Goal: Task Accomplishment & Management: Manage account settings

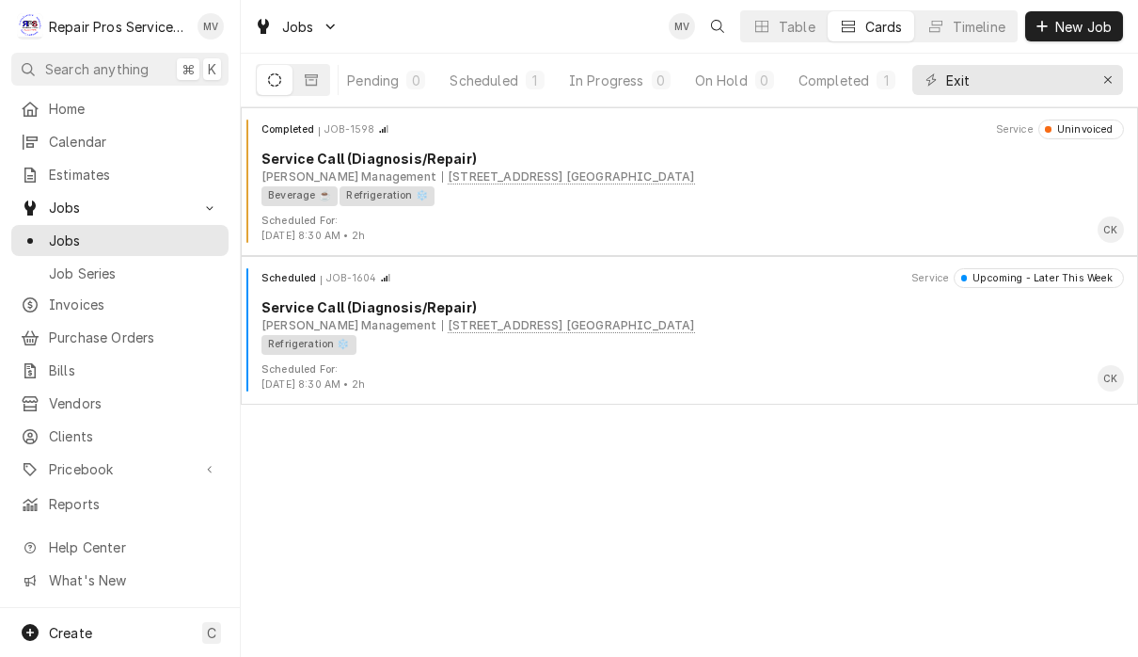
scroll to position [0, 115]
click at [1094, 84] on button "Erase input" at bounding box center [1108, 80] width 30 height 30
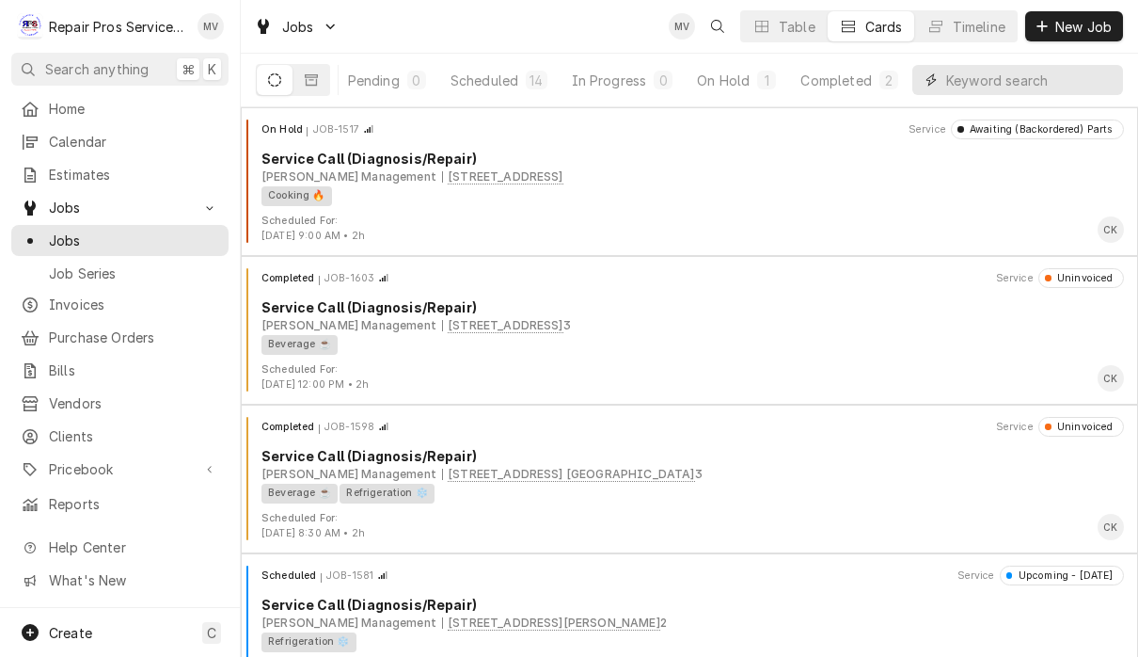
scroll to position [0, 116]
click at [846, 79] on div "Completed" at bounding box center [836, 81] width 71 height 20
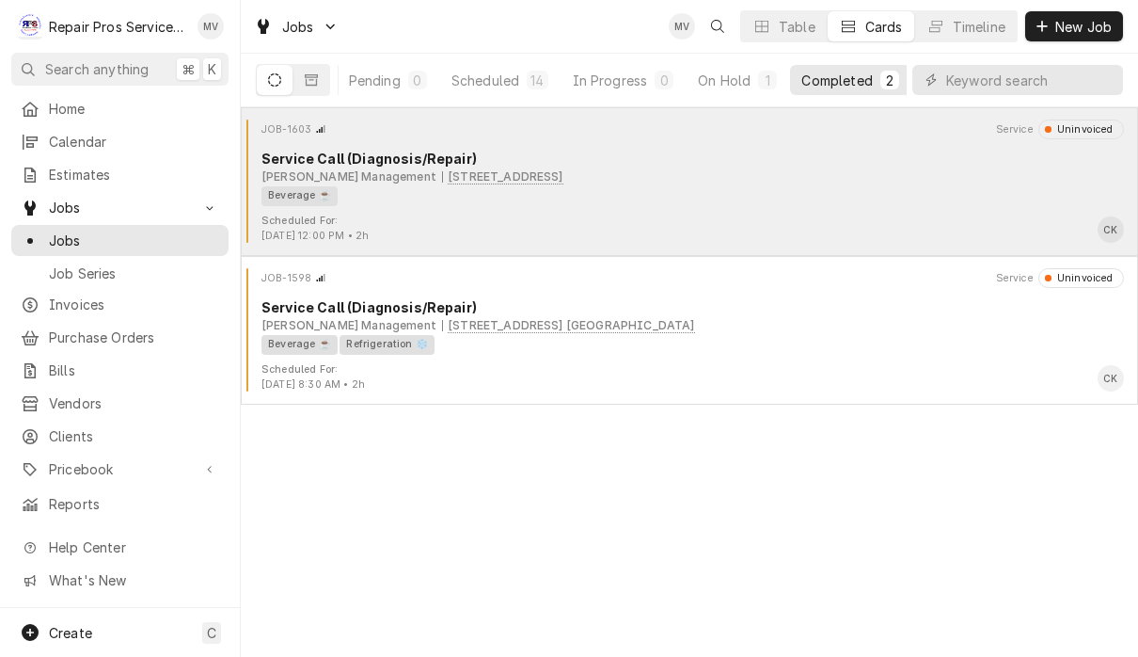
click at [754, 203] on div "Beverage ☕" at bounding box center [686, 196] width 849 height 20
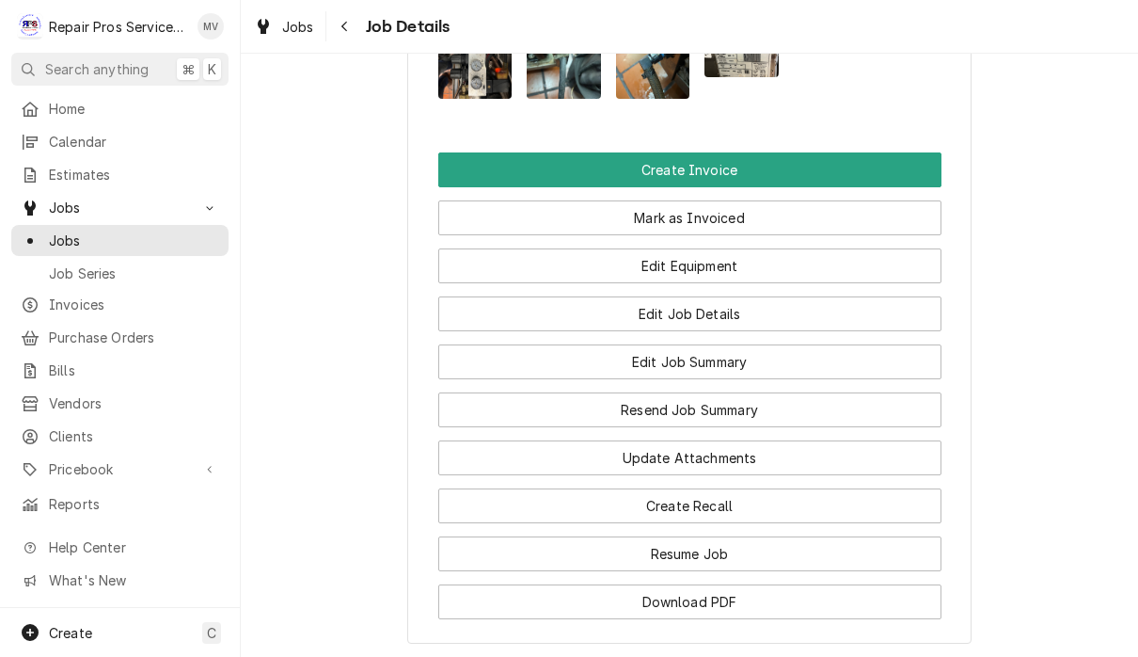
scroll to position [1419, 0]
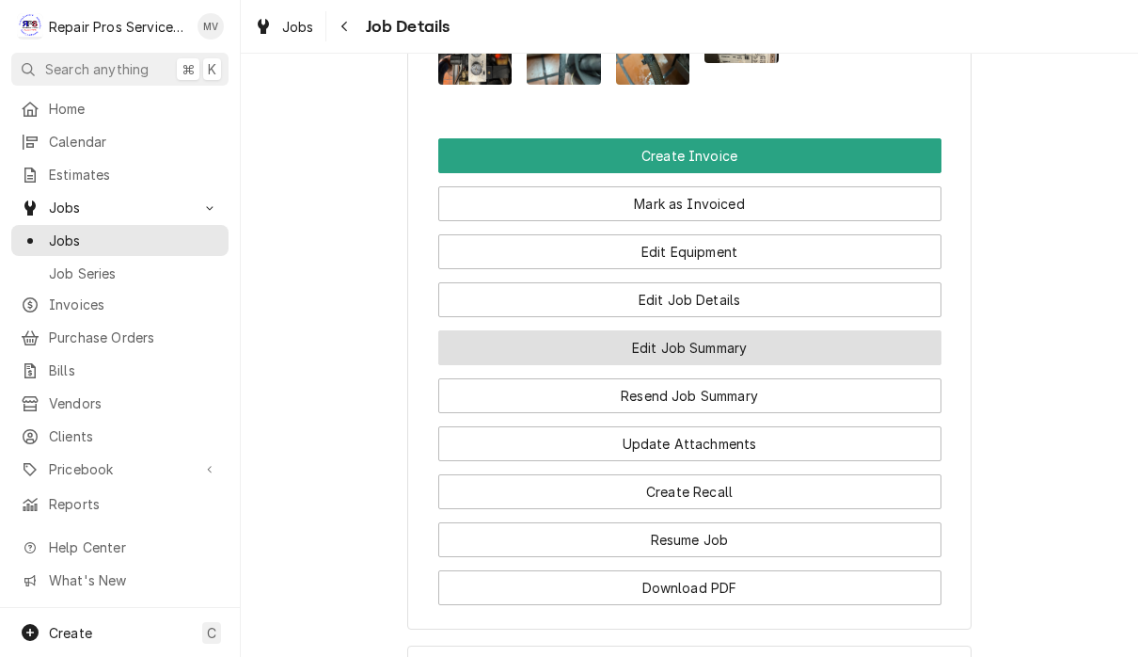
click at [779, 363] on button "Edit Job Summary" at bounding box center [689, 347] width 503 height 35
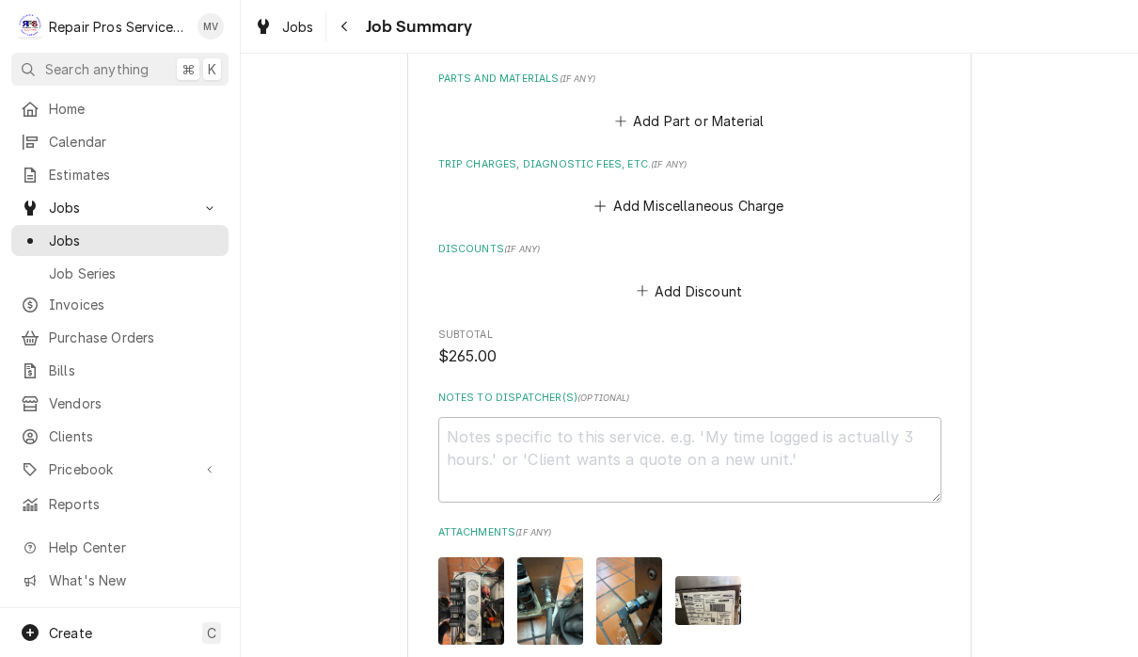
scroll to position [1567, 0]
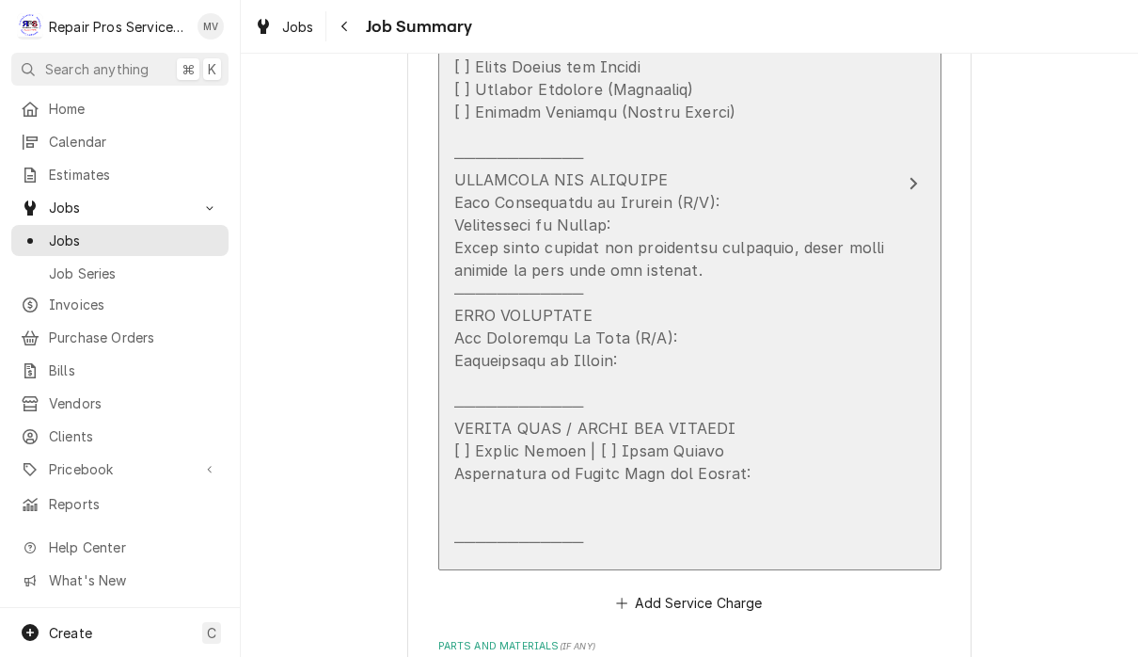
click at [915, 179] on icon "Update Line Item" at bounding box center [914, 184] width 8 height 12
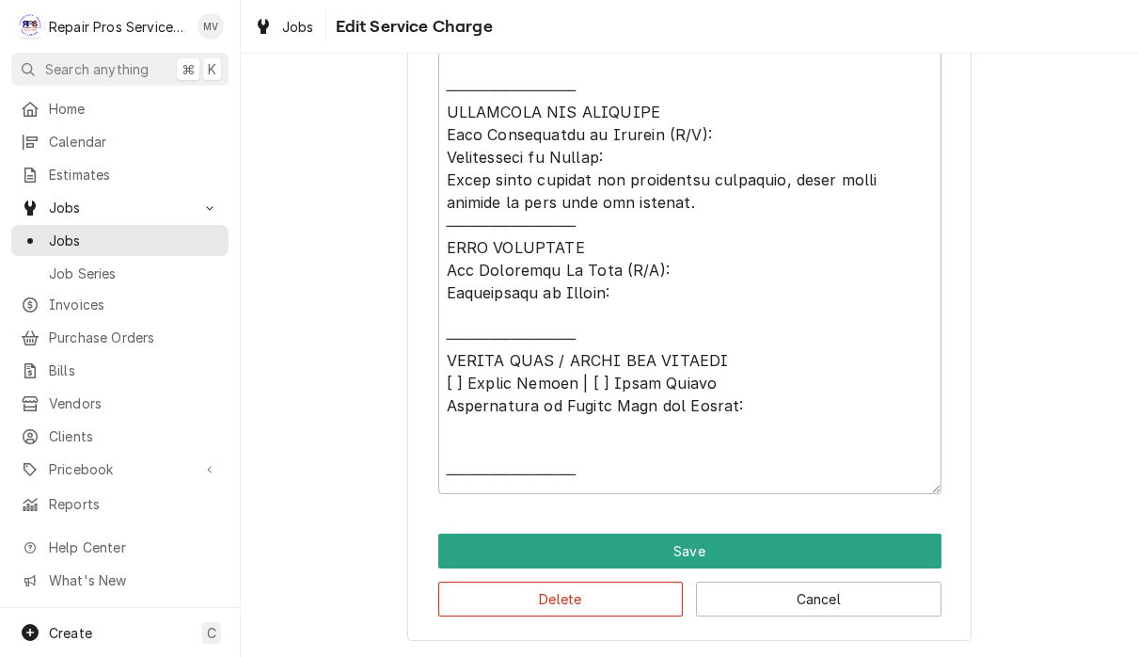
scroll to position [806, 0]
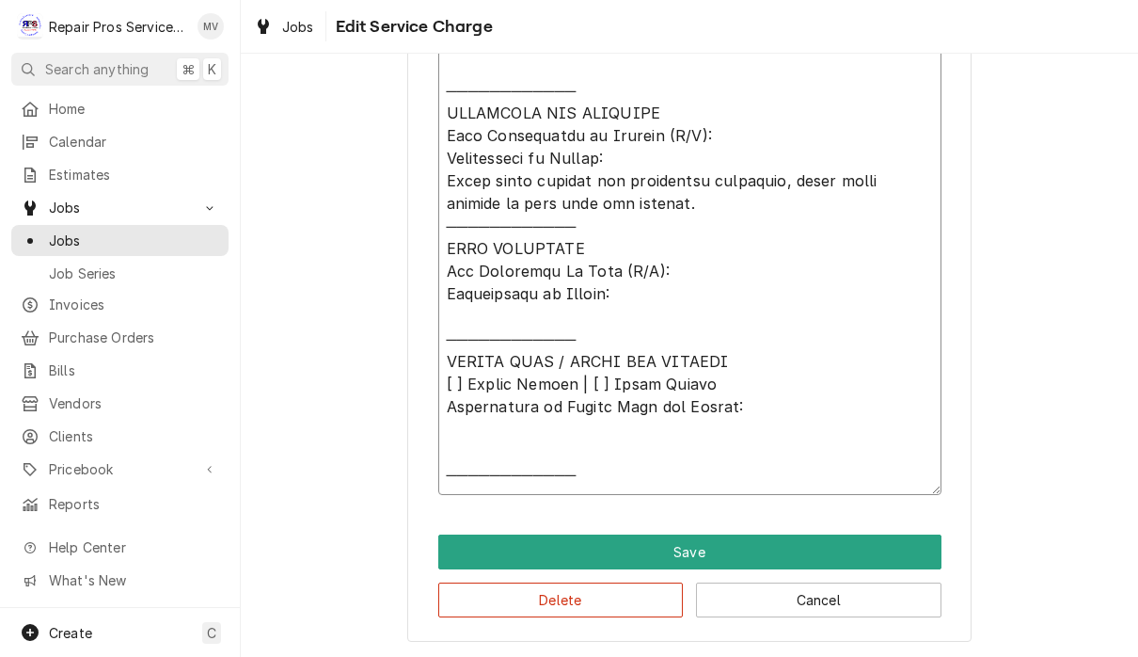
click at [737, 209] on textarea "Service Summary" at bounding box center [689, 215] width 503 height 560
type textarea "x"
type textarea "𝗩𝗜𝗦𝗜𝗧 𝗢𝗩𝗘𝗥𝗩𝗜𝗘𝗪 [ ] 𝗡𝗼 𝗜𝘀𝘀𝘂𝗲 𝗙𝗼𝘂𝗻𝗱 [ ] 𝗤𝘂𝗼𝘁𝗲 𝗡𝗲𝗲𝗱𝗲𝗱 𝗳𝗼𝗿 𝗥𝗲𝗽𝗮𝗶𝗿 [ ] 𝗥𝗲𝗽𝗮𝗶𝗿𝘀 𝗔𝗽𝗽𝗿𝗼…"
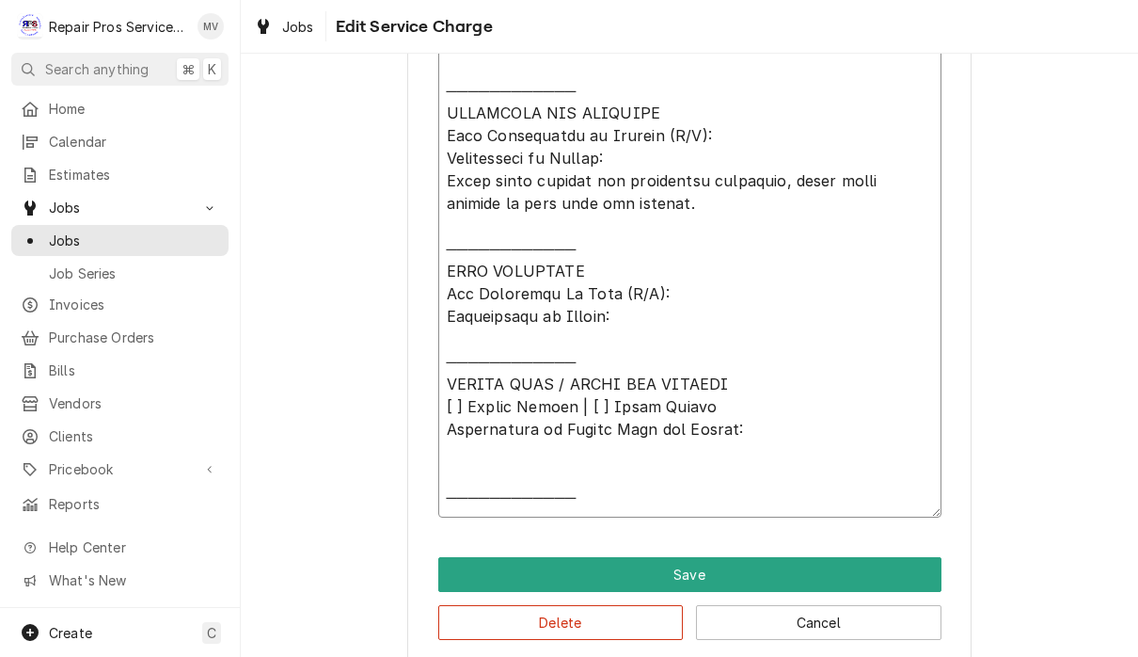
type textarea "x"
type textarea "𝗩𝗜𝗦𝗜𝗧 𝗢𝗩𝗘𝗥𝗩𝗜𝗘𝗪 [ ] 𝗡𝗼 𝗜𝘀𝘀𝘂𝗲 𝗙𝗼𝘂𝗻𝗱 [ ] 𝗤𝘂𝗼𝘁𝗲 𝗡𝗲𝗲𝗱𝗲𝗱 𝗳𝗼𝗿 𝗥𝗲𝗽𝗮𝗶𝗿 [ ] 𝗥𝗲𝗽𝗮𝗶𝗿𝘀 𝗔𝗽𝗽𝗿𝗼…"
type textarea "x"
type textarea "𝗩𝗜𝗦𝗜𝗧 𝗢𝗩𝗘𝗥𝗩𝗜𝗘𝗪 [ ] 𝗡𝗼 𝗜𝘀𝘀𝘂𝗲 𝗙𝗼𝘂𝗻𝗱 [ ] 𝗤𝘂𝗼𝘁𝗲 𝗡𝗲𝗲𝗱𝗲𝗱 𝗳𝗼𝗿 𝗥𝗲𝗽𝗮𝗶𝗿 [ ] 𝗥𝗲𝗽𝗮𝗶𝗿𝘀 𝗔𝗽𝗽𝗿𝗼…"
type textarea "x"
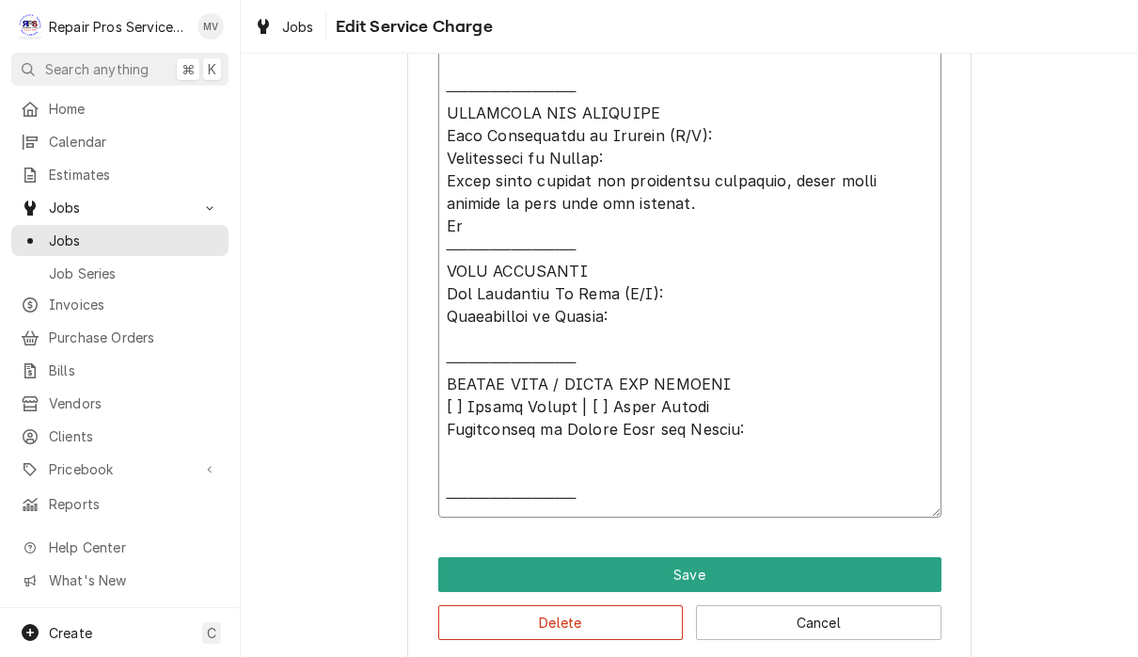
type textarea "𝗩𝗜𝗦𝗜𝗧 𝗢𝗩𝗘𝗥𝗩𝗜𝗘𝗪 [ ] 𝗡𝗼 𝗜𝘀𝘀𝘂𝗲 𝗙𝗼𝘂𝗻𝗱 [ ] 𝗤𝘂𝗼𝘁𝗲 𝗡𝗲𝗲𝗱𝗲𝗱 𝗳𝗼𝗿 𝗥𝗲𝗽𝗮𝗶𝗿 [ ] 𝗥𝗲𝗽𝗮𝗶𝗿𝘀 𝗔𝗽𝗽𝗿𝗼…"
type textarea "x"
type textarea "𝗩𝗜𝗦𝗜𝗧 𝗢𝗩𝗘𝗥𝗩𝗜𝗘𝗪 [ ] 𝗡𝗼 𝗜𝘀𝘀𝘂𝗲 𝗙𝗼𝘂𝗻𝗱 [ ] 𝗤𝘂𝗼𝘁𝗲 𝗡𝗲𝗲𝗱𝗲𝗱 𝗳𝗼𝗿 𝗥𝗲𝗽𝗮𝗶𝗿 [ ] 𝗥𝗲𝗽𝗮𝗶𝗿𝘀 𝗔𝗽𝗽𝗿𝗼…"
type textarea "x"
type textarea "𝗩𝗜𝗦𝗜𝗧 𝗢𝗩𝗘𝗥𝗩𝗜𝗘𝗪 [ ] 𝗡𝗼 𝗜𝘀𝘀𝘂𝗲 𝗙𝗼𝘂𝗻𝗱 [ ] 𝗤𝘂𝗼𝘁𝗲 𝗡𝗲𝗲𝗱𝗲𝗱 𝗳𝗼𝗿 𝗥𝗲𝗽𝗮𝗶𝗿 [ ] 𝗥𝗲𝗽𝗮𝗶𝗿𝘀 𝗔𝗽𝗽𝗿𝗼…"
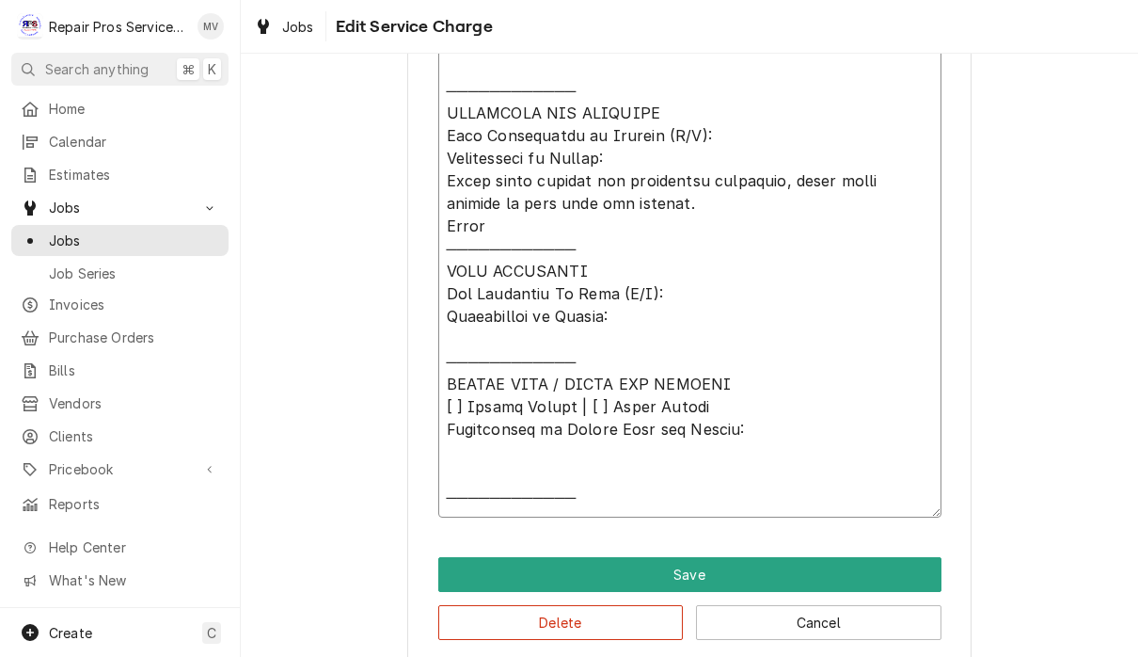
type textarea "x"
type textarea "𝗩𝗜𝗦𝗜𝗧 𝗢𝗩𝗘𝗥𝗩𝗜𝗘𝗪 [ ] 𝗡𝗼 𝗜𝘀𝘀𝘂𝗲 𝗙𝗼𝘂𝗻𝗱 [ ] 𝗤𝘂𝗼𝘁𝗲 𝗡𝗲𝗲𝗱𝗲𝗱 𝗳𝗼𝗿 𝗥𝗲𝗽𝗮𝗶𝗿 [ ] 𝗥𝗲𝗽𝗮𝗶𝗿𝘀 𝗔𝗽𝗽𝗿𝗼…"
type textarea "x"
type textarea "𝗩𝗜𝗦𝗜𝗧 𝗢𝗩𝗘𝗥𝗩𝗜𝗘𝗪 [ ] 𝗡𝗼 𝗜𝘀𝘀𝘂𝗲 𝗙𝗼𝘂𝗻𝗱 [ ] 𝗤𝘂𝗼𝘁𝗲 𝗡𝗲𝗲𝗱𝗲𝗱 𝗳𝗼𝗿 𝗥𝗲𝗽𝗮𝗶𝗿 [ ] 𝗥𝗲𝗽𝗮𝗶𝗿𝘀 𝗔𝗽𝗽𝗿𝗼…"
type textarea "x"
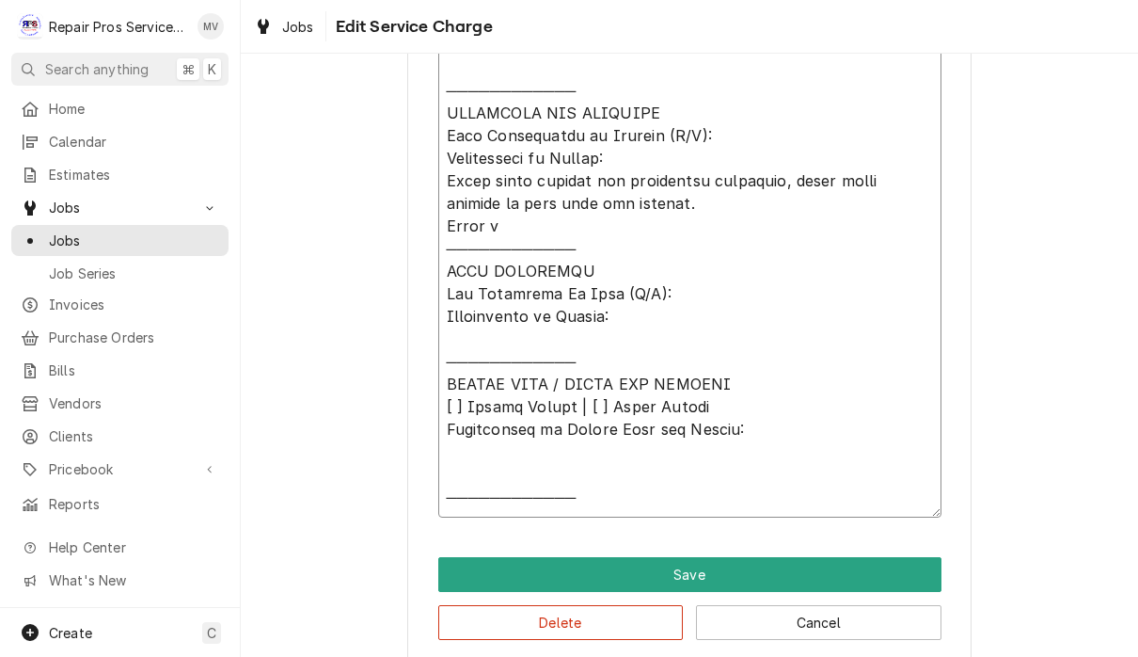
type textarea "𝗩𝗜𝗦𝗜𝗧 𝗢𝗩𝗘𝗥𝗩𝗜𝗘𝗪 [ ] 𝗡𝗼 𝗜𝘀𝘀𝘂𝗲 𝗙𝗼𝘂𝗻𝗱 [ ] 𝗤𝘂𝗼𝘁𝗲 𝗡𝗲𝗲𝗱𝗲𝗱 𝗳𝗼𝗿 𝗥𝗲𝗽𝗮𝗶𝗿 [ ] 𝗥𝗲𝗽𝗮𝗶𝗿𝘀 𝗔𝗽𝗽𝗿𝗼…"
type textarea "x"
type textarea "𝗩𝗜𝗦𝗜𝗧 𝗢𝗩𝗘𝗥𝗩𝗜𝗘𝗪 [ ] 𝗡𝗼 𝗜𝘀𝘀𝘂𝗲 𝗙𝗼𝘂𝗻𝗱 [ ] 𝗤𝘂𝗼𝘁𝗲 𝗡𝗲𝗲𝗱𝗲𝗱 𝗳𝗼𝗿 𝗥𝗲𝗽𝗮𝗶𝗿 [ ] 𝗥𝗲𝗽𝗮𝗶𝗿𝘀 𝗔𝗽𝗽𝗿𝗼…"
type textarea "x"
type textarea "𝗩𝗜𝗦𝗜𝗧 𝗢𝗩𝗘𝗥𝗩𝗜𝗘𝗪 [ ] 𝗡𝗼 𝗜𝘀𝘀𝘂𝗲 𝗙𝗼𝘂𝗻𝗱 [ ] 𝗤𝘂𝗼𝘁𝗲 𝗡𝗲𝗲𝗱𝗲𝗱 𝗳𝗼𝗿 𝗥𝗲𝗽𝗮𝗶𝗿 [ ] 𝗥𝗲𝗽𝗮𝗶𝗿𝘀 𝗔𝗽𝗽𝗿𝗼…"
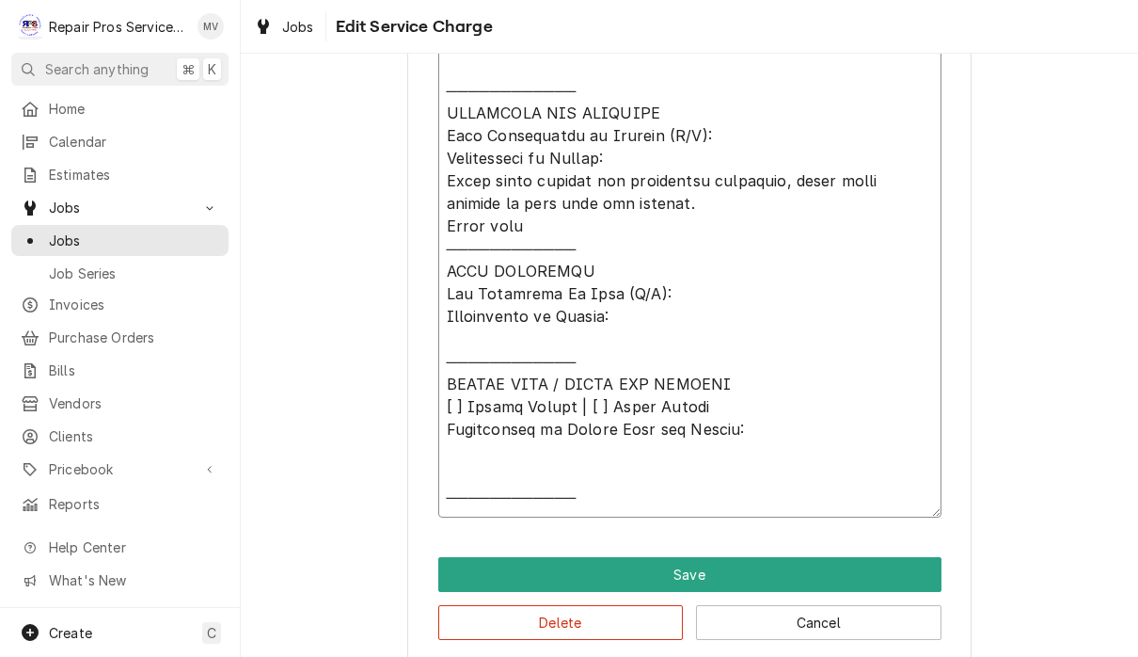
type textarea "x"
type textarea "𝗩𝗜𝗦𝗜𝗧 𝗢𝗩𝗘𝗥𝗩𝗜𝗘𝗪 [ ] 𝗡𝗼 𝗜𝘀𝘀𝘂𝗲 𝗙𝗼𝘂𝗻𝗱 [ ] 𝗤𝘂𝗼𝘁𝗲 𝗡𝗲𝗲𝗱𝗲𝗱 𝗳𝗼𝗿 𝗥𝗲𝗽𝗮𝗶𝗿 [ ] 𝗥𝗲𝗽𝗮𝗶𝗿𝘀 𝗔𝗽𝗽𝗿𝗼…"
type textarea "x"
type textarea "𝗩𝗜𝗦𝗜𝗧 𝗢𝗩𝗘𝗥𝗩𝗜𝗘𝗪 [ ] 𝗡𝗼 𝗜𝘀𝘀𝘂𝗲 𝗙𝗼𝘂𝗻𝗱 [ ] 𝗤𝘂𝗼𝘁𝗲 𝗡𝗲𝗲𝗱𝗲𝗱 𝗳𝗼𝗿 𝗥𝗲𝗽𝗮𝗶𝗿 [ ] 𝗥𝗲𝗽𝗮𝗶𝗿𝘀 𝗔𝗽𝗽𝗿𝗼…"
type textarea "x"
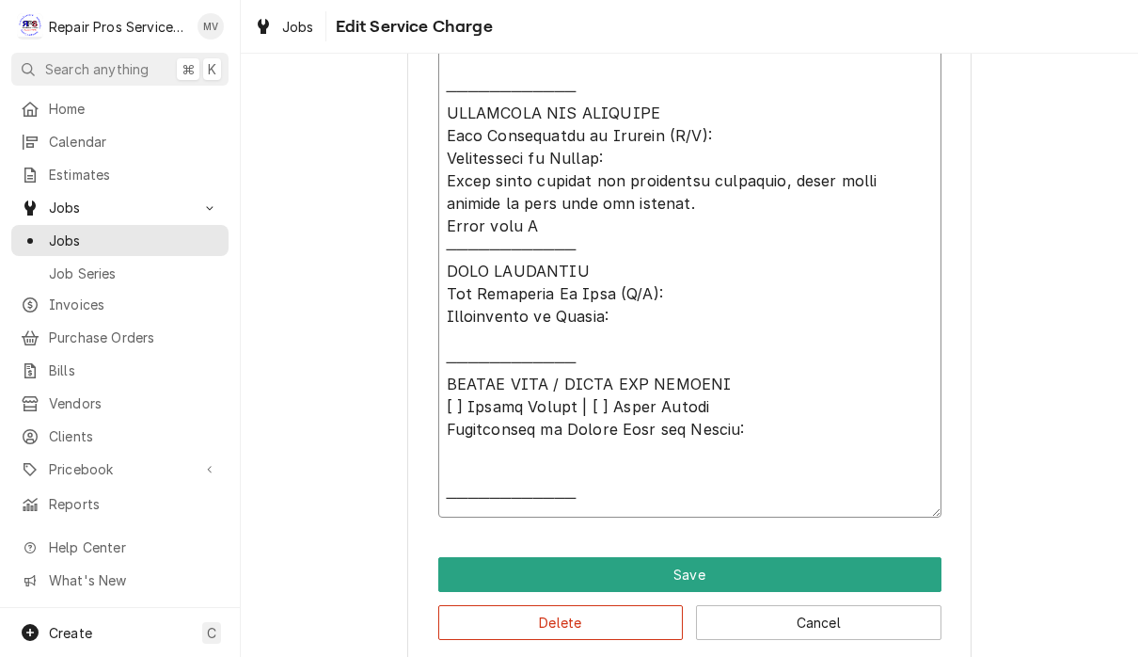
type textarea "𝗩𝗜𝗦𝗜𝗧 𝗢𝗩𝗘𝗥𝗩𝗜𝗘𝗪 [ ] 𝗡𝗼 𝗜𝘀𝘀𝘂𝗲 𝗙𝗼𝘂𝗻𝗱 [ ] 𝗤𝘂𝗼𝘁𝗲 𝗡𝗲𝗲𝗱𝗲𝗱 𝗳𝗼𝗿 𝗥𝗲𝗽𝗮𝗶𝗿 [ ] 𝗥𝗲𝗽𝗮𝗶𝗿𝘀 𝗔𝗽𝗽𝗿𝗼…"
type textarea "x"
type textarea "𝗩𝗜𝗦𝗜𝗧 𝗢𝗩𝗘𝗥𝗩𝗜𝗘𝗪 [ ] 𝗡𝗼 𝗜𝘀𝘀𝘂𝗲 𝗙𝗼𝘂𝗻𝗱 [ ] 𝗤𝘂𝗼𝘁𝗲 𝗡𝗲𝗲𝗱𝗲𝗱 𝗳𝗼𝗿 𝗥𝗲𝗽𝗮𝗶𝗿 [ ] 𝗥𝗲𝗽𝗮𝗶𝗿𝘀 𝗔𝗽𝗽𝗿𝗼…"
type textarea "x"
type textarea "𝗩𝗜𝗦𝗜𝗧 𝗢𝗩𝗘𝗥𝗩𝗜𝗘𝗪 [ ] 𝗡𝗼 𝗜𝘀𝘀𝘂𝗲 𝗙𝗼𝘂𝗻𝗱 [ ] 𝗤𝘂𝗼𝘁𝗲 𝗡𝗲𝗲𝗱𝗲𝗱 𝗳𝗼𝗿 𝗥𝗲𝗽𝗮𝗶𝗿 [ ] 𝗥𝗲𝗽𝗮𝗶𝗿𝘀 𝗔𝗽𝗽𝗿𝗼…"
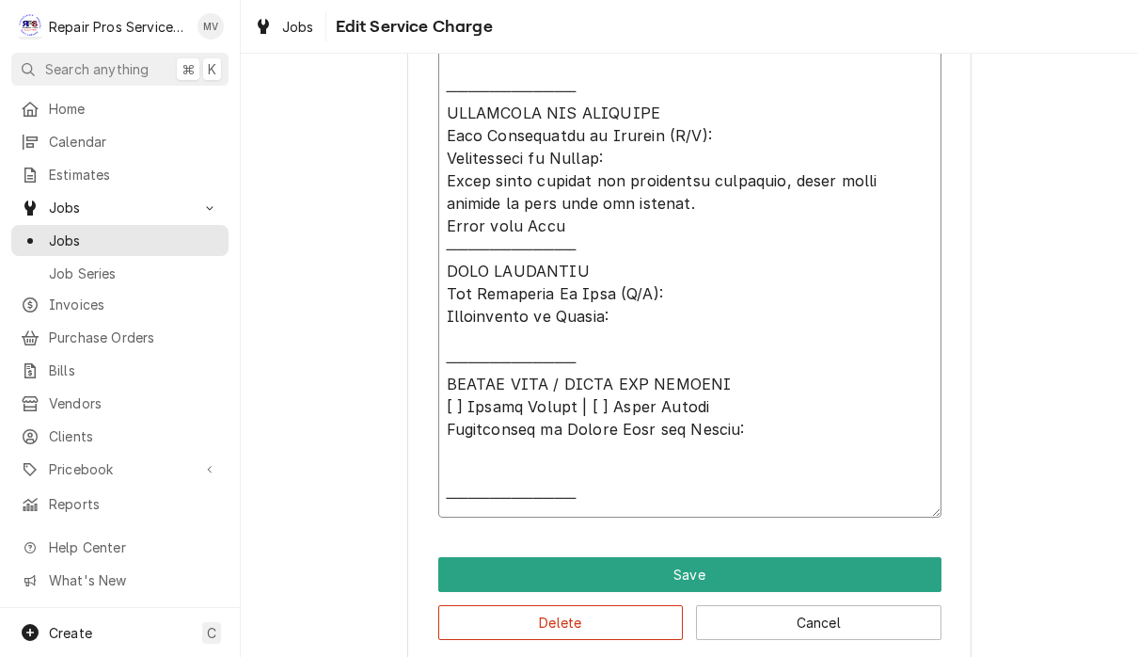
type textarea "x"
type textarea "𝗩𝗜𝗦𝗜𝗧 𝗢𝗩𝗘𝗥𝗩𝗜𝗘𝗪 [ ] 𝗡𝗼 𝗜𝘀𝘀𝘂𝗲 𝗙𝗼𝘂𝗻𝗱 [ ] 𝗤𝘂𝗼𝘁𝗲 𝗡𝗲𝗲𝗱𝗲𝗱 𝗳𝗼𝗿 𝗥𝗲𝗽𝗮𝗶𝗿 [ ] 𝗥𝗲𝗽𝗮𝗶𝗿𝘀 𝗔𝗽𝗽𝗿𝗼…"
type textarea "x"
type textarea "𝗩𝗜𝗦𝗜𝗧 𝗢𝗩𝗘𝗥𝗩𝗜𝗘𝗪 [ ] 𝗡𝗼 𝗜𝘀𝘀𝘂𝗲 𝗙𝗼𝘂𝗻𝗱 [ ] 𝗤𝘂𝗼𝘁𝗲 𝗡𝗲𝗲𝗱𝗲𝗱 𝗳𝗼𝗿 𝗥𝗲𝗽𝗮𝗶𝗿 [ ] 𝗥𝗲𝗽𝗮𝗶𝗿𝘀 𝗔𝗽𝗽𝗿𝗼…"
type textarea "x"
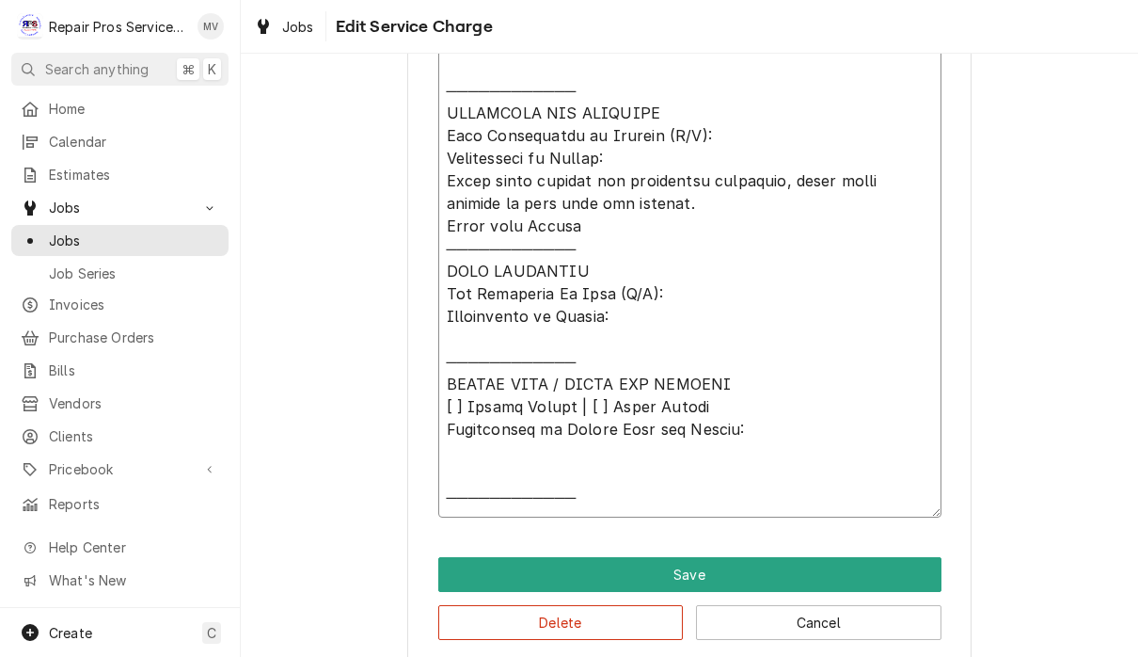
type textarea "𝗩𝗜𝗦𝗜𝗧 𝗢𝗩𝗘𝗥𝗩𝗜𝗘𝗪 [ ] 𝗡𝗼 𝗜𝘀𝘀𝘂𝗲 𝗙𝗼𝘂𝗻𝗱 [ ] 𝗤𝘂𝗼𝘁𝗲 𝗡𝗲𝗲𝗱𝗲𝗱 𝗳𝗼𝗿 𝗥𝗲𝗽𝗮𝗶𝗿 [ ] 𝗥𝗲𝗽𝗮𝗶𝗿𝘀 𝗔𝗽𝗽𝗿𝗼…"
type textarea "x"
type textarea "𝗩𝗜𝗦𝗜𝗧 𝗢𝗩𝗘𝗥𝗩𝗜𝗘𝗪 [ ] 𝗡𝗼 𝗜𝘀𝘀𝘂𝗲 𝗙𝗼𝘂𝗻𝗱 [ ] 𝗤𝘂𝗼𝘁𝗲 𝗡𝗲𝗲𝗱𝗲𝗱 𝗳𝗼𝗿 𝗥𝗲𝗽𝗮𝗶𝗿 [ ] 𝗥𝗲𝗽𝗮𝗶𝗿𝘀 𝗔𝗽𝗽𝗿𝗼…"
type textarea "x"
type textarea "𝗩𝗜𝗦𝗜𝗧 𝗢𝗩𝗘𝗥𝗩𝗜𝗘𝗪 [ ] 𝗡𝗼 𝗜𝘀𝘀𝘂𝗲 𝗙𝗼𝘂𝗻𝗱 [ ] 𝗤𝘂𝗼𝘁𝗲 𝗡𝗲𝗲𝗱𝗲𝗱 𝗳𝗼𝗿 𝗥𝗲𝗽𝗮𝗶𝗿 [ ] 𝗥𝗲𝗽𝗮𝗶𝗿𝘀 𝗔𝗽𝗽𝗿𝗼…"
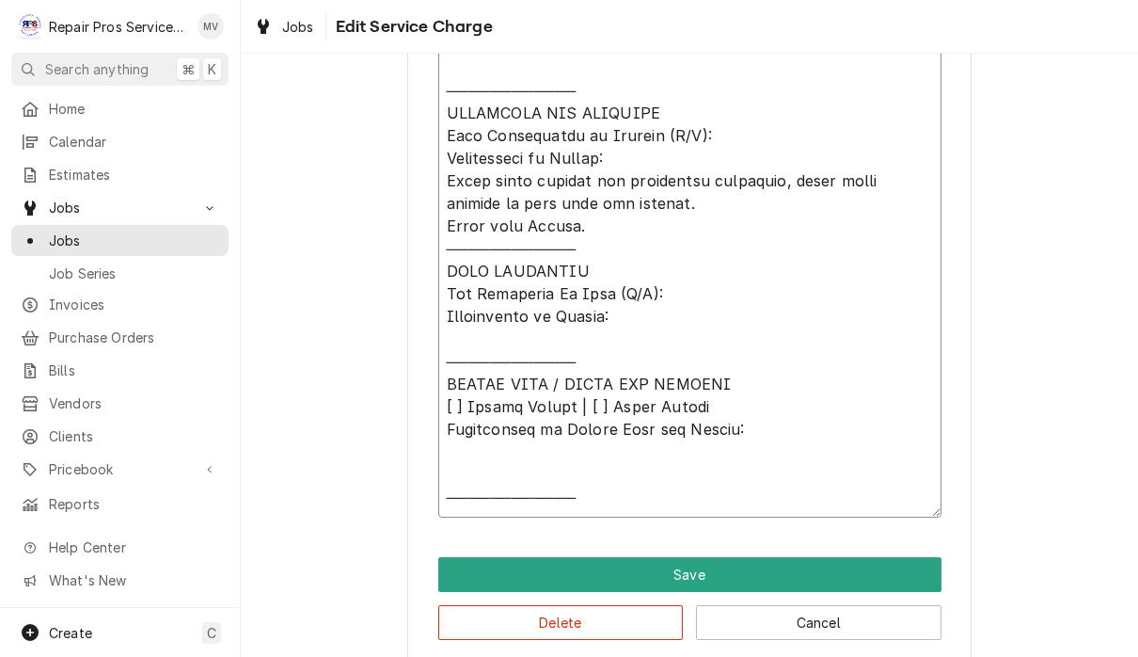
type textarea "x"
type textarea "𝗩𝗜𝗦𝗜𝗧 𝗢𝗩𝗘𝗥𝗩𝗜𝗘𝗪 [ ] 𝗡𝗼 𝗜𝘀𝘀𝘂𝗲 𝗙𝗼𝘂𝗻𝗱 [ ] 𝗤𝘂𝗼𝘁𝗲 𝗡𝗲𝗲𝗱𝗲𝗱 𝗳𝗼𝗿 𝗥𝗲𝗽𝗮𝗶𝗿 [ ] 𝗥𝗲𝗽𝗮𝗶𝗿𝘀 𝗔𝗽𝗽𝗿𝗼…"
type textarea "x"
type textarea "𝗩𝗜𝗦𝗜𝗧 𝗢𝗩𝗘𝗥𝗩𝗜𝗘𝗪 [ ] 𝗡𝗼 𝗜𝘀𝘀𝘂𝗲 𝗙𝗼𝘂𝗻𝗱 [ ] 𝗤𝘂𝗼𝘁𝗲 𝗡𝗲𝗲𝗱𝗲𝗱 𝗳𝗼𝗿 𝗥𝗲𝗽𝗮𝗶𝗿 [ ] 𝗥𝗲𝗽𝗮𝗶𝗿𝘀 𝗔𝗽𝗽𝗿𝗼…"
type textarea "x"
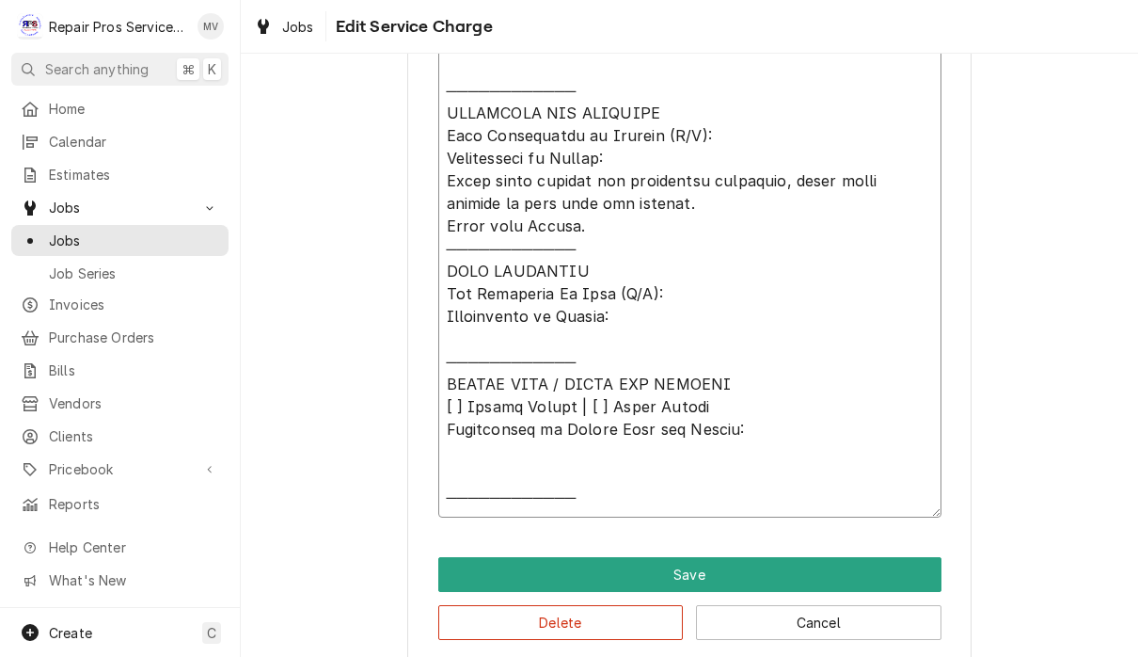
type textarea "𝗩𝗜𝗦𝗜𝗧 𝗢𝗩𝗘𝗥𝗩𝗜𝗘𝗪 [ ] 𝗡𝗼 𝗜𝘀𝘀𝘂𝗲 𝗙𝗼𝘂𝗻𝗱 [ ] 𝗤𝘂𝗼𝘁𝗲 𝗡𝗲𝗲𝗱𝗲𝗱 𝗳𝗼𝗿 𝗥𝗲𝗽𝗮𝗶𝗿 [ ] 𝗥𝗲𝗽𝗮𝗶𝗿𝘀 𝗔𝗽𝗽𝗿𝗼…"
type textarea "x"
type textarea "𝗩𝗜𝗦𝗜𝗧 𝗢𝗩𝗘𝗥𝗩𝗜𝗘𝗪 [ ] 𝗡𝗼 𝗜𝘀𝘀𝘂𝗲 𝗙𝗼𝘂𝗻𝗱 [ ] 𝗤𝘂𝗼𝘁𝗲 𝗡𝗲𝗲𝗱𝗲𝗱 𝗳𝗼𝗿 𝗥𝗲𝗽𝗮𝗶𝗿 [ ] 𝗥𝗲𝗽𝗮𝗶𝗿𝘀 𝗔𝗽𝗽𝗿𝗼…"
type textarea "x"
type textarea "𝗩𝗜𝗦𝗜𝗧 𝗢𝗩𝗘𝗥𝗩𝗜𝗘𝗪 [ ] 𝗡𝗼 𝗜𝘀𝘀𝘂𝗲 𝗙𝗼𝘂𝗻𝗱 [ ] 𝗤𝘂𝗼𝘁𝗲 𝗡𝗲𝗲𝗱𝗲𝗱 𝗳𝗼𝗿 𝗥𝗲𝗽𝗮𝗶𝗿 [ ] 𝗥𝗲𝗽𝗮𝗶𝗿𝘀 𝗔𝗽𝗽𝗿𝗼…"
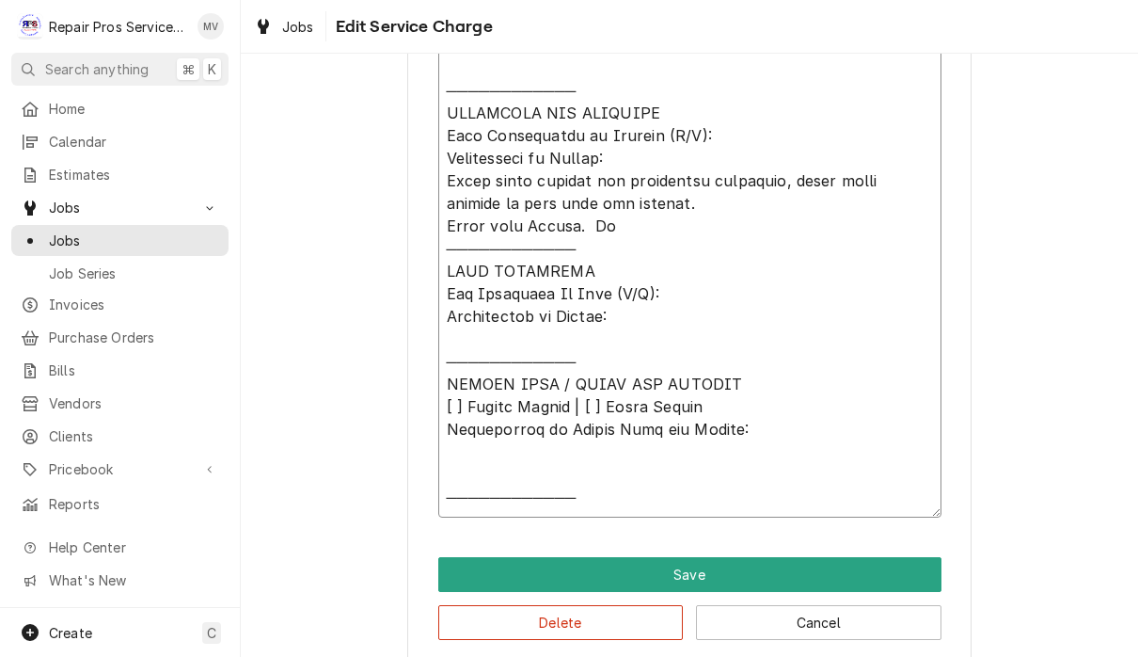
type textarea "x"
type textarea "𝗩𝗜𝗦𝗜𝗧 𝗢𝗩𝗘𝗥𝗩𝗜𝗘𝗪 [ ] 𝗡𝗼 𝗜𝘀𝘀𝘂𝗲 𝗙𝗼𝘂𝗻𝗱 [ ] 𝗤𝘂𝗼𝘁𝗲 𝗡𝗲𝗲𝗱𝗲𝗱 𝗳𝗼𝗿 𝗥𝗲𝗽𝗮𝗶𝗿 [ ] 𝗥𝗲𝗽𝗮𝗶𝗿𝘀 𝗔𝗽𝗽𝗿𝗼…"
type textarea "x"
type textarea "𝗩𝗜𝗦𝗜𝗧 𝗢𝗩𝗘𝗥𝗩𝗜𝗘𝗪 [ ] 𝗡𝗼 𝗜𝘀𝘀𝘂𝗲 𝗙𝗼𝘂𝗻𝗱 [ ] 𝗤𝘂𝗼𝘁𝗲 𝗡𝗲𝗲𝗱𝗲𝗱 𝗳𝗼𝗿 𝗥𝗲𝗽𝗮𝗶𝗿 [ ] 𝗥𝗲𝗽𝗮𝗶𝗿𝘀 𝗔𝗽𝗽𝗿𝗼…"
type textarea "x"
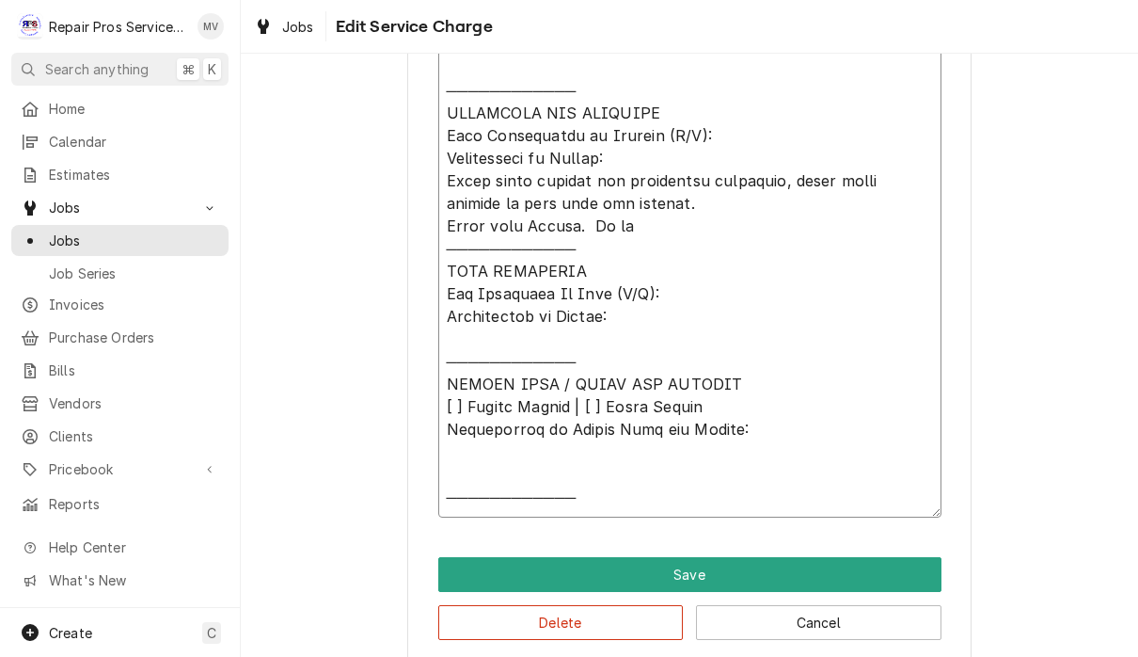
type textarea "𝗩𝗜𝗦𝗜𝗧 𝗢𝗩𝗘𝗥𝗩𝗜𝗘𝗪 [ ] 𝗡𝗼 𝗜𝘀𝘀𝘂𝗲 𝗙𝗼𝘂𝗻𝗱 [ ] 𝗤𝘂𝗼𝘁𝗲 𝗡𝗲𝗲𝗱𝗲𝗱 𝗳𝗼𝗿 𝗥𝗲𝗽𝗮𝗶𝗿 [ ] 𝗥𝗲𝗽𝗮𝗶𝗿𝘀 𝗔𝗽𝗽𝗿𝗼…"
type textarea "x"
type textarea "𝗩𝗜𝗦𝗜𝗧 𝗢𝗩𝗘𝗥𝗩𝗜𝗘𝗪 [ ] 𝗡𝗼 𝗜𝘀𝘀𝘂𝗲 𝗙𝗼𝘂𝗻𝗱 [ ] 𝗤𝘂𝗼𝘁𝗲 𝗡𝗲𝗲𝗱𝗲𝗱 𝗳𝗼𝗿 𝗥𝗲𝗽𝗮𝗶𝗿 [ ] 𝗥𝗲𝗽𝗮𝗶𝗿𝘀 𝗔𝗽𝗽𝗿𝗼…"
type textarea "x"
type textarea "𝗩𝗜𝗦𝗜𝗧 𝗢𝗩𝗘𝗥𝗩𝗜𝗘𝗪 [ ] 𝗡𝗼 𝗜𝘀𝘀𝘂𝗲 𝗙𝗼𝘂𝗻𝗱 [ ] 𝗤𝘂𝗼𝘁𝗲 𝗡𝗲𝗲𝗱𝗲𝗱 𝗳𝗼𝗿 𝗥𝗲𝗽𝗮𝗶𝗿 [ ] 𝗥𝗲𝗽𝗮𝗶𝗿𝘀 𝗔𝗽𝗽𝗿𝗼…"
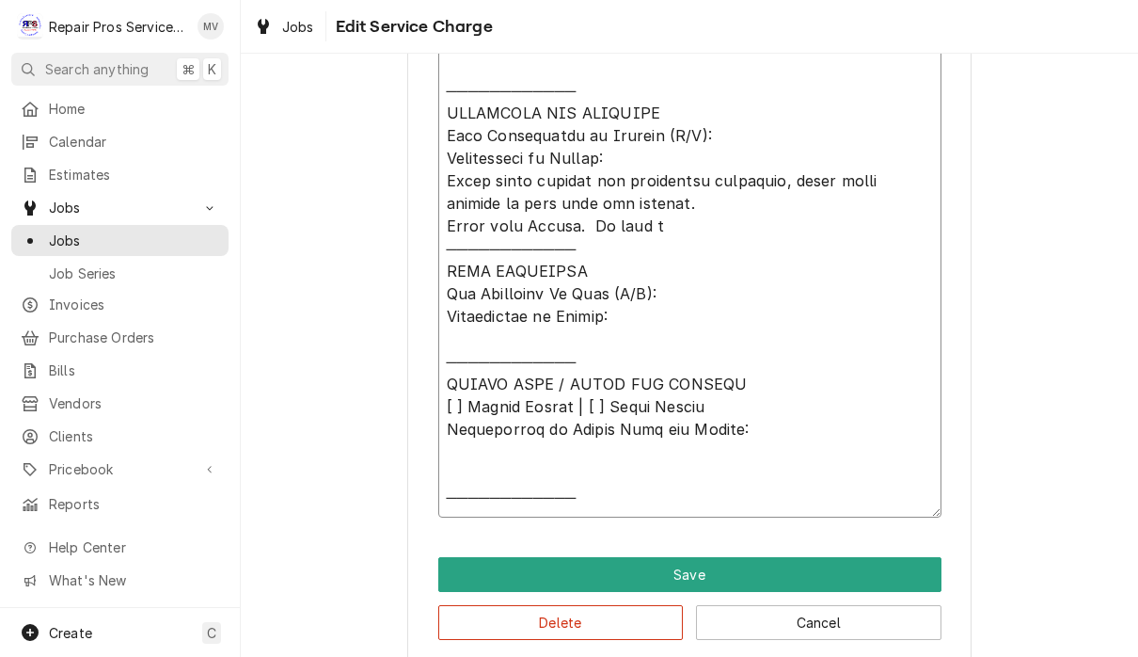
type textarea "x"
type textarea "𝗩𝗜𝗦𝗜𝗧 𝗢𝗩𝗘𝗥𝗩𝗜𝗘𝗪 [ ] 𝗡𝗼 𝗜𝘀𝘀𝘂𝗲 𝗙𝗼𝘂𝗻𝗱 [ ] 𝗤𝘂𝗼𝘁𝗲 𝗡𝗲𝗲𝗱𝗲𝗱 𝗳𝗼𝗿 𝗥𝗲𝗽𝗮𝗶𝗿 [ ] 𝗥𝗲𝗽𝗮𝗶𝗿𝘀 𝗔𝗽𝗽𝗿𝗼…"
type textarea "x"
type textarea "𝗩𝗜𝗦𝗜𝗧 𝗢𝗩𝗘𝗥𝗩𝗜𝗘𝗪 [ ] 𝗡𝗼 𝗜𝘀𝘀𝘂𝗲 𝗙𝗼𝘂𝗻𝗱 [ ] 𝗤𝘂𝗼𝘁𝗲 𝗡𝗲𝗲𝗱𝗲𝗱 𝗳𝗼𝗿 𝗥𝗲𝗽𝗮𝗶𝗿 [ ] 𝗥𝗲𝗽𝗮𝗶𝗿𝘀 𝗔𝗽𝗽𝗿𝗼…"
type textarea "x"
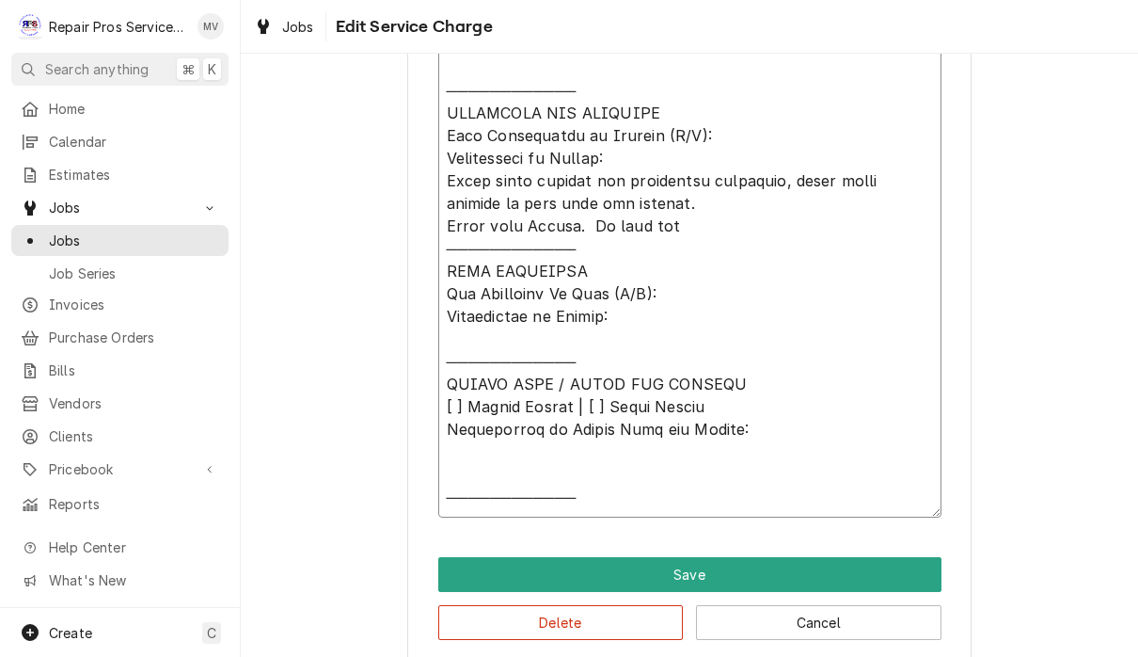
type textarea "𝗩𝗜𝗦𝗜𝗧 𝗢𝗩𝗘𝗥𝗩𝗜𝗘𝗪 [ ] 𝗡𝗼 𝗜𝘀𝘀𝘂𝗲 𝗙𝗼𝘂𝗻𝗱 [ ] 𝗤𝘂𝗼𝘁𝗲 𝗡𝗲𝗲𝗱𝗲𝗱 𝗳𝗼𝗿 𝗥𝗲𝗽𝗮𝗶𝗿 [ ] 𝗥𝗲𝗽𝗮𝗶𝗿𝘀 𝗔𝗽𝗽𝗿𝗼…"
type textarea "x"
type textarea "𝗩𝗜𝗦𝗜𝗧 𝗢𝗩𝗘𝗥𝗩𝗜𝗘𝗪 [ ] 𝗡𝗼 𝗜𝘀𝘀𝘂𝗲 𝗙𝗼𝘂𝗻𝗱 [ ] 𝗤𝘂𝗼𝘁𝗲 𝗡𝗲𝗲𝗱𝗲𝗱 𝗳𝗼𝗿 𝗥𝗲𝗽𝗮𝗶𝗿 [ ] 𝗥𝗲𝗽𝗮𝗶𝗿𝘀 𝗔𝗽𝗽𝗿𝗼…"
type textarea "x"
type textarea "𝗩𝗜𝗦𝗜𝗧 𝗢𝗩𝗘𝗥𝗩𝗜𝗘𝗪 [ ] 𝗡𝗼 𝗜𝘀𝘀𝘂𝗲 𝗙𝗼𝘂𝗻𝗱 [ ] 𝗤𝘂𝗼𝘁𝗲 𝗡𝗲𝗲𝗱𝗲𝗱 𝗳𝗼𝗿 𝗥𝗲𝗽𝗮𝗶𝗿 [ ] 𝗥𝗲𝗽𝗮𝗶𝗿𝘀 𝗔𝗽𝗽𝗿𝗼…"
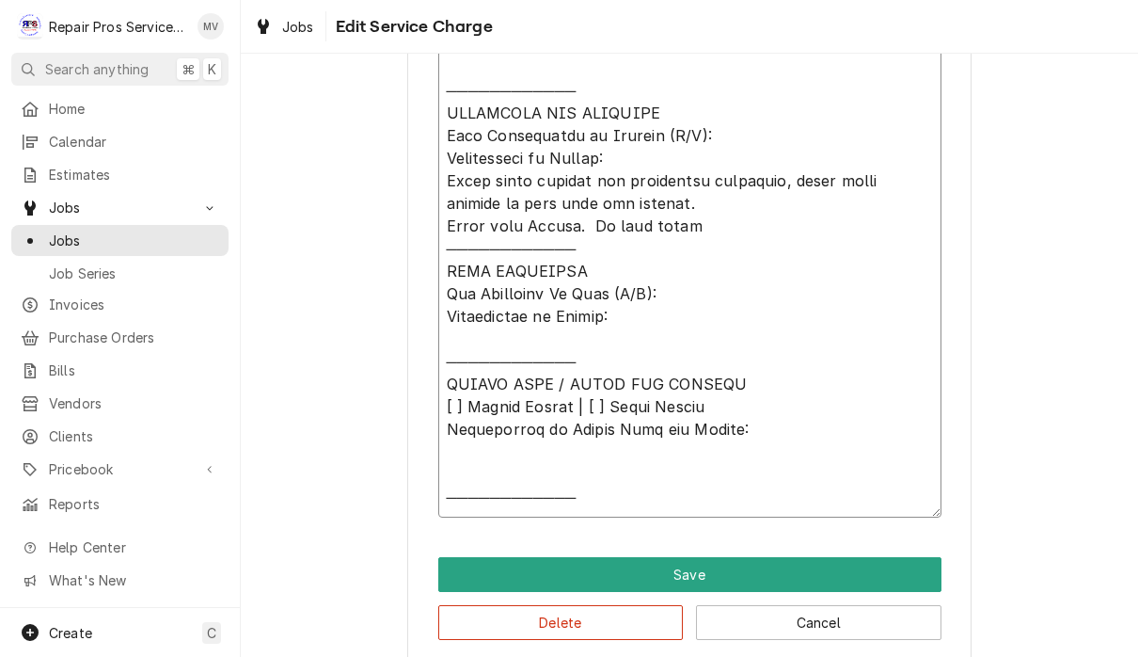
type textarea "x"
type textarea "𝗩𝗜𝗦𝗜𝗧 𝗢𝗩𝗘𝗥𝗩𝗜𝗘𝗪 [ ] 𝗡𝗼 𝗜𝘀𝘀𝘂𝗲 𝗙𝗼𝘂𝗻𝗱 [ ] 𝗤𝘂𝗼𝘁𝗲 𝗡𝗲𝗲𝗱𝗲𝗱 𝗳𝗼𝗿 𝗥𝗲𝗽𝗮𝗶𝗿 [ ] 𝗥𝗲𝗽𝗮𝗶𝗿𝘀 𝗔𝗽𝗽𝗿𝗼…"
type textarea "x"
type textarea "𝗩𝗜𝗦𝗜𝗧 𝗢𝗩𝗘𝗥𝗩𝗜𝗘𝗪 [ ] 𝗡𝗼 𝗜𝘀𝘀𝘂𝗲 𝗙𝗼𝘂𝗻𝗱 [ ] 𝗤𝘂𝗼𝘁𝗲 𝗡𝗲𝗲𝗱𝗲𝗱 𝗳𝗼𝗿 𝗥𝗲𝗽𝗮𝗶𝗿 [ ] 𝗥𝗲𝗽𝗮𝗶𝗿𝘀 𝗔𝗽𝗽𝗿𝗼…"
type textarea "x"
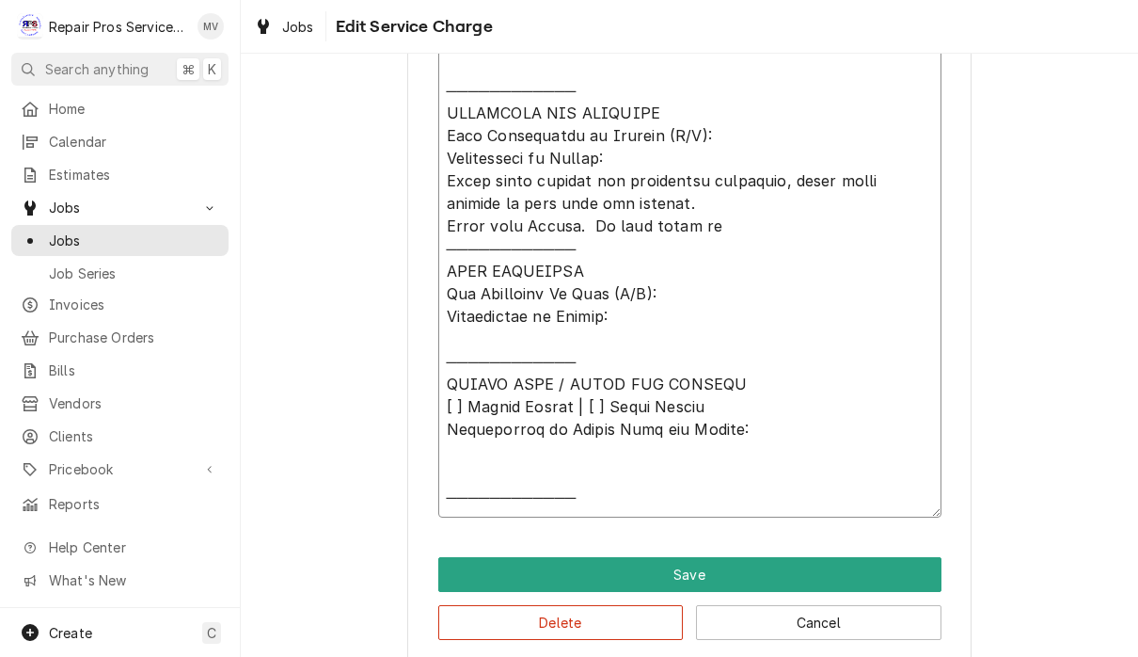
type textarea "𝗩𝗜𝗦𝗜𝗧 𝗢𝗩𝗘𝗥𝗩𝗜𝗘𝗪 [ ] 𝗡𝗼 𝗜𝘀𝘀𝘂𝗲 𝗙𝗼𝘂𝗻𝗱 [ ] 𝗤𝘂𝗼𝘁𝗲 𝗡𝗲𝗲𝗱𝗲𝗱 𝗳𝗼𝗿 𝗥𝗲𝗽𝗮𝗶𝗿 [ ] 𝗥𝗲𝗽𝗮𝗶𝗿𝘀 𝗔𝗽𝗽𝗿𝗼…"
type textarea "x"
type textarea "𝗩𝗜𝗦𝗜𝗧 𝗢𝗩𝗘𝗥𝗩𝗜𝗘𝗪 [ ] 𝗡𝗼 𝗜𝘀𝘀𝘂𝗲 𝗙𝗼𝘂𝗻𝗱 [ ] 𝗤𝘂𝗼𝘁𝗲 𝗡𝗲𝗲𝗱𝗲𝗱 𝗳𝗼𝗿 𝗥𝗲𝗽𝗮𝗶𝗿 [ ] 𝗥𝗲𝗽𝗮𝗶𝗿𝘀 𝗔𝗽𝗽𝗿𝗼…"
type textarea "x"
type textarea "𝗩𝗜𝗦𝗜𝗧 𝗢𝗩𝗘𝗥𝗩𝗜𝗘𝗪 [ ] 𝗡𝗼 𝗜𝘀𝘀𝘂𝗲 𝗙𝗼𝘂𝗻𝗱 [ ] 𝗤𝘂𝗼𝘁𝗲 𝗡𝗲𝗲𝗱𝗲𝗱 𝗳𝗼𝗿 𝗥𝗲𝗽𝗮𝗶𝗿 [ ] 𝗥𝗲𝗽𝗮𝗶𝗿𝘀 𝗔𝗽𝗽𝗿𝗼…"
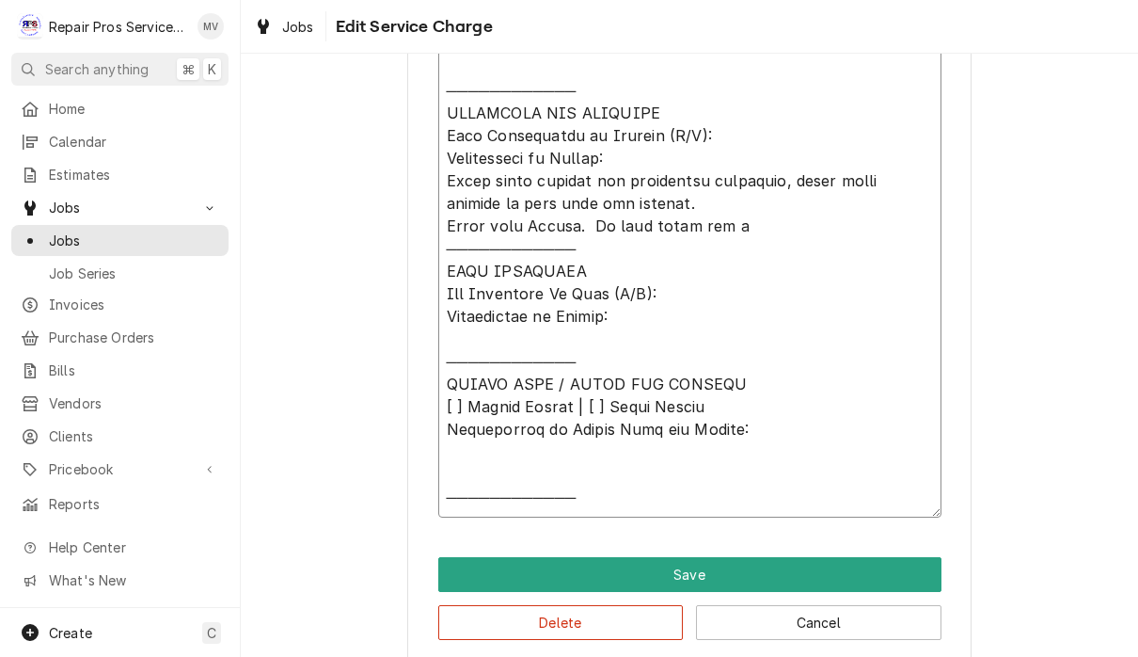
type textarea "x"
type textarea "𝗩𝗜𝗦𝗜𝗧 𝗢𝗩𝗘𝗥𝗩𝗜𝗘𝗪 [ ] 𝗡𝗼 𝗜𝘀𝘀𝘂𝗲 𝗙𝗼𝘂𝗻𝗱 [ ] 𝗤𝘂𝗼𝘁𝗲 𝗡𝗲𝗲𝗱𝗲𝗱 𝗳𝗼𝗿 𝗥𝗲𝗽𝗮𝗶𝗿 [ ] 𝗥𝗲𝗽𝗮𝗶𝗿𝘀 𝗔𝗽𝗽𝗿𝗼…"
type textarea "x"
type textarea "𝗩𝗜𝗦𝗜𝗧 𝗢𝗩𝗘𝗥𝗩𝗜𝗘𝗪 [ ] 𝗡𝗼 𝗜𝘀𝘀𝘂𝗲 𝗙𝗼𝘂𝗻𝗱 [ ] 𝗤𝘂𝗼𝘁𝗲 𝗡𝗲𝗲𝗱𝗲𝗱 𝗳𝗼𝗿 𝗥𝗲𝗽𝗮𝗶𝗿 [ ] 𝗥𝗲𝗽𝗮𝗶𝗿𝘀 𝗔𝗽𝗽𝗿𝗼…"
type textarea "x"
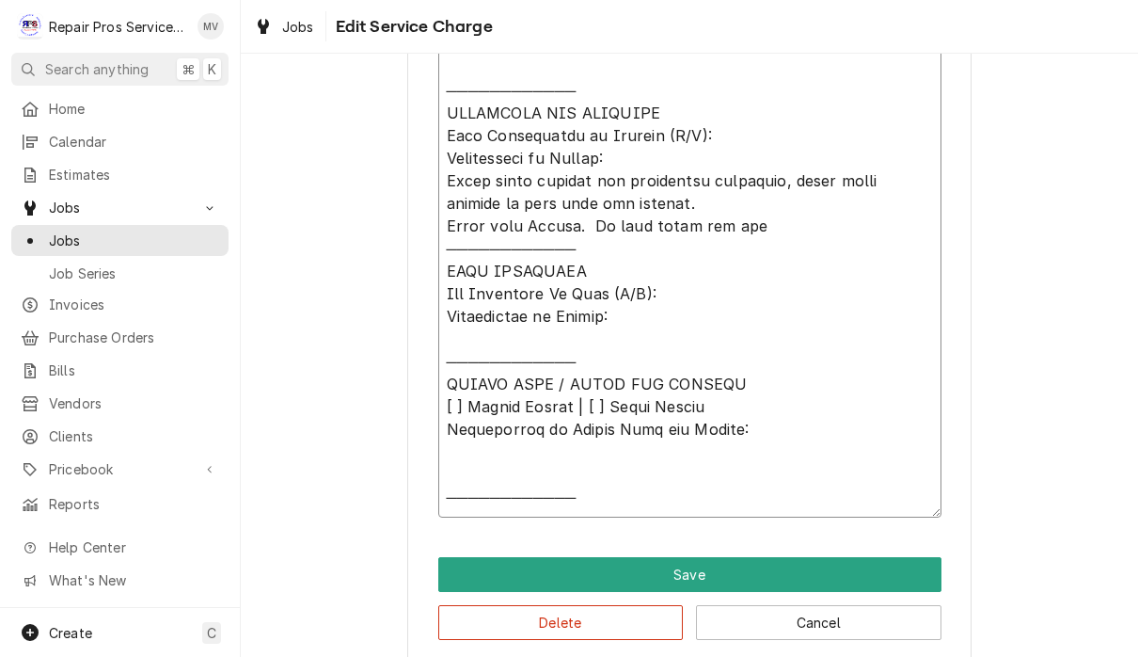
type textarea "𝗩𝗜𝗦𝗜𝗧 𝗢𝗩𝗘𝗥𝗩𝗜𝗘𝗪 [ ] 𝗡𝗼 𝗜𝘀𝘀𝘂𝗲 𝗙𝗼𝘂𝗻𝗱 [ ] 𝗤𝘂𝗼𝘁𝗲 𝗡𝗲𝗲𝗱𝗲𝗱 𝗳𝗼𝗿 𝗥𝗲𝗽𝗮𝗶𝗿 [ ] 𝗥𝗲𝗽𝗮𝗶𝗿𝘀 𝗔𝗽𝗽𝗿𝗼…"
type textarea "x"
type textarea "𝗩𝗜𝗦𝗜𝗧 𝗢𝗩𝗘𝗥𝗩𝗜𝗘𝗪 [ ] 𝗡𝗼 𝗜𝘀𝘀𝘂𝗲 𝗙𝗼𝘂𝗻𝗱 [ ] 𝗤𝘂𝗼𝘁𝗲 𝗡𝗲𝗲𝗱𝗲𝗱 𝗳𝗼𝗿 𝗥𝗲𝗽𝗮𝗶𝗿 [ ] 𝗥𝗲𝗽𝗮𝗶𝗿𝘀 𝗔𝗽𝗽𝗿𝗼…"
type textarea "x"
type textarea "𝗩𝗜𝗦𝗜𝗧 𝗢𝗩𝗘𝗥𝗩𝗜𝗘𝗪 [ ] 𝗡𝗼 𝗜𝘀𝘀𝘂𝗲 𝗙𝗼𝘂𝗻𝗱 [ ] 𝗤𝘂𝗼𝘁𝗲 𝗡𝗲𝗲𝗱𝗲𝗱 𝗳𝗼𝗿 𝗥𝗲𝗽𝗮𝗶𝗿 [ ] 𝗥𝗲𝗽𝗮𝗶𝗿𝘀 𝗔𝗽𝗽𝗿𝗼…"
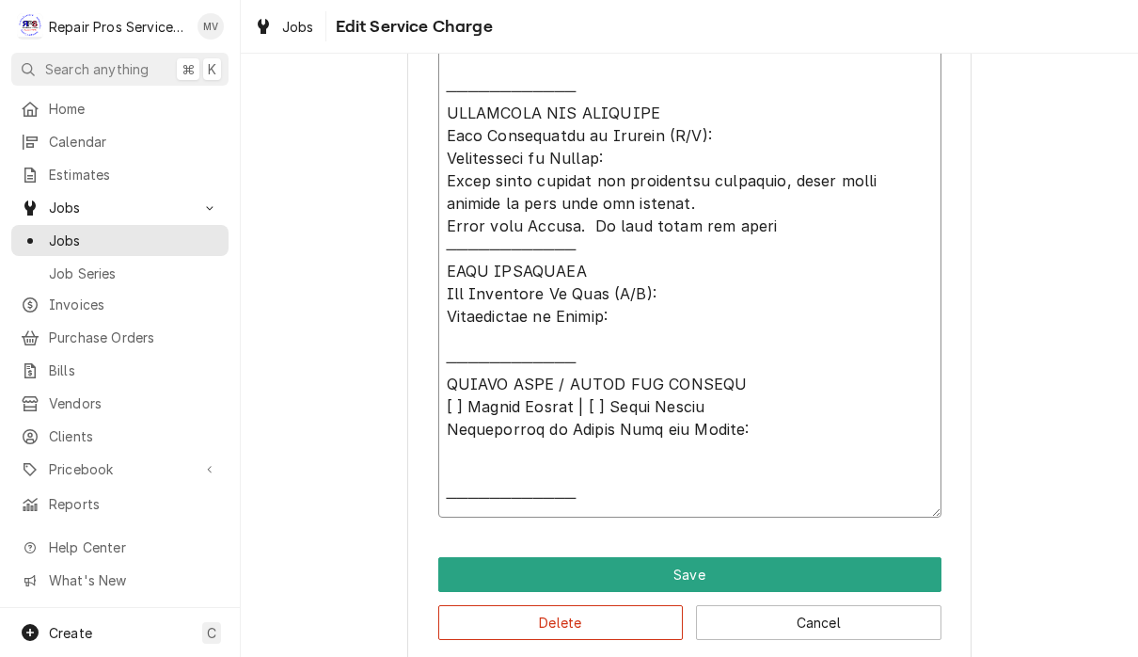
type textarea "x"
type textarea "𝗩𝗜𝗦𝗜𝗧 𝗢𝗩𝗘𝗥𝗩𝗜𝗘𝗪 [ ] 𝗡𝗼 𝗜𝘀𝘀𝘂𝗲 𝗙𝗼𝘂𝗻𝗱 [ ] 𝗤𝘂𝗼𝘁𝗲 𝗡𝗲𝗲𝗱𝗲𝗱 𝗳𝗼𝗿 𝗥𝗲𝗽𝗮𝗶𝗿 [ ] 𝗥𝗲𝗽𝗮𝗶𝗿𝘀 𝗔𝗽𝗽𝗿𝗼…"
type textarea "x"
type textarea "𝗩𝗜𝗦𝗜𝗧 𝗢𝗩𝗘𝗥𝗩𝗜𝗘𝗪 [ ] 𝗡𝗼 𝗜𝘀𝘀𝘂𝗲 𝗙𝗼𝘂𝗻𝗱 [ ] 𝗤𝘂𝗼𝘁𝗲 𝗡𝗲𝗲𝗱𝗲𝗱 𝗳𝗼𝗿 𝗥𝗲𝗽𝗮𝗶𝗿 [ ] 𝗥𝗲𝗽𝗮𝗶𝗿𝘀 𝗔𝗽𝗽𝗿𝗼…"
type textarea "x"
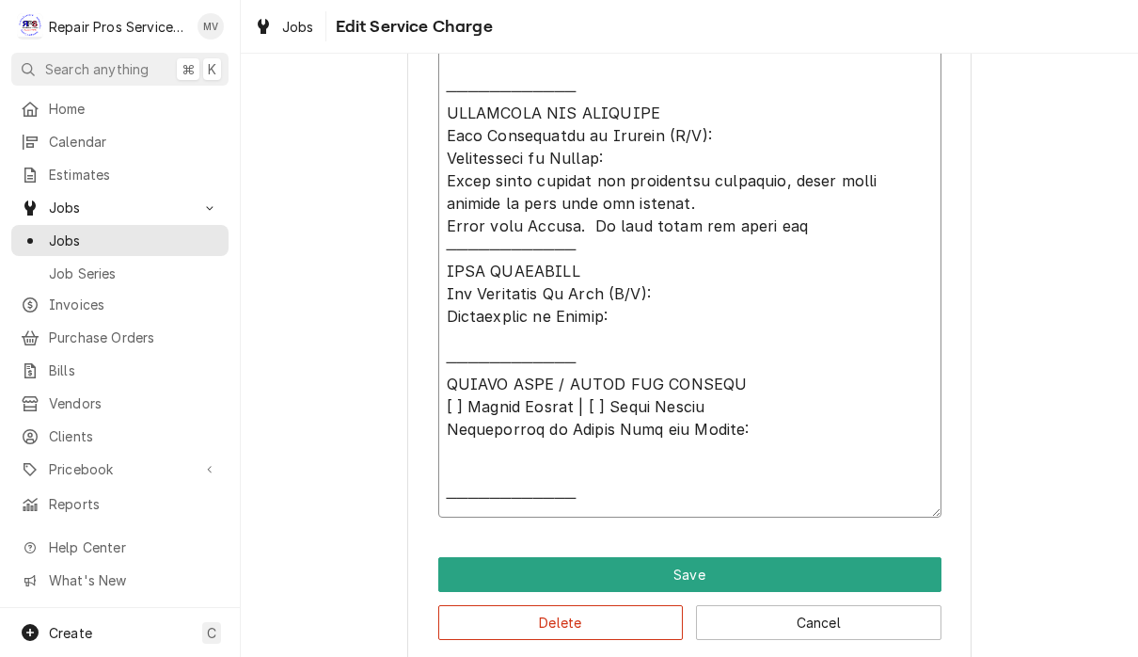
type textarea "𝗩𝗜𝗦𝗜𝗧 𝗢𝗩𝗘𝗥𝗩𝗜𝗘𝗪 [ ] 𝗡𝗼 𝗜𝘀𝘀𝘂𝗲 𝗙𝗼𝘂𝗻𝗱 [ ] 𝗤𝘂𝗼𝘁𝗲 𝗡𝗲𝗲𝗱𝗲𝗱 𝗳𝗼𝗿 𝗥𝗲𝗽𝗮𝗶𝗿 [ ] 𝗥𝗲𝗽𝗮𝗶𝗿𝘀 𝗔𝗽𝗽𝗿𝗼…"
type textarea "x"
type textarea "𝗩𝗜𝗦𝗜𝗧 𝗢𝗩𝗘𝗥𝗩𝗜𝗘𝗪 [ ] 𝗡𝗼 𝗜𝘀𝘀𝘂𝗲 𝗙𝗼𝘂𝗻𝗱 [ ] 𝗤𝘂𝗼𝘁𝗲 𝗡𝗲𝗲𝗱𝗲𝗱 𝗳𝗼𝗿 𝗥𝗲𝗽𝗮𝗶𝗿 [ ] 𝗥𝗲𝗽𝗮𝗶𝗿𝘀 𝗔𝗽𝗽𝗿𝗼…"
type textarea "x"
type textarea "𝗩𝗜𝗦𝗜𝗧 𝗢𝗩𝗘𝗥𝗩𝗜𝗘𝗪 [ ] 𝗡𝗼 𝗜𝘀𝘀𝘂𝗲 𝗙𝗼𝘂𝗻𝗱 [ ] 𝗤𝘂𝗼𝘁𝗲 𝗡𝗲𝗲𝗱𝗲𝗱 𝗳𝗼𝗿 𝗥𝗲𝗽𝗮𝗶𝗿 [ ] 𝗥𝗲𝗽𝗮𝗶𝗿𝘀 𝗔𝗽𝗽𝗿𝗼…"
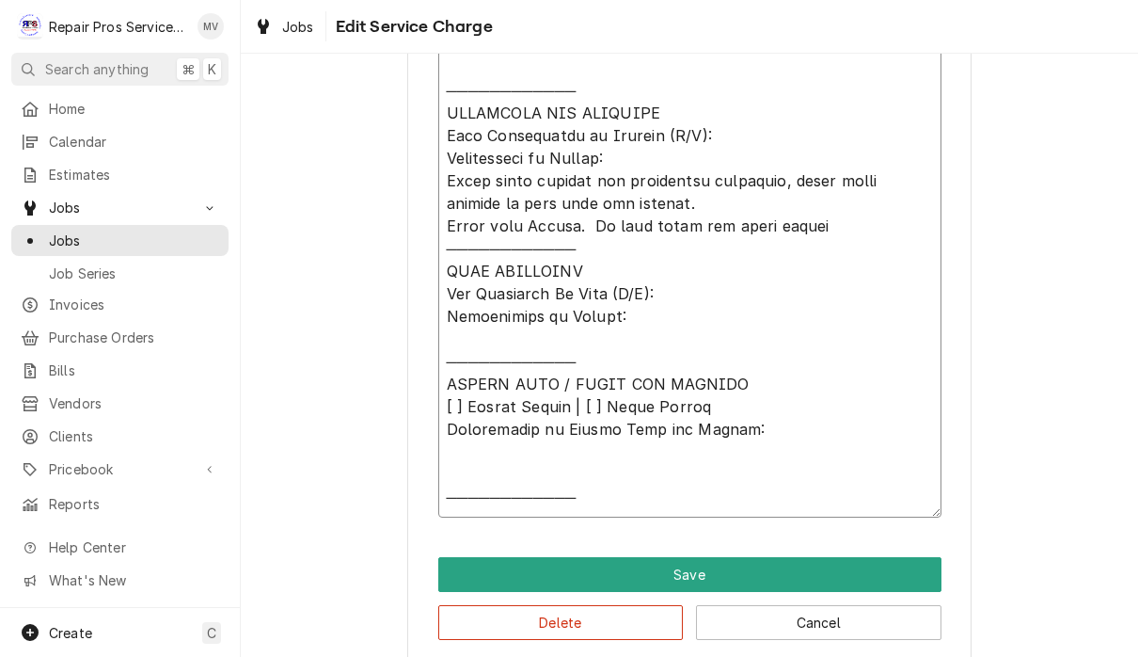
type textarea "x"
type textarea "𝗩𝗜𝗦𝗜𝗧 𝗢𝗩𝗘𝗥𝗩𝗜𝗘𝗪 [ ] 𝗡𝗼 𝗜𝘀𝘀𝘂𝗲 𝗙𝗼𝘂𝗻𝗱 [ ] 𝗤𝘂𝗼𝘁𝗲 𝗡𝗲𝗲𝗱𝗲𝗱 𝗳𝗼𝗿 𝗥𝗲𝗽𝗮𝗶𝗿 [ ] 𝗥𝗲𝗽𝗮𝗶𝗿𝘀 𝗔𝗽𝗽𝗿𝗼…"
type textarea "x"
type textarea "𝗩𝗜𝗦𝗜𝗧 𝗢𝗩𝗘𝗥𝗩𝗜𝗘𝗪 [ ] 𝗡𝗼 𝗜𝘀𝘀𝘂𝗲 𝗙𝗼𝘂𝗻𝗱 [ ] 𝗤𝘂𝗼𝘁𝗲 𝗡𝗲𝗲𝗱𝗲𝗱 𝗳𝗼𝗿 𝗥𝗲𝗽𝗮𝗶𝗿 [ ] 𝗥𝗲𝗽𝗮𝗶𝗿𝘀 𝗔𝗽𝗽𝗿𝗼…"
type textarea "x"
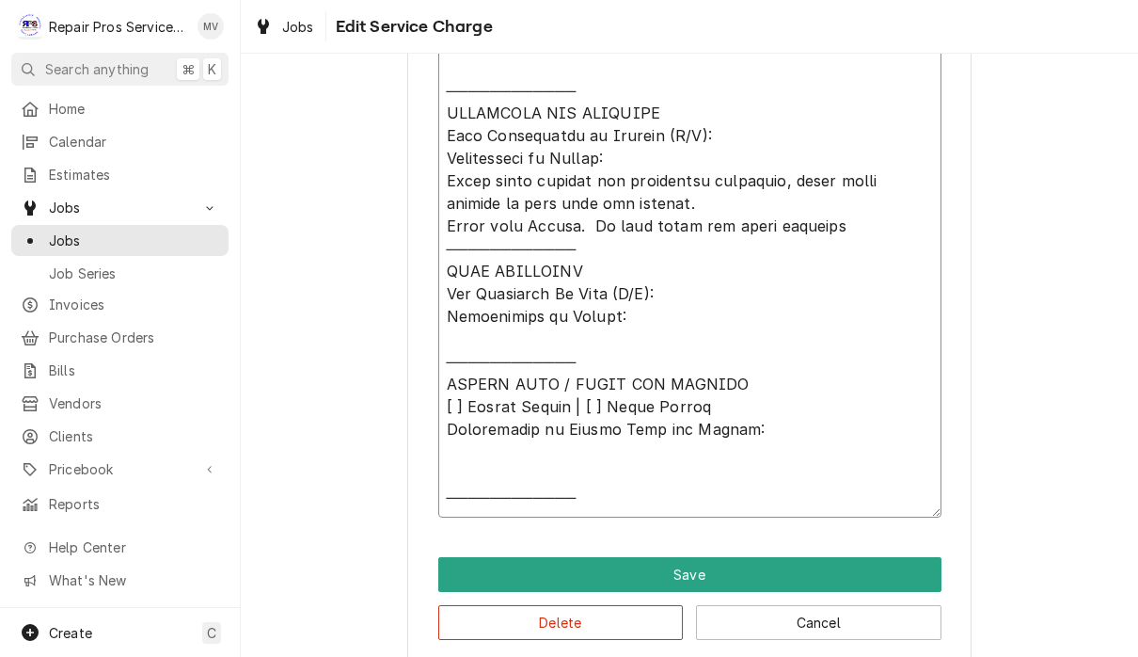
type textarea "𝗩𝗜𝗦𝗜𝗧 𝗢𝗩𝗘𝗥𝗩𝗜𝗘𝗪 [ ] 𝗡𝗼 𝗜𝘀𝘀𝘂𝗲 𝗙𝗼𝘂𝗻𝗱 [ ] 𝗤𝘂𝗼𝘁𝗲 𝗡𝗲𝗲𝗱𝗲𝗱 𝗳𝗼𝗿 𝗥𝗲𝗽𝗮𝗶𝗿 [ ] 𝗥𝗲𝗽𝗮𝗶𝗿𝘀 𝗔𝗽𝗽𝗿𝗼…"
type textarea "x"
type textarea "𝗩𝗜𝗦𝗜𝗧 𝗢𝗩𝗘𝗥𝗩𝗜𝗘𝗪 [ ] 𝗡𝗼 𝗜𝘀𝘀𝘂𝗲 𝗙𝗼𝘂𝗻𝗱 [ ] 𝗤𝘂𝗼𝘁𝗲 𝗡𝗲𝗲𝗱𝗲𝗱 𝗳𝗼𝗿 𝗥𝗲𝗽𝗮𝗶𝗿 [ ] 𝗥𝗲𝗽𝗮𝗶𝗿𝘀 𝗔𝗽𝗽𝗿𝗼…"
type textarea "x"
type textarea "𝗩𝗜𝗦𝗜𝗧 𝗢𝗩𝗘𝗥𝗩𝗜𝗘𝗪 [ ] 𝗡𝗼 𝗜𝘀𝘀𝘂𝗲 𝗙𝗼𝘂𝗻𝗱 [ ] 𝗤𝘂𝗼𝘁𝗲 𝗡𝗲𝗲𝗱𝗲𝗱 𝗳𝗼𝗿 𝗥𝗲𝗽𝗮𝗶𝗿 [ ] 𝗥𝗲𝗽𝗮𝗶𝗿𝘀 𝗔𝗽𝗽𝗿𝗼…"
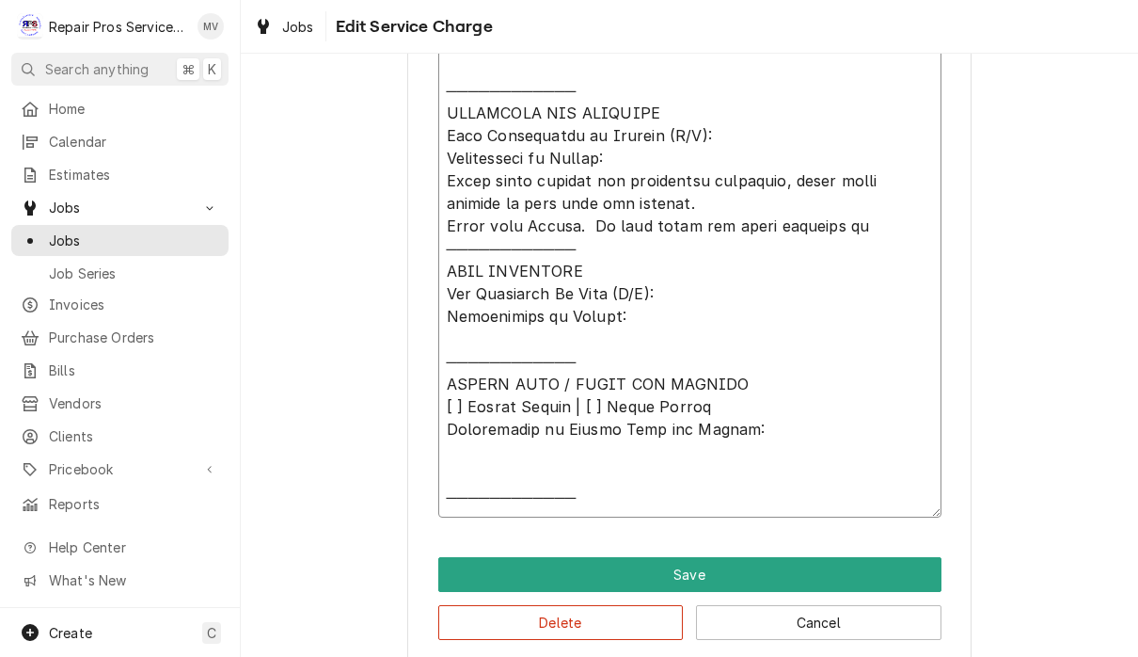
type textarea "x"
type textarea "𝗩𝗜𝗦𝗜𝗧 𝗢𝗩𝗘𝗥𝗩𝗜𝗘𝗪 [ ] 𝗡𝗼 𝗜𝘀𝘀𝘂𝗲 𝗙𝗼𝘂𝗻𝗱 [ ] 𝗤𝘂𝗼𝘁𝗲 𝗡𝗲𝗲𝗱𝗲𝗱 𝗳𝗼𝗿 𝗥𝗲𝗽𝗮𝗶𝗿 [ ] 𝗥𝗲𝗽𝗮𝗶𝗿𝘀 𝗔𝗽𝗽𝗿𝗼…"
type textarea "x"
type textarea "𝗩𝗜𝗦𝗜𝗧 𝗢𝗩𝗘𝗥𝗩𝗜𝗘𝗪 [ ] 𝗡𝗼 𝗜𝘀𝘀𝘂𝗲 𝗙𝗼𝘂𝗻𝗱 [ ] 𝗤𝘂𝗼𝘁𝗲 𝗡𝗲𝗲𝗱𝗲𝗱 𝗳𝗼𝗿 𝗥𝗲𝗽𝗮𝗶𝗿 [ ] 𝗥𝗲𝗽𝗮𝗶𝗿𝘀 𝗔𝗽𝗽𝗿𝗼…"
type textarea "x"
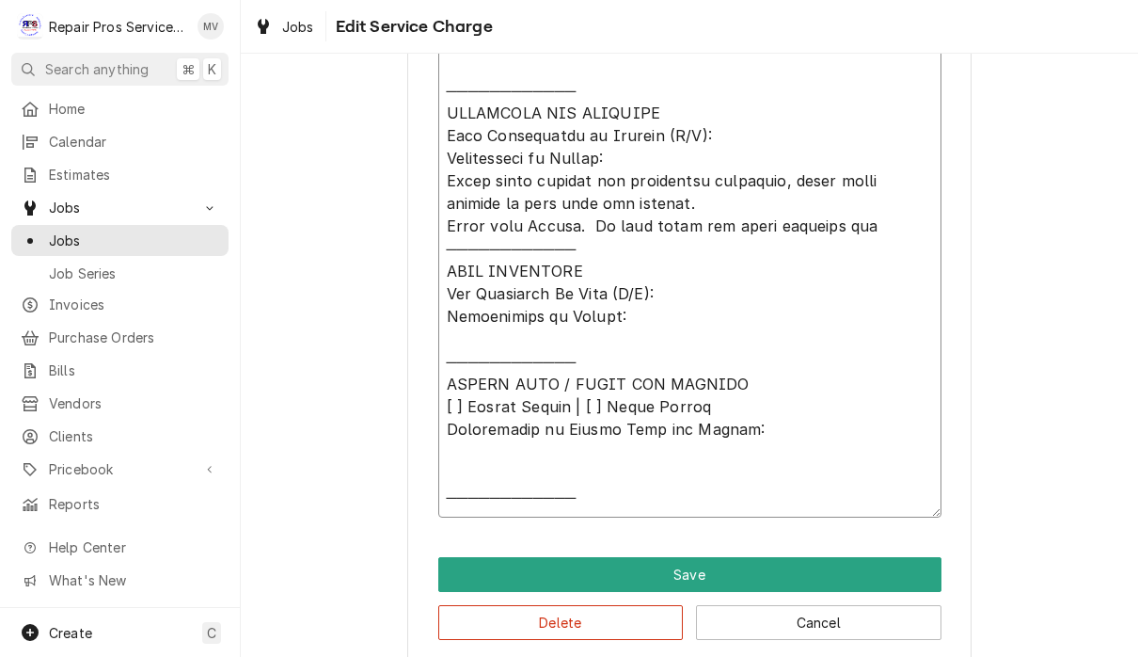
type textarea "𝗩𝗜𝗦𝗜𝗧 𝗢𝗩𝗘𝗥𝗩𝗜𝗘𝗪 [ ] 𝗡𝗼 𝗜𝘀𝘀𝘂𝗲 𝗙𝗼𝘂𝗻𝗱 [ ] 𝗤𝘂𝗼𝘁𝗲 𝗡𝗲𝗲𝗱𝗲𝗱 𝗳𝗼𝗿 𝗥𝗲𝗽𝗮𝗶𝗿 [ ] 𝗥𝗲𝗽𝗮𝗶𝗿𝘀 𝗔𝗽𝗽𝗿𝗼…"
type textarea "x"
type textarea "𝗩𝗜𝗦𝗜𝗧 𝗢𝗩𝗘𝗥𝗩𝗜𝗘𝗪 [ ] 𝗡𝗼 𝗜𝘀𝘀𝘂𝗲 𝗙𝗼𝘂𝗻𝗱 [ ] 𝗤𝘂𝗼𝘁𝗲 𝗡𝗲𝗲𝗱𝗲𝗱 𝗳𝗼𝗿 𝗥𝗲𝗽𝗮𝗶𝗿 [ ] 𝗥𝗲𝗽𝗮𝗶𝗿𝘀 𝗔𝗽𝗽𝗿𝗼…"
type textarea "x"
type textarea "𝗩𝗜𝗦𝗜𝗧 𝗢𝗩𝗘𝗥𝗩𝗜𝗘𝗪 [ ] 𝗡𝗼 𝗜𝘀𝘀𝘂𝗲 𝗙𝗼𝘂𝗻𝗱 [ ] 𝗤𝘂𝗼𝘁𝗲 𝗡𝗲𝗲𝗱𝗲𝗱 𝗳𝗼𝗿 𝗥𝗲𝗽𝗮𝗶𝗿 [ ] 𝗥𝗲𝗽𝗮𝗶𝗿𝘀 𝗔𝗽𝗽𝗿𝗼…"
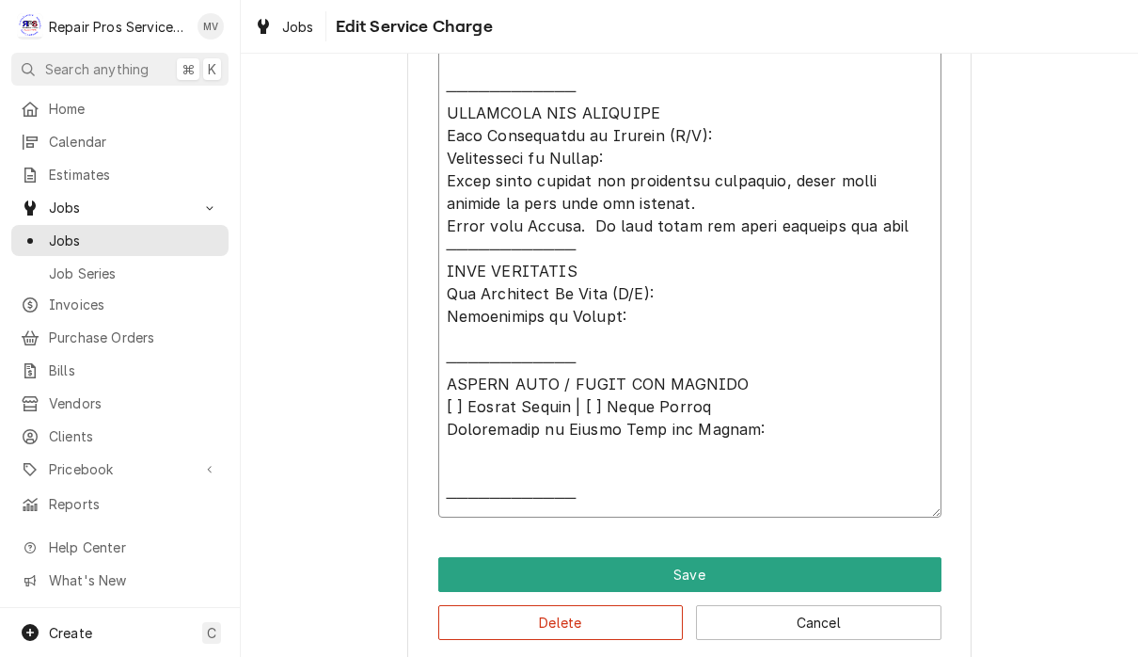
type textarea "x"
type textarea "𝗩𝗜𝗦𝗜𝗧 𝗢𝗩𝗘𝗥𝗩𝗜𝗘𝗪 [ ] 𝗡𝗼 𝗜𝘀𝘀𝘂𝗲 𝗙𝗼𝘂𝗻𝗱 [ ] 𝗤𝘂𝗼𝘁𝗲 𝗡𝗲𝗲𝗱𝗲𝗱 𝗳𝗼𝗿 𝗥𝗲𝗽𝗮𝗶𝗿 [ ] 𝗥𝗲𝗽𝗮𝗶𝗿𝘀 𝗔𝗽𝗽𝗿𝗼…"
type textarea "x"
type textarea "𝗩𝗜𝗦𝗜𝗧 𝗢𝗩𝗘𝗥𝗩𝗜𝗘𝗪 [ ] 𝗡𝗼 𝗜𝘀𝘀𝘂𝗲 𝗙𝗼𝘂𝗻𝗱 [ ] 𝗤𝘂𝗼𝘁𝗲 𝗡𝗲𝗲𝗱𝗲𝗱 𝗳𝗼𝗿 𝗥𝗲𝗽𝗮𝗶𝗿 [ ] 𝗥𝗲𝗽𝗮𝗶𝗿𝘀 𝗔𝗽𝗽𝗿𝗼…"
type textarea "x"
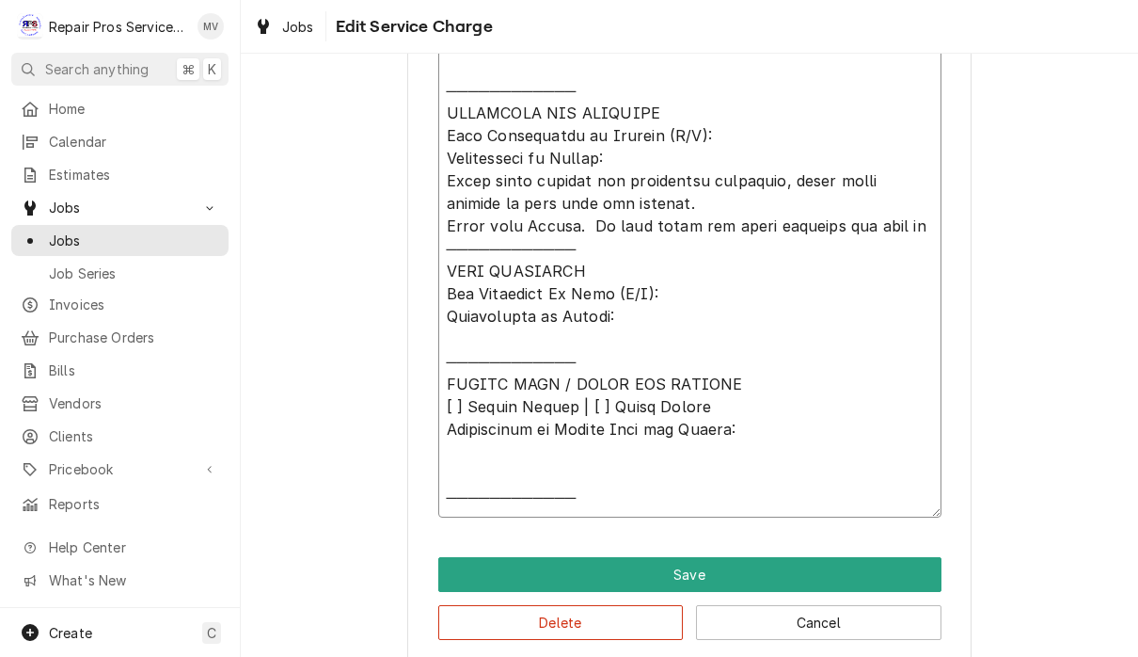
type textarea "𝗩𝗜𝗦𝗜𝗧 𝗢𝗩𝗘𝗥𝗩𝗜𝗘𝗪 [ ] 𝗡𝗼 𝗜𝘀𝘀𝘂𝗲 𝗙𝗼𝘂𝗻𝗱 [ ] 𝗤𝘂𝗼𝘁𝗲 𝗡𝗲𝗲𝗱𝗲𝗱 𝗳𝗼𝗿 𝗥𝗲𝗽𝗮𝗶𝗿 [ ] 𝗥𝗲𝗽𝗮𝗶𝗿𝘀 𝗔𝗽𝗽𝗿𝗼…"
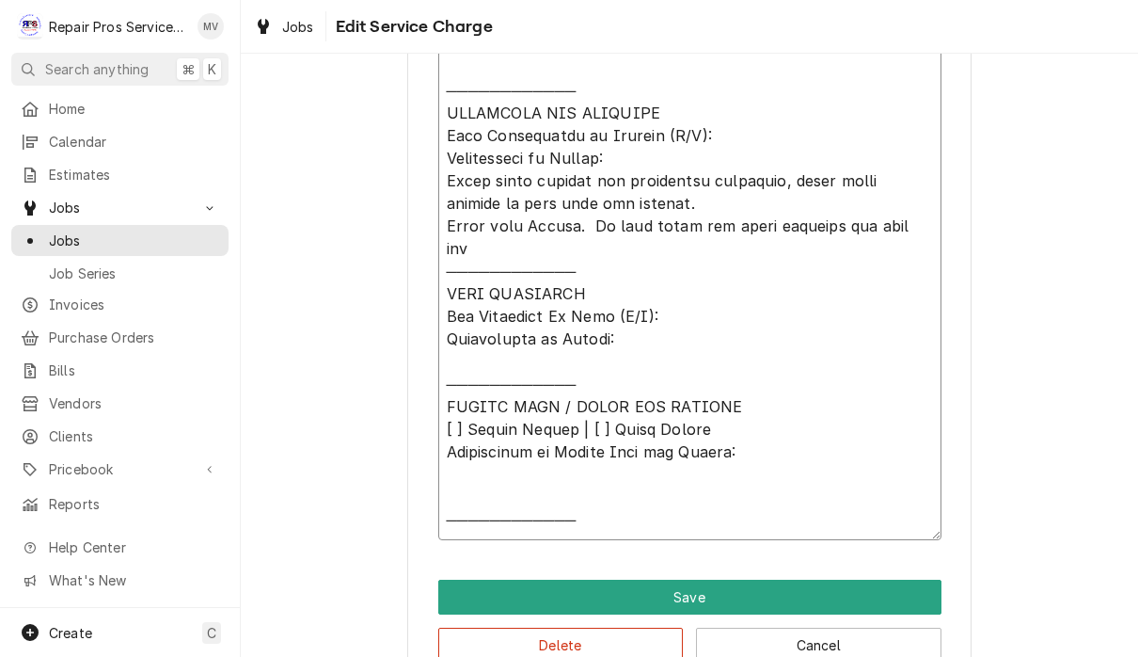
type textarea "x"
type textarea "𝗩𝗜𝗦𝗜𝗧 𝗢𝗩𝗘𝗥𝗩𝗜𝗘𝗪 [ ] 𝗡𝗼 𝗜𝘀𝘀𝘂𝗲 𝗙𝗼𝘂𝗻𝗱 [ ] 𝗤𝘂𝗼𝘁𝗲 𝗡𝗲𝗲𝗱𝗲𝗱 𝗳𝗼𝗿 𝗥𝗲𝗽𝗮𝗶𝗿 [ ] 𝗥𝗲𝗽𝗮𝗶𝗿𝘀 𝗔𝗽𝗽𝗿𝗼…"
type textarea "x"
type textarea "𝗩𝗜𝗦𝗜𝗧 𝗢𝗩𝗘𝗥𝗩𝗜𝗘𝗪 [ ] 𝗡𝗼 𝗜𝘀𝘀𝘂𝗲 𝗙𝗼𝘂𝗻𝗱 [ ] 𝗤𝘂𝗼𝘁𝗲 𝗡𝗲𝗲𝗱𝗲𝗱 𝗳𝗼𝗿 𝗥𝗲𝗽𝗮𝗶𝗿 [ ] 𝗥𝗲𝗽𝗮𝗶𝗿𝘀 𝗔𝗽𝗽𝗿𝗼…"
type textarea "x"
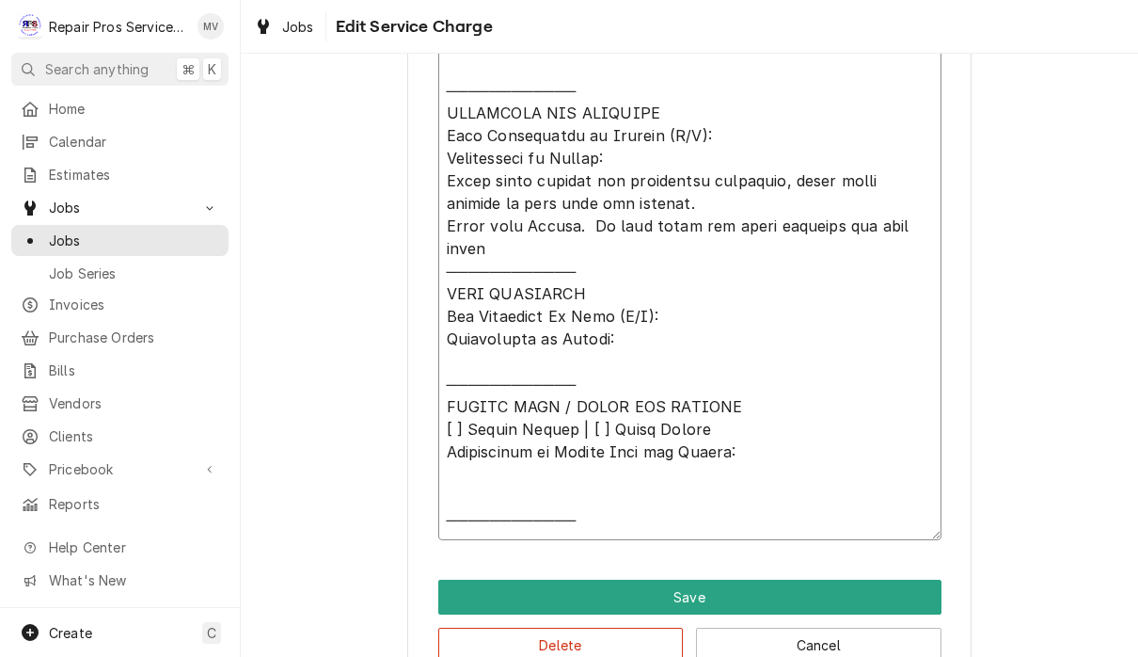
type textarea "𝗩𝗜𝗦𝗜𝗧 𝗢𝗩𝗘𝗥𝗩𝗜𝗘𝗪 [ ] 𝗡𝗼 𝗜𝘀𝘀𝘂𝗲 𝗙𝗼𝘂𝗻𝗱 [ ] 𝗤𝘂𝗼𝘁𝗲 𝗡𝗲𝗲𝗱𝗲𝗱 𝗳𝗼𝗿 𝗥𝗲𝗽𝗮𝗶𝗿 [ ] 𝗥𝗲𝗽𝗮𝗶𝗿𝘀 𝗔𝗽𝗽𝗿𝗼…"
type textarea "x"
type textarea "𝗩𝗜𝗦𝗜𝗧 𝗢𝗩𝗘𝗥𝗩𝗜𝗘𝗪 [ ] 𝗡𝗼 𝗜𝘀𝘀𝘂𝗲 𝗙𝗼𝘂𝗻𝗱 [ ] 𝗤𝘂𝗼𝘁𝗲 𝗡𝗲𝗲𝗱𝗲𝗱 𝗳𝗼𝗿 𝗥𝗲𝗽𝗮𝗶𝗿 [ ] 𝗥𝗲𝗽𝗮𝗶𝗿𝘀 𝗔𝗽𝗽𝗿𝗼…"
type textarea "x"
type textarea "𝗩𝗜𝗦𝗜𝗧 𝗢𝗩𝗘𝗥𝗩𝗜𝗘𝗪 [ ] 𝗡𝗼 𝗜𝘀𝘀𝘂𝗲 𝗙𝗼𝘂𝗻𝗱 [ ] 𝗤𝘂𝗼𝘁𝗲 𝗡𝗲𝗲𝗱𝗲𝗱 𝗳𝗼𝗿 𝗥𝗲𝗽𝗮𝗶𝗿 [ ] 𝗥𝗲𝗽𝗮𝗶𝗿𝘀 𝗔𝗽𝗽𝗿𝗼…"
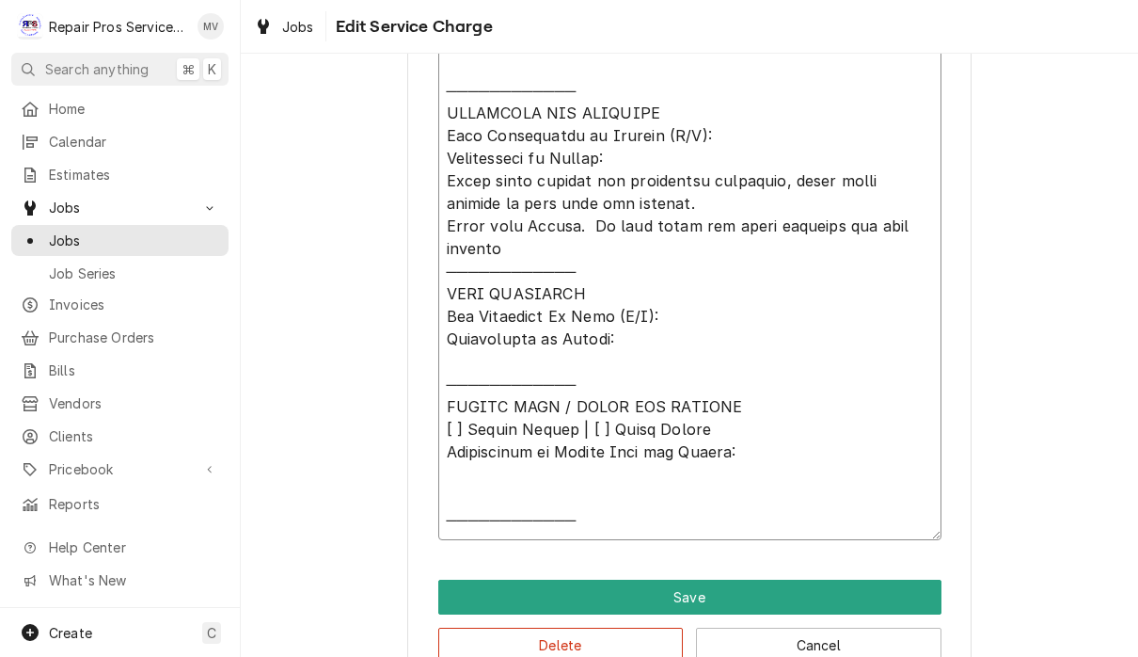
type textarea "x"
type textarea "𝗩𝗜𝗦𝗜𝗧 𝗢𝗩𝗘𝗥𝗩𝗜𝗘𝗪 [ ] 𝗡𝗼 𝗜𝘀𝘀𝘂𝗲 𝗙𝗼𝘂𝗻𝗱 [ ] 𝗤𝘂𝗼𝘁𝗲 𝗡𝗲𝗲𝗱𝗲𝗱 𝗳𝗼𝗿 𝗥𝗲𝗽𝗮𝗶𝗿 [ ] 𝗥𝗲𝗽𝗮𝗶𝗿𝘀 𝗔𝗽𝗽𝗿𝗼…"
type textarea "x"
type textarea "𝗩𝗜𝗦𝗜𝗧 𝗢𝗩𝗘𝗥𝗩𝗜𝗘𝗪 [ ] 𝗡𝗼 𝗜𝘀𝘀𝘂𝗲 𝗙𝗼𝘂𝗻𝗱 [ ] 𝗤𝘂𝗼𝘁𝗲 𝗡𝗲𝗲𝗱𝗲𝗱 𝗳𝗼𝗿 𝗥𝗲𝗽𝗮𝗶𝗿 [ ] 𝗥𝗲𝗽𝗮𝗶𝗿𝘀 𝗔𝗽𝗽𝗿𝗼…"
type textarea "x"
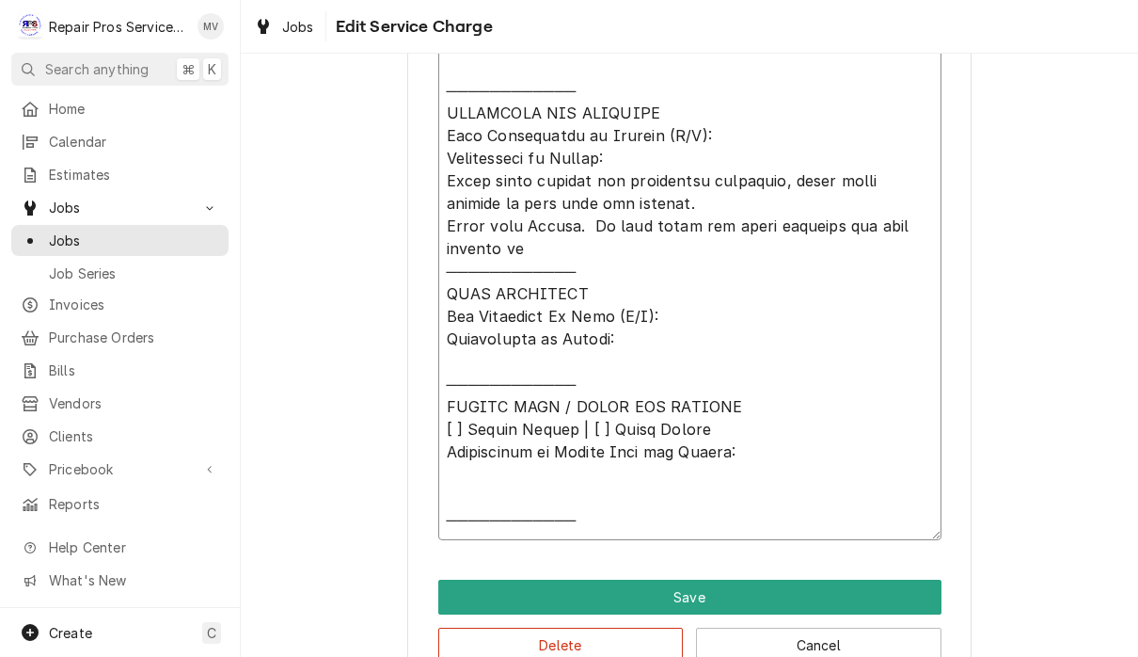
type textarea "𝗩𝗜𝗦𝗜𝗧 𝗢𝗩𝗘𝗥𝗩𝗜𝗘𝗪 [ ] 𝗡𝗼 𝗜𝘀𝘀𝘂𝗲 𝗙𝗼𝘂𝗻𝗱 [ ] 𝗤𝘂𝗼𝘁𝗲 𝗡𝗲𝗲𝗱𝗲𝗱 𝗳𝗼𝗿 𝗥𝗲𝗽𝗮𝗶𝗿 [ ] 𝗥𝗲𝗽𝗮𝗶𝗿𝘀 𝗔𝗽𝗽𝗿𝗼…"
type textarea "x"
type textarea "𝗩𝗜𝗦𝗜𝗧 𝗢𝗩𝗘𝗥𝗩𝗜𝗘𝗪 [ ] 𝗡𝗼 𝗜𝘀𝘀𝘂𝗲 𝗙𝗼𝘂𝗻𝗱 [ ] 𝗤𝘂𝗼𝘁𝗲 𝗡𝗲𝗲𝗱𝗲𝗱 𝗳𝗼𝗿 𝗥𝗲𝗽𝗮𝗶𝗿 [ ] 𝗥𝗲𝗽𝗮𝗶𝗿𝘀 𝗔𝗽𝗽𝗿𝗼…"
type textarea "x"
type textarea "𝗩𝗜𝗦𝗜𝗧 𝗢𝗩𝗘𝗥𝗩𝗜𝗘𝗪 [ ] 𝗡𝗼 𝗜𝘀𝘀𝘂𝗲 𝗙𝗼𝘂𝗻𝗱 [ ] 𝗤𝘂𝗼𝘁𝗲 𝗡𝗲𝗲𝗱𝗲𝗱 𝗳𝗼𝗿 𝗥𝗲𝗽𝗮𝗶𝗿 [ ] 𝗥𝗲𝗽𝗮𝗶𝗿𝘀 𝗔𝗽𝗽𝗿𝗼…"
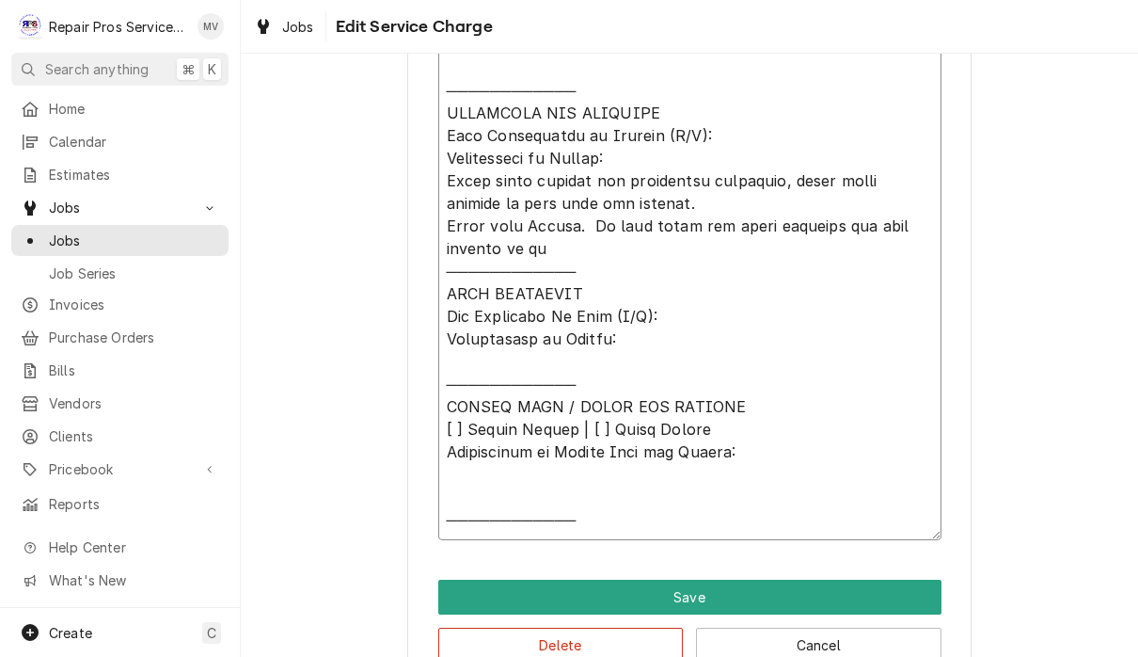
type textarea "x"
type textarea "𝗩𝗜𝗦𝗜𝗧 𝗢𝗩𝗘𝗥𝗩𝗜𝗘𝗪 [ ] 𝗡𝗼 𝗜𝘀𝘀𝘂𝗲 𝗙𝗼𝘂𝗻𝗱 [ ] 𝗤𝘂𝗼𝘁𝗲 𝗡𝗲𝗲𝗱𝗲𝗱 𝗳𝗼𝗿 𝗥𝗲𝗽𝗮𝗶𝗿 [ ] 𝗥𝗲𝗽𝗮𝗶𝗿𝘀 𝗔𝗽𝗽𝗿𝗼…"
type textarea "x"
type textarea "𝗩𝗜𝗦𝗜𝗧 𝗢𝗩𝗘𝗥𝗩𝗜𝗘𝗪 [ ] 𝗡𝗼 𝗜𝘀𝘀𝘂𝗲 𝗙𝗼𝘂𝗻𝗱 [ ] 𝗤𝘂𝗼𝘁𝗲 𝗡𝗲𝗲𝗱𝗲𝗱 𝗳𝗼𝗿 𝗥𝗲𝗽𝗮𝗶𝗿 [ ] 𝗥𝗲𝗽𝗮𝗶𝗿𝘀 𝗔𝗽𝗽𝗿𝗼…"
type textarea "x"
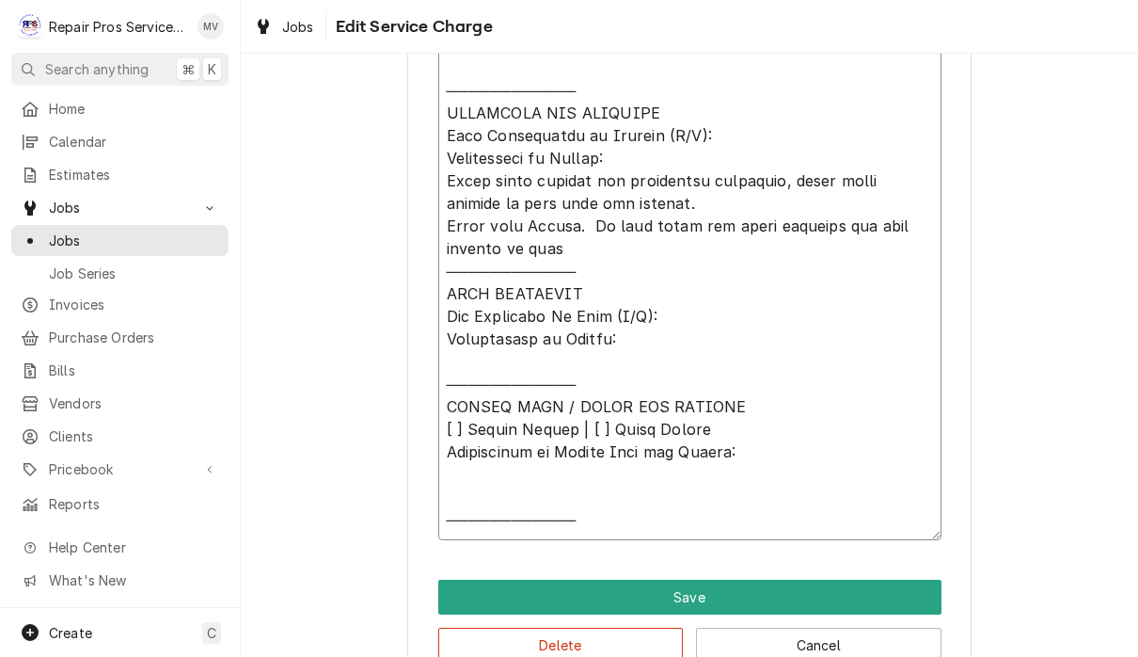
type textarea "𝗩𝗜𝗦𝗜𝗧 𝗢𝗩𝗘𝗥𝗩𝗜𝗘𝗪 [ ] 𝗡𝗼 𝗜𝘀𝘀𝘂𝗲 𝗙𝗼𝘂𝗻𝗱 [ ] 𝗤𝘂𝗼𝘁𝗲 𝗡𝗲𝗲𝗱𝗲𝗱 𝗳𝗼𝗿 𝗥𝗲𝗽𝗮𝗶𝗿 [ ] 𝗥𝗲𝗽𝗮𝗶𝗿𝘀 𝗔𝗽𝗽𝗿𝗼…"
type textarea "x"
type textarea "𝗩𝗜𝗦𝗜𝗧 𝗢𝗩𝗘𝗥𝗩𝗜𝗘𝗪 [ ] 𝗡𝗼 𝗜𝘀𝘀𝘂𝗲 𝗙𝗼𝘂𝗻𝗱 [ ] 𝗤𝘂𝗼𝘁𝗲 𝗡𝗲𝗲𝗱𝗲𝗱 𝗳𝗼𝗿 𝗥𝗲𝗽𝗮𝗶𝗿 [ ] 𝗥𝗲𝗽𝗮𝗶𝗿𝘀 𝗔𝗽𝗽𝗿𝗼…"
type textarea "x"
type textarea "𝗩𝗜𝗦𝗜𝗧 𝗢𝗩𝗘𝗥𝗩𝗜𝗘𝗪 [ ] 𝗡𝗼 𝗜𝘀𝘀𝘂𝗲 𝗙𝗼𝘂𝗻𝗱 [ ] 𝗤𝘂𝗼𝘁𝗲 𝗡𝗲𝗲𝗱𝗲𝗱 𝗳𝗼𝗿 𝗥𝗲𝗽𝗮𝗶𝗿 [ ] 𝗥𝗲𝗽𝗮𝗶𝗿𝘀 𝗔𝗽𝗽𝗿𝗼…"
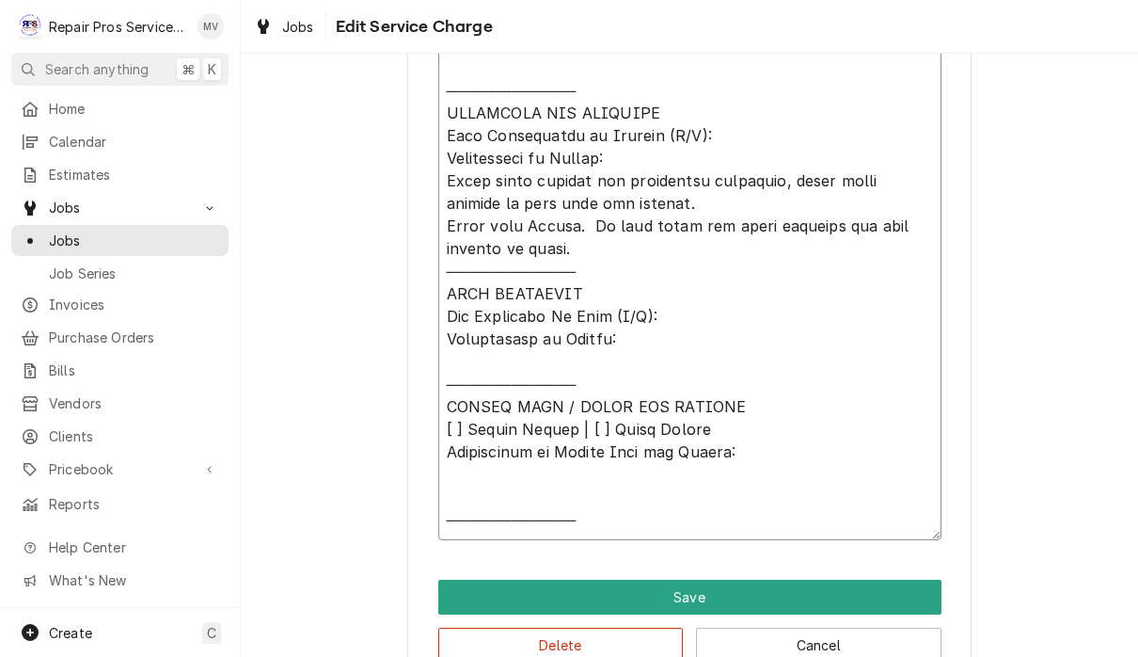
type textarea "x"
type textarea "𝗩𝗜𝗦𝗜𝗧 𝗢𝗩𝗘𝗥𝗩𝗜𝗘𝗪 [ ] 𝗡𝗼 𝗜𝘀𝘀𝘂𝗲 𝗙𝗼𝘂𝗻𝗱 [ ] 𝗤𝘂𝗼𝘁𝗲 𝗡𝗲𝗲𝗱𝗲𝗱 𝗳𝗼𝗿 𝗥𝗲𝗽𝗮𝗶𝗿 [ ] 𝗥𝗲𝗽𝗮𝗶𝗿𝘀 𝗔𝗽𝗽𝗿𝗼…"
type textarea "x"
type textarea "𝗩𝗜𝗦𝗜𝗧 𝗢𝗩𝗘𝗥𝗩𝗜𝗘𝗪 [ ] 𝗡𝗼 𝗜𝘀𝘀𝘂𝗲 𝗙𝗼𝘂𝗻𝗱 [ ] 𝗤𝘂𝗼𝘁𝗲 𝗡𝗲𝗲𝗱𝗲𝗱 𝗳𝗼𝗿 𝗥𝗲𝗽𝗮𝗶𝗿 [ ] 𝗥𝗲𝗽𝗮𝗶𝗿𝘀 𝗔𝗽𝗽𝗿𝗼…"
type textarea "x"
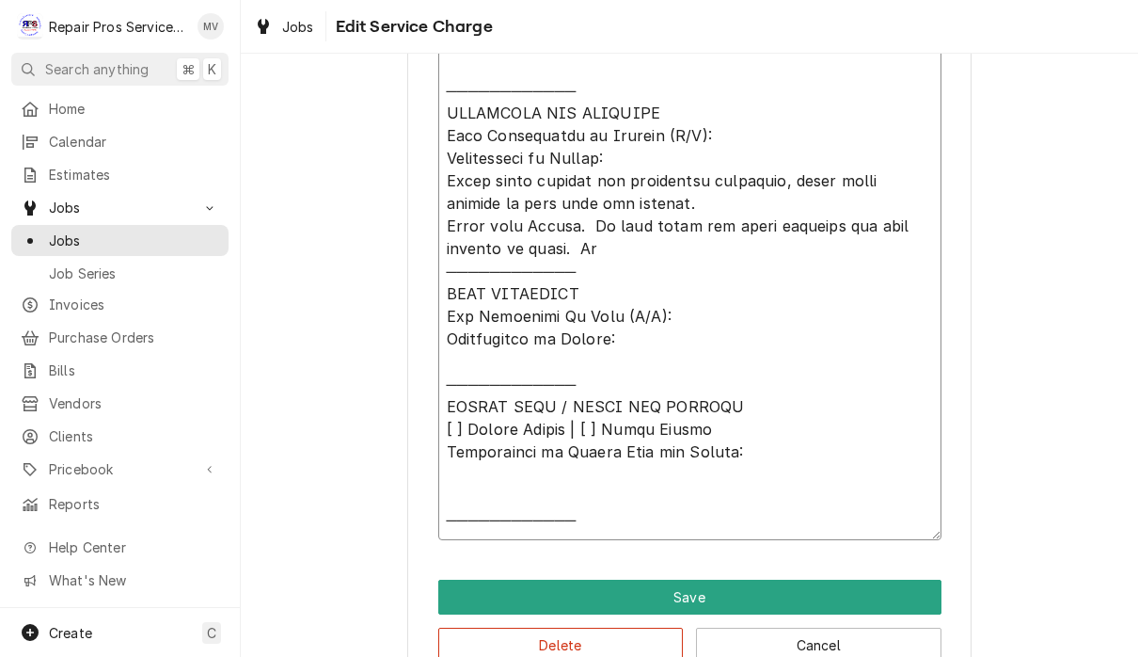
type textarea "𝗩𝗜𝗦𝗜𝗧 𝗢𝗩𝗘𝗥𝗩𝗜𝗘𝗪 [ ] 𝗡𝗼 𝗜𝘀𝘀𝘂𝗲 𝗙𝗼𝘂𝗻𝗱 [ ] 𝗤𝘂𝗼𝘁𝗲 𝗡𝗲𝗲𝗱𝗲𝗱 𝗳𝗼𝗿 𝗥𝗲𝗽𝗮𝗶𝗿 [ ] 𝗥𝗲𝗽𝗮𝗶𝗿𝘀 𝗔𝗽𝗽𝗿𝗼…"
type textarea "x"
type textarea "𝗩𝗜𝗦𝗜𝗧 𝗢𝗩𝗘𝗥𝗩𝗜𝗘𝗪 [ ] 𝗡𝗼 𝗜𝘀𝘀𝘂𝗲 𝗙𝗼𝘂𝗻𝗱 [ ] 𝗤𝘂𝗼𝘁𝗲 𝗡𝗲𝗲𝗱𝗲𝗱 𝗳𝗼𝗿 𝗥𝗲𝗽𝗮𝗶𝗿 [ ] 𝗥𝗲𝗽𝗮𝗶𝗿𝘀 𝗔𝗽𝗽𝗿𝗼…"
type textarea "x"
type textarea "𝗩𝗜𝗦𝗜𝗧 𝗢𝗩𝗘𝗥𝗩𝗜𝗘𝗪 [ ] 𝗡𝗼 𝗜𝘀𝘀𝘂𝗲 𝗙𝗼𝘂𝗻𝗱 [ ] 𝗤𝘂𝗼𝘁𝗲 𝗡𝗲𝗲𝗱𝗲𝗱 𝗳𝗼𝗿 𝗥𝗲𝗽𝗮𝗶𝗿 [ ] 𝗥𝗲𝗽𝗮𝗶𝗿𝘀 𝗔𝗽𝗽𝗿𝗼…"
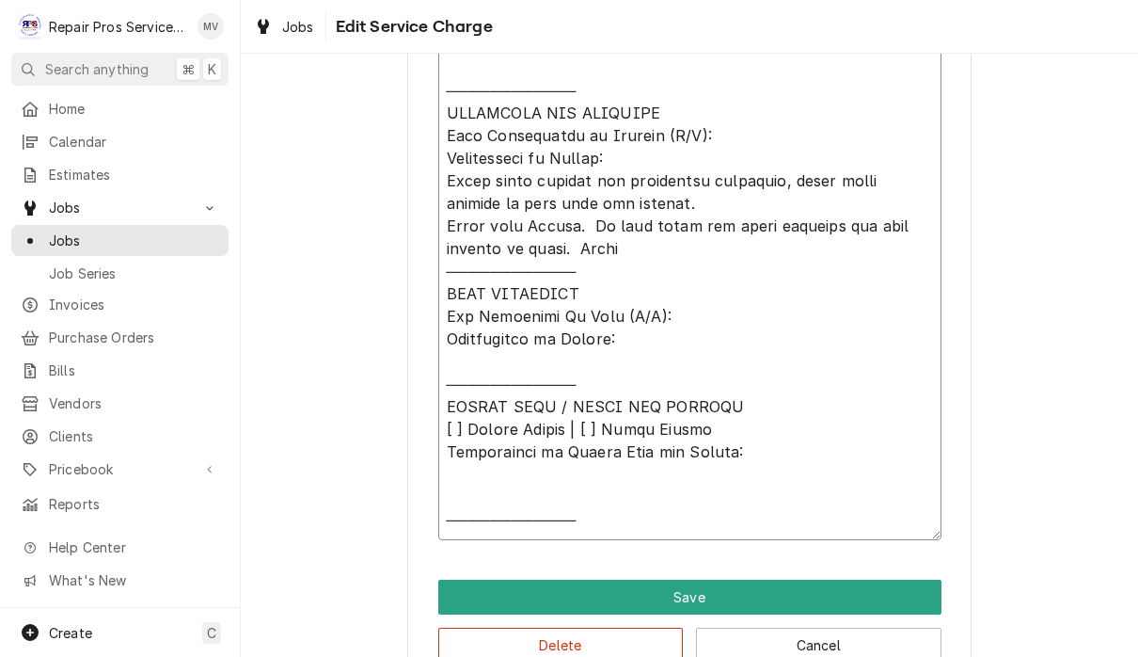
type textarea "x"
type textarea "𝗩𝗜𝗦𝗜𝗧 𝗢𝗩𝗘𝗥𝗩𝗜𝗘𝗪 [ ] 𝗡𝗼 𝗜𝘀𝘀𝘂𝗲 𝗙𝗼𝘂𝗻𝗱 [ ] 𝗤𝘂𝗼𝘁𝗲 𝗡𝗲𝗲𝗱𝗲𝗱 𝗳𝗼𝗿 𝗥𝗲𝗽𝗮𝗶𝗿 [ ] 𝗥𝗲𝗽𝗮𝗶𝗿𝘀 𝗔𝗽𝗽𝗿𝗼…"
type textarea "x"
type textarea "𝗩𝗜𝗦𝗜𝗧 𝗢𝗩𝗘𝗥𝗩𝗜𝗘𝗪 [ ] 𝗡𝗼 𝗜𝘀𝘀𝘂𝗲 𝗙𝗼𝘂𝗻𝗱 [ ] 𝗤𝘂𝗼𝘁𝗲 𝗡𝗲𝗲𝗱𝗲𝗱 𝗳𝗼𝗿 𝗥𝗲𝗽𝗮𝗶𝗿 [ ] 𝗥𝗲𝗽𝗮𝗶𝗿𝘀 𝗔𝗽𝗽𝗿𝗼…"
type textarea "x"
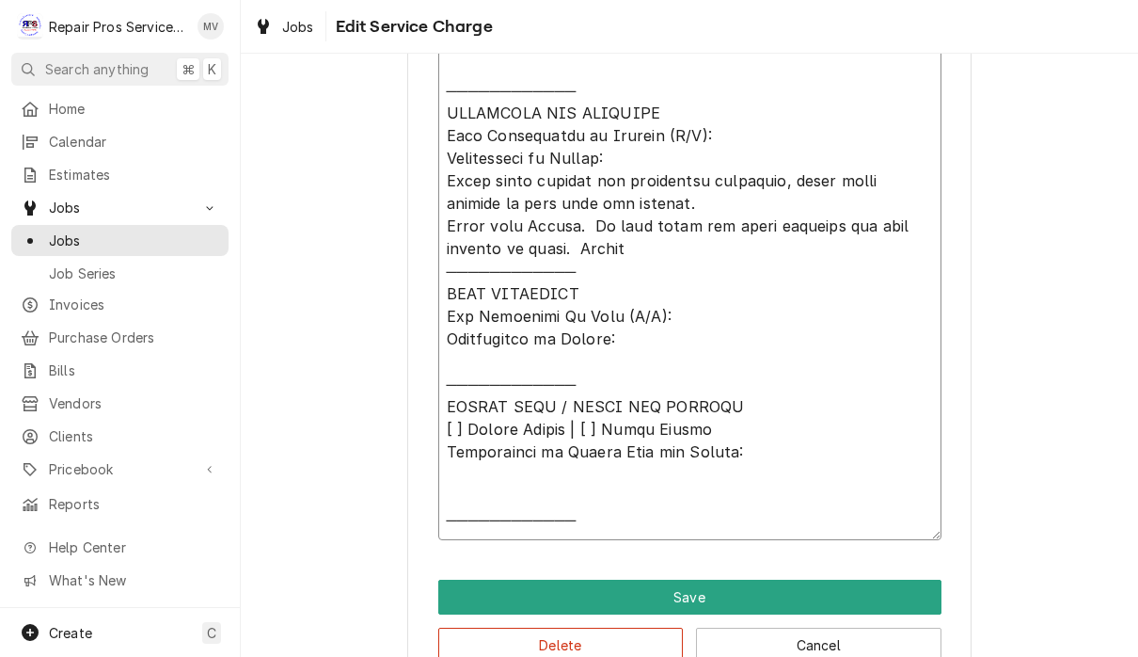
type textarea "𝗩𝗜𝗦𝗜𝗧 𝗢𝗩𝗘𝗥𝗩𝗜𝗘𝗪 [ ] 𝗡𝗼 𝗜𝘀𝘀𝘂𝗲 𝗙𝗼𝘂𝗻𝗱 [ ] 𝗤𝘂𝗼𝘁𝗲 𝗡𝗲𝗲𝗱𝗲𝗱 𝗳𝗼𝗿 𝗥𝗲𝗽𝗮𝗶𝗿 [ ] 𝗥𝗲𝗽𝗮𝗶𝗿𝘀 𝗔𝗽𝗽𝗿𝗼…"
type textarea "x"
type textarea "𝗩𝗜𝗦𝗜𝗧 𝗢𝗩𝗘𝗥𝗩𝗜𝗘𝗪 [ ] 𝗡𝗼 𝗜𝘀𝘀𝘂𝗲 𝗙𝗼𝘂𝗻𝗱 [ ] 𝗤𝘂𝗼𝘁𝗲 𝗡𝗲𝗲𝗱𝗲𝗱 𝗳𝗼𝗿 𝗥𝗲𝗽𝗮𝗶𝗿 [ ] 𝗥𝗲𝗽𝗮𝗶𝗿𝘀 𝗔𝗽𝗽𝗿𝗼…"
type textarea "x"
type textarea "𝗩𝗜𝗦𝗜𝗧 𝗢𝗩𝗘𝗥𝗩𝗜𝗘𝗪 [ ] 𝗡𝗼 𝗜𝘀𝘀𝘂𝗲 𝗙𝗼𝘂𝗻𝗱 [ ] 𝗤𝘂𝗼𝘁𝗲 𝗡𝗲𝗲𝗱𝗲𝗱 𝗳𝗼𝗿 𝗥𝗲𝗽𝗮𝗶𝗿 [ ] 𝗥𝗲𝗽𝗮𝗶𝗿𝘀 𝗔𝗽𝗽𝗿𝗼…"
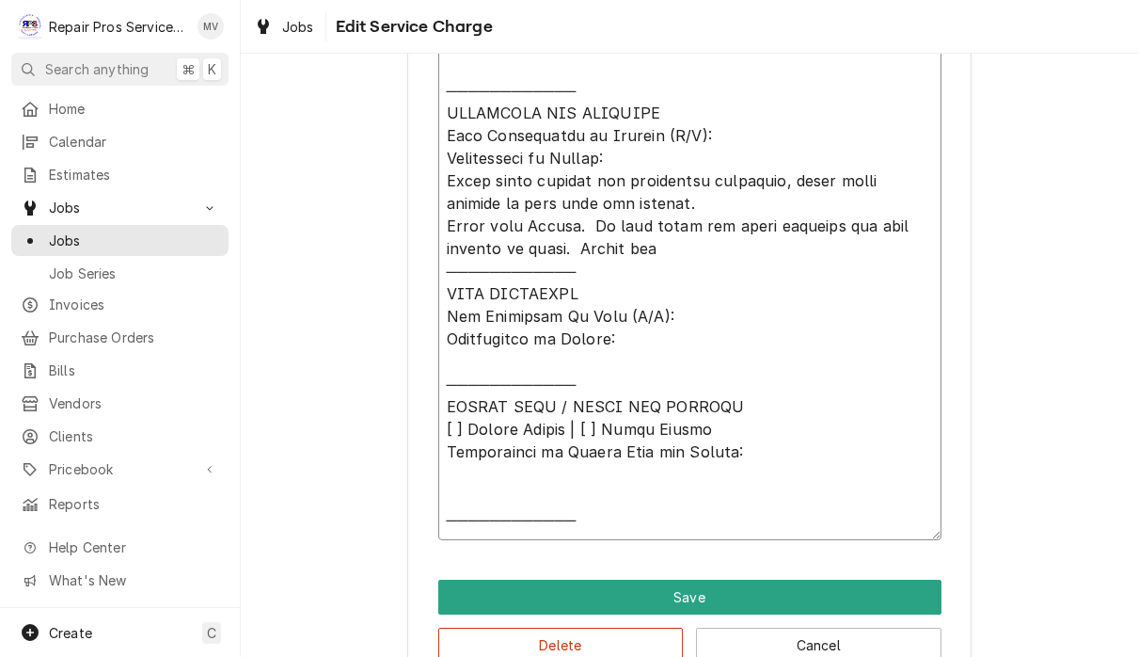
type textarea "x"
type textarea "𝗩𝗜𝗦𝗜𝗧 𝗢𝗩𝗘𝗥𝗩𝗜𝗘𝗪 [ ] 𝗡𝗼 𝗜𝘀𝘀𝘂𝗲 𝗙𝗼𝘂𝗻𝗱 [ ] 𝗤𝘂𝗼𝘁𝗲 𝗡𝗲𝗲𝗱𝗲𝗱 𝗳𝗼𝗿 𝗥𝗲𝗽𝗮𝗶𝗿 [ ] 𝗥𝗲𝗽𝗮𝗶𝗿𝘀 𝗔𝗽𝗽𝗿𝗼…"
type textarea "x"
type textarea "𝗩𝗜𝗦𝗜𝗧 𝗢𝗩𝗘𝗥𝗩𝗜𝗘𝗪 [ ] 𝗡𝗼 𝗜𝘀𝘀𝘂𝗲 𝗙𝗼𝘂𝗻𝗱 [ ] 𝗤𝘂𝗼𝘁𝗲 𝗡𝗲𝗲𝗱𝗲𝗱 𝗳𝗼𝗿 𝗥𝗲𝗽𝗮𝗶𝗿 [ ] 𝗥𝗲𝗽𝗮𝗶𝗿𝘀 𝗔𝗽𝗽𝗿𝗼…"
type textarea "x"
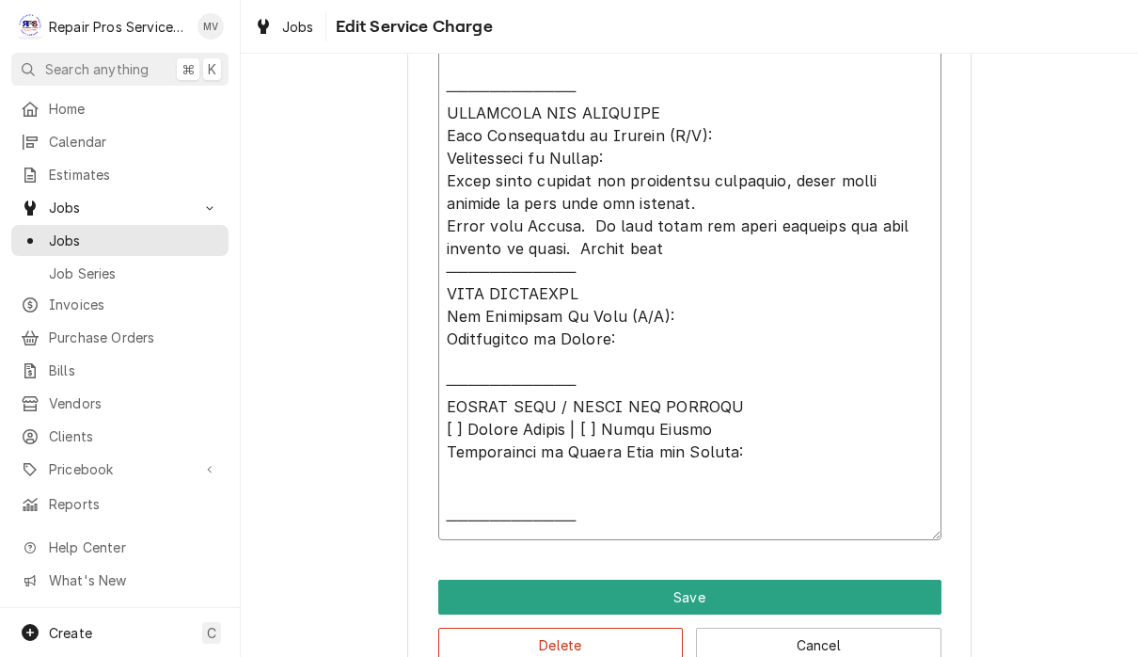
type textarea "𝗩𝗜𝗦𝗜𝗧 𝗢𝗩𝗘𝗥𝗩𝗜𝗘𝗪 [ ] 𝗡𝗼 𝗜𝘀𝘀𝘂𝗲 𝗙𝗼𝘂𝗻𝗱 [ ] 𝗤𝘂𝗼𝘁𝗲 𝗡𝗲𝗲𝗱𝗲𝗱 𝗳𝗼𝗿 𝗥𝗲𝗽𝗮𝗶𝗿 [ ] 𝗥𝗲𝗽𝗮𝗶𝗿𝘀 𝗔𝗽𝗽𝗿𝗼…"
type textarea "x"
type textarea "𝗩𝗜𝗦𝗜𝗧 𝗢𝗩𝗘𝗥𝗩𝗜𝗘𝗪 [ ] 𝗡𝗼 𝗜𝘀𝘀𝘂𝗲 𝗙𝗼𝘂𝗻𝗱 [ ] 𝗤𝘂𝗼𝘁𝗲 𝗡𝗲𝗲𝗱𝗲𝗱 𝗳𝗼𝗿 𝗥𝗲𝗽𝗮𝗶𝗿 [ ] 𝗥𝗲𝗽𝗮𝗶𝗿𝘀 𝗔𝗽𝗽𝗿𝗼…"
type textarea "x"
type textarea "𝗩𝗜𝗦𝗜𝗧 𝗢𝗩𝗘𝗥𝗩𝗜𝗘𝗪 [ ] 𝗡𝗼 𝗜𝘀𝘀𝘂𝗲 𝗙𝗼𝘂𝗻𝗱 [ ] 𝗤𝘂𝗼𝘁𝗲 𝗡𝗲𝗲𝗱𝗲𝗱 𝗳𝗼𝗿 𝗥𝗲𝗽𝗮𝗶𝗿 [ ] 𝗥𝗲𝗽𝗮𝗶𝗿𝘀 𝗔𝗽𝗽𝗿𝗼…"
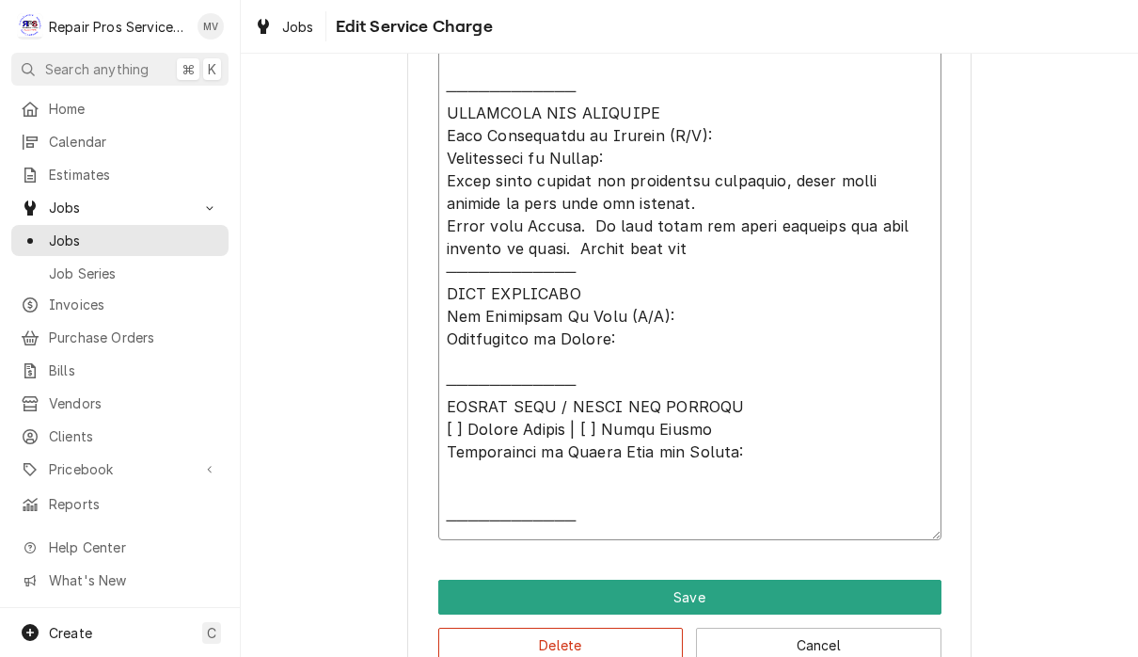
type textarea "x"
type textarea "𝗩𝗜𝗦𝗜𝗧 𝗢𝗩𝗘𝗥𝗩𝗜𝗘𝗪 [ ] 𝗡𝗼 𝗜𝘀𝘀𝘂𝗲 𝗙𝗼𝘂𝗻𝗱 [ ] 𝗤𝘂𝗼𝘁𝗲 𝗡𝗲𝗲𝗱𝗲𝗱 𝗳𝗼𝗿 𝗥𝗲𝗽𝗮𝗶𝗿 [ ] 𝗥𝗲𝗽𝗮𝗶𝗿𝘀 𝗔𝗽𝗽𝗿𝗼…"
type textarea "x"
type textarea "𝗩𝗜𝗦𝗜𝗧 𝗢𝗩𝗘𝗥𝗩𝗜𝗘𝗪 [ ] 𝗡𝗼 𝗜𝘀𝘀𝘂𝗲 𝗙𝗼𝘂𝗻𝗱 [ ] 𝗤𝘂𝗼𝘁𝗲 𝗡𝗲𝗲𝗱𝗲𝗱 𝗳𝗼𝗿 𝗥𝗲𝗽𝗮𝗶𝗿 [ ] 𝗥𝗲𝗽𝗮𝗶𝗿𝘀 𝗔𝗽𝗽𝗿𝗼…"
type textarea "x"
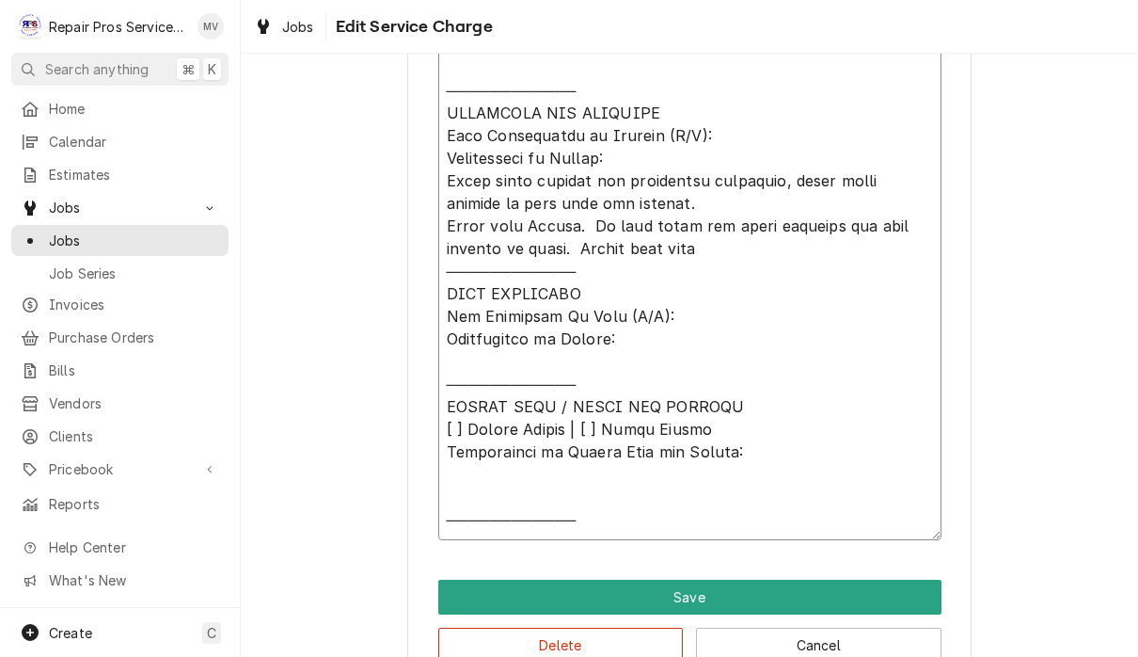
type textarea "𝗩𝗜𝗦𝗜𝗧 𝗢𝗩𝗘𝗥𝗩𝗜𝗘𝗪 [ ] 𝗡𝗼 𝗜𝘀𝘀𝘂𝗲 𝗙𝗼𝘂𝗻𝗱 [ ] 𝗤𝘂𝗼𝘁𝗲 𝗡𝗲𝗲𝗱𝗲𝗱 𝗳𝗼𝗿 𝗥𝗲𝗽𝗮𝗶𝗿 [ ] 𝗥𝗲𝗽𝗮𝗶𝗿𝘀 𝗔𝗽𝗽𝗿𝗼…"
type textarea "x"
type textarea "𝗩𝗜𝗦𝗜𝗧 𝗢𝗩𝗘𝗥𝗩𝗜𝗘𝗪 [ ] 𝗡𝗼 𝗜𝘀𝘀𝘂𝗲 𝗙𝗼𝘂𝗻𝗱 [ ] 𝗤𝘂𝗼𝘁𝗲 𝗡𝗲𝗲𝗱𝗲𝗱 𝗳𝗼𝗿 𝗥𝗲𝗽𝗮𝗶𝗿 [ ] 𝗥𝗲𝗽𝗮𝗶𝗿𝘀 𝗔𝗽𝗽𝗿𝗼…"
type textarea "x"
type textarea "𝗩𝗜𝗦𝗜𝗧 𝗢𝗩𝗘𝗥𝗩𝗜𝗘𝗪 [ ] 𝗡𝗼 𝗜𝘀𝘀𝘂𝗲 𝗙𝗼𝘂𝗻𝗱 [ ] 𝗤𝘂𝗼𝘁𝗲 𝗡𝗲𝗲𝗱𝗲𝗱 𝗳𝗼𝗿 𝗥𝗲𝗽𝗮𝗶𝗿 [ ] 𝗥𝗲𝗽𝗮𝗶𝗿𝘀 𝗔𝗽𝗽𝗿𝗼…"
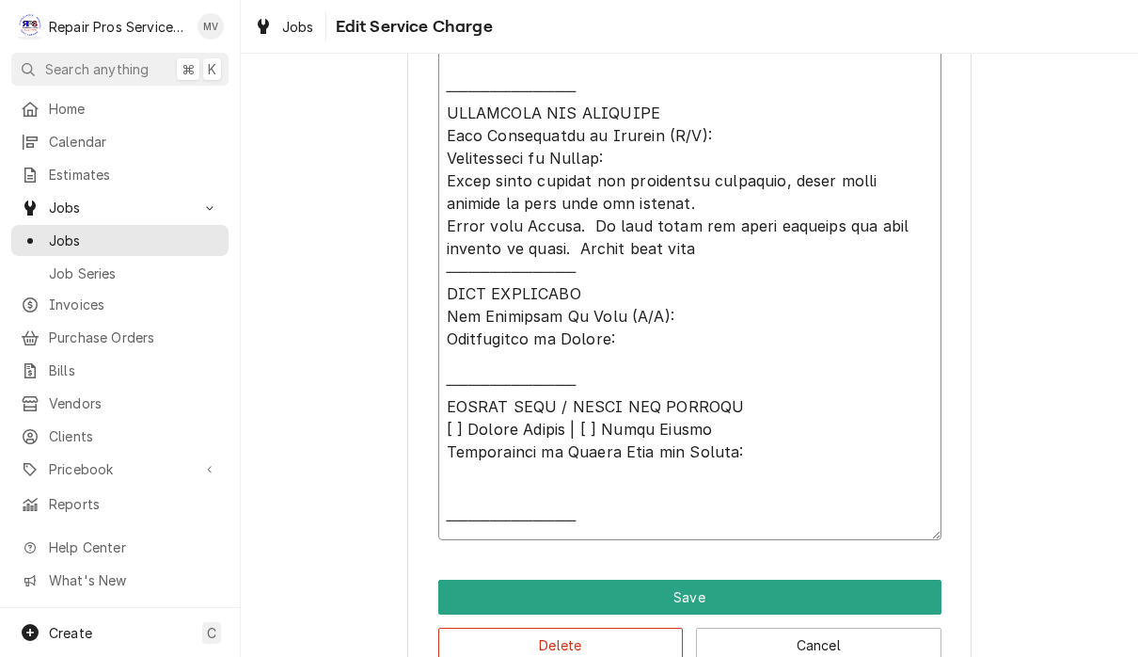
type textarea "x"
type textarea "𝗩𝗜𝗦𝗜𝗧 𝗢𝗩𝗘𝗥𝗩𝗜𝗘𝗪 [ ] 𝗡𝗼 𝗜𝘀𝘀𝘂𝗲 𝗙𝗼𝘂𝗻𝗱 [ ] 𝗤𝘂𝗼𝘁𝗲 𝗡𝗲𝗲𝗱𝗲𝗱 𝗳𝗼𝗿 𝗥𝗲𝗽𝗮𝗶𝗿 [ ] 𝗥𝗲𝗽𝗮𝗶𝗿𝘀 𝗔𝗽𝗽𝗿𝗼…"
click at [454, 265] on textarea "Service Summary" at bounding box center [689, 237] width 503 height 605
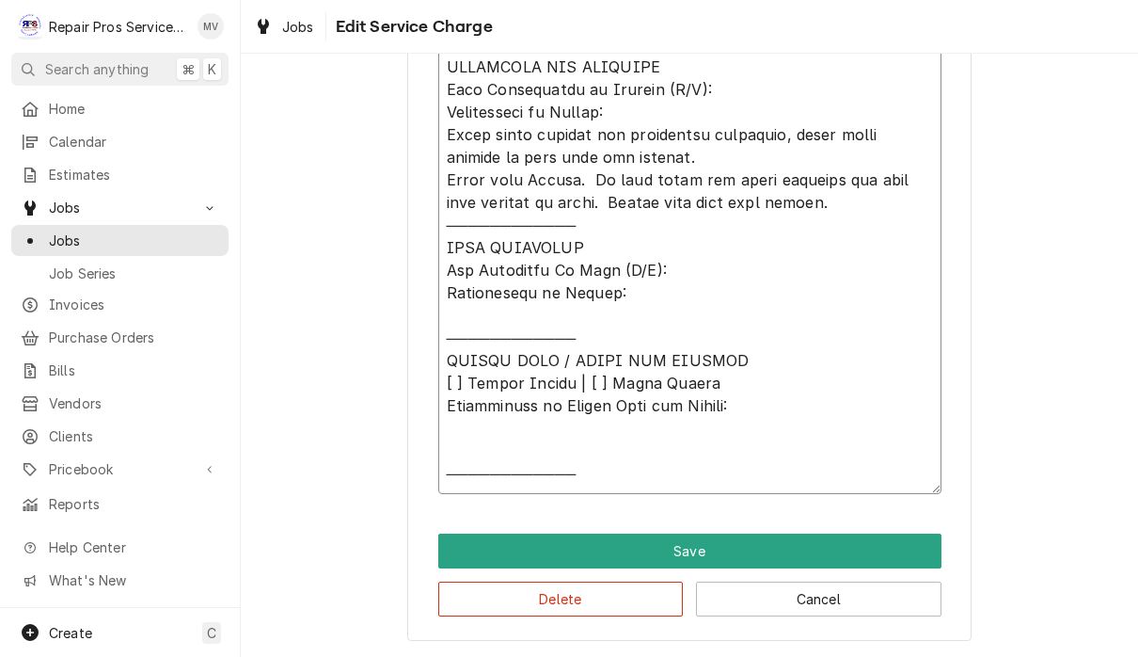
scroll to position [851, 0]
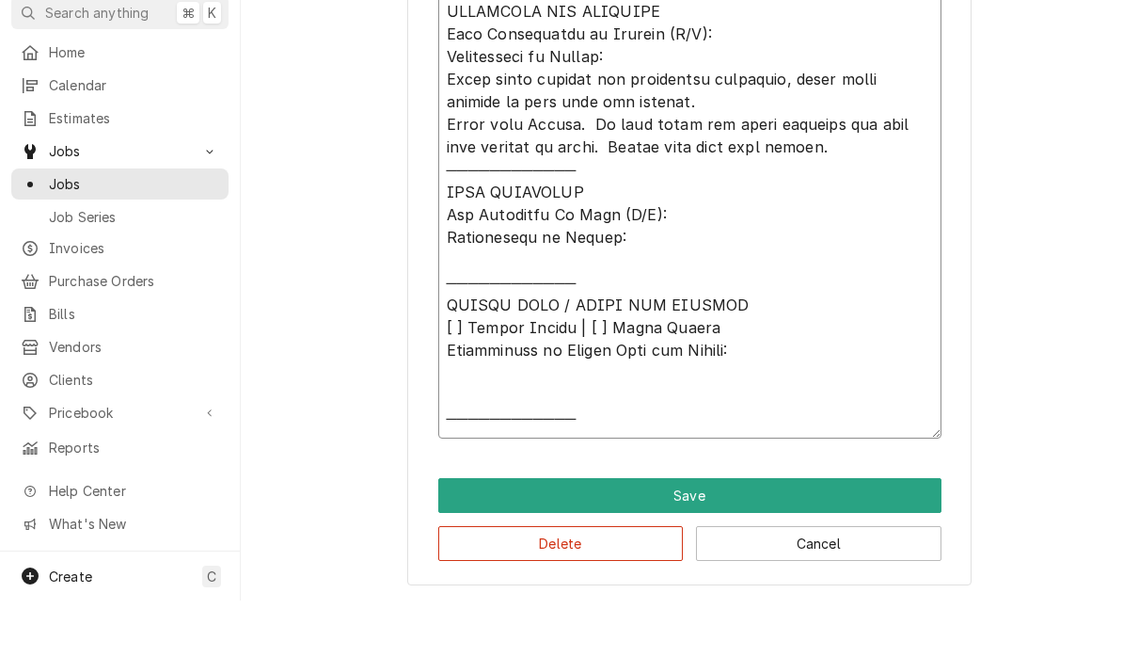
click at [469, 394] on textarea "Service Summary" at bounding box center [689, 192] width 503 height 605
click at [461, 371] on textarea "Service Summary" at bounding box center [689, 192] width 503 height 605
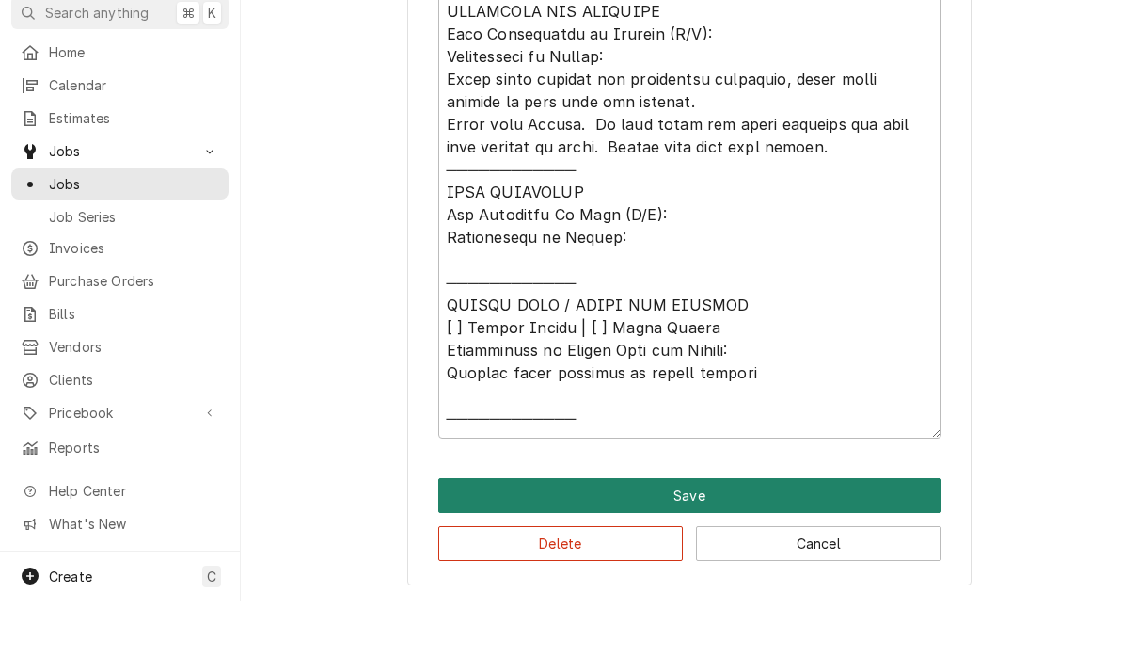
click at [790, 534] on button "Save" at bounding box center [689, 551] width 503 height 35
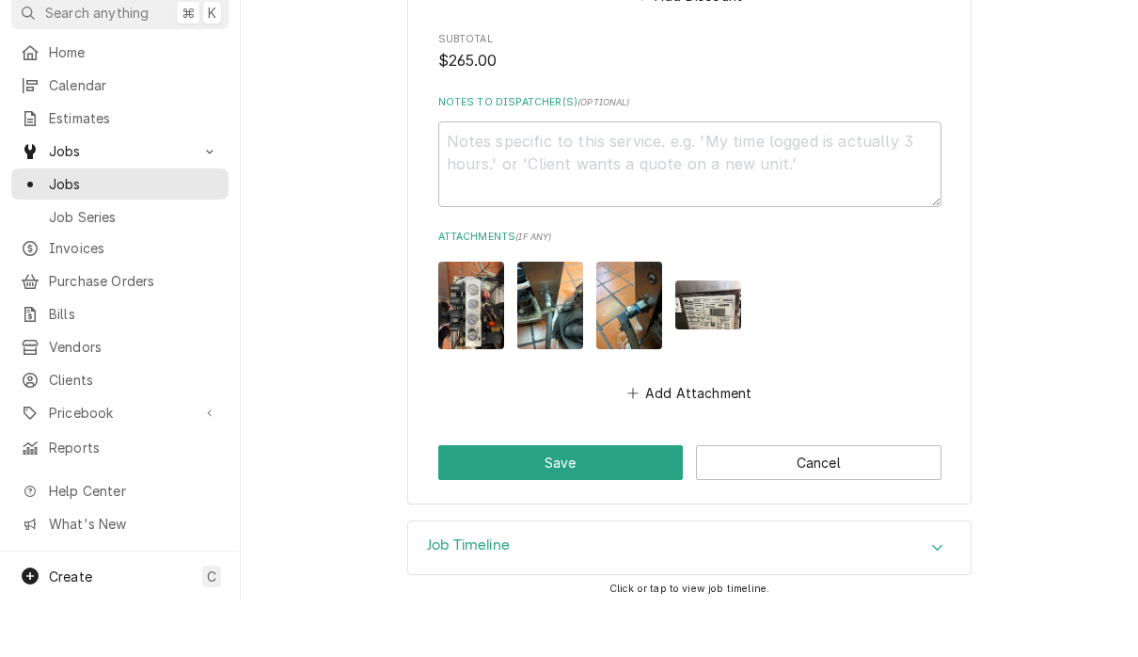
scroll to position [1856, 0]
click at [952, 579] on div "Job Timeline" at bounding box center [689, 605] width 563 height 53
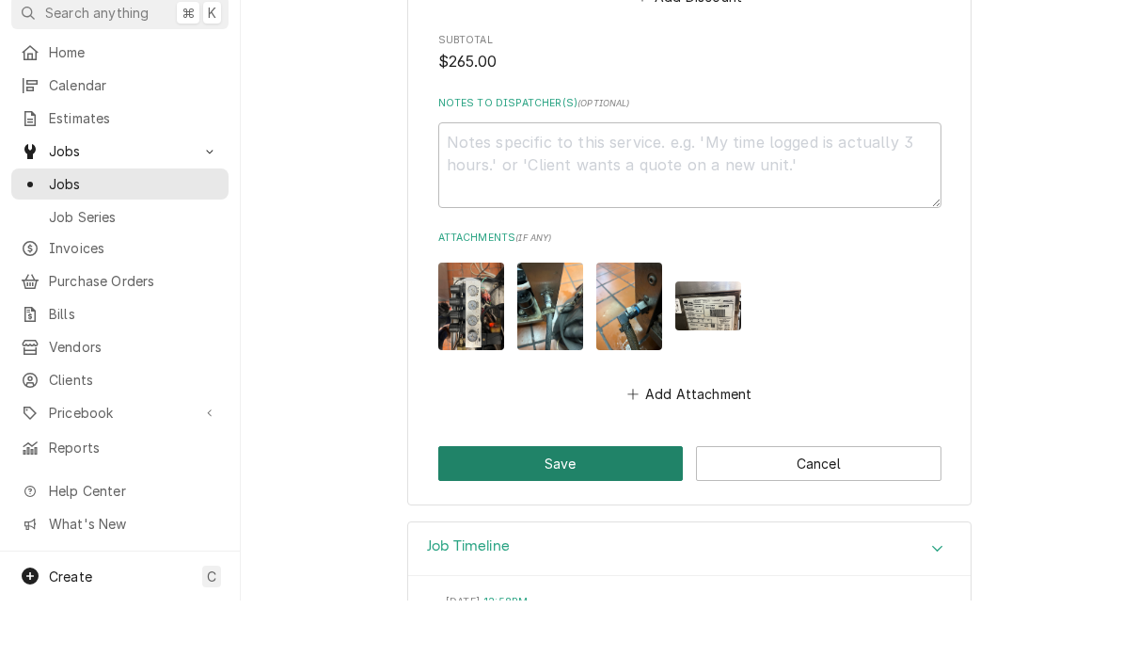
click at [597, 502] on button "Save" at bounding box center [561, 519] width 246 height 35
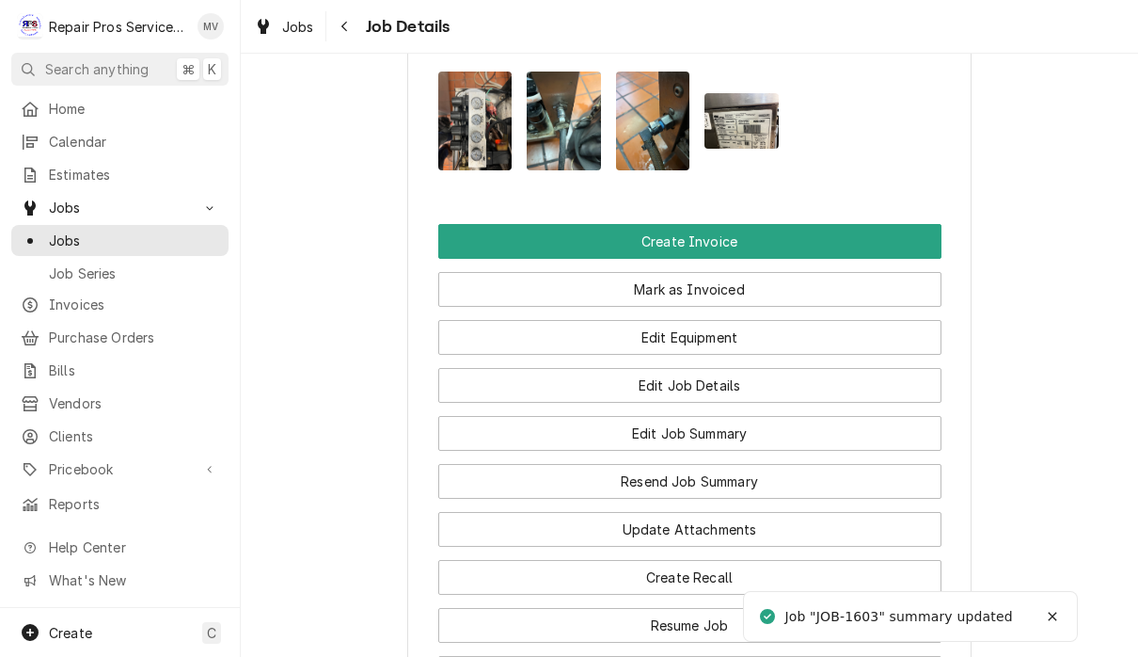
scroll to position [1303, 0]
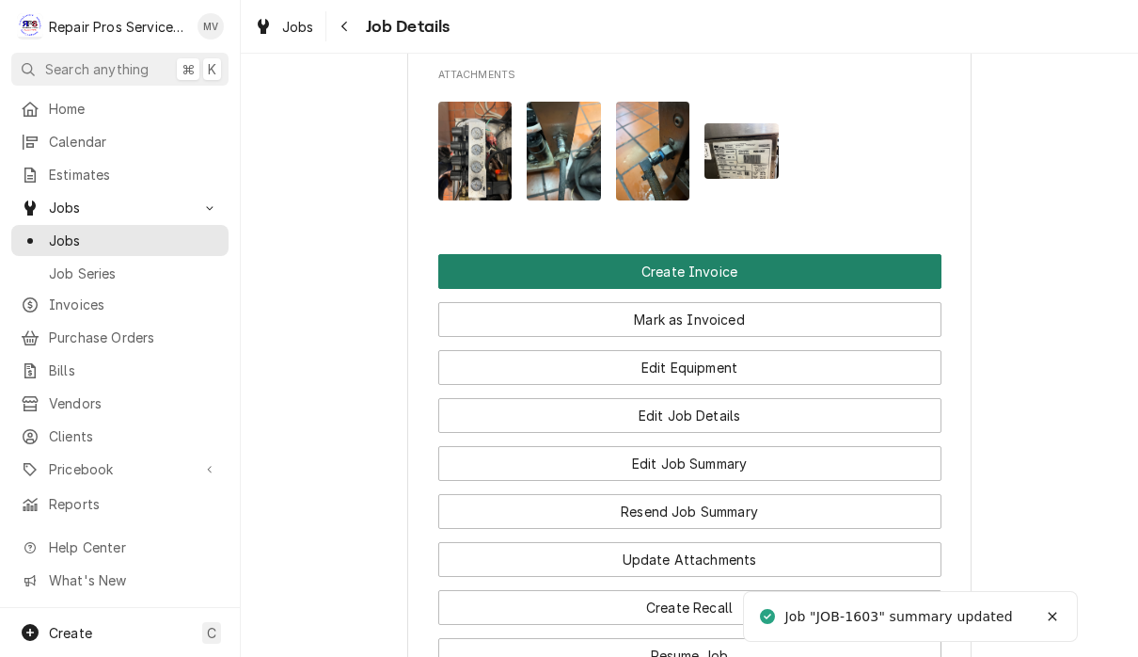
click at [720, 282] on button "Create Invoice" at bounding box center [689, 271] width 503 height 35
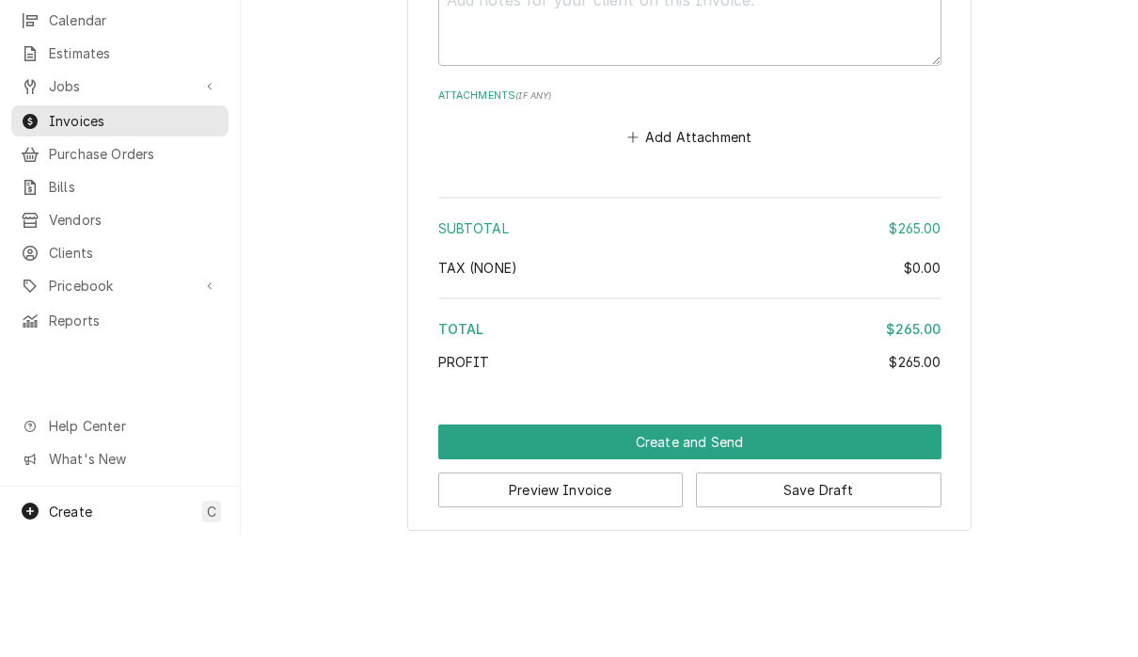
scroll to position [1, 0]
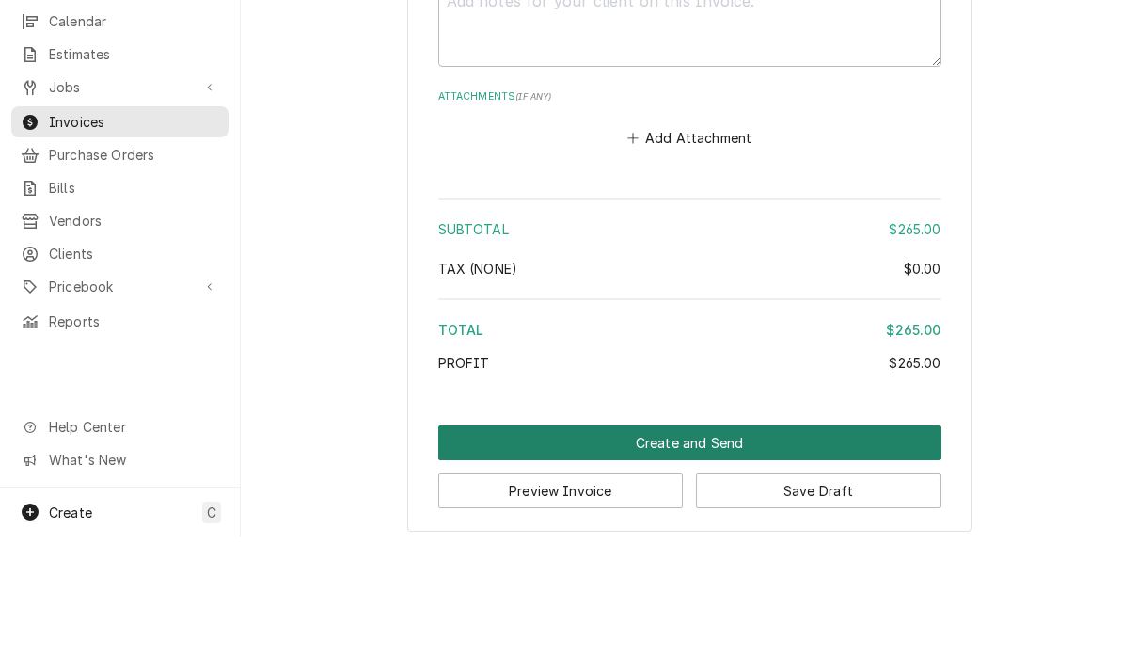
click at [717, 546] on button "Create and Send" at bounding box center [689, 563] width 503 height 35
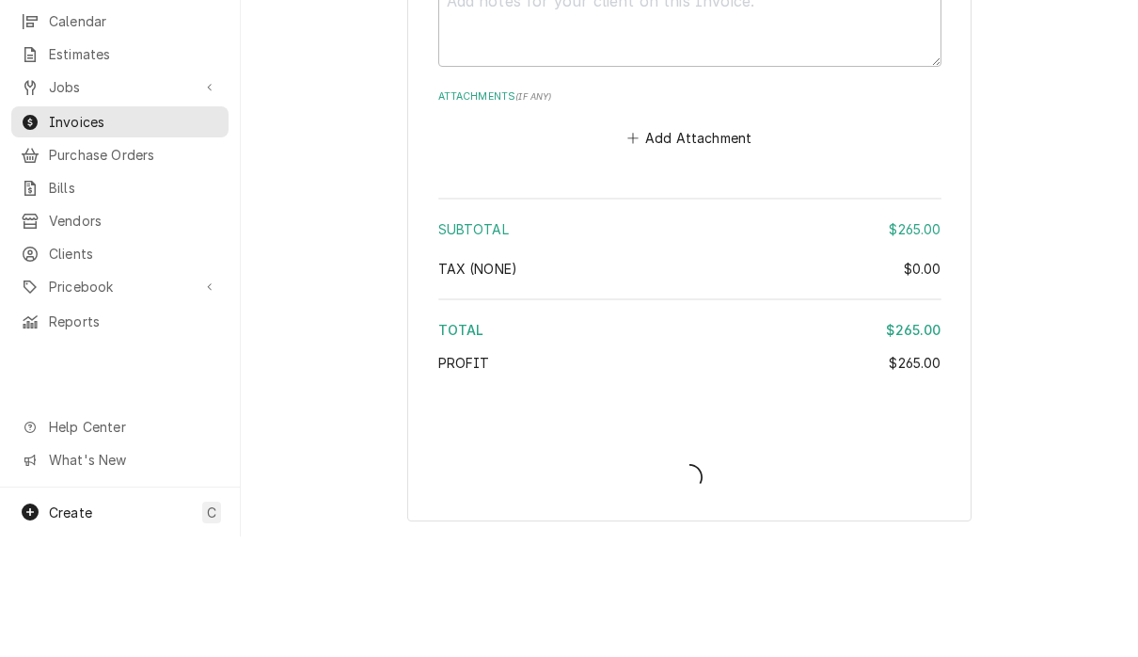
scroll to position [3158, 0]
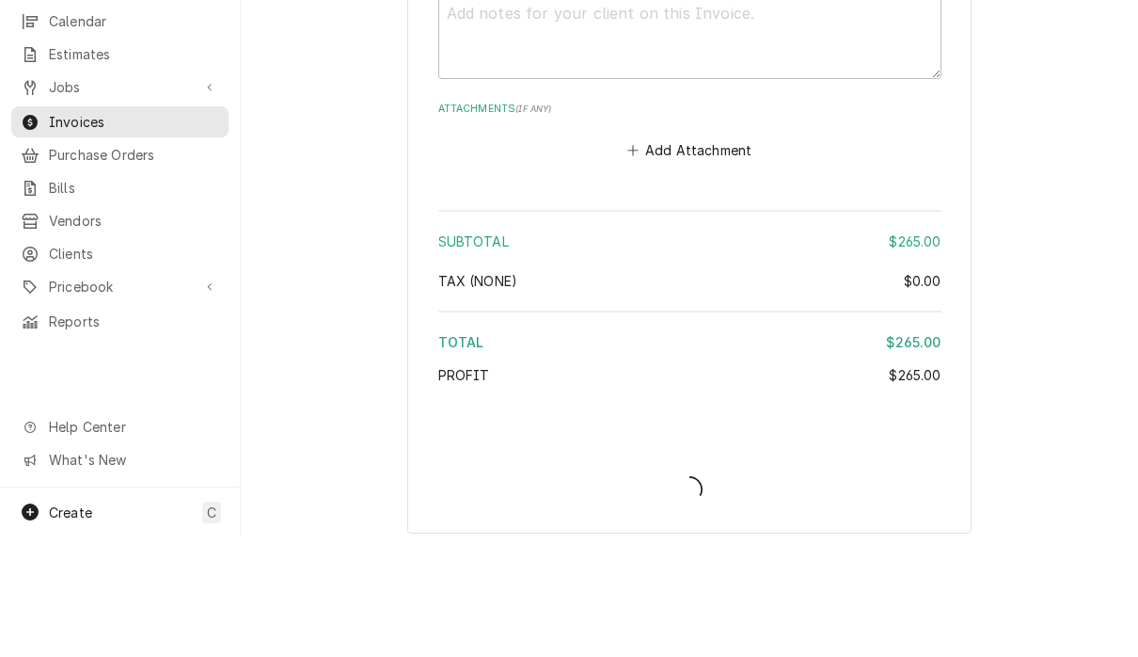
type textarea "x"
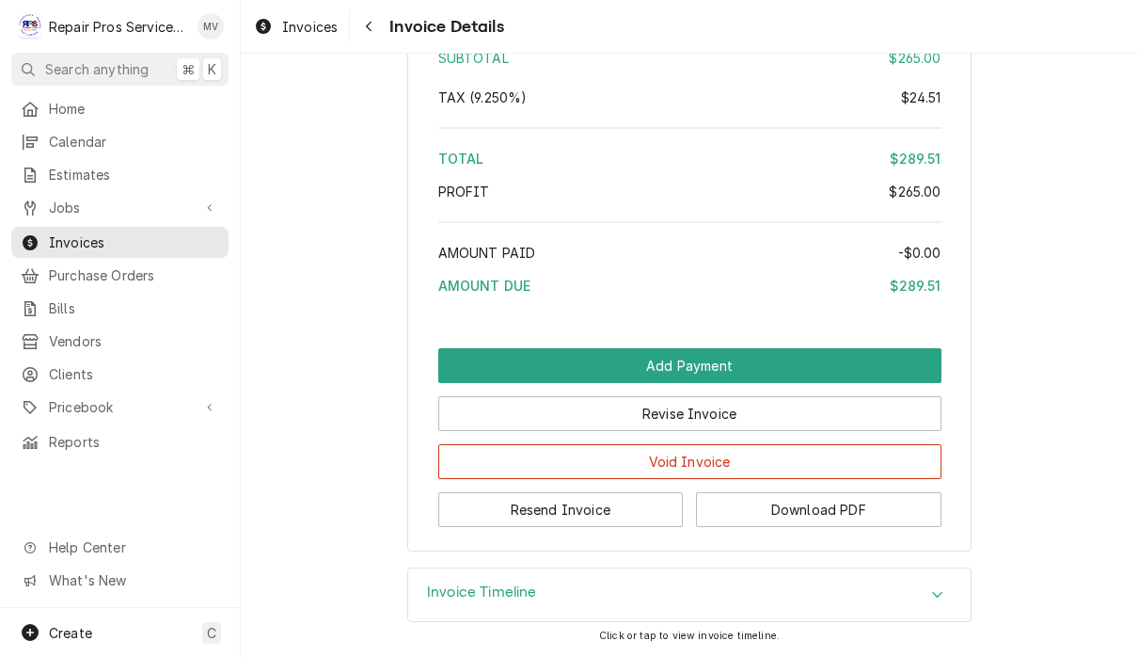
scroll to position [2880, 0]
click at [623, 527] on button "Resend Invoice" at bounding box center [561, 509] width 246 height 35
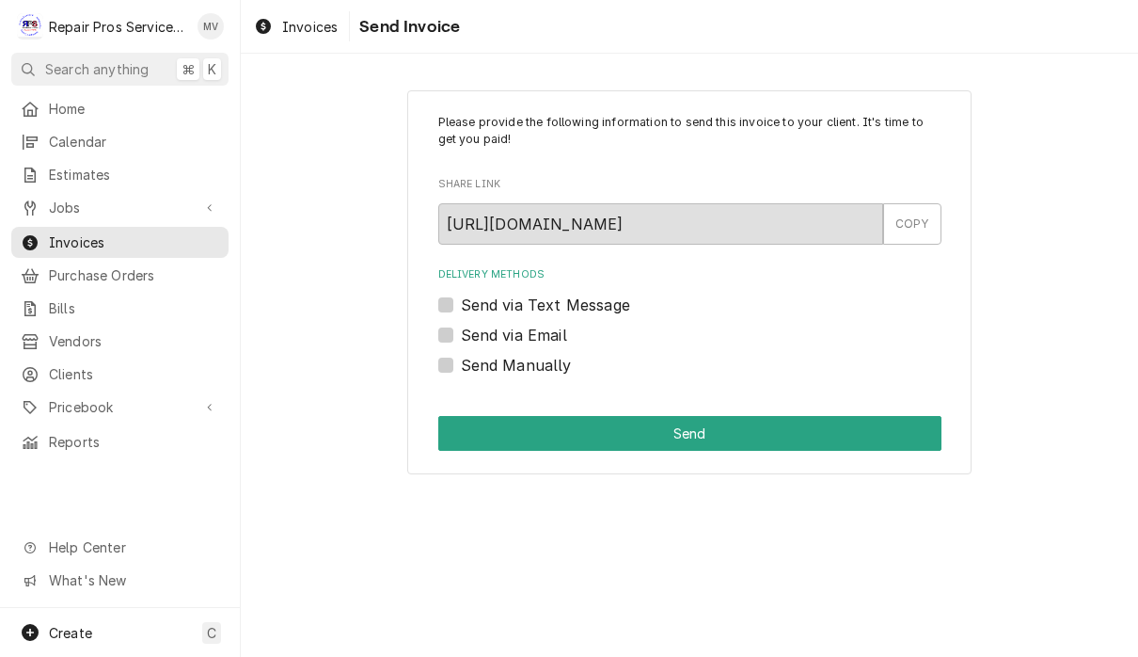
click at [515, 336] on label "Send via Email" at bounding box center [514, 335] width 106 height 23
click at [515, 336] on input "Send via Email" at bounding box center [712, 344] width 503 height 41
checkbox input "true"
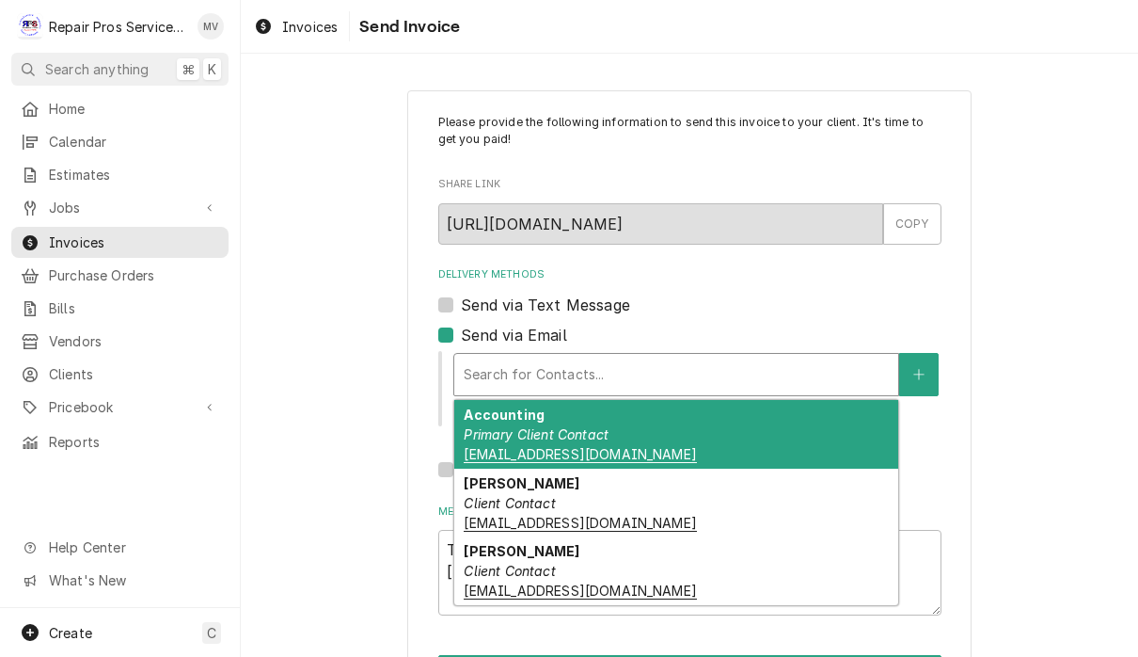
click at [719, 435] on div "Accounting Primary Client Contact khcle10@msn.com" at bounding box center [676, 434] width 444 height 69
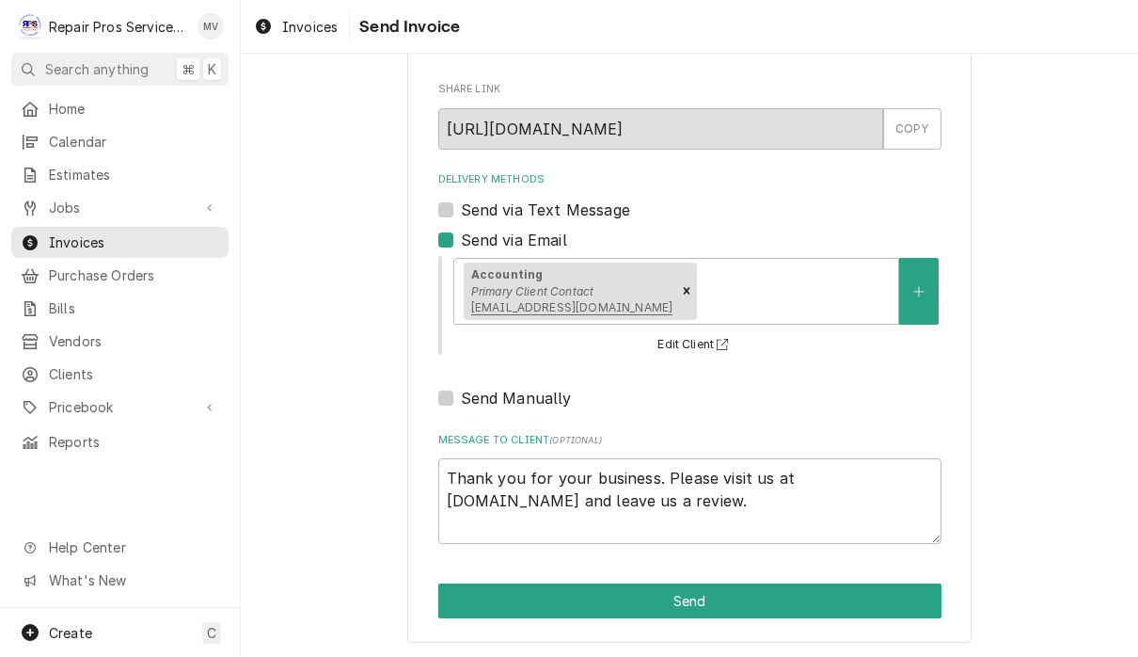
scroll to position [93, 0]
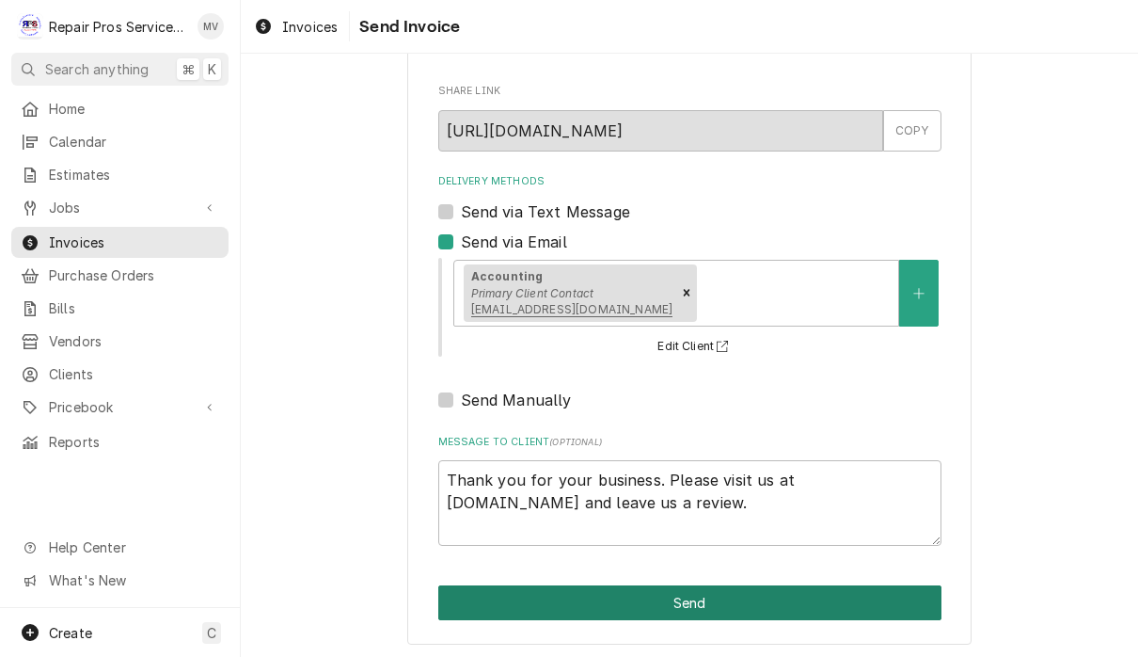
click at [815, 592] on button "Send" at bounding box center [689, 602] width 503 height 35
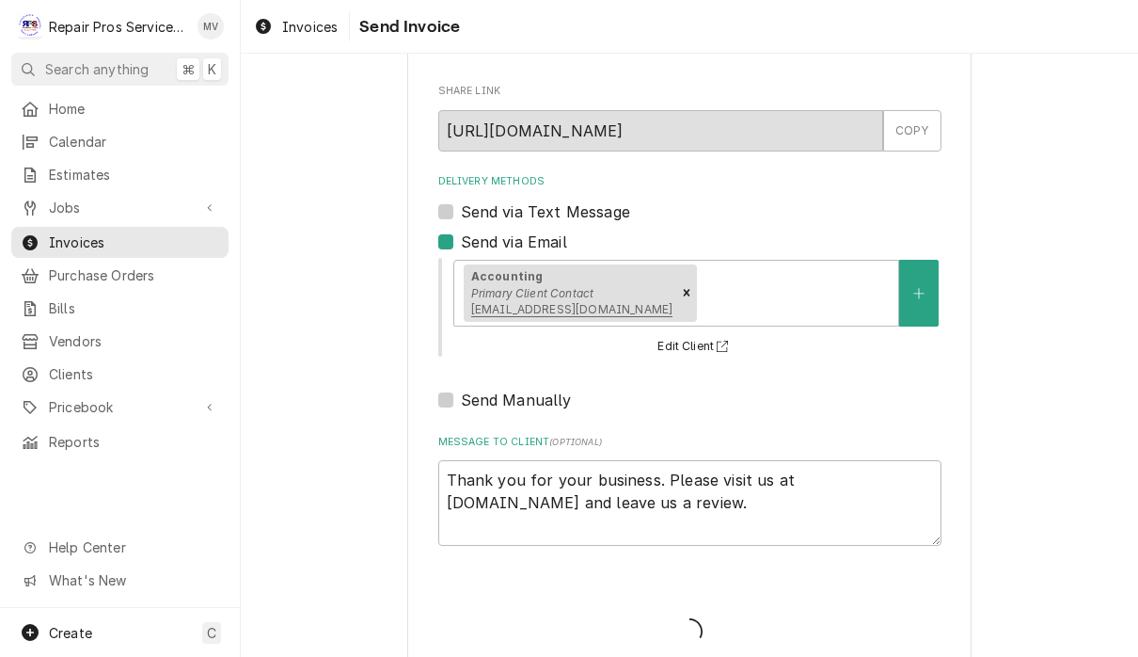
type textarea "x"
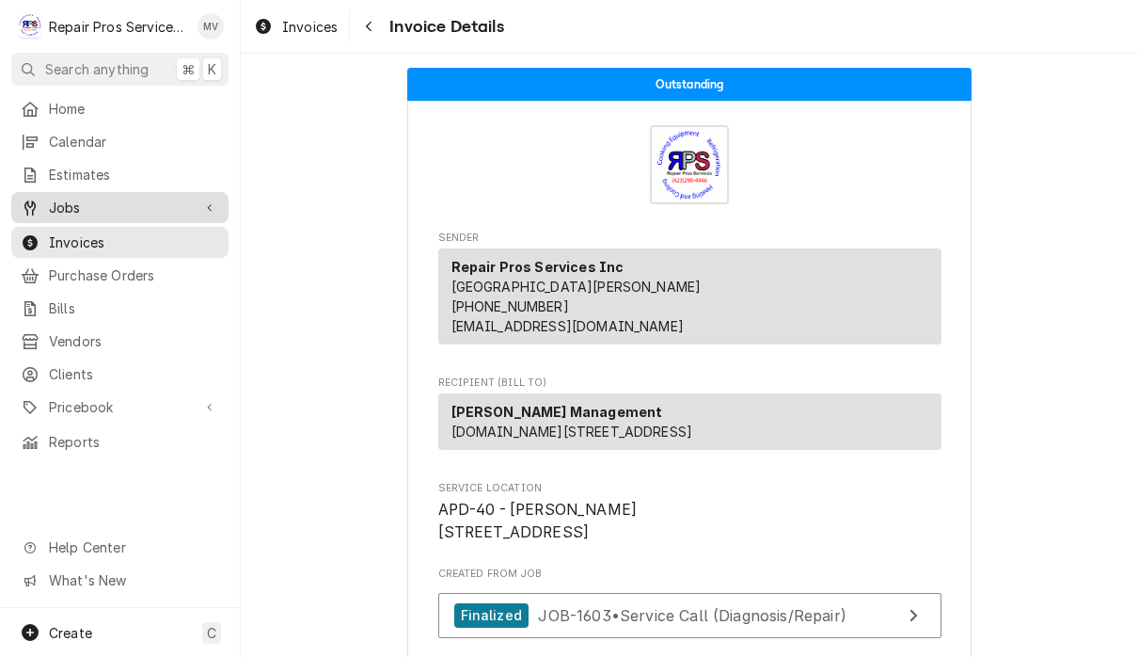
click at [69, 198] on span "Jobs" at bounding box center [120, 208] width 142 height 20
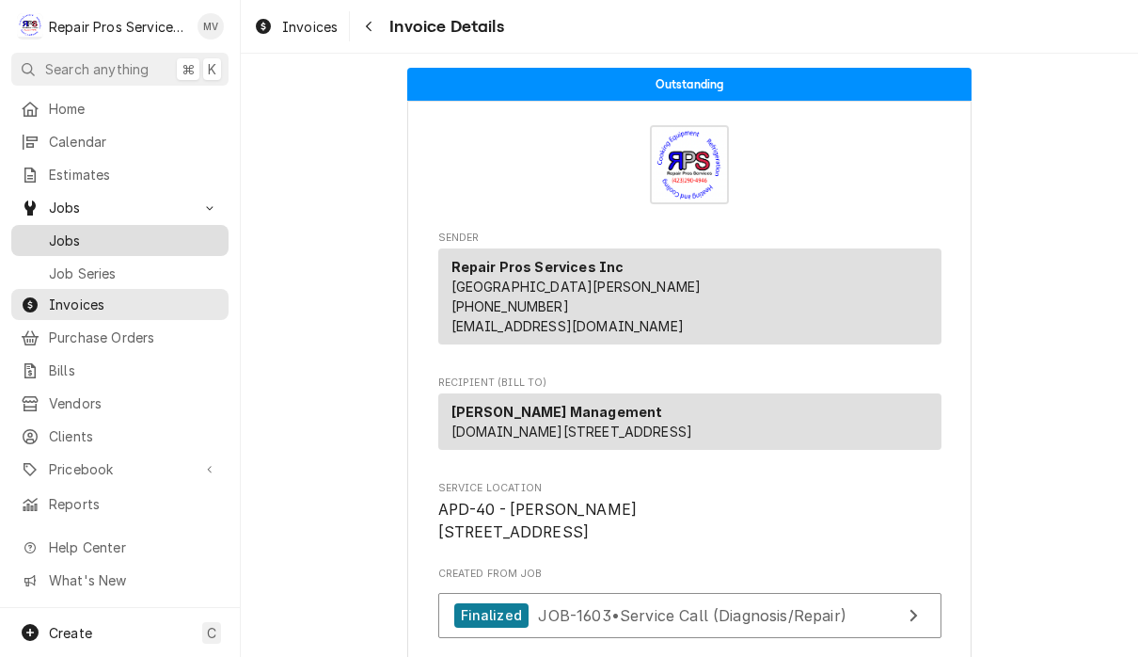
click at [70, 235] on span "Jobs" at bounding box center [134, 240] width 170 height 20
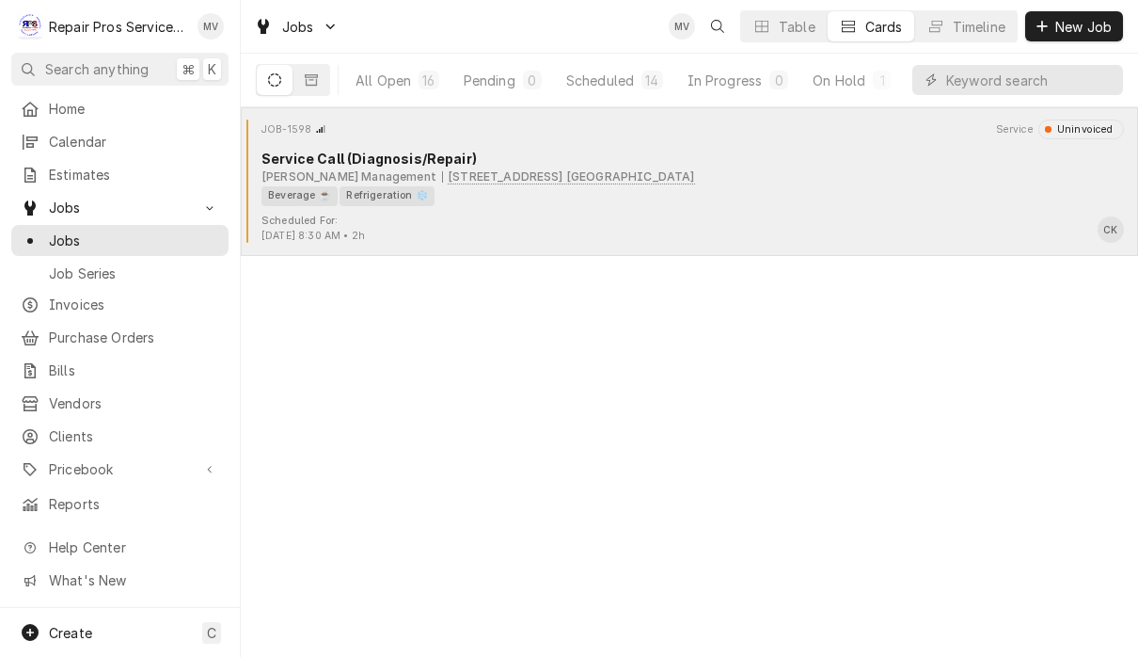
click at [697, 231] on div "Scheduled For: Oct 2nd, 2025 - 8:30 AM • 2h CK" at bounding box center [689, 229] width 882 height 30
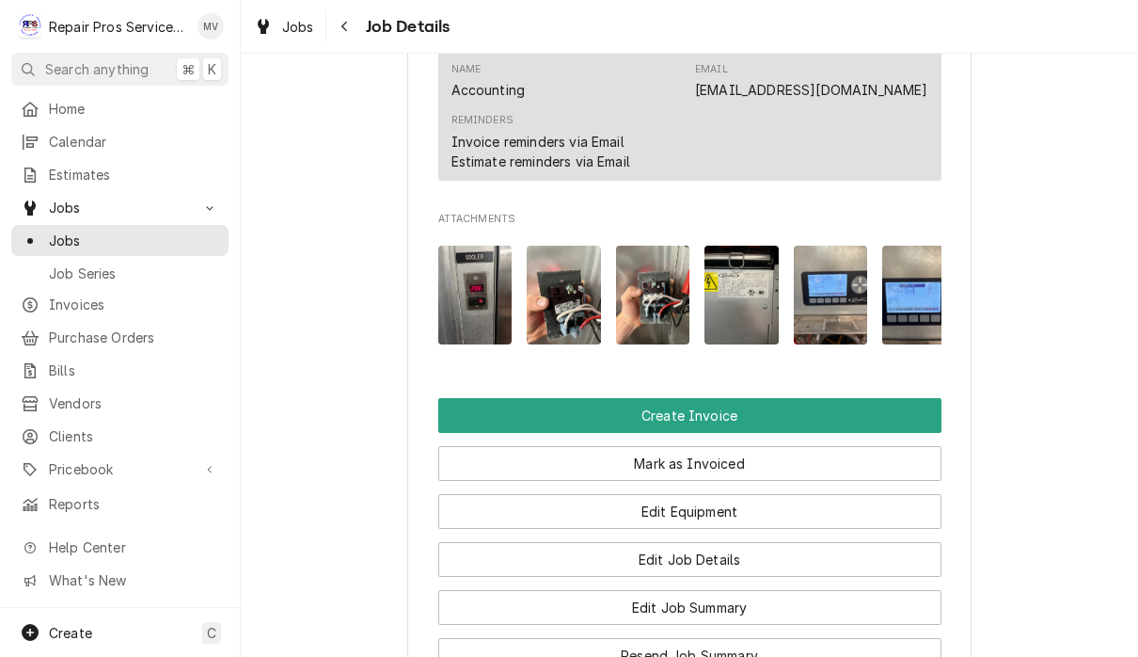
scroll to position [1241, 0]
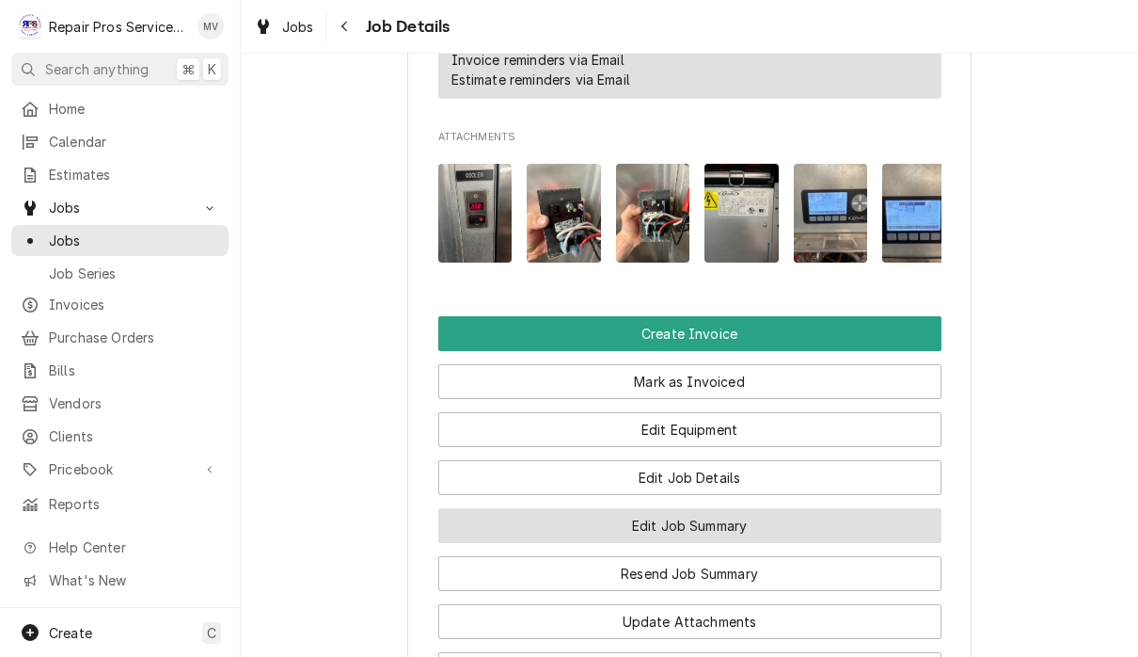
click at [880, 524] on button "Edit Job Summary" at bounding box center [689, 525] width 503 height 35
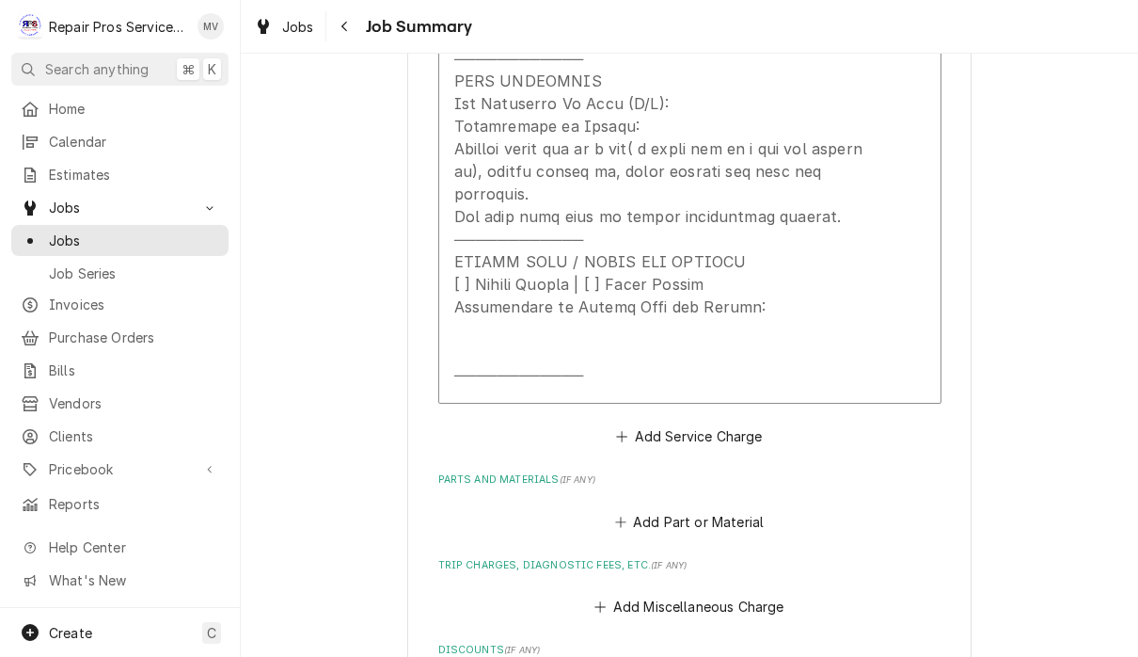
scroll to position [1277, 0]
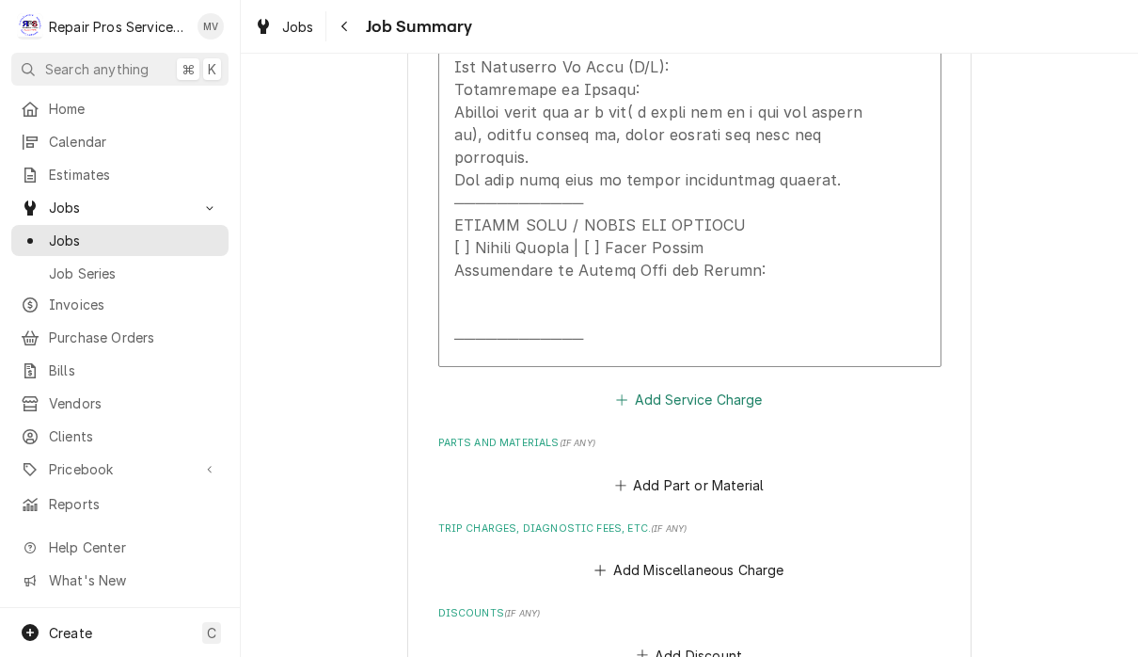
click at [712, 398] on button "Add Service Charge" at bounding box center [689, 400] width 152 height 26
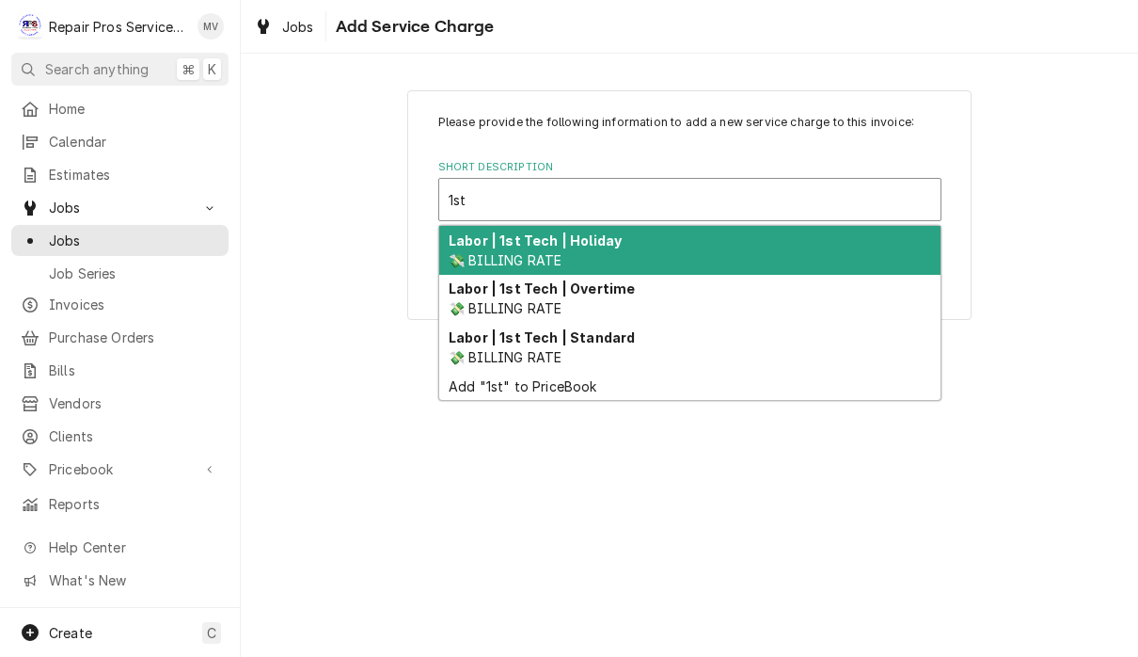
click at [579, 369] on div "Labor | 1st Tech | Standard 💸 BILLING RATE" at bounding box center [689, 347] width 501 height 49
type input "1st"
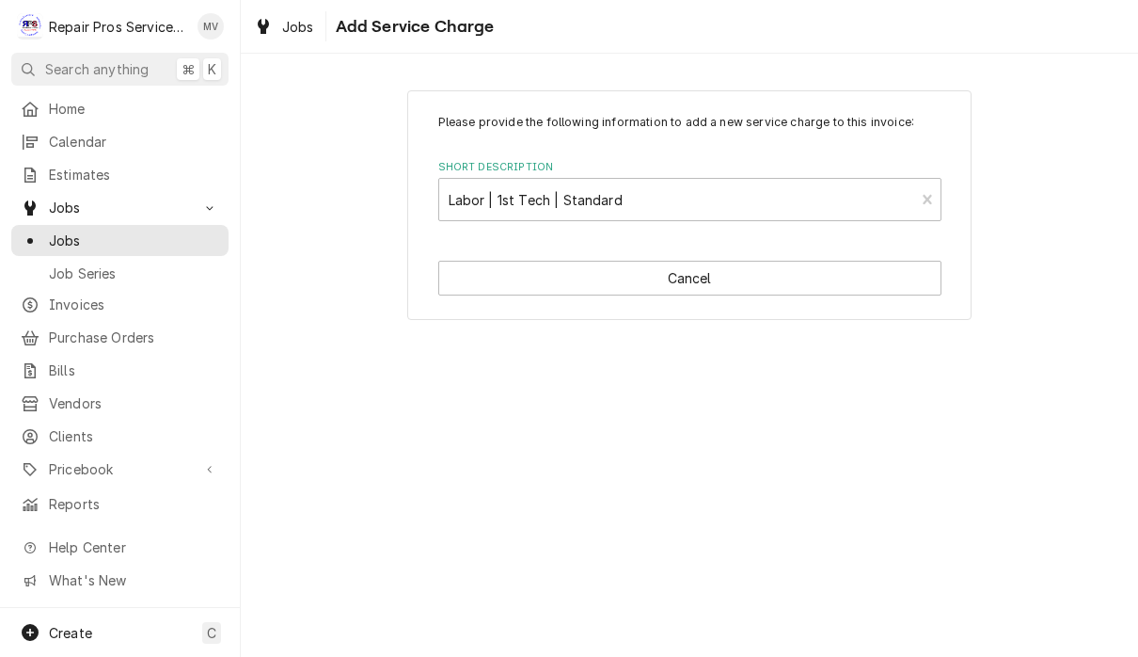
type textarea "x"
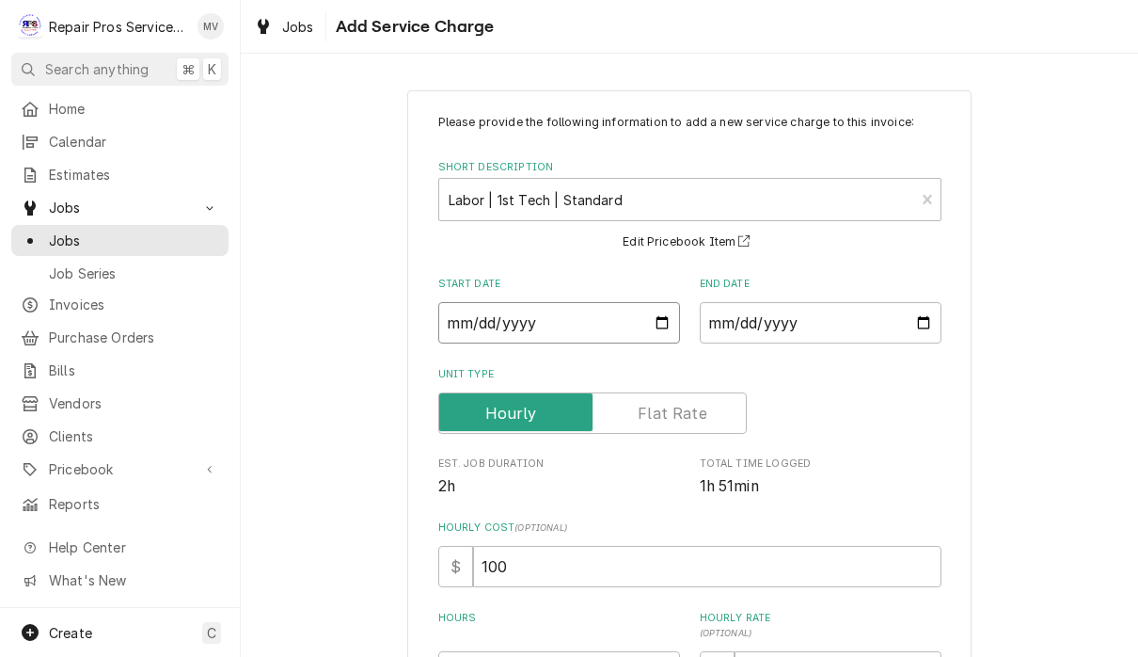
click at [545, 340] on input "Start Date" at bounding box center [559, 322] width 242 height 41
type input "2025-10-01"
type textarea "x"
click at [738, 324] on input "End Date" at bounding box center [821, 322] width 242 height 41
type input "2025-10-01"
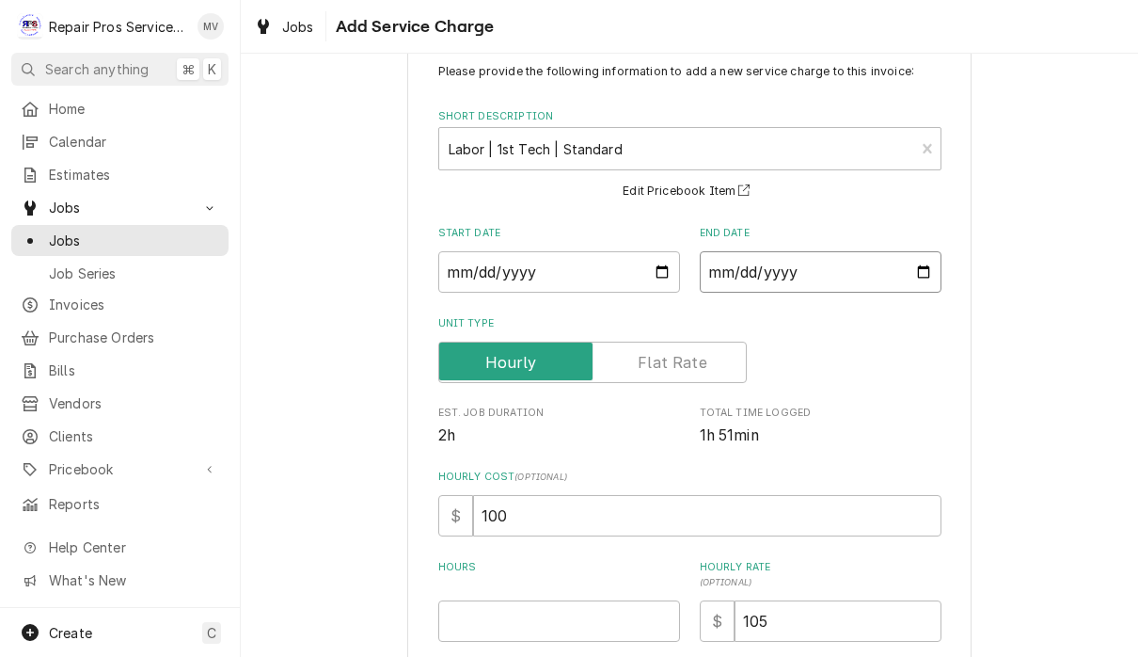
scroll to position [139, 0]
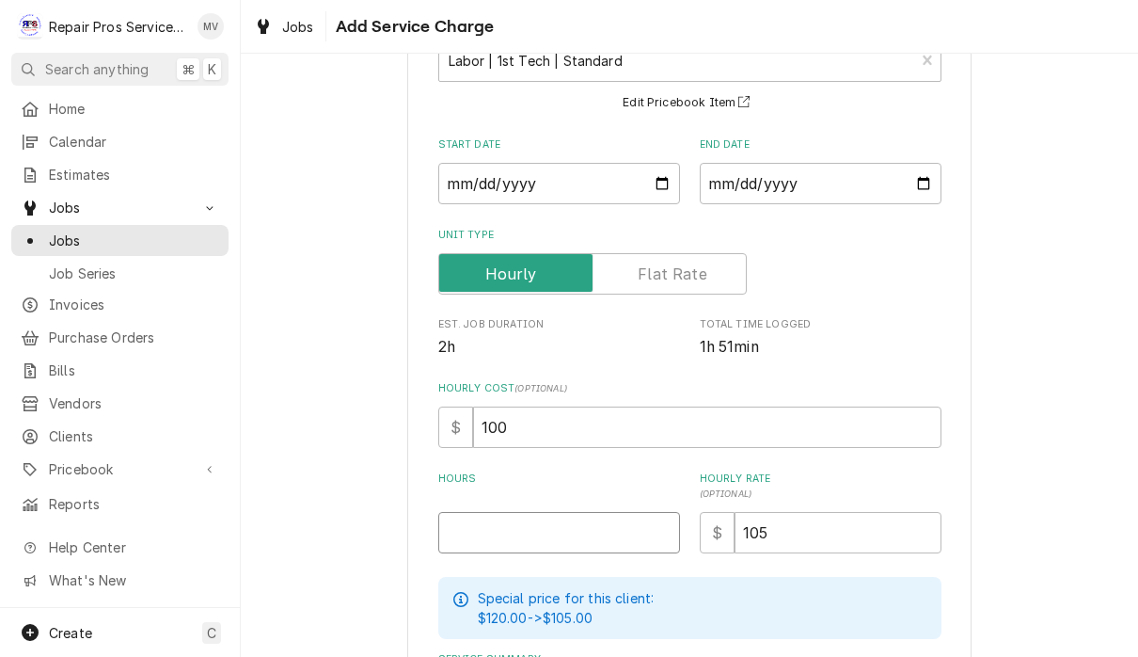
click at [567, 530] on input "Hours" at bounding box center [559, 532] width 242 height 41
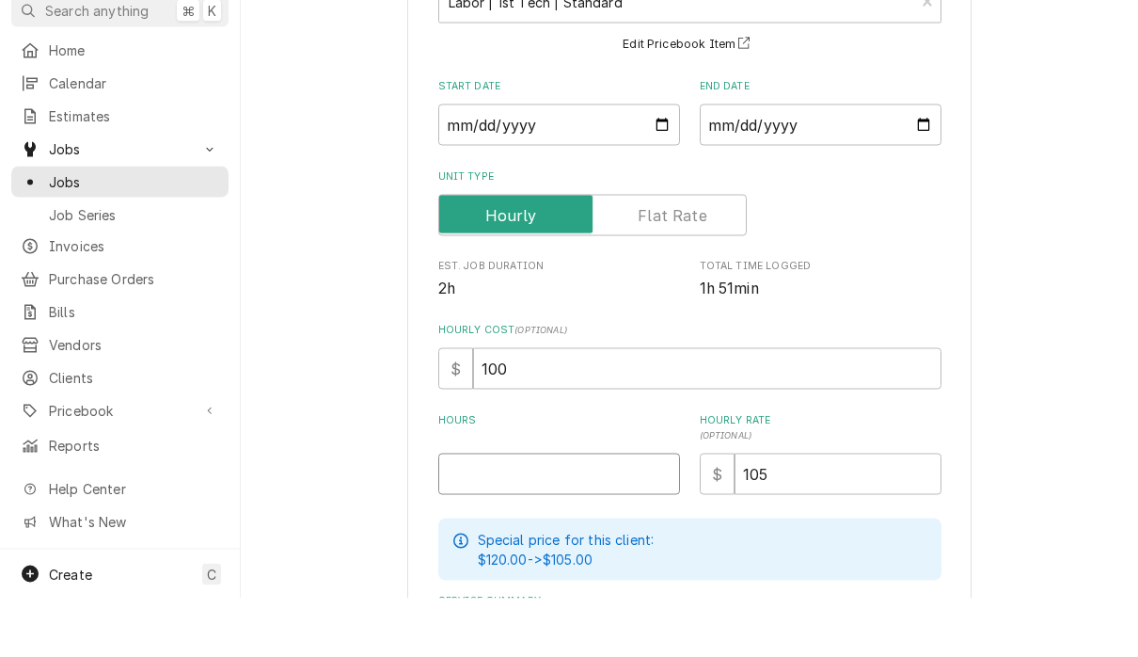
type textarea "x"
type input "1"
type textarea "x"
type input "1.2"
type textarea "x"
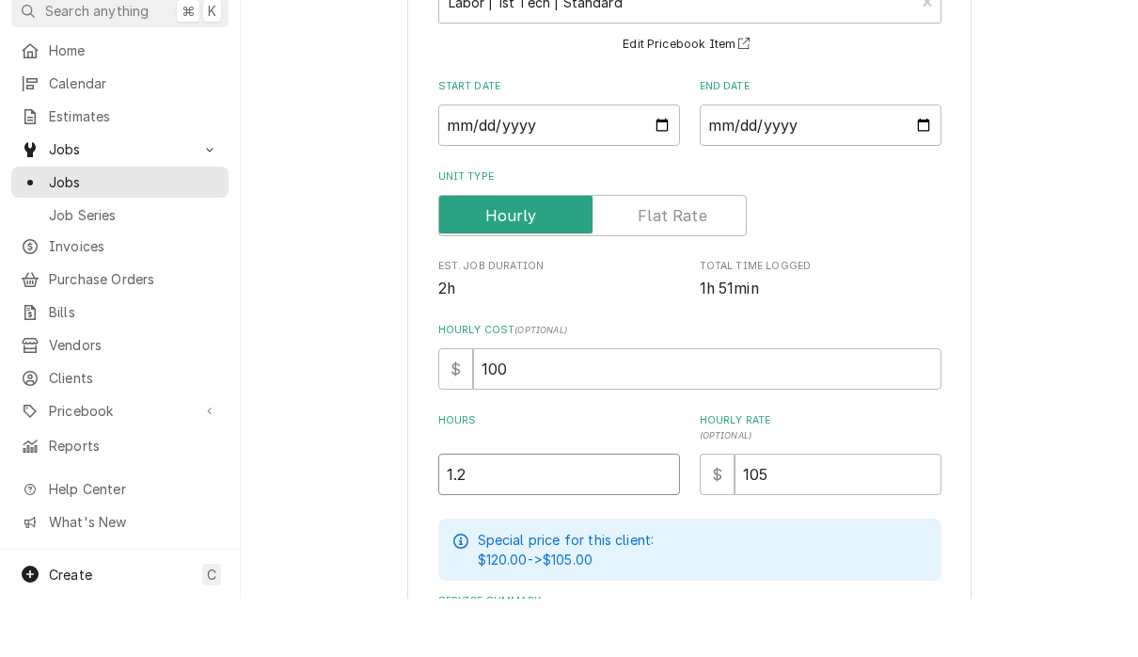
type input "1.25"
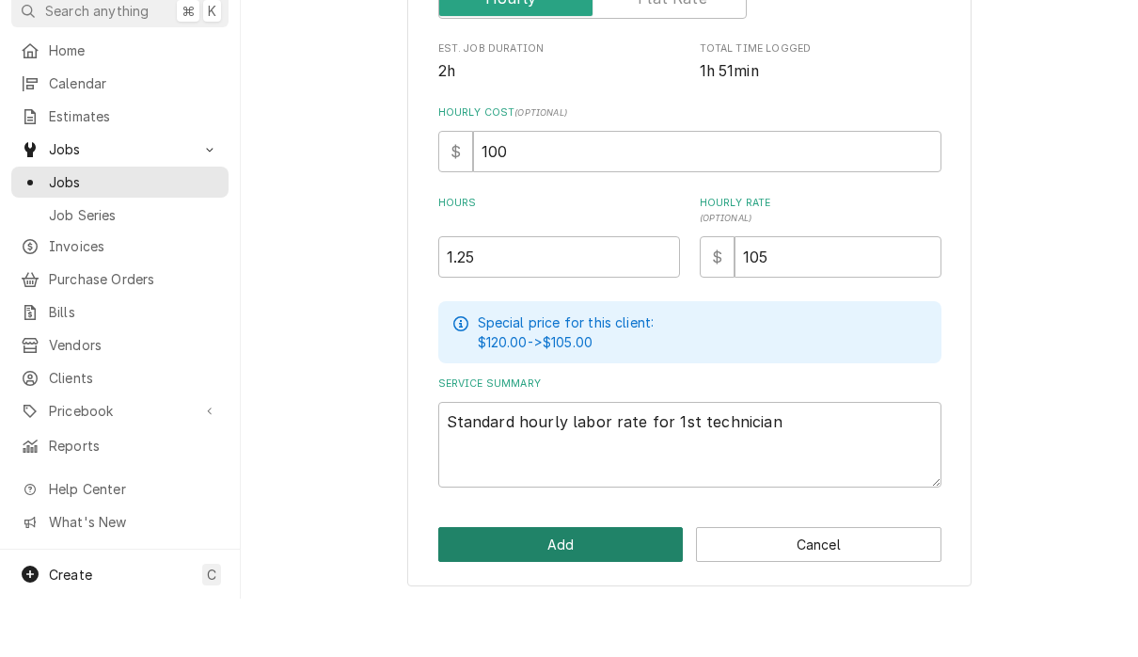
click at [611, 585] on button "Add" at bounding box center [561, 602] width 246 height 35
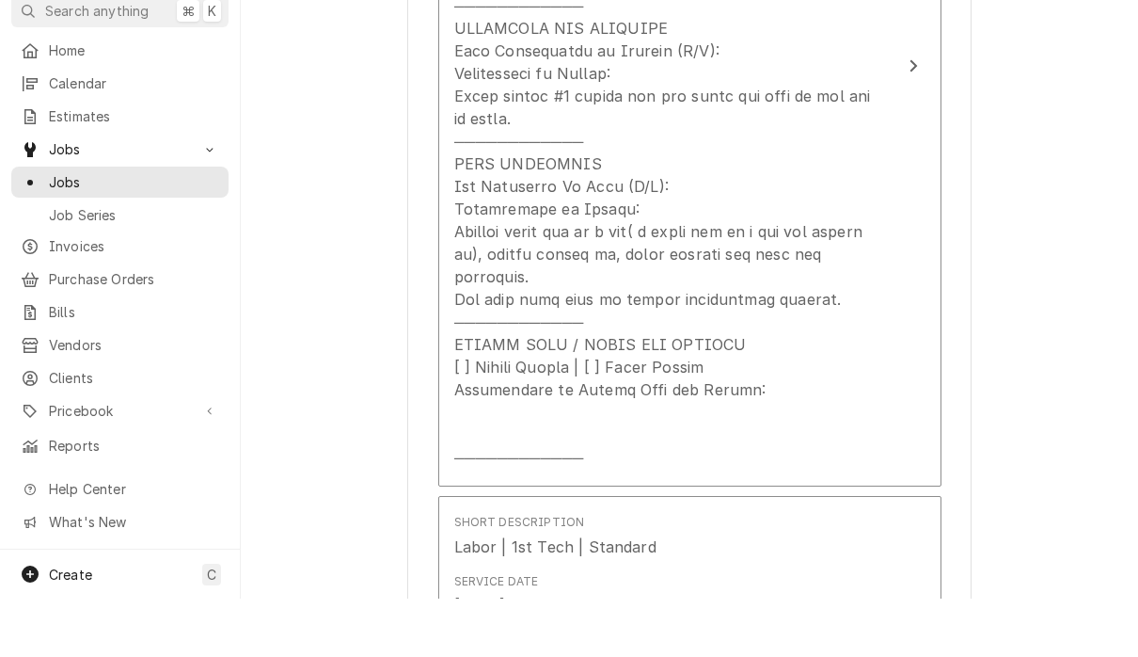
scroll to position [1102, 0]
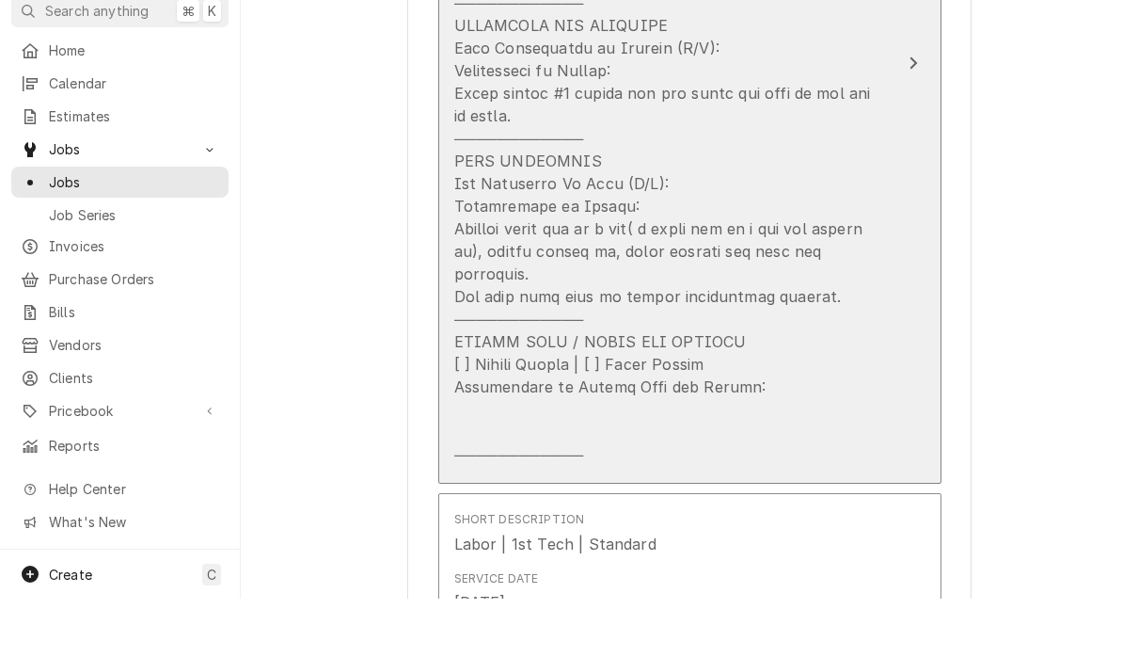
click at [902, 189] on button "Short Description Service Call (Diagnosis/Repair) Service Date Oct 1, 2025 Hour…" at bounding box center [689, 122] width 503 height 842
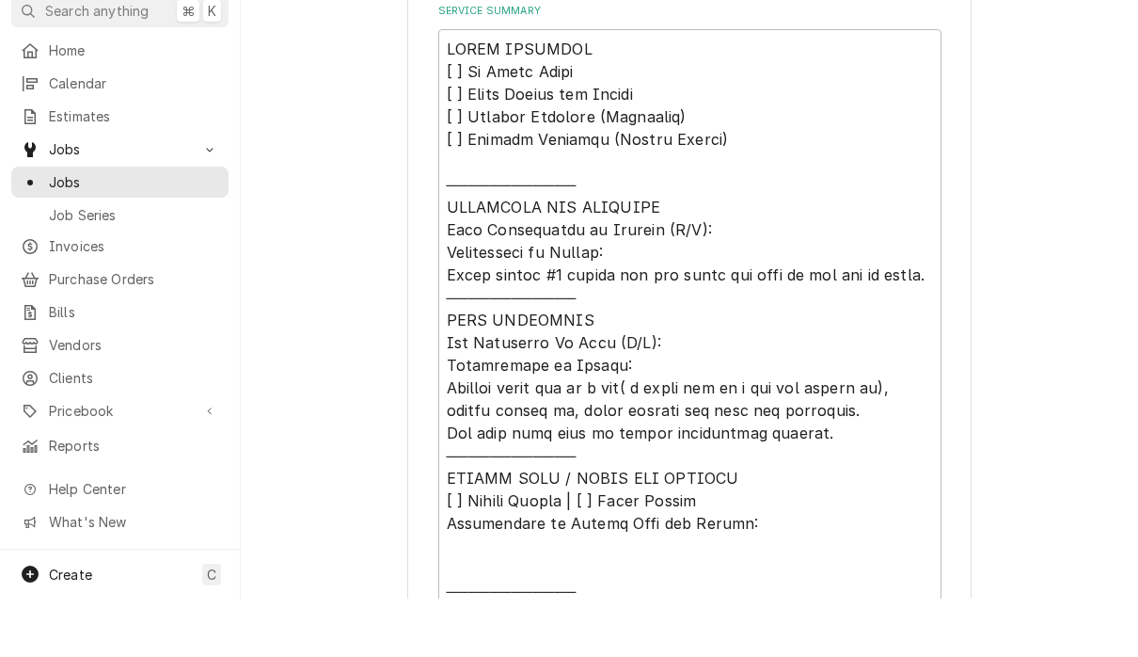
scroll to position [661, 0]
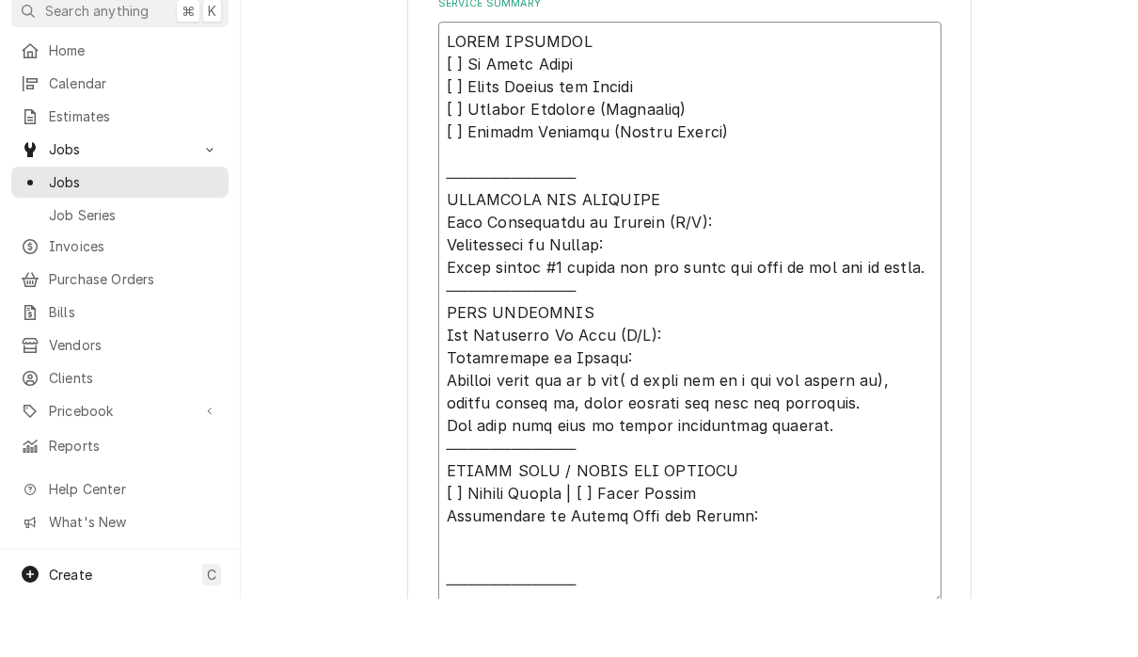
click at [801, 413] on textarea "Service Summary" at bounding box center [689, 371] width 503 height 582
type textarea "x"
type textarea "𝗩𝗜𝗦𝗜𝗧 𝗢𝗩𝗘𝗥𝗩𝗜𝗘𝗪 [ ] 𝗡𝗼 𝗜𝘀𝘀𝘂𝗲 𝗙𝗼𝘂𝗻𝗱 [ ] 𝗤𝘂𝗼𝘁𝗲 𝗡𝗲𝗲𝗱𝗲𝗱 𝗳𝗼𝗿 𝗥𝗲𝗽𝗮𝗶𝗿 [ ] 𝗥𝗲𝗽𝗮𝗶𝗿𝘀 𝗔𝗽𝗽𝗿𝗼…"
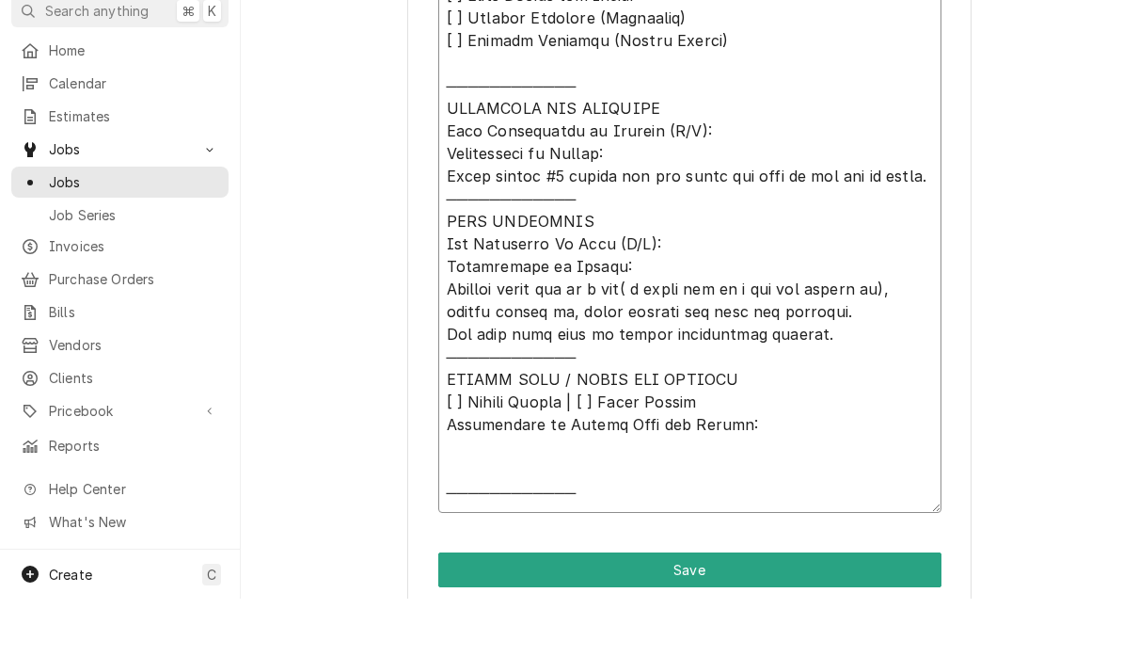
scroll to position [798, 0]
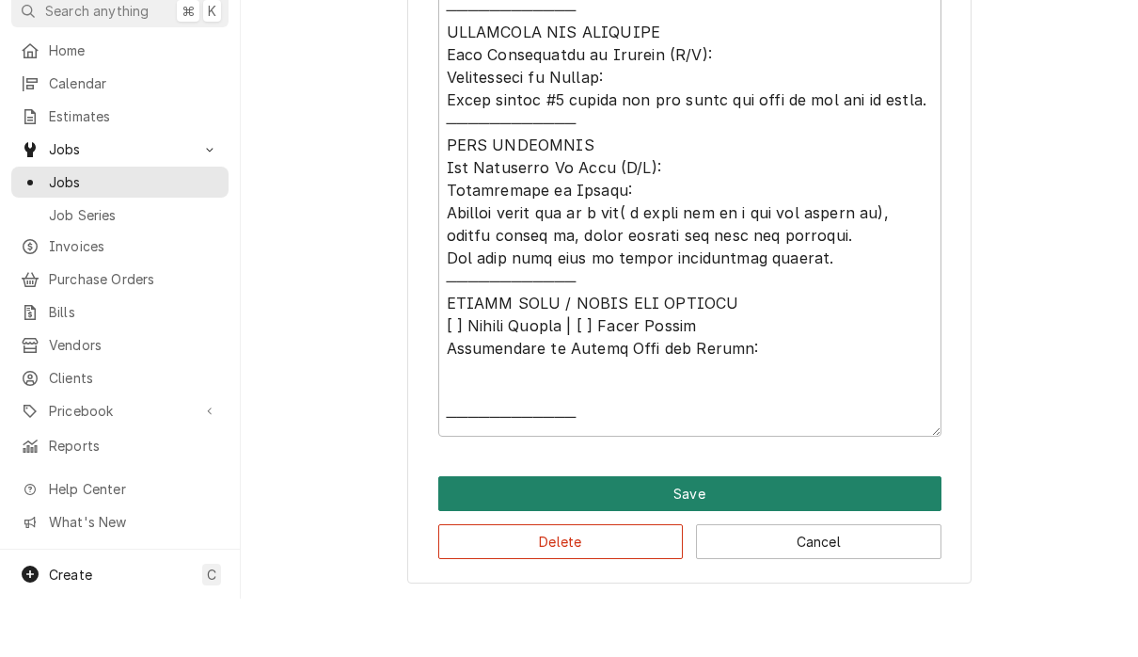
click at [906, 534] on button "Save" at bounding box center [689, 551] width 503 height 35
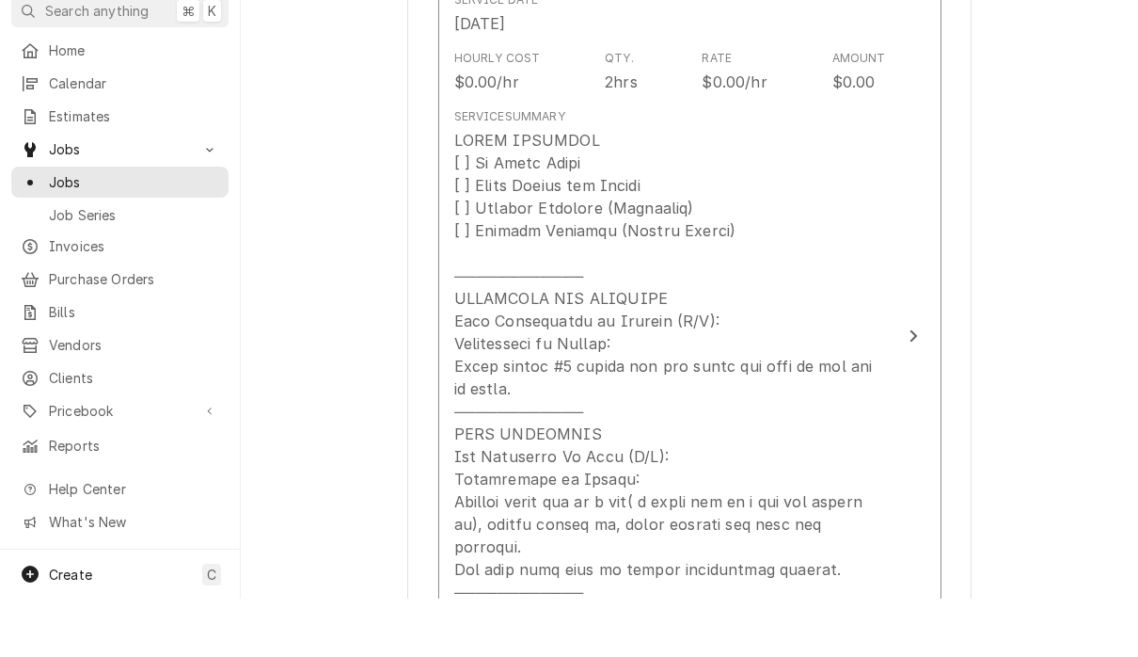
scroll to position [1102, 0]
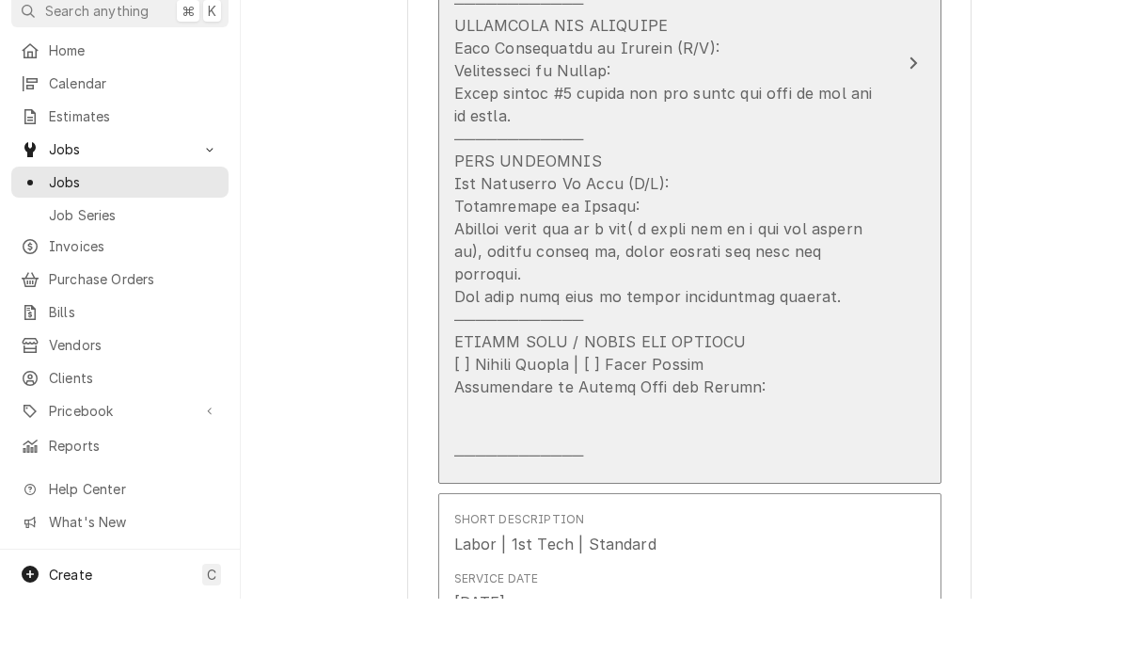
click at [900, 92] on button "Short Description Service Call (Diagnosis/Repair) Service Date Oct 1, 2025 Hour…" at bounding box center [689, 122] width 503 height 842
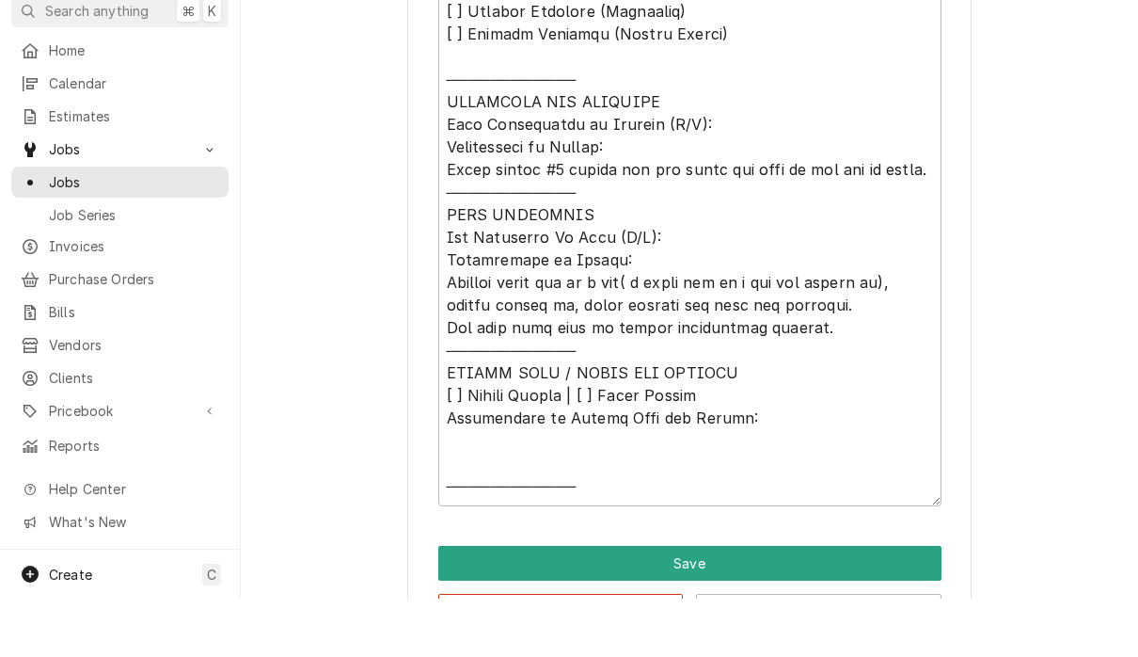
scroll to position [697, 0]
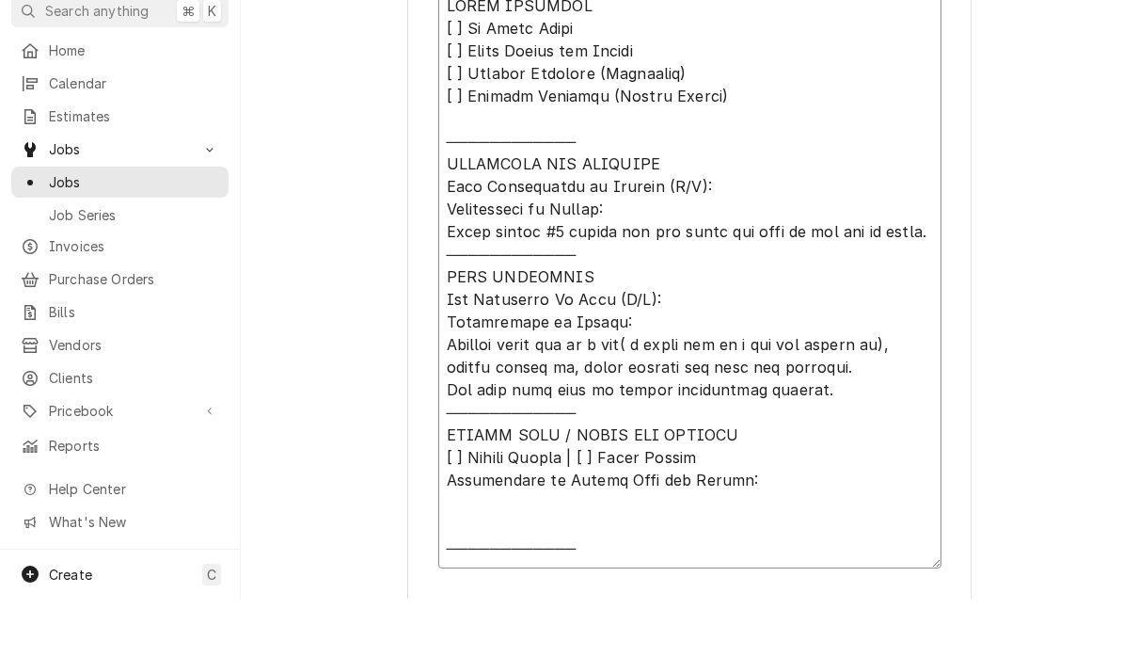
click at [849, 399] on textarea "Service Summary" at bounding box center [689, 335] width 503 height 582
click at [839, 398] on textarea "Service Summary" at bounding box center [689, 335] width 503 height 582
click at [834, 376] on textarea "Service Summary" at bounding box center [689, 335] width 503 height 582
type textarea "x"
type textarea "𝗩𝗜𝗦𝗜𝗧 𝗢𝗩𝗘𝗥𝗩𝗜𝗘𝗪 [ ] 𝗡𝗼 𝗜𝘀𝘀𝘂𝗲 𝗙𝗼𝘂𝗻𝗱 [ ] 𝗤𝘂𝗼𝘁𝗲 𝗡𝗲𝗲𝗱𝗲𝗱 𝗳𝗼𝗿 𝗥𝗲𝗽𝗮𝗶𝗿 [ ] 𝗥𝗲𝗽𝗮𝗶𝗿𝘀 𝗔𝗽𝗽𝗿𝗼…"
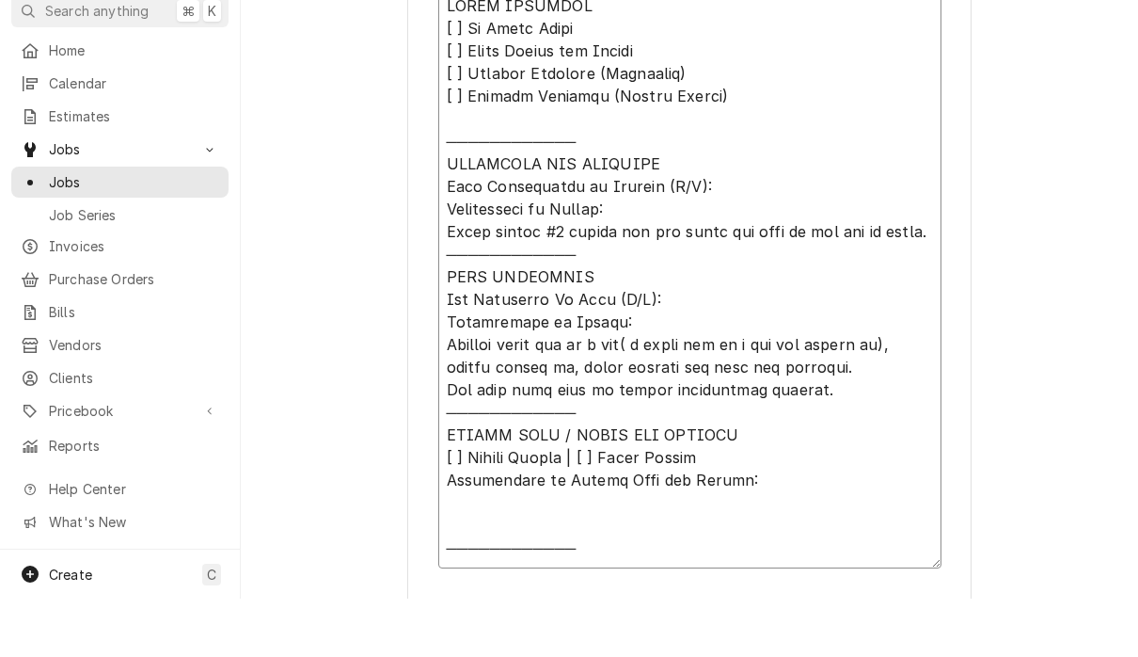
type textarea "x"
type textarea "𝗩𝗜𝗦𝗜𝗧 𝗢𝗩𝗘𝗥𝗩𝗜𝗘𝗪 [ ] 𝗡𝗼 𝗜𝘀𝘀𝘂𝗲 𝗙𝗼𝘂𝗻𝗱 [ ] 𝗤𝘂𝗼𝘁𝗲 𝗡𝗲𝗲𝗱𝗲𝗱 𝗳𝗼𝗿 𝗥𝗲𝗽𝗮𝗶𝗿 [ ] 𝗥𝗲𝗽𝗮𝗶𝗿𝘀 𝗔𝗽𝗽𝗿𝗼…"
type textarea "x"
type textarea "𝗩𝗜𝗦𝗜𝗧 𝗢𝗩𝗘𝗥𝗩𝗜𝗘𝗪 [ ] 𝗡𝗼 𝗜𝘀𝘀𝘂𝗲 𝗙𝗼𝘂𝗻𝗱 [ ] 𝗤𝘂𝗼𝘁𝗲 𝗡𝗲𝗲𝗱𝗲𝗱 𝗳𝗼𝗿 𝗥𝗲𝗽𝗮𝗶𝗿 [ ] 𝗥𝗲𝗽𝗮𝗶𝗿𝘀 𝗔𝗽𝗽𝗿𝗼…"
type textarea "x"
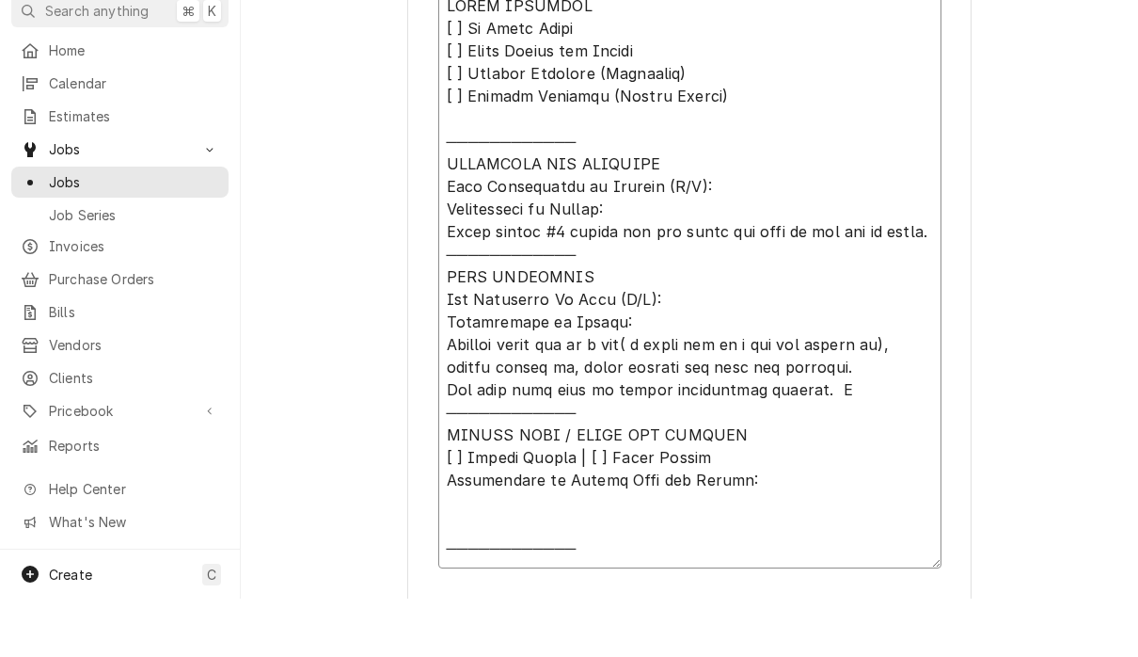
type textarea "𝗩𝗜𝗦𝗜𝗧 𝗢𝗩𝗘𝗥𝗩𝗜𝗘𝗪 [ ] 𝗡𝗼 𝗜𝘀𝘀𝘂𝗲 𝗙𝗼𝘂𝗻𝗱 [ ] 𝗤𝘂𝗼𝘁𝗲 𝗡𝗲𝗲𝗱𝗲𝗱 𝗳𝗼𝗿 𝗥𝗲𝗽𝗮𝗶𝗿 [ ] 𝗥𝗲𝗽𝗮𝗶𝗿𝘀 𝗔𝗽𝗽𝗿𝗼…"
type textarea "x"
type textarea "𝗩𝗜𝗦𝗜𝗧 𝗢𝗩𝗘𝗥𝗩𝗜𝗘𝗪 [ ] 𝗡𝗼 𝗜𝘀𝘀𝘂𝗲 𝗙𝗼𝘂𝗻𝗱 [ ] 𝗤𝘂𝗼𝘁𝗲 𝗡𝗲𝗲𝗱𝗲𝗱 𝗳𝗼𝗿 𝗥𝗲𝗽𝗮𝗶𝗿 [ ] 𝗥𝗲𝗽𝗮𝗶𝗿𝘀 𝗔𝗽𝗽𝗿𝗼…"
type textarea "x"
type textarea "𝗩𝗜𝗦𝗜𝗧 𝗢𝗩𝗘𝗥𝗩𝗜𝗘𝗪 [ ] 𝗡𝗼 𝗜𝘀𝘀𝘂𝗲 𝗙𝗼𝘂𝗻𝗱 [ ] 𝗤𝘂𝗼𝘁𝗲 𝗡𝗲𝗲𝗱𝗲𝗱 𝗳𝗼𝗿 𝗥𝗲𝗽𝗮𝗶𝗿 [ ] 𝗥𝗲𝗽𝗮𝗶𝗿𝘀 𝗔𝗽𝗽𝗿𝗼…"
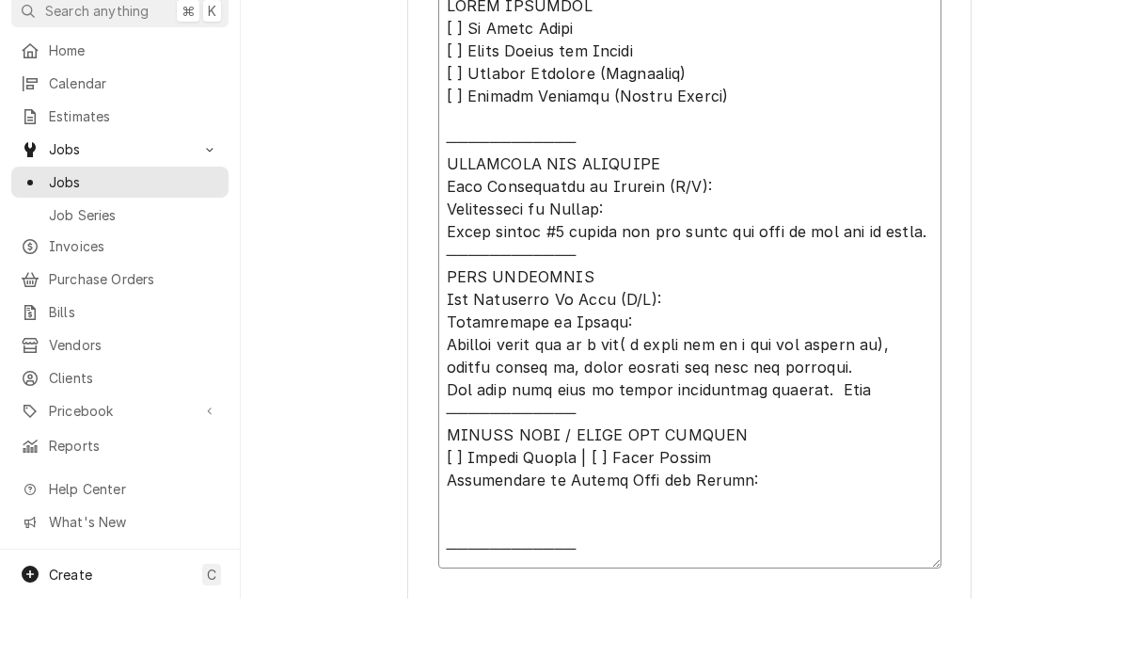
type textarea "x"
type textarea "𝗩𝗜𝗦𝗜𝗧 𝗢𝗩𝗘𝗥𝗩𝗜𝗘𝗪 [ ] 𝗡𝗼 𝗜𝘀𝘀𝘂𝗲 𝗙𝗼𝘂𝗻𝗱 [ ] 𝗤𝘂𝗼𝘁𝗲 𝗡𝗲𝗲𝗱𝗲𝗱 𝗳𝗼𝗿 𝗥𝗲𝗽𝗮𝗶𝗿 [ ] 𝗥𝗲𝗽𝗮𝗶𝗿𝘀 𝗔𝗽𝗽𝗿𝗼…"
type textarea "x"
type textarea "𝗩𝗜𝗦𝗜𝗧 𝗢𝗩𝗘𝗥𝗩𝗜𝗘𝗪 [ ] 𝗡𝗼 𝗜𝘀𝘀𝘂𝗲 𝗙𝗼𝘂𝗻𝗱 [ ] 𝗤𝘂𝗼𝘁𝗲 𝗡𝗲𝗲𝗱𝗲𝗱 𝗳𝗼𝗿 𝗥𝗲𝗽𝗮𝗶𝗿 [ ] 𝗥𝗲𝗽𝗮𝗶𝗿𝘀 𝗔𝗽𝗽𝗿𝗼…"
type textarea "x"
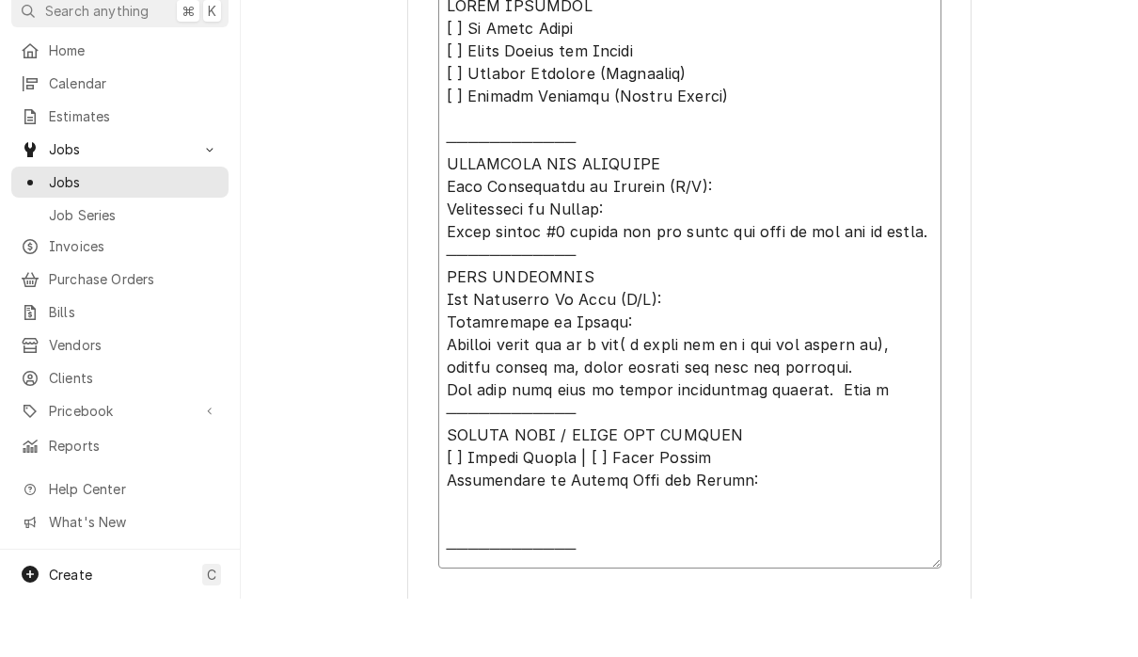
type textarea "𝗩𝗜𝗦𝗜𝗧 𝗢𝗩𝗘𝗥𝗩𝗜𝗘𝗪 [ ] 𝗡𝗼 𝗜𝘀𝘀𝘂𝗲 𝗙𝗼𝘂𝗻𝗱 [ ] 𝗤𝘂𝗼𝘁𝗲 𝗡𝗲𝗲𝗱𝗲𝗱 𝗳𝗼𝗿 𝗥𝗲𝗽𝗮𝗶𝗿 [ ] 𝗥𝗲𝗽𝗮𝗶𝗿𝘀 𝗔𝗽𝗽𝗿𝗼…"
type textarea "x"
type textarea "𝗩𝗜𝗦𝗜𝗧 𝗢𝗩𝗘𝗥𝗩𝗜𝗘𝗪 [ ] 𝗡𝗼 𝗜𝘀𝘀𝘂𝗲 𝗙𝗼𝘂𝗻𝗱 [ ] 𝗤𝘂𝗼𝘁𝗲 𝗡𝗲𝗲𝗱𝗲𝗱 𝗳𝗼𝗿 𝗥𝗲𝗽𝗮𝗶𝗿 [ ] 𝗥𝗲𝗽𝗮𝗶𝗿𝘀 𝗔𝗽𝗽𝗿𝗼…"
type textarea "x"
type textarea "𝗩𝗜𝗦𝗜𝗧 𝗢𝗩𝗘𝗥𝗩𝗜𝗘𝗪 [ ] 𝗡𝗼 𝗜𝘀𝘀𝘂𝗲 𝗙𝗼𝘂𝗻𝗱 [ ] 𝗤𝘂𝗼𝘁𝗲 𝗡𝗲𝗲𝗱𝗲𝗱 𝗳𝗼𝗿 𝗥𝗲𝗽𝗮𝗶𝗿 [ ] 𝗥𝗲𝗽𝗮𝗶𝗿𝘀 𝗔𝗽𝗽𝗿𝗼…"
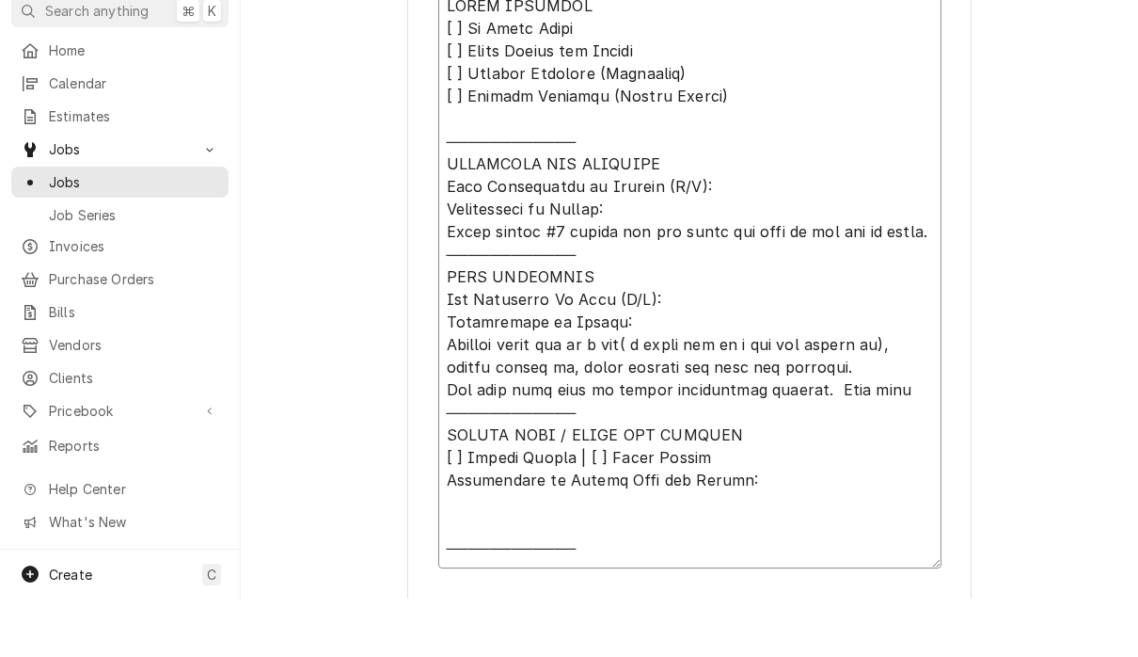
type textarea "x"
type textarea "𝗩𝗜𝗦𝗜𝗧 𝗢𝗩𝗘𝗥𝗩𝗜𝗘𝗪 [ ] 𝗡𝗼 𝗜𝘀𝘀𝘂𝗲 𝗙𝗼𝘂𝗻𝗱 [ ] 𝗤𝘂𝗼𝘁𝗲 𝗡𝗲𝗲𝗱𝗲𝗱 𝗳𝗼𝗿 𝗥𝗲𝗽𝗮𝗶𝗿 [ ] 𝗥𝗲𝗽𝗮𝗶𝗿𝘀 𝗔𝗽𝗽𝗿𝗼…"
type textarea "x"
type textarea "𝗩𝗜𝗦𝗜𝗧 𝗢𝗩𝗘𝗥𝗩𝗜𝗘𝗪 [ ] 𝗡𝗼 𝗜𝘀𝘀𝘂𝗲 𝗙𝗼𝘂𝗻𝗱 [ ] 𝗤𝘂𝗼𝘁𝗲 𝗡𝗲𝗲𝗱𝗲𝗱 𝗳𝗼𝗿 𝗥𝗲𝗽𝗮𝗶𝗿 [ ] 𝗥𝗲𝗽𝗮𝗶𝗿𝘀 𝗔𝗽𝗽𝗿𝗼…"
type textarea "x"
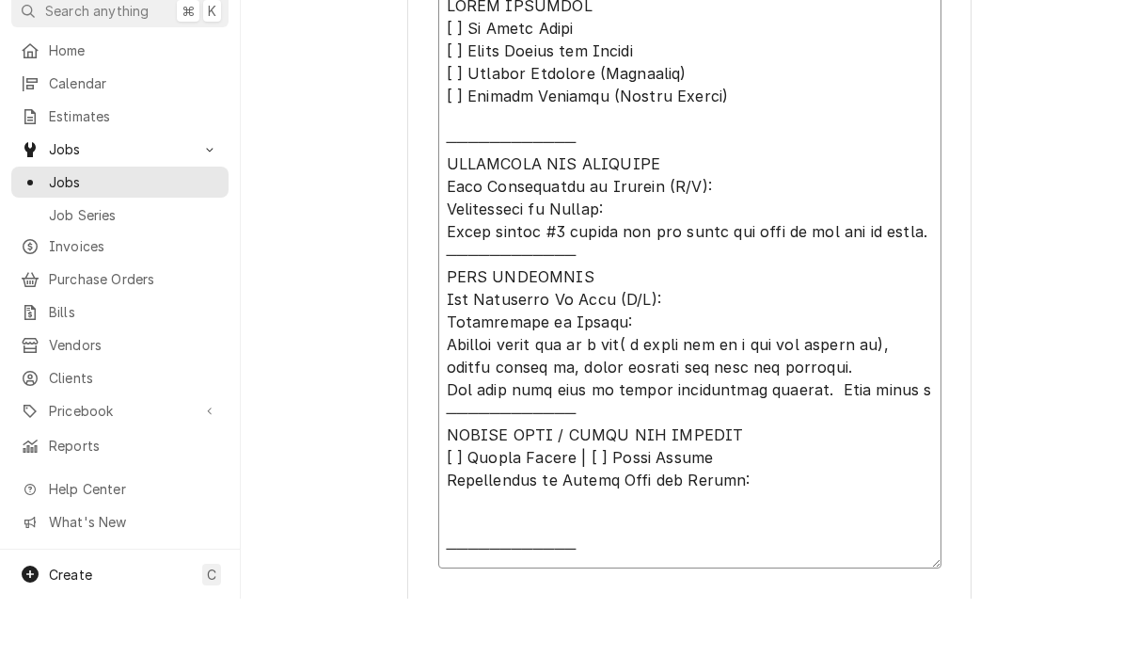
type textarea "𝗩𝗜𝗦𝗜𝗧 𝗢𝗩𝗘𝗥𝗩𝗜𝗘𝗪 [ ] 𝗡𝗼 𝗜𝘀𝘀𝘂𝗲 𝗙𝗼𝘂𝗻𝗱 [ ] 𝗤𝘂𝗼𝘁𝗲 𝗡𝗲𝗲𝗱𝗲𝗱 𝗳𝗼𝗿 𝗥𝗲𝗽𝗮𝗶𝗿 [ ] 𝗥𝗲𝗽𝗮𝗶𝗿𝘀 𝗔𝗽𝗽𝗿𝗼…"
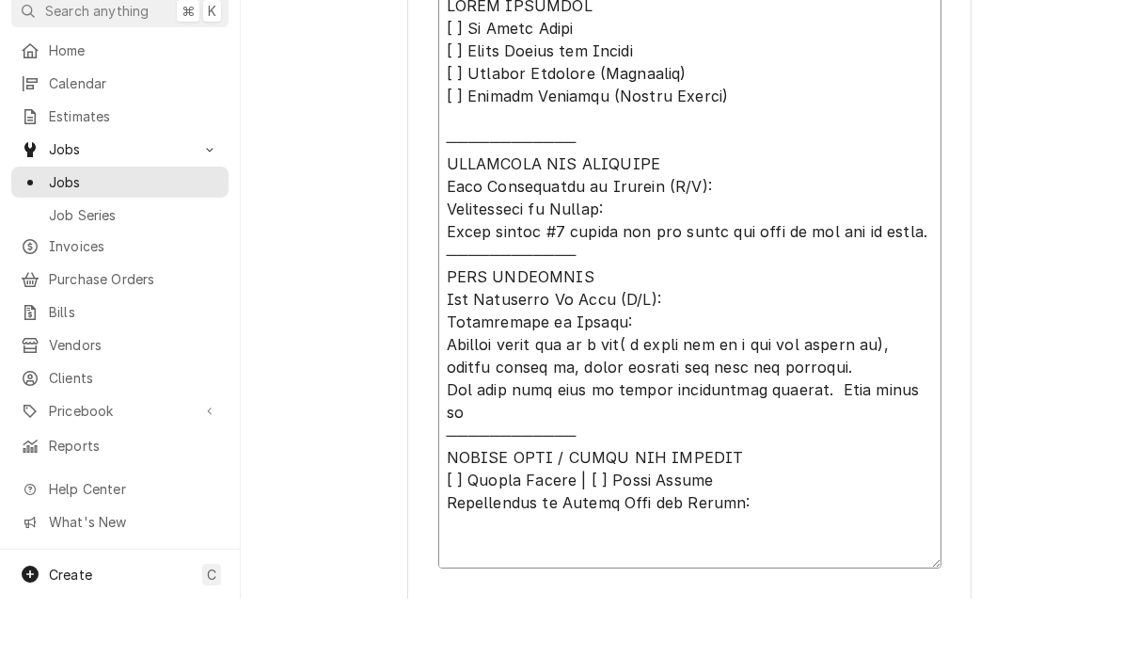
type textarea "x"
type textarea "𝗩𝗜𝗦𝗜𝗧 𝗢𝗩𝗘𝗥𝗩𝗜𝗘𝗪 [ ] 𝗡𝗼 𝗜𝘀𝘀𝘂𝗲 𝗙𝗼𝘂𝗻𝗱 [ ] 𝗤𝘂𝗼𝘁𝗲 𝗡𝗲𝗲𝗱𝗲𝗱 𝗳𝗼𝗿 𝗥𝗲𝗽𝗮𝗶𝗿 [ ] 𝗥𝗲𝗽𝗮𝗶𝗿𝘀 𝗔𝗽𝗽𝗿𝗼…"
type textarea "x"
type textarea "𝗩𝗜𝗦𝗜𝗧 𝗢𝗩𝗘𝗥𝗩𝗜𝗘𝗪 [ ] 𝗡𝗼 𝗜𝘀𝘀𝘂𝗲 𝗙𝗼𝘂𝗻𝗱 [ ] 𝗤𝘂𝗼𝘁𝗲 𝗡𝗲𝗲𝗱𝗲𝗱 𝗳𝗼𝗿 𝗥𝗲𝗽𝗮𝗶𝗿 [ ] 𝗥𝗲𝗽𝗮𝗶𝗿𝘀 𝗔𝗽𝗽𝗿𝗼…"
type textarea "x"
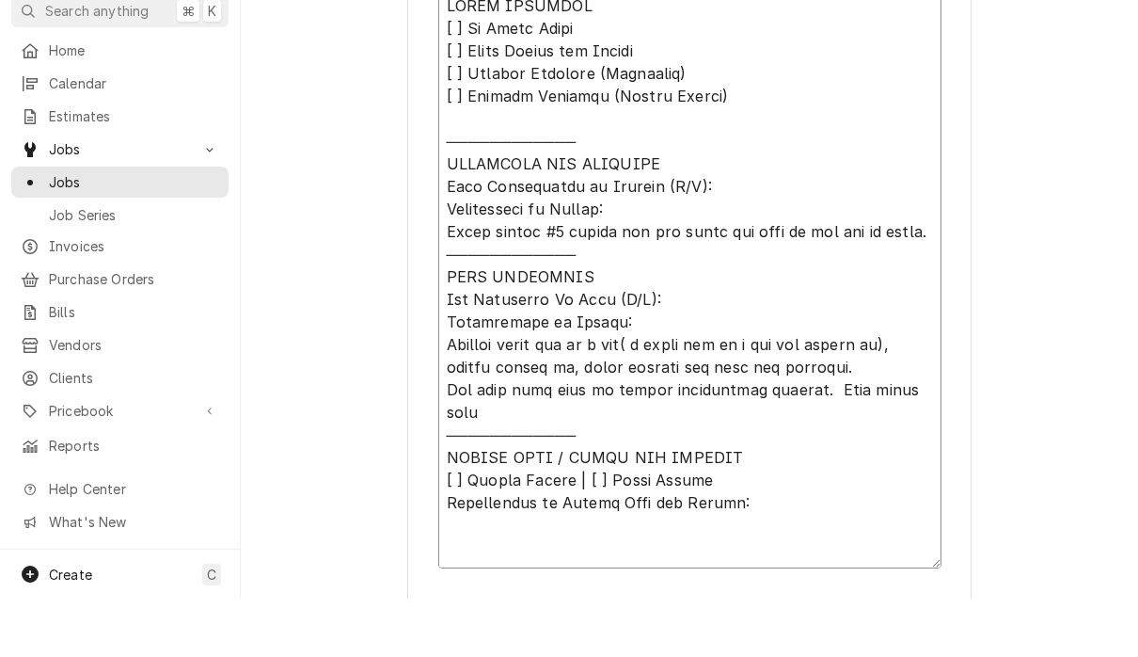
type textarea "𝗩𝗜𝗦𝗜𝗧 𝗢𝗩𝗘𝗥𝗩𝗜𝗘𝗪 [ ] 𝗡𝗼 𝗜𝘀𝘀𝘂𝗲 𝗙𝗼𝘂𝗻𝗱 [ ] 𝗤𝘂𝗼𝘁𝗲 𝗡𝗲𝗲𝗱𝗲𝗱 𝗳𝗼𝗿 𝗥𝗲𝗽𝗮𝗶𝗿 [ ] 𝗥𝗲𝗽𝗮𝗶𝗿𝘀 𝗔𝗽𝗽𝗿𝗼…"
type textarea "x"
type textarea "𝗩𝗜𝗦𝗜𝗧 𝗢𝗩𝗘𝗥𝗩𝗜𝗘𝗪 [ ] 𝗡𝗼 𝗜𝘀𝘀𝘂𝗲 𝗙𝗼𝘂𝗻𝗱 [ ] 𝗤𝘂𝗼𝘁𝗲 𝗡𝗲𝗲𝗱𝗲𝗱 𝗳𝗼𝗿 𝗥𝗲𝗽𝗮𝗶𝗿 [ ] 𝗥𝗲𝗽𝗮𝗶𝗿𝘀 𝗔𝗽𝗽𝗿𝗼…"
type textarea "x"
type textarea "𝗩𝗜𝗦𝗜𝗧 𝗢𝗩𝗘𝗥𝗩𝗜𝗘𝗪 [ ] 𝗡𝗼 𝗜𝘀𝘀𝘂𝗲 𝗙𝗼𝘂𝗻𝗱 [ ] 𝗤𝘂𝗼𝘁𝗲 𝗡𝗲𝗲𝗱𝗲𝗱 𝗳𝗼𝗿 𝗥𝗲𝗽𝗮𝗶𝗿 [ ] 𝗥𝗲𝗽𝗮𝗶𝗿𝘀 𝗔𝗽𝗽𝗿𝗼…"
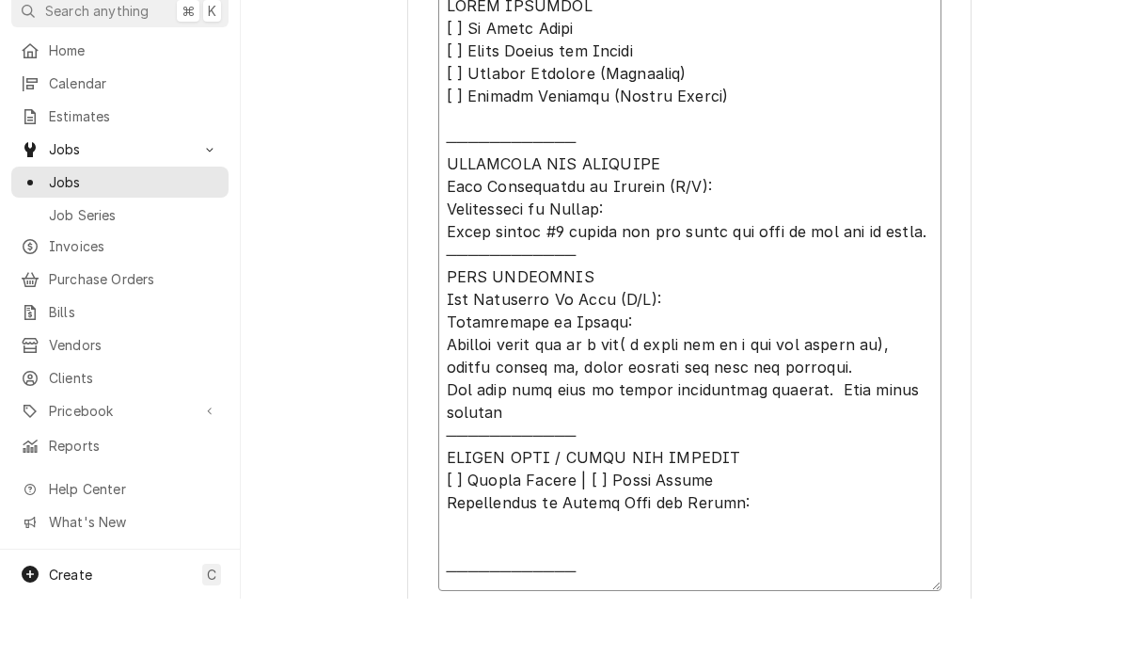
type textarea "x"
type textarea "𝗩𝗜𝗦𝗜𝗧 𝗢𝗩𝗘𝗥𝗩𝗜𝗘𝗪 [ ] 𝗡𝗼 𝗜𝘀𝘀𝘂𝗲 𝗙𝗼𝘂𝗻𝗱 [ ] 𝗤𝘂𝗼𝘁𝗲 𝗡𝗲𝗲𝗱𝗲𝗱 𝗳𝗼𝗿 𝗥𝗲𝗽𝗮𝗶𝗿 [ ] 𝗥𝗲𝗽𝗮𝗶𝗿𝘀 𝗔𝗽𝗽𝗿𝗼…"
type textarea "x"
type textarea "𝗩𝗜𝗦𝗜𝗧 𝗢𝗩𝗘𝗥𝗩𝗜𝗘𝗪 [ ] 𝗡𝗼 𝗜𝘀𝘀𝘂𝗲 𝗙𝗼𝘂𝗻𝗱 [ ] 𝗤𝘂𝗼𝘁𝗲 𝗡𝗲𝗲𝗱𝗲𝗱 𝗳𝗼𝗿 𝗥𝗲𝗽𝗮𝗶𝗿 [ ] 𝗥𝗲𝗽𝗮𝗶𝗿𝘀 𝗔𝗽𝗽𝗿𝗼…"
type textarea "x"
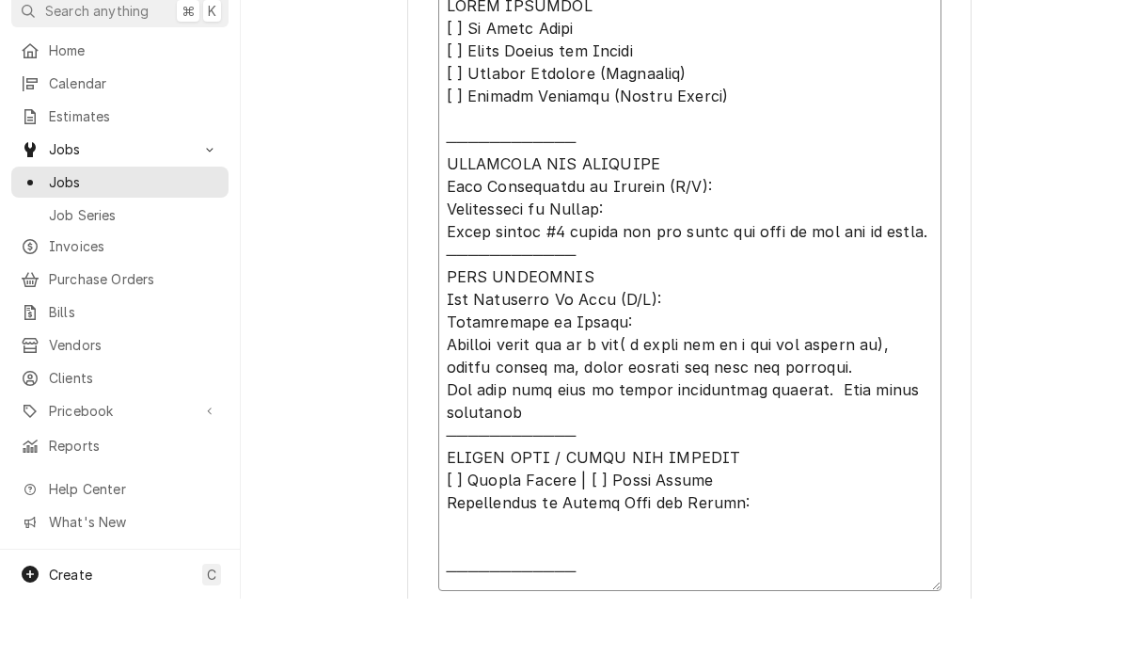
type textarea "𝗩𝗜𝗦𝗜𝗧 𝗢𝗩𝗘𝗥𝗩𝗜𝗘𝗪 [ ] 𝗡𝗼 𝗜𝘀𝘀𝘂𝗲 𝗙𝗼𝘂𝗻𝗱 [ ] 𝗤𝘂𝗼𝘁𝗲 𝗡𝗲𝗲𝗱𝗲𝗱 𝗳𝗼𝗿 𝗥𝗲𝗽𝗮𝗶𝗿 [ ] 𝗥𝗲𝗽𝗮𝗶𝗿𝘀 𝗔𝗽𝗽𝗿𝗼…"
type textarea "x"
type textarea "𝗩𝗜𝗦𝗜𝗧 𝗢𝗩𝗘𝗥𝗩𝗜𝗘𝗪 [ ] 𝗡𝗼 𝗜𝘀𝘀𝘂𝗲 𝗙𝗼𝘂𝗻𝗱 [ ] 𝗤𝘂𝗼𝘁𝗲 𝗡𝗲𝗲𝗱𝗲𝗱 𝗳𝗼𝗿 𝗥𝗲𝗽𝗮𝗶𝗿 [ ] 𝗥𝗲𝗽𝗮𝗶𝗿𝘀 𝗔𝗽𝗽𝗿𝗼…"
type textarea "x"
type textarea "𝗩𝗜𝗦𝗜𝗧 𝗢𝗩𝗘𝗥𝗩𝗜𝗘𝗪 [ ] 𝗡𝗼 𝗜𝘀𝘀𝘂𝗲 𝗙𝗼𝘂𝗻𝗱 [ ] 𝗤𝘂𝗼𝘁𝗲 𝗡𝗲𝗲𝗱𝗲𝗱 𝗳𝗼𝗿 𝗥𝗲𝗽𝗮𝗶𝗿 [ ] 𝗥𝗲𝗽𝗮𝗶𝗿𝘀 𝗔𝗽𝗽𝗿𝗼…"
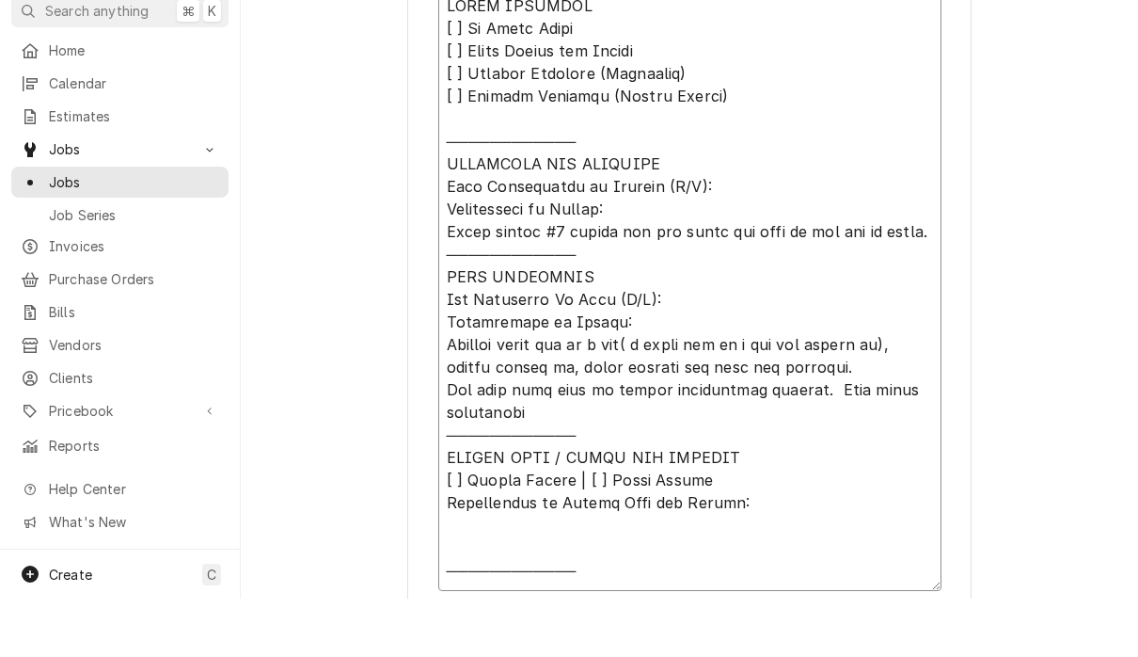
type textarea "x"
type textarea "𝗩𝗜𝗦𝗜𝗧 𝗢𝗩𝗘𝗥𝗩𝗜𝗘𝗪 [ ] 𝗡𝗼 𝗜𝘀𝘀𝘂𝗲 𝗙𝗼𝘂𝗻𝗱 [ ] 𝗤𝘂𝗼𝘁𝗲 𝗡𝗲𝗲𝗱𝗲𝗱 𝗳𝗼𝗿 𝗥𝗲𝗽𝗮𝗶𝗿 [ ] 𝗥𝗲𝗽𝗮𝗶𝗿𝘀 𝗔𝗽𝗽𝗿𝗼…"
type textarea "x"
type textarea "𝗩𝗜𝗦𝗜𝗧 𝗢𝗩𝗘𝗥𝗩𝗜𝗘𝗪 [ ] 𝗡𝗼 𝗜𝘀𝘀𝘂𝗲 𝗙𝗼𝘂𝗻𝗱 [ ] 𝗤𝘂𝗼𝘁𝗲 𝗡𝗲𝗲𝗱𝗲𝗱 𝗳𝗼𝗿 𝗥𝗲𝗽𝗮𝗶𝗿 [ ] 𝗥𝗲𝗽𝗮𝗶𝗿𝘀 𝗔𝗽𝗽𝗿𝗼…"
type textarea "x"
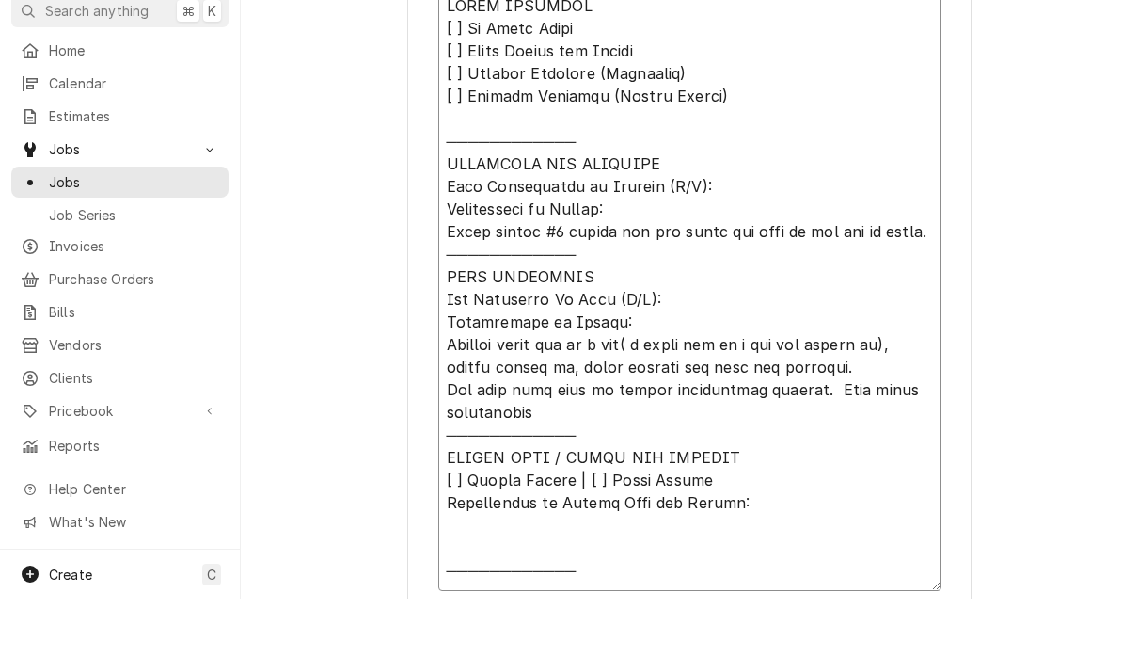
type textarea "𝗩𝗜𝗦𝗜𝗧 𝗢𝗩𝗘𝗥𝗩𝗜𝗘𝗪 [ ] 𝗡𝗼 𝗜𝘀𝘀𝘂𝗲 𝗙𝗼𝘂𝗻𝗱 [ ] 𝗤𝘂𝗼𝘁𝗲 𝗡𝗲𝗲𝗱𝗲𝗱 𝗳𝗼𝗿 𝗥𝗲𝗽𝗮𝗶𝗿 [ ] 𝗥𝗲𝗽𝗮𝗶𝗿𝘀 𝗔𝗽𝗽𝗿𝗼…"
type textarea "x"
type textarea "𝗩𝗜𝗦𝗜𝗧 𝗢𝗩𝗘𝗥𝗩𝗜𝗘𝗪 [ ] 𝗡𝗼 𝗜𝘀𝘀𝘂𝗲 𝗙𝗼𝘂𝗻𝗱 [ ] 𝗤𝘂𝗼𝘁𝗲 𝗡𝗲𝗲𝗱𝗲𝗱 𝗳𝗼𝗿 𝗥𝗲𝗽𝗮𝗶𝗿 [ ] 𝗥𝗲𝗽𝗮𝗶𝗿𝘀 𝗔𝗽𝗽𝗿𝗼…"
type textarea "x"
type textarea "𝗩𝗜𝗦𝗜𝗧 𝗢𝗩𝗘𝗥𝗩𝗜𝗘𝗪 [ ] 𝗡𝗼 𝗜𝘀𝘀𝘂𝗲 𝗙𝗼𝘂𝗻𝗱 [ ] 𝗤𝘂𝗼𝘁𝗲 𝗡𝗲𝗲𝗱𝗲𝗱 𝗳𝗼𝗿 𝗥𝗲𝗽𝗮𝗶𝗿 [ ] 𝗥𝗲𝗽𝗮𝗶𝗿𝘀 𝗔𝗽𝗽𝗿𝗼…"
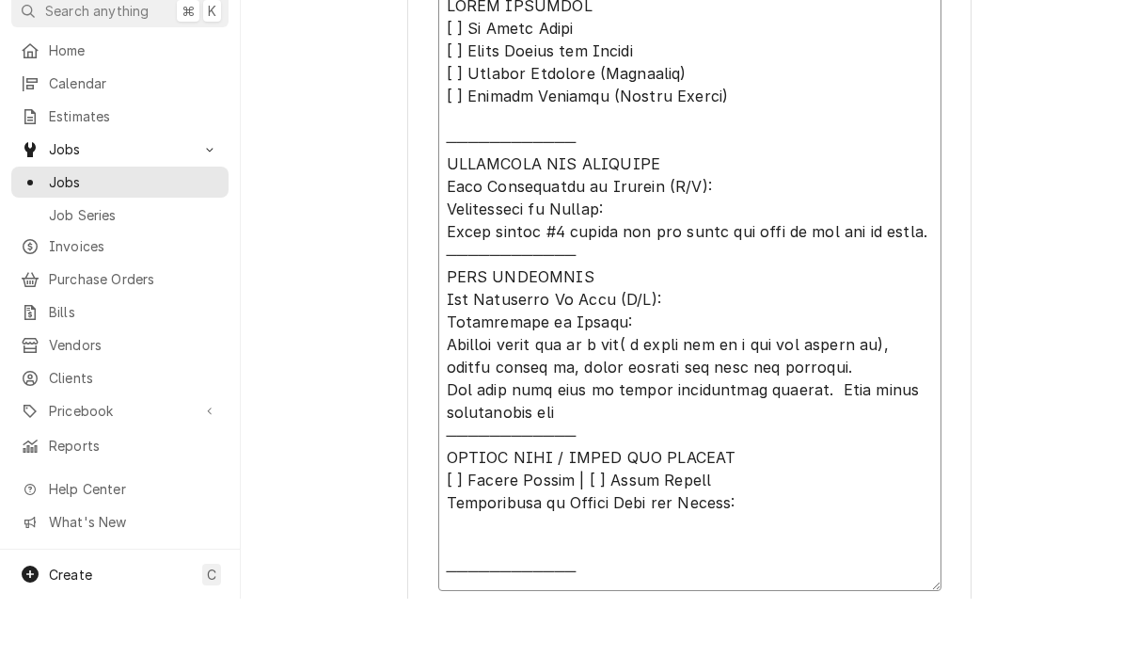
type textarea "x"
type textarea "𝗩𝗜𝗦𝗜𝗧 𝗢𝗩𝗘𝗥𝗩𝗜𝗘𝗪 [ ] 𝗡𝗼 𝗜𝘀𝘀𝘂𝗲 𝗙𝗼𝘂𝗻𝗱 [ ] 𝗤𝘂𝗼𝘁𝗲 𝗡𝗲𝗲𝗱𝗲𝗱 𝗳𝗼𝗿 𝗥𝗲𝗽𝗮𝗶𝗿 [ ] 𝗥𝗲𝗽𝗮𝗶𝗿𝘀 𝗔𝗽𝗽𝗿𝗼…"
type textarea "x"
type textarea "𝗩𝗜𝗦𝗜𝗧 𝗢𝗩𝗘𝗥𝗩𝗜𝗘𝗪 [ ] 𝗡𝗼 𝗜𝘀𝘀𝘂𝗲 𝗙𝗼𝘂𝗻𝗱 [ ] 𝗤𝘂𝗼𝘁𝗲 𝗡𝗲𝗲𝗱𝗲𝗱 𝗳𝗼𝗿 𝗥𝗲𝗽𝗮𝗶𝗿 [ ] 𝗥𝗲𝗽𝗮𝗶𝗿𝘀 𝗔𝗽𝗽𝗿𝗼…"
type textarea "x"
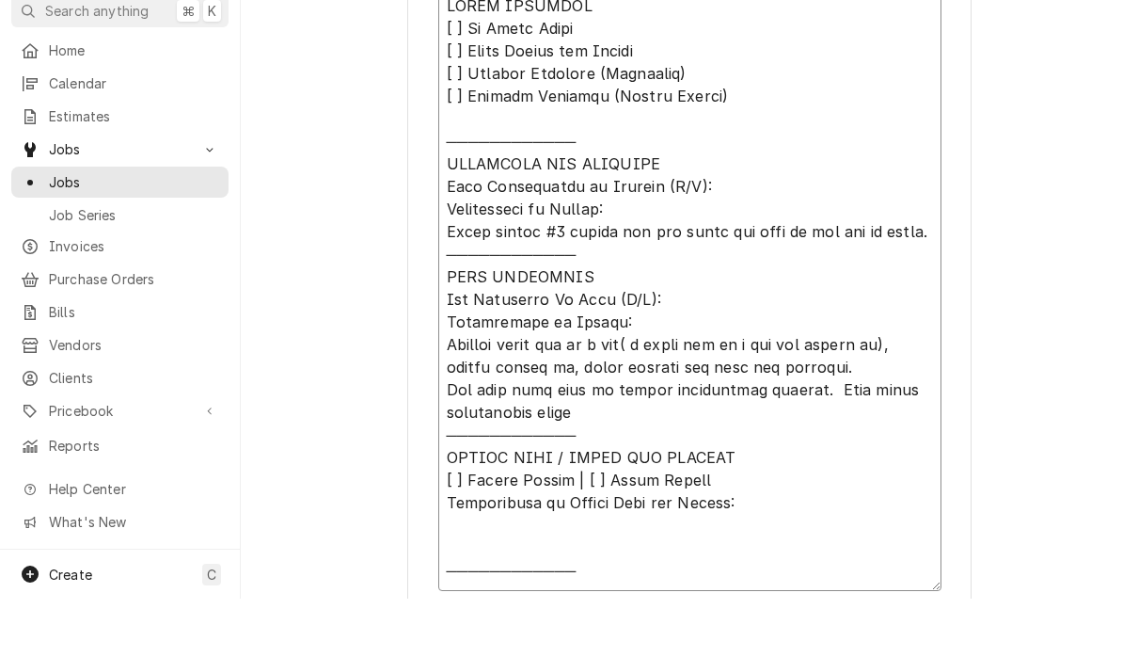
type textarea "𝗩𝗜𝗦𝗜𝗧 𝗢𝗩𝗘𝗥𝗩𝗜𝗘𝗪 [ ] 𝗡𝗼 𝗜𝘀𝘀𝘂𝗲 𝗙𝗼𝘂𝗻𝗱 [ ] 𝗤𝘂𝗼𝘁𝗲 𝗡𝗲𝗲𝗱𝗲𝗱 𝗳𝗼𝗿 𝗥𝗲𝗽𝗮𝗶𝗿 [ ] 𝗥𝗲𝗽𝗮𝗶𝗿𝘀 𝗔𝗽𝗽𝗿𝗼…"
type textarea "x"
type textarea "𝗩𝗜𝗦𝗜𝗧 𝗢𝗩𝗘𝗥𝗩𝗜𝗘𝗪 [ ] 𝗡𝗼 𝗜𝘀𝘀𝘂𝗲 𝗙𝗼𝘂𝗻𝗱 [ ] 𝗤𝘂𝗼𝘁𝗲 𝗡𝗲𝗲𝗱𝗲𝗱 𝗳𝗼𝗿 𝗥𝗲𝗽𝗮𝗶𝗿 [ ] 𝗥𝗲𝗽𝗮𝗶𝗿𝘀 𝗔𝗽𝗽𝗿𝗼…"
type textarea "x"
type textarea "𝗩𝗜𝗦𝗜𝗧 𝗢𝗩𝗘𝗥𝗩𝗜𝗘𝗪 [ ] 𝗡𝗼 𝗜𝘀𝘀𝘂𝗲 𝗙𝗼𝘂𝗻𝗱 [ ] 𝗤𝘂𝗼𝘁𝗲 𝗡𝗲𝗲𝗱𝗲𝗱 𝗳𝗼𝗿 𝗥𝗲𝗽𝗮𝗶𝗿 [ ] 𝗥𝗲𝗽𝗮𝗶𝗿𝘀 𝗔𝗽𝗽𝗿𝗼…"
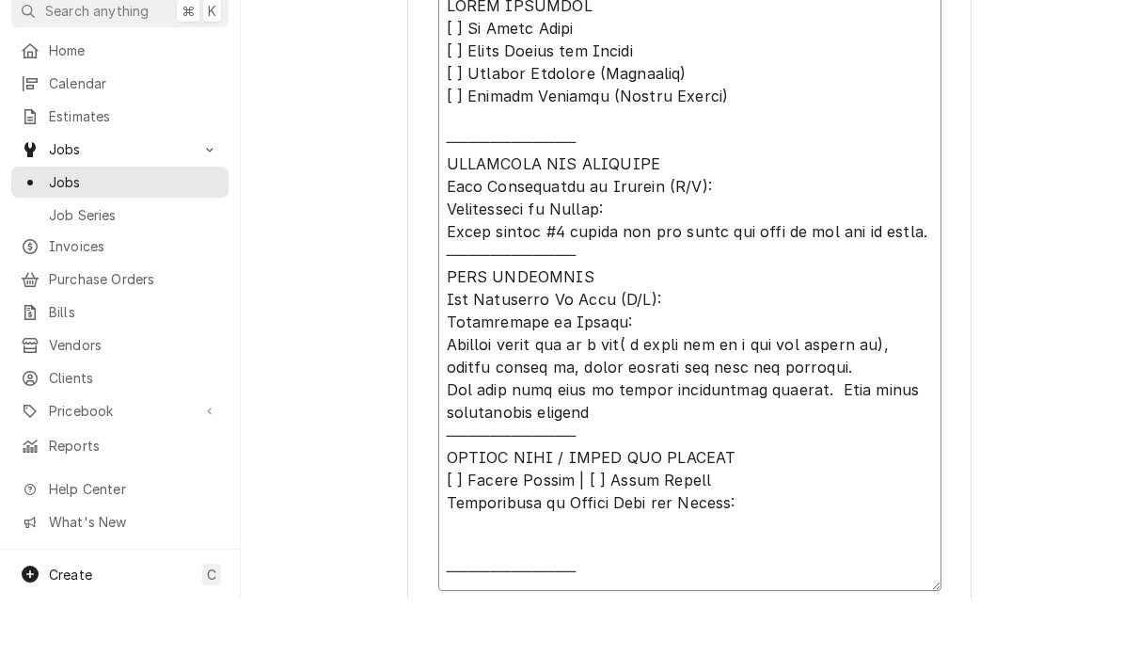
type textarea "x"
type textarea "𝗩𝗜𝗦𝗜𝗧 𝗢𝗩𝗘𝗥𝗩𝗜𝗘𝗪 [ ] 𝗡𝗼 𝗜𝘀𝘀𝘂𝗲 𝗙𝗼𝘂𝗻𝗱 [ ] 𝗤𝘂𝗼𝘁𝗲 𝗡𝗲𝗲𝗱𝗲𝗱 𝗳𝗼𝗿 𝗥𝗲𝗽𝗮𝗶𝗿 [ ] 𝗥𝗲𝗽𝗮𝗶𝗿𝘀 𝗔𝗽𝗽𝗿𝗼…"
type textarea "x"
type textarea "𝗩𝗜𝗦𝗜𝗧 𝗢𝗩𝗘𝗥𝗩𝗜𝗘𝗪 [ ] 𝗡𝗼 𝗜𝘀𝘀𝘂𝗲 𝗙𝗼𝘂𝗻𝗱 [ ] 𝗤𝘂𝗼𝘁𝗲 𝗡𝗲𝗲𝗱𝗲𝗱 𝗳𝗼𝗿 𝗥𝗲𝗽𝗮𝗶𝗿 [ ] 𝗥𝗲𝗽𝗮𝗶𝗿𝘀 𝗔𝗽𝗽𝗿𝗼…"
type textarea "x"
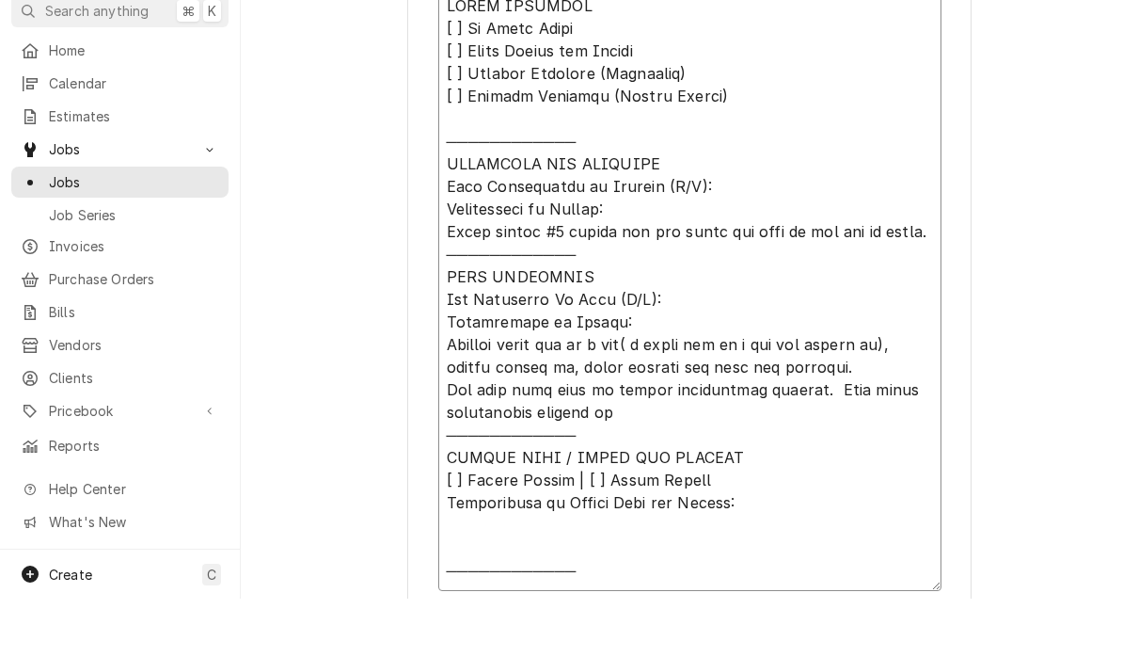
type textarea "𝗩𝗜𝗦𝗜𝗧 𝗢𝗩𝗘𝗥𝗩𝗜𝗘𝗪 [ ] 𝗡𝗼 𝗜𝘀𝘀𝘂𝗲 𝗙𝗼𝘂𝗻𝗱 [ ] 𝗤𝘂𝗼𝘁𝗲 𝗡𝗲𝗲𝗱𝗲𝗱 𝗳𝗼𝗿 𝗥𝗲𝗽𝗮𝗶𝗿 [ ] 𝗥𝗲𝗽𝗮𝗶𝗿𝘀 𝗔𝗽𝗽𝗿𝗼…"
type textarea "x"
type textarea "𝗩𝗜𝗦𝗜𝗧 𝗢𝗩𝗘𝗥𝗩𝗜𝗘𝗪 [ ] 𝗡𝗼 𝗜𝘀𝘀𝘂𝗲 𝗙𝗼𝘂𝗻𝗱 [ ] 𝗤𝘂𝗼𝘁𝗲 𝗡𝗲𝗲𝗱𝗲𝗱 𝗳𝗼𝗿 𝗥𝗲𝗽𝗮𝗶𝗿 [ ] 𝗥𝗲𝗽𝗮𝗶𝗿𝘀 𝗔𝗽𝗽𝗿𝗼…"
type textarea "x"
type textarea "𝗩𝗜𝗦𝗜𝗧 𝗢𝗩𝗘𝗥𝗩𝗜𝗘𝗪 [ ] 𝗡𝗼 𝗜𝘀𝘀𝘂𝗲 𝗙𝗼𝘂𝗻𝗱 [ ] 𝗤𝘂𝗼𝘁𝗲 𝗡𝗲𝗲𝗱𝗲𝗱 𝗳𝗼𝗿 𝗥𝗲𝗽𝗮𝗶𝗿 [ ] 𝗥𝗲𝗽𝗮𝗶𝗿𝘀 𝗔𝗽𝗽𝗿𝗼…"
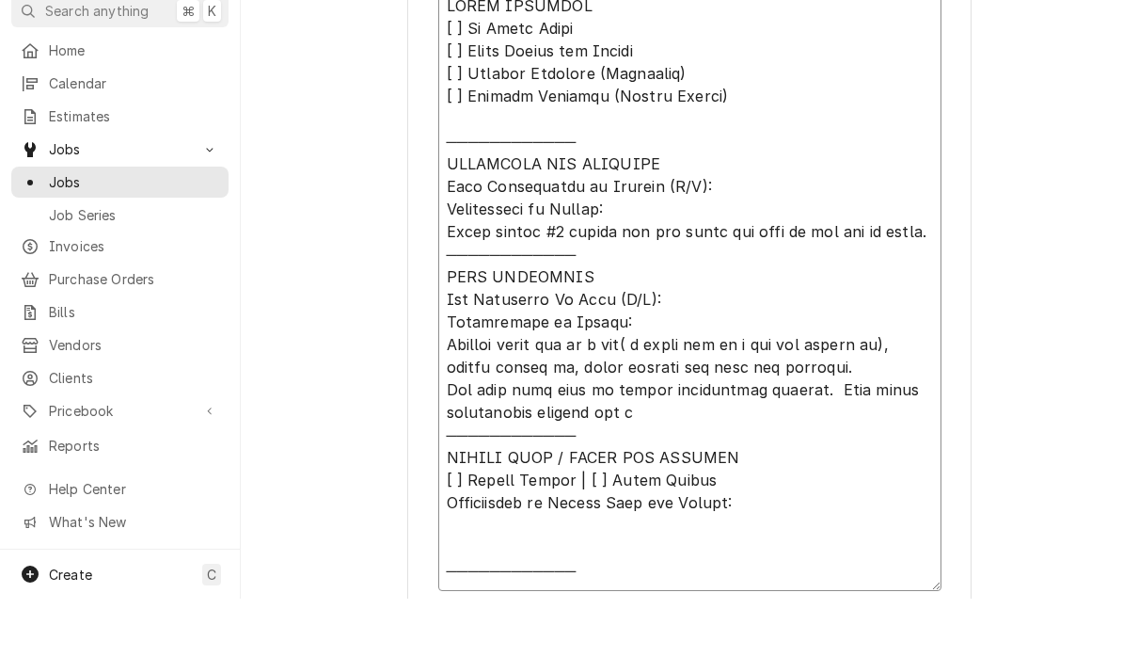
type textarea "x"
type textarea "𝗩𝗜𝗦𝗜𝗧 𝗢𝗩𝗘𝗥𝗩𝗜𝗘𝗪 [ ] 𝗡𝗼 𝗜𝘀𝘀𝘂𝗲 𝗙𝗼𝘂𝗻𝗱 [ ] 𝗤𝘂𝗼𝘁𝗲 𝗡𝗲𝗲𝗱𝗲𝗱 𝗳𝗼𝗿 𝗥𝗲𝗽𝗮𝗶𝗿 [ ] 𝗥𝗲𝗽𝗮𝗶𝗿𝘀 𝗔𝗽𝗽𝗿𝗼…"
type textarea "x"
type textarea "𝗩𝗜𝗦𝗜𝗧 𝗢𝗩𝗘𝗥𝗩𝗜𝗘𝗪 [ ] 𝗡𝗼 𝗜𝘀𝘀𝘂𝗲 𝗙𝗼𝘂𝗻𝗱 [ ] 𝗤𝘂𝗼𝘁𝗲 𝗡𝗲𝗲𝗱𝗲𝗱 𝗳𝗼𝗿 𝗥𝗲𝗽𝗮𝗶𝗿 [ ] 𝗥𝗲𝗽𝗮𝗶𝗿𝘀 𝗔𝗽𝗽𝗿𝗼…"
type textarea "x"
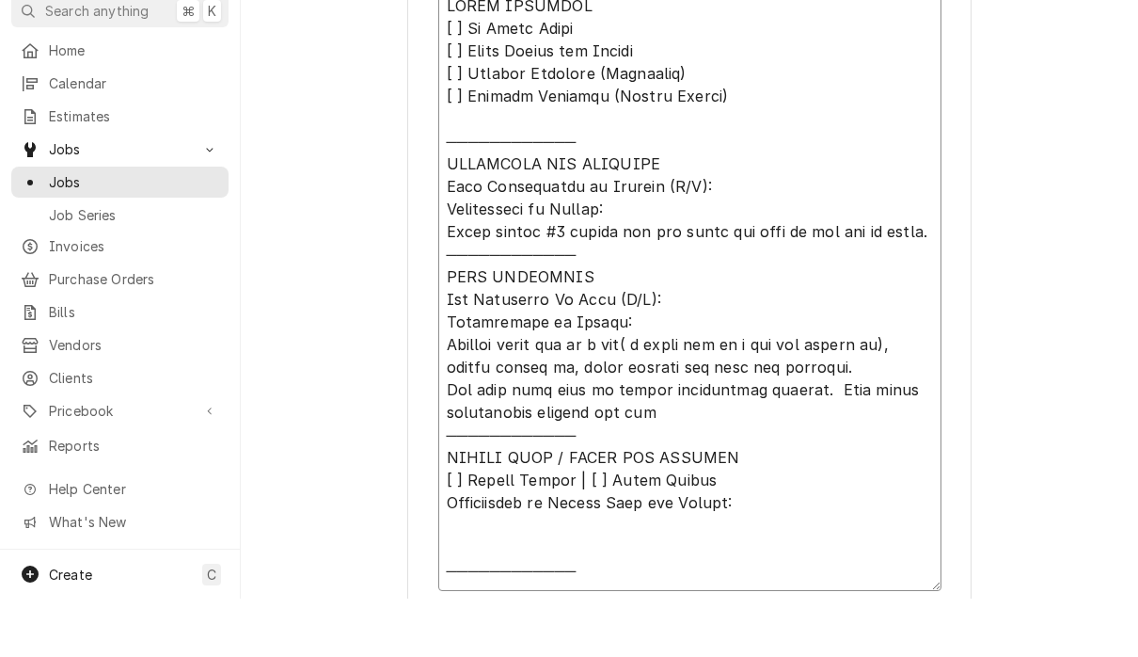
type textarea "𝗩𝗜𝗦𝗜𝗧 𝗢𝗩𝗘𝗥𝗩𝗜𝗘𝗪 [ ] 𝗡𝗼 𝗜𝘀𝘀𝘂𝗲 𝗙𝗼𝘂𝗻𝗱 [ ] 𝗤𝘂𝗼𝘁𝗲 𝗡𝗲𝗲𝗱𝗲𝗱 𝗳𝗼𝗿 𝗥𝗲𝗽𝗮𝗶𝗿 [ ] 𝗥𝗲𝗽𝗮𝗶𝗿𝘀 𝗔𝗽𝗽𝗿𝗼…"
type textarea "x"
type textarea "𝗩𝗜𝗦𝗜𝗧 𝗢𝗩𝗘𝗥𝗩𝗜𝗘𝗪 [ ] 𝗡𝗼 𝗜𝘀𝘀𝘂𝗲 𝗙𝗼𝘂𝗻𝗱 [ ] 𝗤𝘂𝗼𝘁𝗲 𝗡𝗲𝗲𝗱𝗲𝗱 𝗳𝗼𝗿 𝗥𝗲𝗽𝗮𝗶𝗿 [ ] 𝗥𝗲𝗽𝗮𝗶𝗿𝘀 𝗔𝗽𝗽𝗿𝗼…"
type textarea "x"
type textarea "𝗩𝗜𝗦𝗜𝗧 𝗢𝗩𝗘𝗥𝗩𝗜𝗘𝗪 [ ] 𝗡𝗼 𝗜𝘀𝘀𝘂𝗲 𝗙𝗼𝘂𝗻𝗱 [ ] 𝗤𝘂𝗼𝘁𝗲 𝗡𝗲𝗲𝗱𝗲𝗱 𝗳𝗼𝗿 𝗥𝗲𝗽𝗮𝗶𝗿 [ ] 𝗥𝗲𝗽𝗮𝗶𝗿𝘀 𝗔𝗽𝗽𝗿𝗼…"
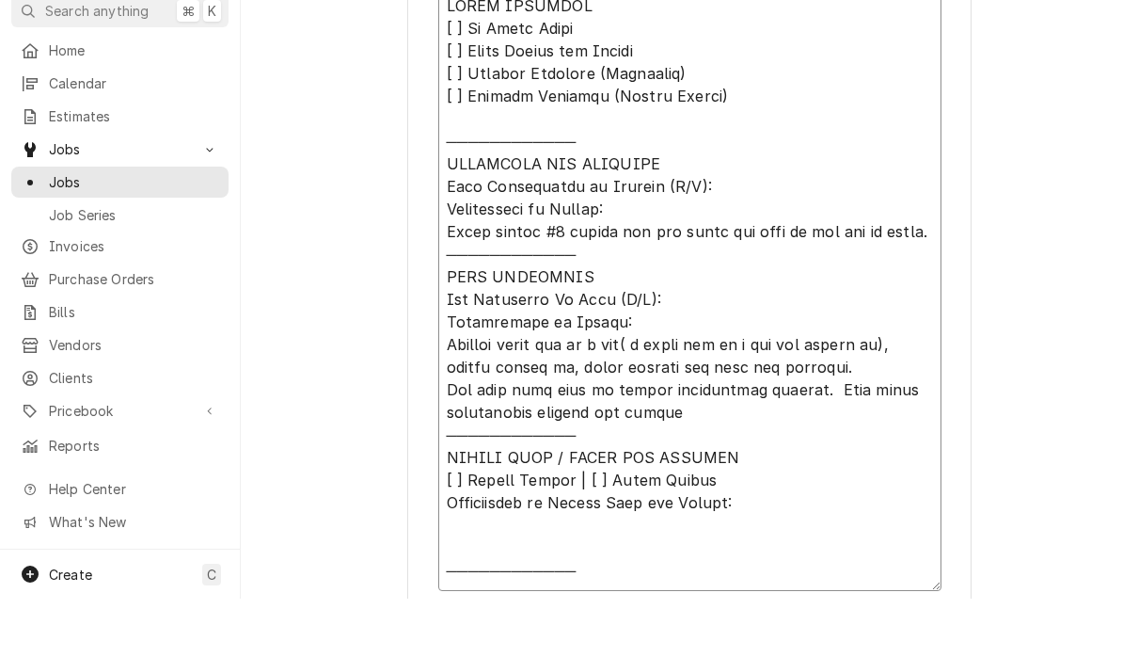
type textarea "x"
type textarea "𝗩𝗜𝗦𝗜𝗧 𝗢𝗩𝗘𝗥𝗩𝗜𝗘𝗪 [ ] 𝗡𝗼 𝗜𝘀𝘀𝘂𝗲 𝗙𝗼𝘂𝗻𝗱 [ ] 𝗤𝘂𝗼𝘁𝗲 𝗡𝗲𝗲𝗱𝗲𝗱 𝗳𝗼𝗿 𝗥𝗲𝗽𝗮𝗶𝗿 [ ] 𝗥𝗲𝗽𝗮𝗶𝗿𝘀 𝗔𝗽𝗽𝗿𝗼…"
type textarea "x"
type textarea "𝗩𝗜𝗦𝗜𝗧 𝗢𝗩𝗘𝗥𝗩𝗜𝗘𝗪 [ ] 𝗡𝗼 𝗜𝘀𝘀𝘂𝗲 𝗙𝗼𝘂𝗻𝗱 [ ] 𝗤𝘂𝗼𝘁𝗲 𝗡𝗲𝗲𝗱𝗲𝗱 𝗳𝗼𝗿 𝗥𝗲𝗽𝗮𝗶𝗿 [ ] 𝗥𝗲𝗽𝗮𝗶𝗿𝘀 𝗔𝗽𝗽𝗿𝗼…"
type textarea "x"
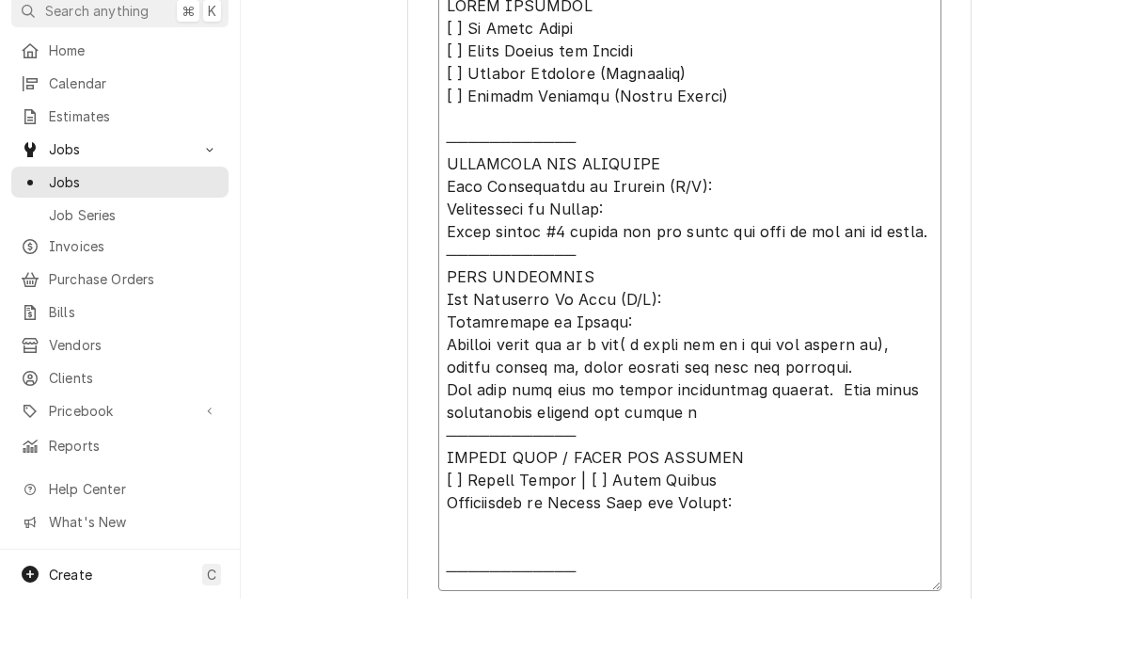
type textarea "𝗩𝗜𝗦𝗜𝗧 𝗢𝗩𝗘𝗥𝗩𝗜𝗘𝗪 [ ] 𝗡𝗼 𝗜𝘀𝘀𝘂𝗲 𝗙𝗼𝘂𝗻𝗱 [ ] 𝗤𝘂𝗼𝘁𝗲 𝗡𝗲𝗲𝗱𝗲𝗱 𝗳𝗼𝗿 𝗥𝗲𝗽𝗮𝗶𝗿 [ ] 𝗥𝗲𝗽𝗮𝗶𝗿𝘀 𝗔𝗽𝗽𝗿𝗼…"
type textarea "x"
type textarea "𝗩𝗜𝗦𝗜𝗧 𝗢𝗩𝗘𝗥𝗩𝗜𝗘𝗪 [ ] 𝗡𝗼 𝗜𝘀𝘀𝘂𝗲 𝗙𝗼𝘂𝗻𝗱 [ ] 𝗤𝘂𝗼𝘁𝗲 𝗡𝗲𝗲𝗱𝗲𝗱 𝗳𝗼𝗿 𝗥𝗲𝗽𝗮𝗶𝗿 [ ] 𝗥𝗲𝗽𝗮𝗶𝗿𝘀 𝗔𝗽𝗽𝗿𝗼…"
type textarea "x"
type textarea "𝗩𝗜𝗦𝗜𝗧 𝗢𝗩𝗘𝗥𝗩𝗜𝗘𝗪 [ ] 𝗡𝗼 𝗜𝘀𝘀𝘂𝗲 𝗙𝗼𝘂𝗻𝗱 [ ] 𝗤𝘂𝗼𝘁𝗲 𝗡𝗲𝗲𝗱𝗲𝗱 𝗳𝗼𝗿 𝗥𝗲𝗽𝗮𝗶𝗿 [ ] 𝗥𝗲𝗽𝗮𝗶𝗿𝘀 𝗔𝗽𝗽𝗿𝗼…"
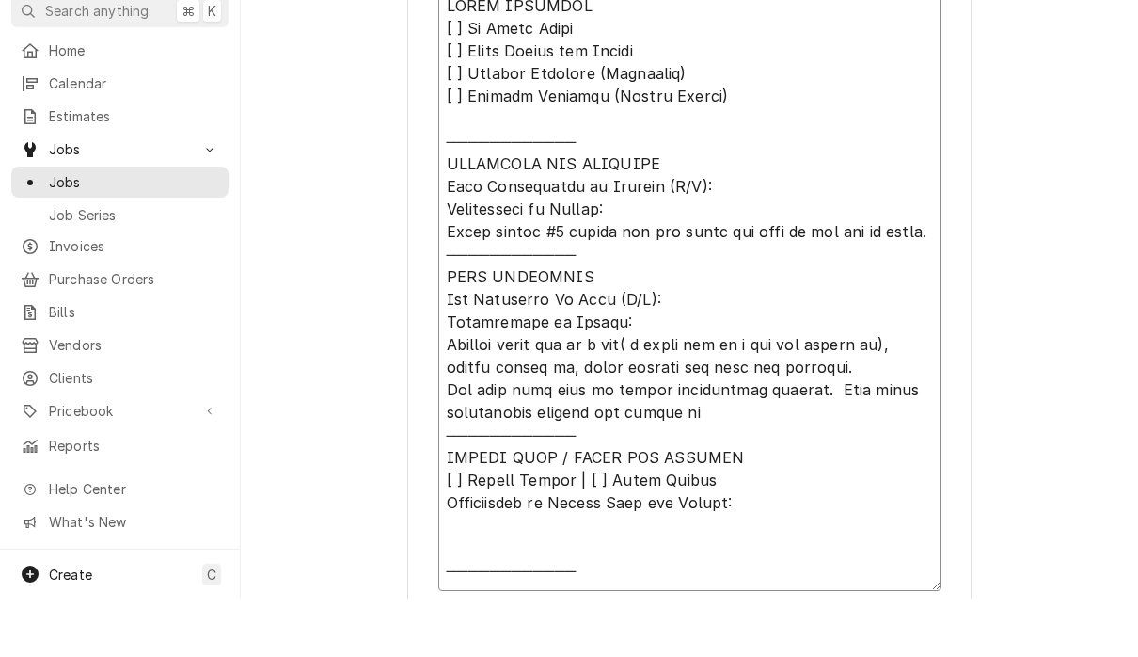
type textarea "x"
type textarea "𝗩𝗜𝗦𝗜𝗧 𝗢𝗩𝗘𝗥𝗩𝗜𝗘𝗪 [ ] 𝗡𝗼 𝗜𝘀𝘀𝘂𝗲 𝗙𝗼𝘂𝗻𝗱 [ ] 𝗤𝘂𝗼𝘁𝗲 𝗡𝗲𝗲𝗱𝗲𝗱 𝗳𝗼𝗿 𝗥𝗲𝗽𝗮𝗶𝗿 [ ] 𝗥𝗲𝗽𝗮𝗶𝗿𝘀 𝗔𝗽𝗽𝗿𝗼…"
type textarea "x"
type textarea "𝗩𝗜𝗦𝗜𝗧 𝗢𝗩𝗘𝗥𝗩𝗜𝗘𝗪 [ ] 𝗡𝗼 𝗜𝘀𝘀𝘂𝗲 𝗙𝗼𝘂𝗻𝗱 [ ] 𝗤𝘂𝗼𝘁𝗲 𝗡𝗲𝗲𝗱𝗲𝗱 𝗳𝗼𝗿 𝗥𝗲𝗽𝗮𝗶𝗿 [ ] 𝗥𝗲𝗽𝗮𝗶𝗿𝘀 𝗔𝗽𝗽𝗿𝗼…"
type textarea "x"
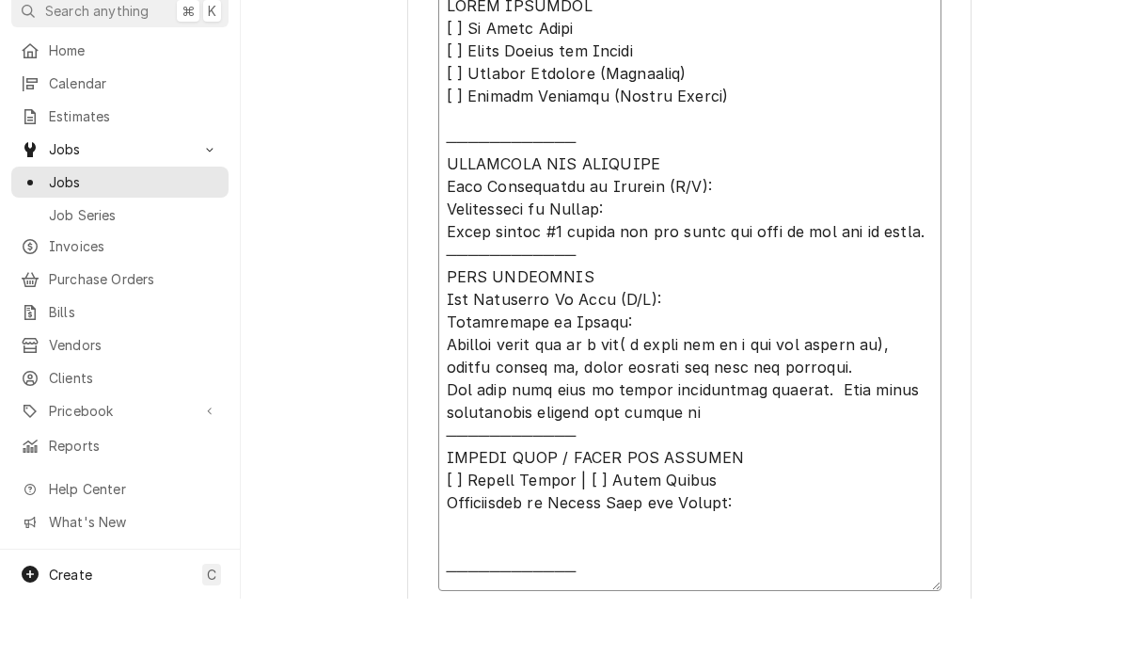
type textarea "𝗩𝗜𝗦𝗜𝗧 𝗢𝗩𝗘𝗥𝗩𝗜𝗘𝗪 [ ] 𝗡𝗼 𝗜𝘀𝘀𝘂𝗲 𝗙𝗼𝘂𝗻𝗱 [ ] 𝗤𝘂𝗼𝘁𝗲 𝗡𝗲𝗲𝗱𝗲𝗱 𝗳𝗼𝗿 𝗥𝗲𝗽𝗮𝗶𝗿 [ ] 𝗥𝗲𝗽𝗮𝗶𝗿𝘀 𝗔𝗽𝗽𝗿𝗼…"
type textarea "x"
type textarea "𝗩𝗜𝗦𝗜𝗧 𝗢𝗩𝗘𝗥𝗩𝗜𝗘𝗪 [ ] 𝗡𝗼 𝗜𝘀𝘀𝘂𝗲 𝗙𝗼𝘂𝗻𝗱 [ ] 𝗤𝘂𝗼𝘁𝗲 𝗡𝗲𝗲𝗱𝗲𝗱 𝗳𝗼𝗿 𝗥𝗲𝗽𝗮𝗶𝗿 [ ] 𝗥𝗲𝗽𝗮𝗶𝗿𝘀 𝗔𝗽𝗽𝗿𝗼…"
type textarea "x"
type textarea "𝗩𝗜𝗦𝗜𝗧 𝗢𝗩𝗘𝗥𝗩𝗜𝗘𝗪 [ ] 𝗡𝗼 𝗜𝘀𝘀𝘂𝗲 𝗙𝗼𝘂𝗻𝗱 [ ] 𝗤𝘂𝗼𝘁𝗲 𝗡𝗲𝗲𝗱𝗲𝗱 𝗳𝗼𝗿 𝗥𝗲𝗽𝗮𝗶𝗿 [ ] 𝗥𝗲𝗽𝗮𝗶𝗿𝘀 𝗔𝗽𝗽𝗿𝗼…"
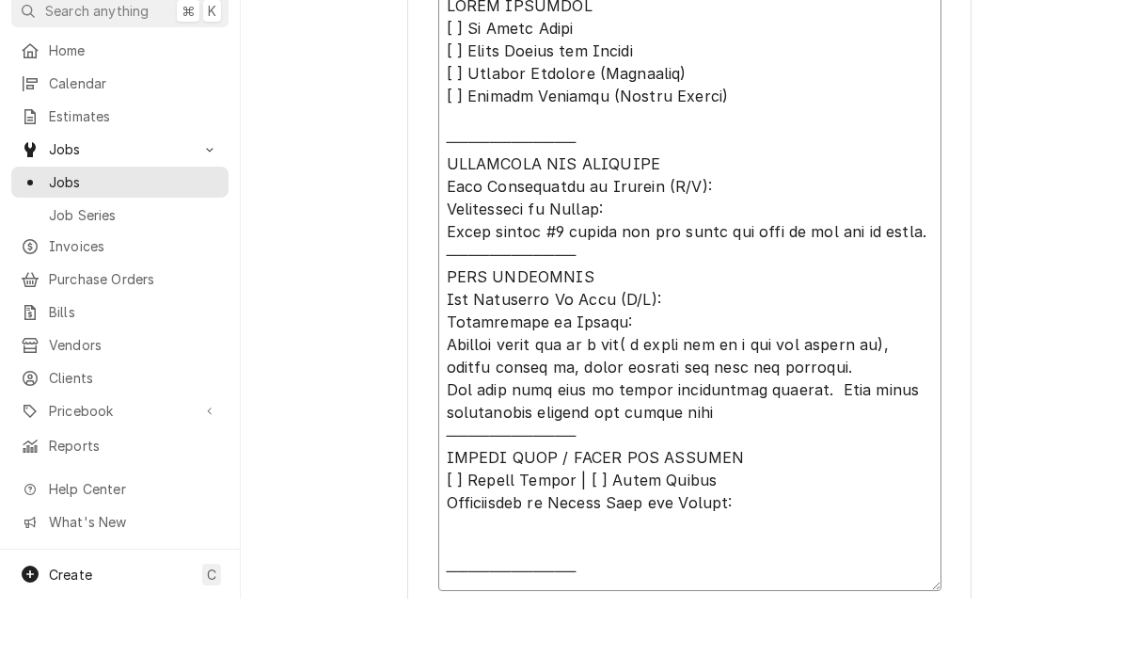
type textarea "x"
type textarea "𝗩𝗜𝗦𝗜𝗧 𝗢𝗩𝗘𝗥𝗩𝗜𝗘𝗪 [ ] 𝗡𝗼 𝗜𝘀𝘀𝘂𝗲 𝗙𝗼𝘂𝗻𝗱 [ ] 𝗤𝘂𝗼𝘁𝗲 𝗡𝗲𝗲𝗱𝗲𝗱 𝗳𝗼𝗿 𝗥𝗲𝗽𝗮𝗶𝗿 [ ] 𝗥𝗲𝗽𝗮𝗶𝗿𝘀 𝗔𝗽𝗽𝗿𝗼…"
type textarea "x"
type textarea "𝗩𝗜𝗦𝗜𝗧 𝗢𝗩𝗘𝗥𝗩𝗜𝗘𝗪 [ ] 𝗡𝗼 𝗜𝘀𝘀𝘂𝗲 𝗙𝗼𝘂𝗻𝗱 [ ] 𝗤𝘂𝗼𝘁𝗲 𝗡𝗲𝗲𝗱𝗲𝗱 𝗳𝗼𝗿 𝗥𝗲𝗽𝗮𝗶𝗿 [ ] 𝗥𝗲𝗽𝗮𝗶𝗿𝘀 𝗔𝗽𝗽𝗿𝗼…"
type textarea "x"
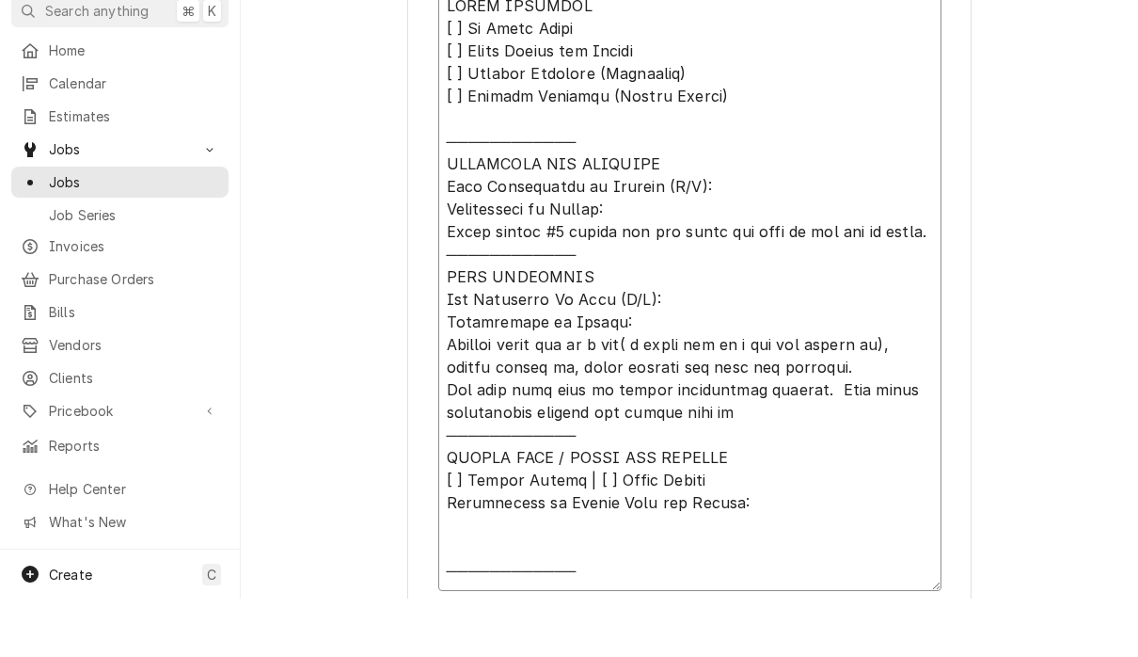
type textarea "𝗩𝗜𝗦𝗜𝗧 𝗢𝗩𝗘𝗥𝗩𝗜𝗘𝗪 [ ] 𝗡𝗼 𝗜𝘀𝘀𝘂𝗲 𝗙𝗼𝘂𝗻𝗱 [ ] 𝗤𝘂𝗼𝘁𝗲 𝗡𝗲𝗲𝗱𝗲𝗱 𝗳𝗼𝗿 𝗥𝗲𝗽𝗮𝗶𝗿 [ ] 𝗥𝗲𝗽𝗮𝗶𝗿𝘀 𝗔𝗽𝗽𝗿𝗼…"
type textarea "x"
type textarea "𝗩𝗜𝗦𝗜𝗧 𝗢𝗩𝗘𝗥𝗩𝗜𝗘𝗪 [ ] 𝗡𝗼 𝗜𝘀𝘀𝘂𝗲 𝗙𝗼𝘂𝗻𝗱 [ ] 𝗤𝘂𝗼𝘁𝗲 𝗡𝗲𝗲𝗱𝗲𝗱 𝗳𝗼𝗿 𝗥𝗲𝗽𝗮𝗶𝗿 [ ] 𝗥𝗲𝗽𝗮𝗶𝗿𝘀 𝗔𝗽𝗽𝗿𝗼…"
type textarea "x"
type textarea "𝗩𝗜𝗦𝗜𝗧 𝗢𝗩𝗘𝗥𝗩𝗜𝗘𝗪 [ ] 𝗡𝗼 𝗜𝘀𝘀𝘂𝗲 𝗙𝗼𝘂𝗻𝗱 [ ] 𝗤𝘂𝗼𝘁𝗲 𝗡𝗲𝗲𝗱𝗲𝗱 𝗳𝗼𝗿 𝗥𝗲𝗽𝗮𝗶𝗿 [ ] 𝗥𝗲𝗽𝗮𝗶𝗿𝘀 𝗔𝗽𝗽𝗿𝗼…"
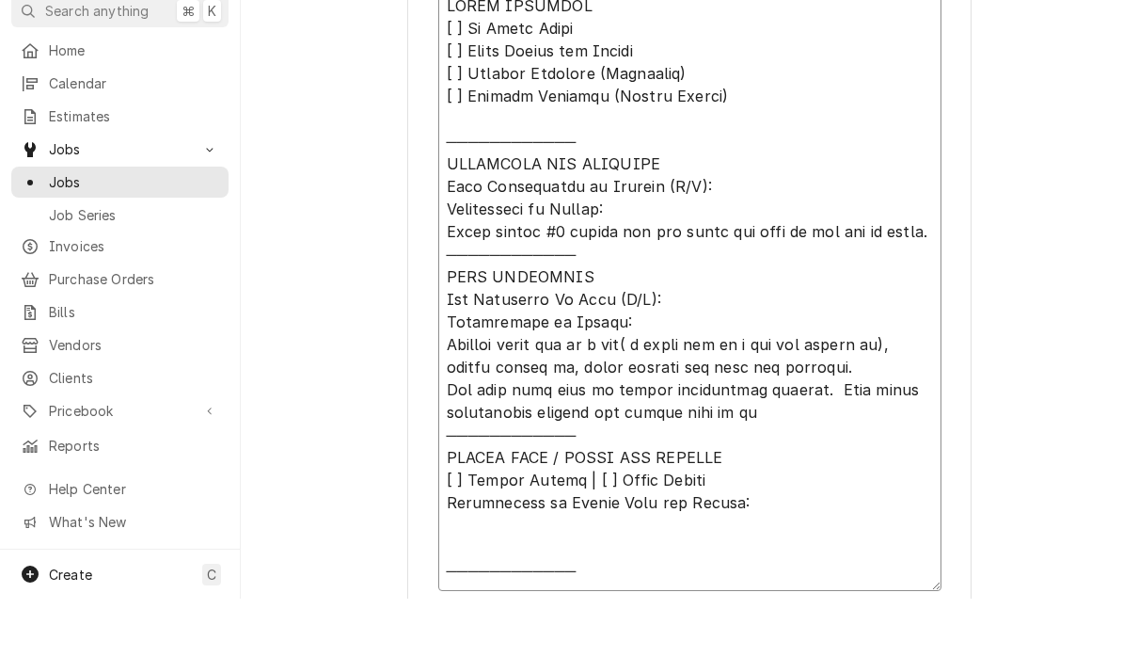
type textarea "x"
type textarea "𝗩𝗜𝗦𝗜𝗧 𝗢𝗩𝗘𝗥𝗩𝗜𝗘𝗪 [ ] 𝗡𝗼 𝗜𝘀𝘀𝘂𝗲 𝗙𝗼𝘂𝗻𝗱 [ ] 𝗤𝘂𝗼𝘁𝗲 𝗡𝗲𝗲𝗱𝗲𝗱 𝗳𝗼𝗿 𝗥𝗲𝗽𝗮𝗶𝗿 [ ] 𝗥𝗲𝗽𝗮𝗶𝗿𝘀 𝗔𝗽𝗽𝗿𝗼…"
type textarea "x"
type textarea "𝗩𝗜𝗦𝗜𝗧 𝗢𝗩𝗘𝗥𝗩𝗜𝗘𝗪 [ ] 𝗡𝗼 𝗜𝘀𝘀𝘂𝗲 𝗙𝗼𝘂𝗻𝗱 [ ] 𝗤𝘂𝗼𝘁𝗲 𝗡𝗲𝗲𝗱𝗲𝗱 𝗳𝗼𝗿 𝗥𝗲𝗽𝗮𝗶𝗿 [ ] 𝗥𝗲𝗽𝗮𝗶𝗿𝘀 𝗔𝗽𝗽𝗿𝗼…"
type textarea "x"
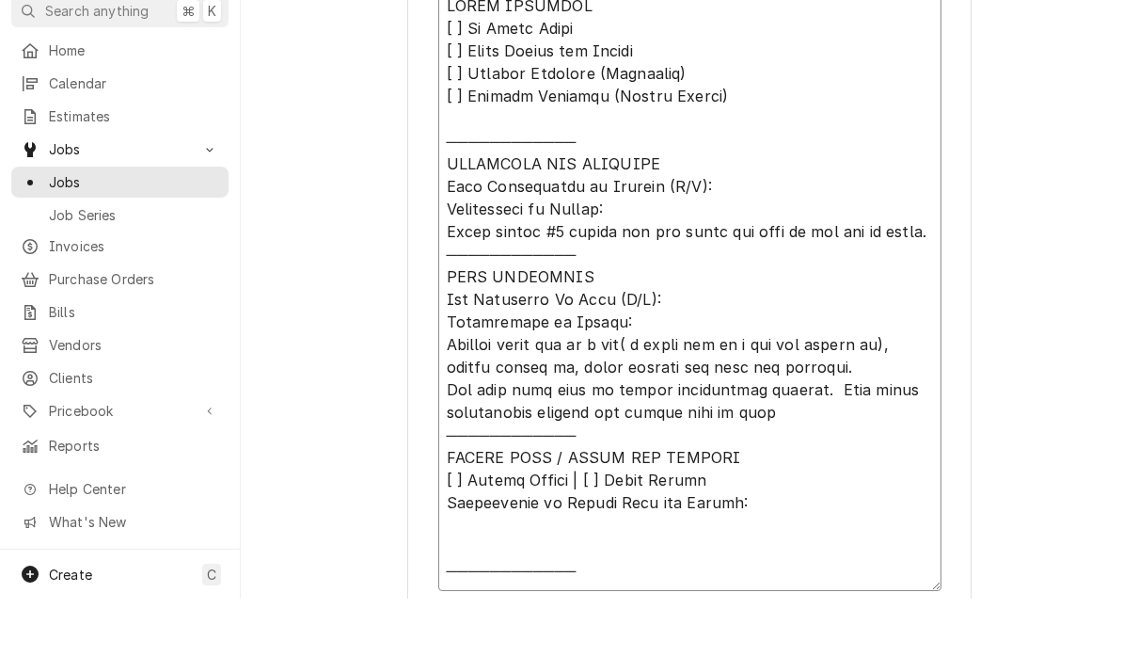
type textarea "𝗩𝗜𝗦𝗜𝗧 𝗢𝗩𝗘𝗥𝗩𝗜𝗘𝗪 [ ] 𝗡𝗼 𝗜𝘀𝘀𝘂𝗲 𝗙𝗼𝘂𝗻𝗱 [ ] 𝗤𝘂𝗼𝘁𝗲 𝗡𝗲𝗲𝗱𝗲𝗱 𝗳𝗼𝗿 𝗥𝗲𝗽𝗮𝗶𝗿 [ ] 𝗥𝗲𝗽𝗮𝗶𝗿𝘀 𝗔𝗽𝗽𝗿𝗼…"
type textarea "x"
type textarea "𝗩𝗜𝗦𝗜𝗧 𝗢𝗩𝗘𝗥𝗩𝗜𝗘𝗪 [ ] 𝗡𝗼 𝗜𝘀𝘀𝘂𝗲 𝗙𝗼𝘂𝗻𝗱 [ ] 𝗤𝘂𝗼𝘁𝗲 𝗡𝗲𝗲𝗱𝗲𝗱 𝗳𝗼𝗿 𝗥𝗲𝗽𝗮𝗶𝗿 [ ] 𝗥𝗲𝗽𝗮𝗶𝗿𝘀 𝗔𝗽𝗽𝗿𝗼…"
type textarea "x"
type textarea "𝗩𝗜𝗦𝗜𝗧 𝗢𝗩𝗘𝗥𝗩𝗜𝗘𝗪 [ ] 𝗡𝗼 𝗜𝘀𝘀𝘂𝗲 𝗙𝗼𝘂𝗻𝗱 [ ] 𝗤𝘂𝗼𝘁𝗲 𝗡𝗲𝗲𝗱𝗲𝗱 𝗳𝗼𝗿 𝗥𝗲𝗽𝗮𝗶𝗿 [ ] 𝗥𝗲𝗽𝗮𝗶𝗿𝘀 𝗔𝗽𝗽𝗿𝗼…"
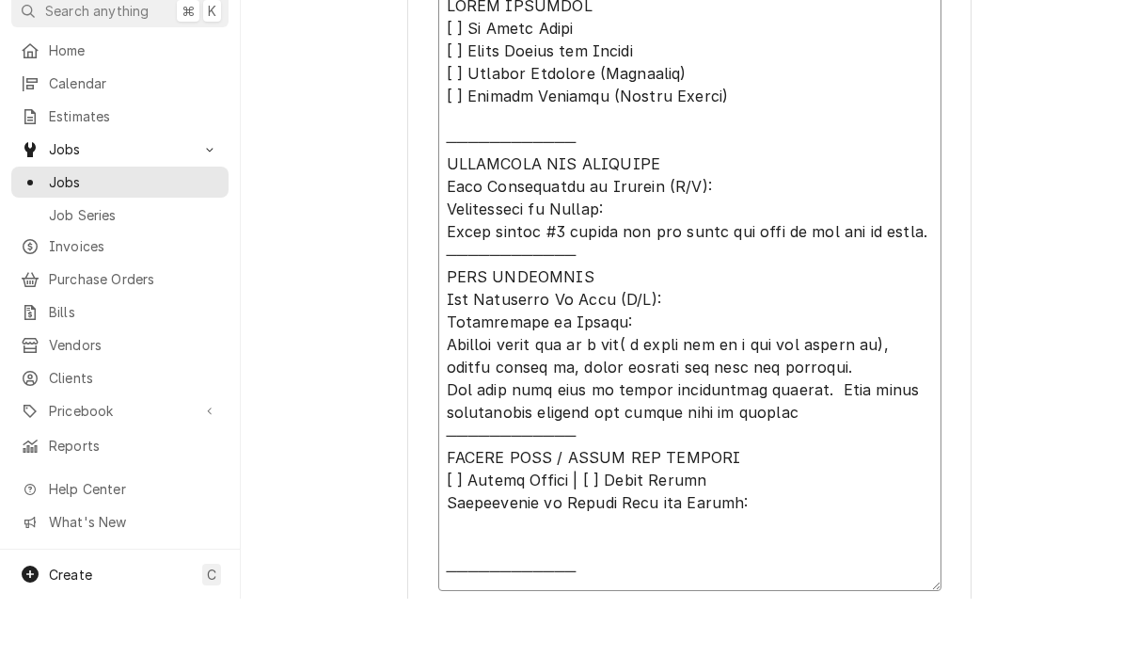
type textarea "x"
type textarea "𝗩𝗜𝗦𝗜𝗧 𝗢𝗩𝗘𝗥𝗩𝗜𝗘𝗪 [ ] 𝗡𝗼 𝗜𝘀𝘀𝘂𝗲 𝗙𝗼𝘂𝗻𝗱 [ ] 𝗤𝘂𝗼𝘁𝗲 𝗡𝗲𝗲𝗱𝗲𝗱 𝗳𝗼𝗿 𝗥𝗲𝗽𝗮𝗶𝗿 [ ] 𝗥𝗲𝗽𝗮𝗶𝗿𝘀 𝗔𝗽𝗽𝗿𝗼…"
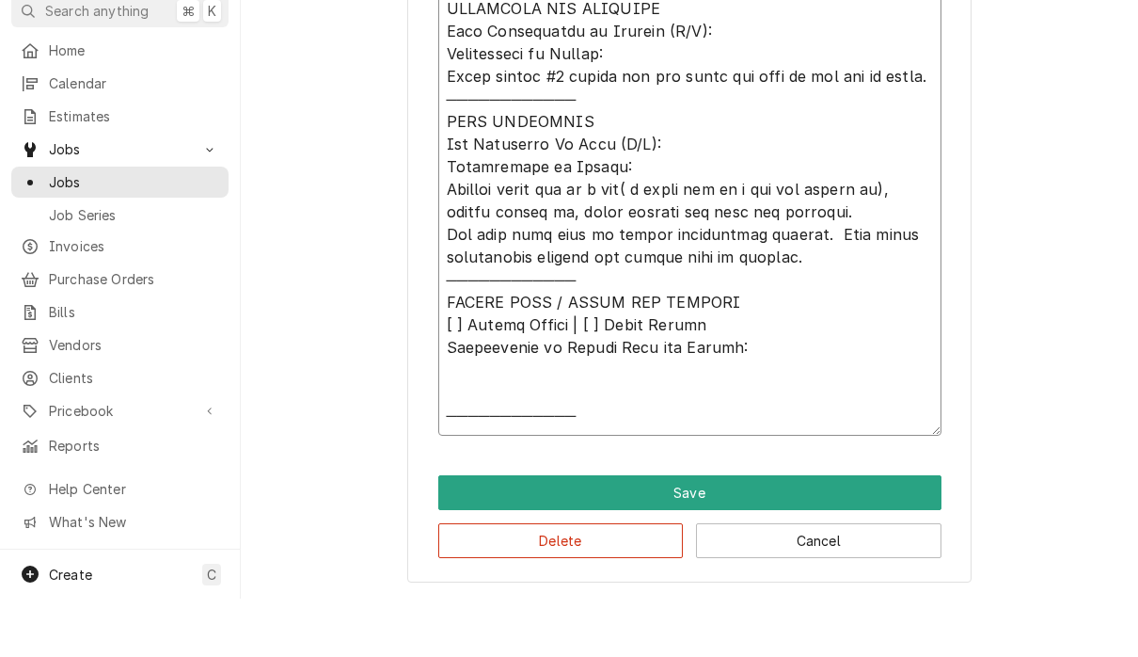
scroll to position [851, 0]
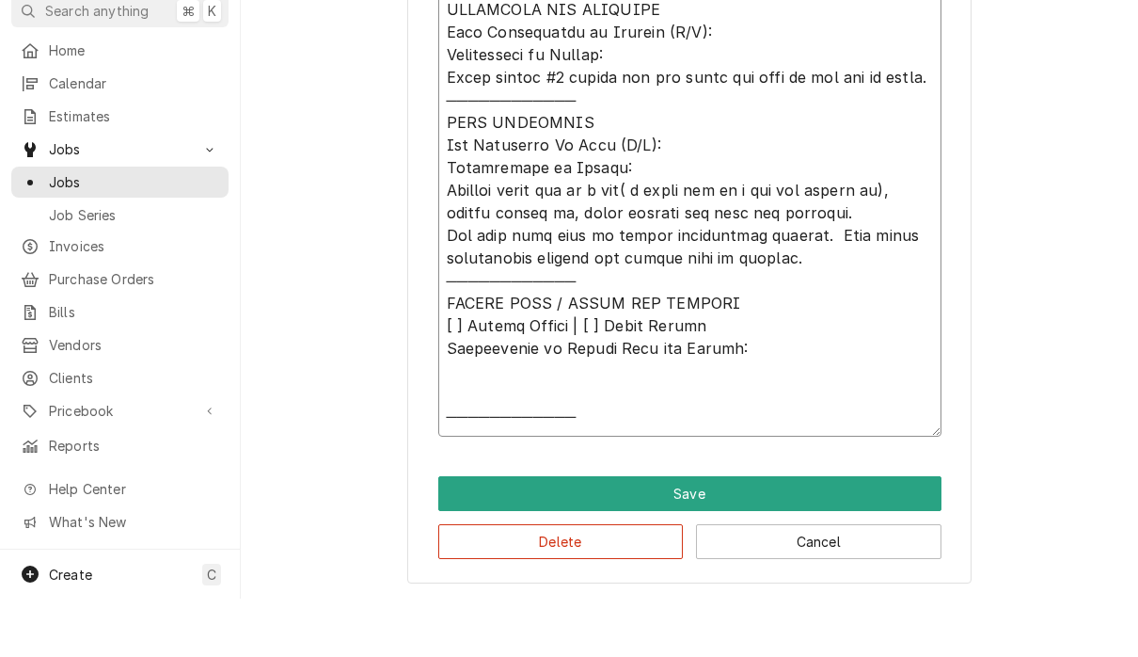
click at [464, 383] on textarea "Service Summary" at bounding box center [689, 192] width 503 height 605
click at [460, 371] on textarea "Service Summary" at bounding box center [689, 192] width 503 height 605
type textarea "x"
type textarea "𝗩𝗜𝗦𝗜𝗧 𝗢𝗩𝗘𝗥𝗩𝗜𝗘𝗪 [ ] 𝗡𝗼 𝗜𝘀𝘀𝘂𝗲 𝗙𝗼𝘂𝗻𝗱 [ ] 𝗤𝘂𝗼𝘁𝗲 𝗡𝗲𝗲𝗱𝗲𝗱 𝗳𝗼𝗿 𝗥𝗲𝗽𝗮𝗶𝗿 [ ] 𝗥𝗲𝗽𝗮𝗶𝗿𝘀 𝗔𝗽𝗽𝗿𝗼…"
type textarea "x"
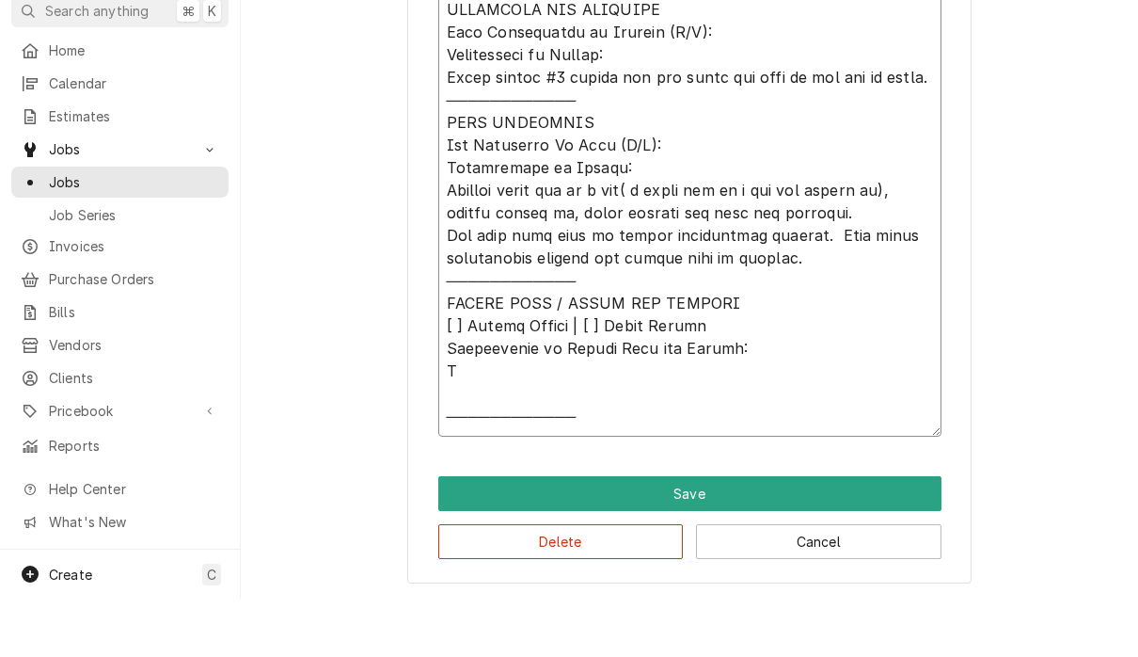
type textarea "𝗩𝗜𝗦𝗜𝗧 𝗢𝗩𝗘𝗥𝗩𝗜𝗘𝗪 [ ] 𝗡𝗼 𝗜𝘀𝘀𝘂𝗲 𝗙𝗼𝘂𝗻𝗱 [ ] 𝗤𝘂𝗼𝘁𝗲 𝗡𝗲𝗲𝗱𝗲𝗱 𝗳𝗼𝗿 𝗥𝗲𝗽𝗮𝗶𝗿 [ ] 𝗥𝗲𝗽𝗮𝗶𝗿𝘀 𝗔𝗽𝗽𝗿𝗼…"
type textarea "x"
type textarea "𝗩𝗜𝗦𝗜𝗧 𝗢𝗩𝗘𝗥𝗩𝗜𝗘𝗪 [ ] 𝗡𝗼 𝗜𝘀𝘀𝘂𝗲 𝗙𝗼𝘂𝗻𝗱 [ ] 𝗤𝘂𝗼𝘁𝗲 𝗡𝗲𝗲𝗱𝗲𝗱 𝗳𝗼𝗿 𝗥𝗲𝗽𝗮𝗶𝗿 [ ] 𝗥𝗲𝗽𝗮𝗶𝗿𝘀 𝗔𝗽𝗽𝗿𝗼…"
type textarea "x"
type textarea "𝗩𝗜𝗦𝗜𝗧 𝗢𝗩𝗘𝗥𝗩𝗜𝗘𝗪 [ ] 𝗡𝗼 𝗜𝘀𝘀𝘂𝗲 𝗙𝗼𝘂𝗻𝗱 [ ] 𝗤𝘂𝗼𝘁𝗲 𝗡𝗲𝗲𝗱𝗲𝗱 𝗳𝗼𝗿 𝗥𝗲𝗽𝗮𝗶𝗿 [ ] 𝗥𝗲𝗽𝗮𝗶𝗿𝘀 𝗔𝗽𝗽𝗿𝗼…"
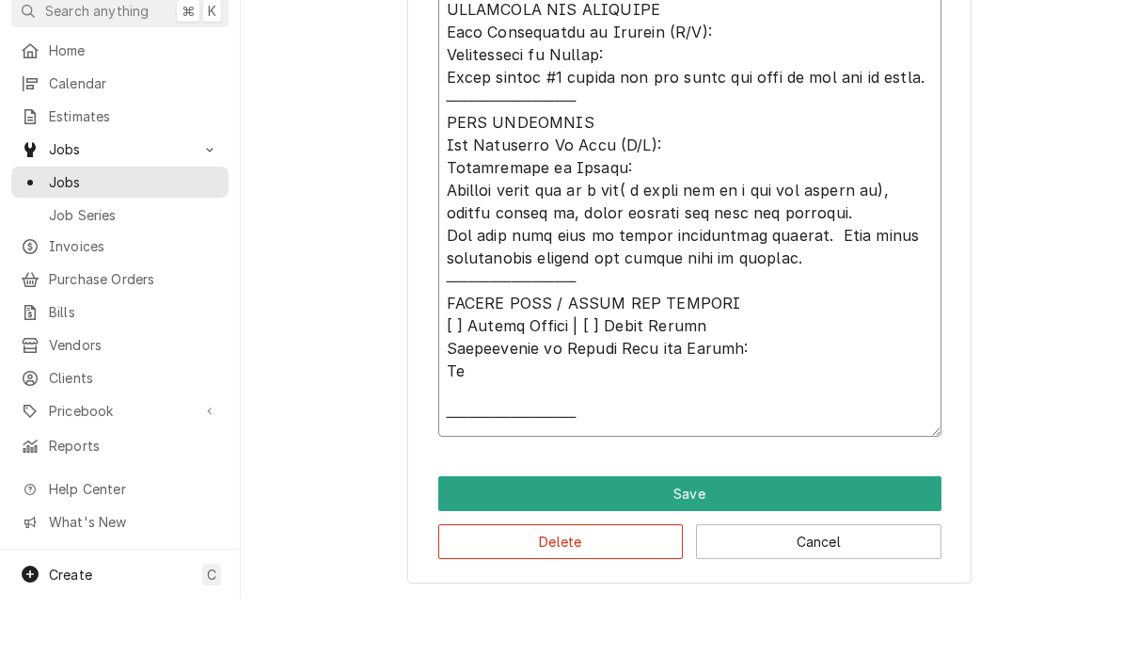
type textarea "x"
type textarea "𝗩𝗜𝗦𝗜𝗧 𝗢𝗩𝗘𝗥𝗩𝗜𝗘𝗪 [ ] 𝗡𝗼 𝗜𝘀𝘀𝘂𝗲 𝗙𝗼𝘂𝗻𝗱 [ ] 𝗤𝘂𝗼𝘁𝗲 𝗡𝗲𝗲𝗱𝗲𝗱 𝗳𝗼𝗿 𝗥𝗲𝗽𝗮𝗶𝗿 [ ] 𝗥𝗲𝗽𝗮𝗶𝗿𝘀 𝗔𝗽𝗽𝗿𝗼…"
type textarea "x"
type textarea "𝗩𝗜𝗦𝗜𝗧 𝗢𝗩𝗘𝗥𝗩𝗜𝗘𝗪 [ ] 𝗡𝗼 𝗜𝘀𝘀𝘂𝗲 𝗙𝗼𝘂𝗻𝗱 [ ] 𝗤𝘂𝗼𝘁𝗲 𝗡𝗲𝗲𝗱𝗲𝗱 𝗳𝗼𝗿 𝗥𝗲𝗽𝗮𝗶𝗿 [ ] 𝗥𝗲𝗽𝗮𝗶𝗿𝘀 𝗔𝗽𝗽𝗿𝗼…"
type textarea "x"
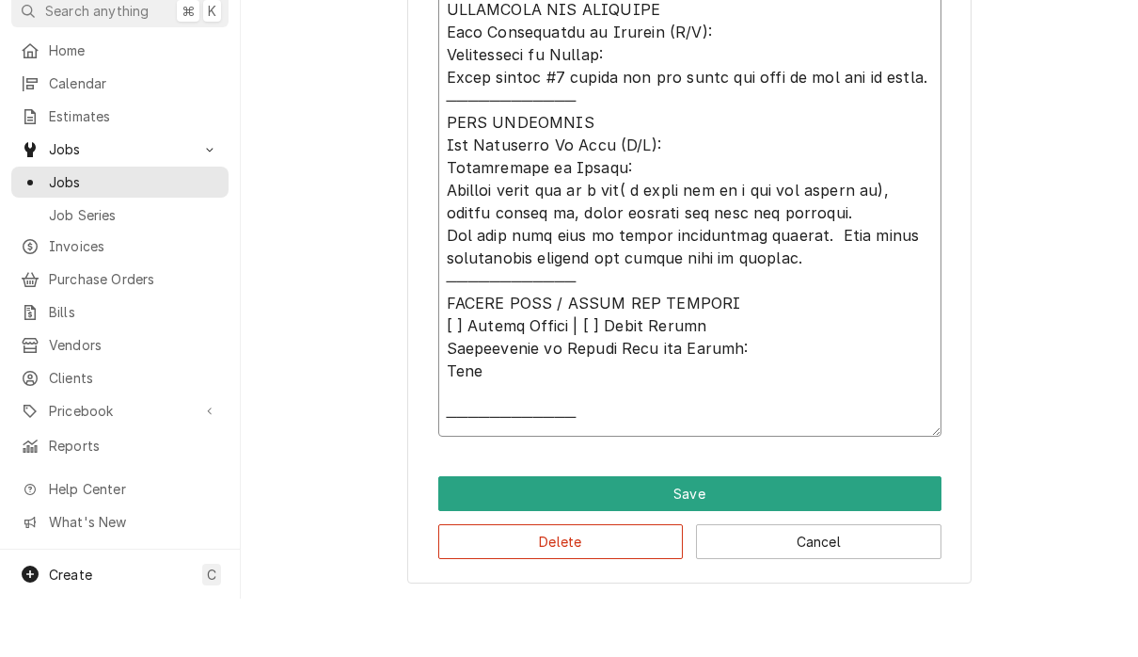
type textarea "𝗩𝗜𝗦𝗜𝗧 𝗢𝗩𝗘𝗥𝗩𝗜𝗘𝗪 [ ] 𝗡𝗼 𝗜𝘀𝘀𝘂𝗲 𝗙𝗼𝘂𝗻𝗱 [ ] 𝗤𝘂𝗼𝘁𝗲 𝗡𝗲𝗲𝗱𝗲𝗱 𝗳𝗼𝗿 𝗥𝗲𝗽𝗮𝗶𝗿 [ ] 𝗥𝗲𝗽𝗮𝗶𝗿𝘀 𝗔𝗽𝗽𝗿𝗼…"
type textarea "x"
type textarea "𝗩𝗜𝗦𝗜𝗧 𝗢𝗩𝗘𝗥𝗩𝗜𝗘𝗪 [ ] 𝗡𝗼 𝗜𝘀𝘀𝘂𝗲 𝗙𝗼𝘂𝗻𝗱 [ ] 𝗤𝘂𝗼𝘁𝗲 𝗡𝗲𝗲𝗱𝗲𝗱 𝗳𝗼𝗿 𝗥𝗲𝗽𝗮𝗶𝗿 [ ] 𝗥𝗲𝗽𝗮𝗶𝗿𝘀 𝗔𝗽𝗽𝗿𝗼…"
type textarea "x"
type textarea "𝗩𝗜𝗦𝗜𝗧 𝗢𝗩𝗘𝗥𝗩𝗜𝗘𝗪 [ ] 𝗡𝗼 𝗜𝘀𝘀𝘂𝗲 𝗙𝗼𝘂𝗻𝗱 [ ] 𝗤𝘂𝗼𝘁𝗲 𝗡𝗲𝗲𝗱𝗲𝗱 𝗳𝗼𝗿 𝗥𝗲𝗽𝗮𝗶𝗿 [ ] 𝗥𝗲𝗽𝗮𝗶𝗿𝘀 𝗔𝗽𝗽𝗿𝗼…"
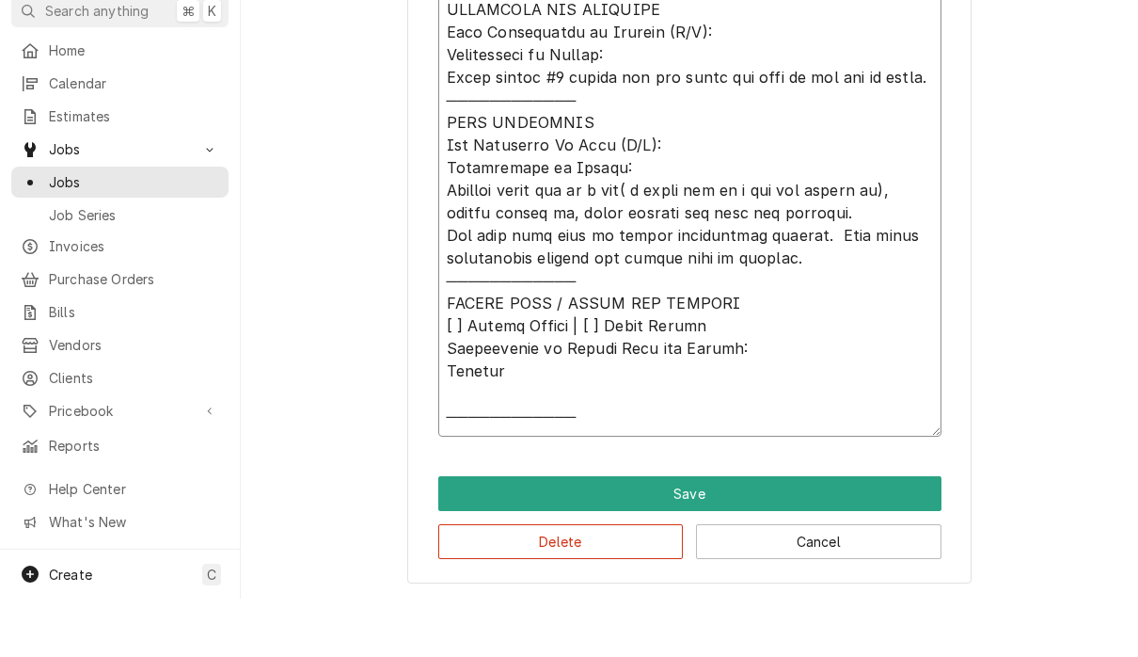
type textarea "x"
type textarea "𝗩𝗜𝗦𝗜𝗧 𝗢𝗩𝗘𝗥𝗩𝗜𝗘𝗪 [ ] 𝗡𝗼 𝗜𝘀𝘀𝘂𝗲 𝗙𝗼𝘂𝗻𝗱 [ ] 𝗤𝘂𝗼𝘁𝗲 𝗡𝗲𝗲𝗱𝗲𝗱 𝗳𝗼𝗿 𝗥𝗲𝗽𝗮𝗶𝗿 [ ] 𝗥𝗲𝗽𝗮𝗶𝗿𝘀 𝗔𝗽𝗽𝗿𝗼…"
type textarea "x"
type textarea "𝗩𝗜𝗦𝗜𝗧 𝗢𝗩𝗘𝗥𝗩𝗜𝗘𝗪 [ ] 𝗡𝗼 𝗜𝘀𝘀𝘂𝗲 𝗙𝗼𝘂𝗻𝗱 [ ] 𝗤𝘂𝗼𝘁𝗲 𝗡𝗲𝗲𝗱𝗲𝗱 𝗳𝗼𝗿 𝗥𝗲𝗽𝗮𝗶𝗿 [ ] 𝗥𝗲𝗽𝗮𝗶𝗿𝘀 𝗔𝗽𝗽𝗿𝗼…"
type textarea "x"
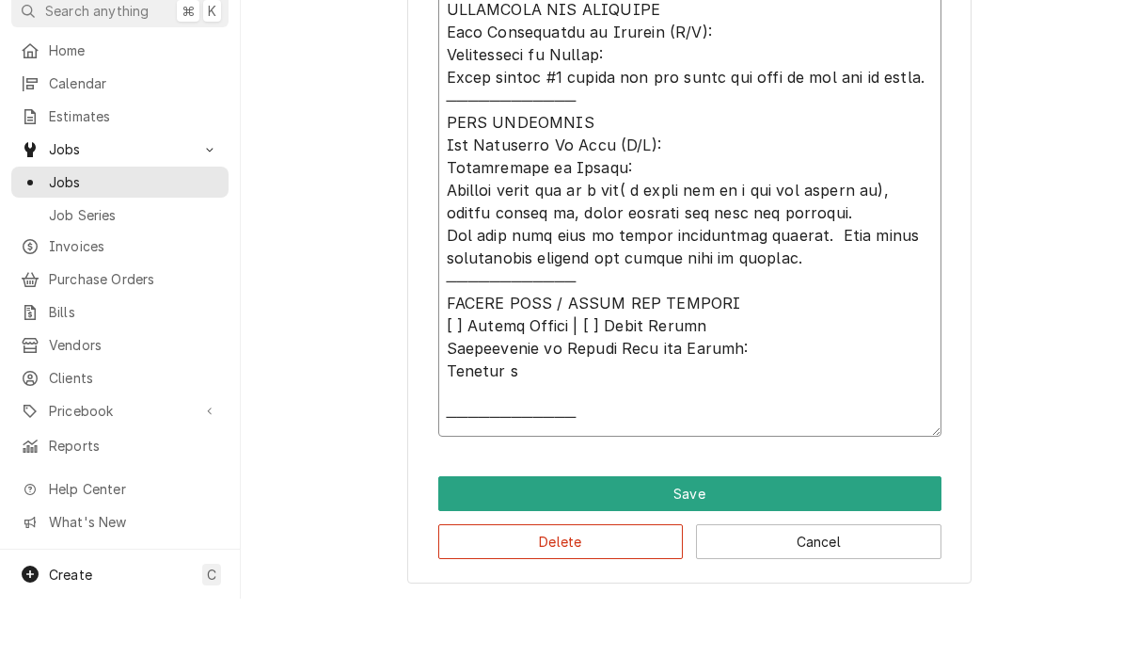
type textarea "𝗩𝗜𝗦𝗜𝗧 𝗢𝗩𝗘𝗥𝗩𝗜𝗘𝗪 [ ] 𝗡𝗼 𝗜𝘀𝘀𝘂𝗲 𝗙𝗼𝘂𝗻𝗱 [ ] 𝗤𝘂𝗼𝘁𝗲 𝗡𝗲𝗲𝗱𝗲𝗱 𝗳𝗼𝗿 𝗥𝗲𝗽𝗮𝗶𝗿 [ ] 𝗥𝗲𝗽𝗮𝗶𝗿𝘀 𝗔𝗽𝗽𝗿𝗼…"
type textarea "x"
type textarea "𝗩𝗜𝗦𝗜𝗧 𝗢𝗩𝗘𝗥𝗩𝗜𝗘𝗪 [ ] 𝗡𝗼 𝗜𝘀𝘀𝘂𝗲 𝗙𝗼𝘂𝗻𝗱 [ ] 𝗤𝘂𝗼𝘁𝗲 𝗡𝗲𝗲𝗱𝗲𝗱 𝗳𝗼𝗿 𝗥𝗲𝗽𝗮𝗶𝗿 [ ] 𝗥𝗲𝗽𝗮𝗶𝗿𝘀 𝗔𝗽𝗽𝗿𝗼…"
type textarea "x"
type textarea "𝗩𝗜𝗦𝗜𝗧 𝗢𝗩𝗘𝗥𝗩𝗜𝗘𝗪 [ ] 𝗡𝗼 𝗜𝘀𝘀𝘂𝗲 𝗙𝗼𝘂𝗻𝗱 [ ] 𝗤𝘂𝗼𝘁𝗲 𝗡𝗲𝗲𝗱𝗲𝗱 𝗳𝗼𝗿 𝗥𝗲𝗽𝗮𝗶𝗿 [ ] 𝗥𝗲𝗽𝗮𝗶𝗿𝘀 𝗔𝗽𝗽𝗿𝗼…"
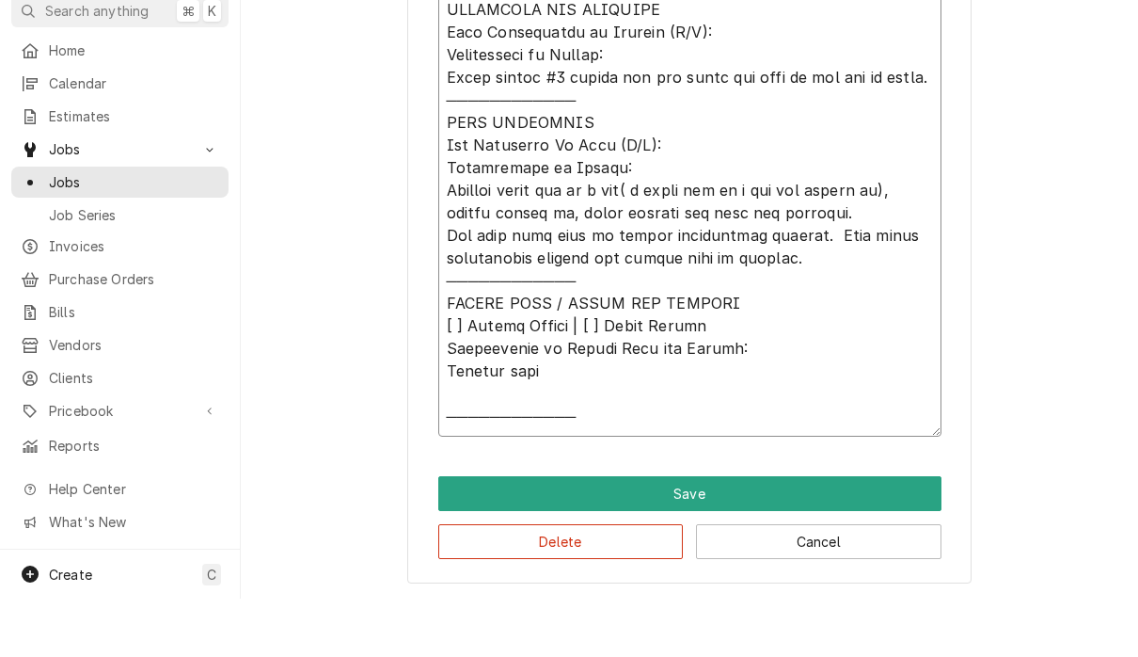
type textarea "x"
type textarea "𝗩𝗜𝗦𝗜𝗧 𝗢𝗩𝗘𝗥𝗩𝗜𝗘𝗪 [ ] 𝗡𝗼 𝗜𝘀𝘀𝘂𝗲 𝗙𝗼𝘂𝗻𝗱 [ ] 𝗤𝘂𝗼𝘁𝗲 𝗡𝗲𝗲𝗱𝗲𝗱 𝗳𝗼𝗿 𝗥𝗲𝗽𝗮𝗶𝗿 [ ] 𝗥𝗲𝗽𝗮𝗶𝗿𝘀 𝗔𝗽𝗽𝗿𝗼…"
type textarea "x"
type textarea "𝗩𝗜𝗦𝗜𝗧 𝗢𝗩𝗘𝗥𝗩𝗜𝗘𝗪 [ ] 𝗡𝗼 𝗜𝘀𝘀𝘂𝗲 𝗙𝗼𝘂𝗻𝗱 [ ] 𝗤𝘂𝗼𝘁𝗲 𝗡𝗲𝗲𝗱𝗲𝗱 𝗳𝗼𝗿 𝗥𝗲𝗽𝗮𝗶𝗿 [ ] 𝗥𝗲𝗽𝗮𝗶𝗿𝘀 𝗔𝗽𝗽𝗿𝗼…"
type textarea "x"
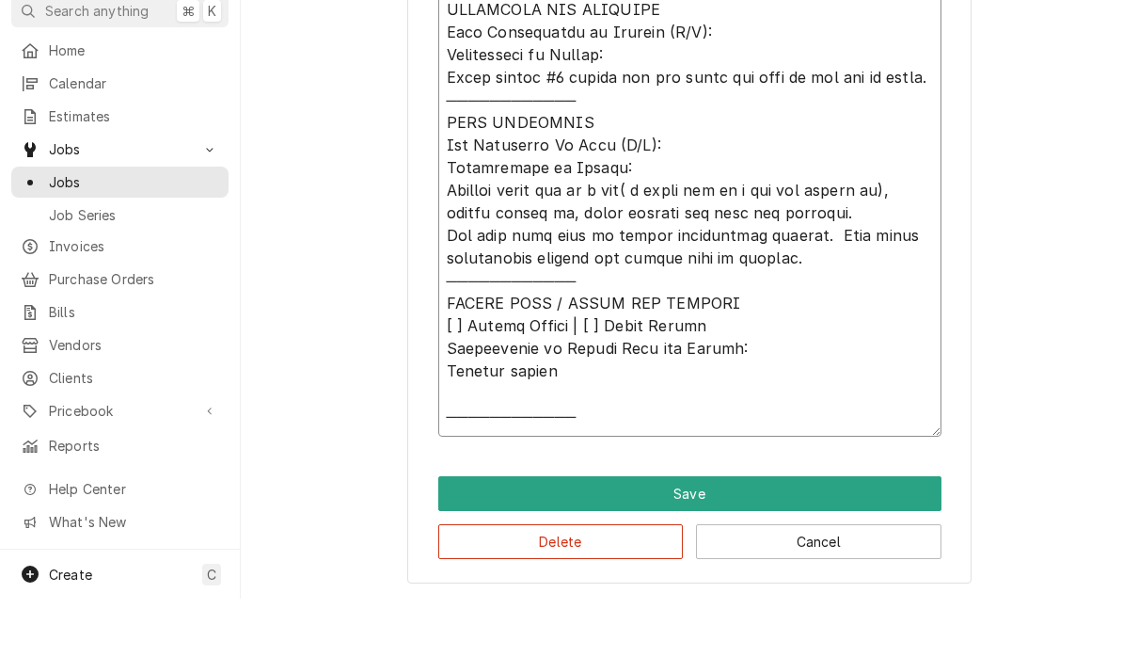
type textarea "𝗩𝗜𝗦𝗜𝗧 𝗢𝗩𝗘𝗥𝗩𝗜𝗘𝗪 [ ] 𝗡𝗼 𝗜𝘀𝘀𝘂𝗲 𝗙𝗼𝘂𝗻𝗱 [ ] 𝗤𝘂𝗼𝘁𝗲 𝗡𝗲𝗲𝗱𝗲𝗱 𝗳𝗼𝗿 𝗥𝗲𝗽𝗮𝗶𝗿 [ ] 𝗥𝗲𝗽𝗮𝗶𝗿𝘀 𝗔𝗽𝗽𝗿𝗼…"
type textarea "x"
type textarea "𝗩𝗜𝗦𝗜𝗧 𝗢𝗩𝗘𝗥𝗩𝗜𝗘𝗪 [ ] 𝗡𝗼 𝗜𝘀𝘀𝘂𝗲 𝗙𝗼𝘂𝗻𝗱 [ ] 𝗤𝘂𝗼𝘁𝗲 𝗡𝗲𝗲𝗱𝗲𝗱 𝗳𝗼𝗿 𝗥𝗲𝗽𝗮𝗶𝗿 [ ] 𝗥𝗲𝗽𝗮𝗶𝗿𝘀 𝗔𝗽𝗽𝗿𝗼…"
type textarea "x"
type textarea "𝗩𝗜𝗦𝗜𝗧 𝗢𝗩𝗘𝗥𝗩𝗜𝗘𝗪 [ ] 𝗡𝗼 𝗜𝘀𝘀𝘂𝗲 𝗙𝗼𝘂𝗻𝗱 [ ] 𝗤𝘂𝗼𝘁𝗲 𝗡𝗲𝗲𝗱𝗲𝗱 𝗳𝗼𝗿 𝗥𝗲𝗽𝗮𝗶𝗿 [ ] 𝗥𝗲𝗽𝗮𝗶𝗿𝘀 𝗔𝗽𝗽𝗿𝗼…"
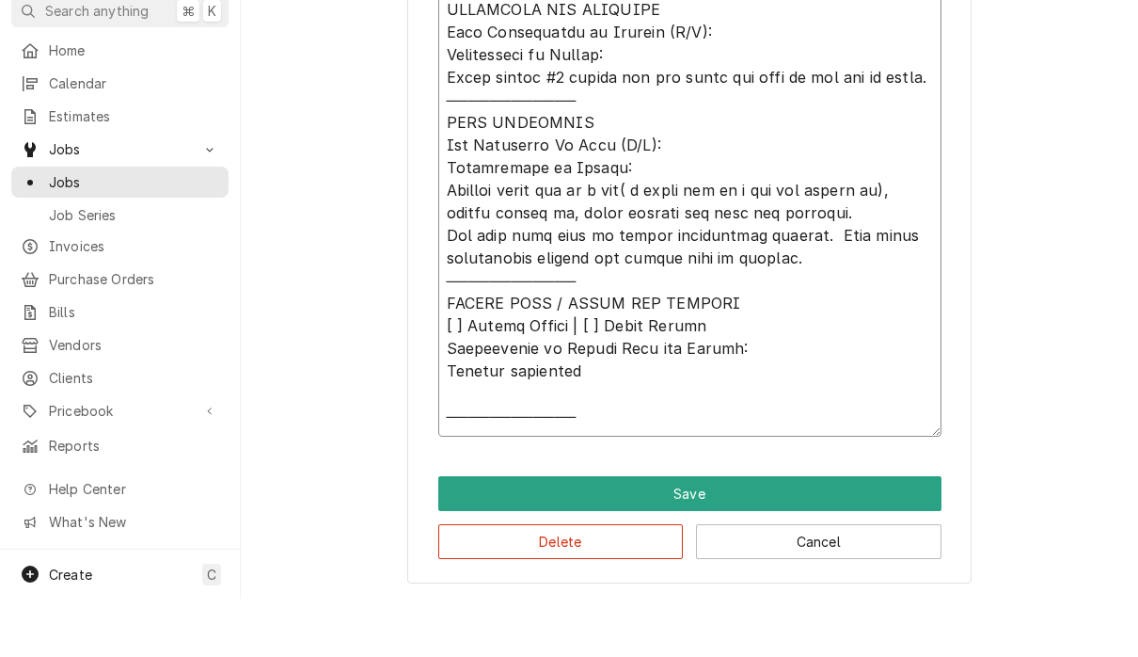
type textarea "x"
type textarea "𝗩𝗜𝗦𝗜𝗧 𝗢𝗩𝗘𝗥𝗩𝗜𝗘𝗪 [ ] 𝗡𝗼 𝗜𝘀𝘀𝘂𝗲 𝗙𝗼𝘂𝗻𝗱 [ ] 𝗤𝘂𝗼𝘁𝗲 𝗡𝗲𝗲𝗱𝗲𝗱 𝗳𝗼𝗿 𝗥𝗲𝗽𝗮𝗶𝗿 [ ] 𝗥𝗲𝗽𝗮𝗶𝗿𝘀 𝗔𝗽𝗽𝗿𝗼…"
type textarea "x"
type textarea "𝗩𝗜𝗦𝗜𝗧 𝗢𝗩𝗘𝗥𝗩𝗜𝗘𝗪 [ ] 𝗡𝗼 𝗜𝘀𝘀𝘂𝗲 𝗙𝗼𝘂𝗻𝗱 [ ] 𝗤𝘂𝗼𝘁𝗲 𝗡𝗲𝗲𝗱𝗲𝗱 𝗳𝗼𝗿 𝗥𝗲𝗽𝗮𝗶𝗿 [ ] 𝗥𝗲𝗽𝗮𝗶𝗿𝘀 𝗔𝗽𝗽𝗿𝗼…"
type textarea "x"
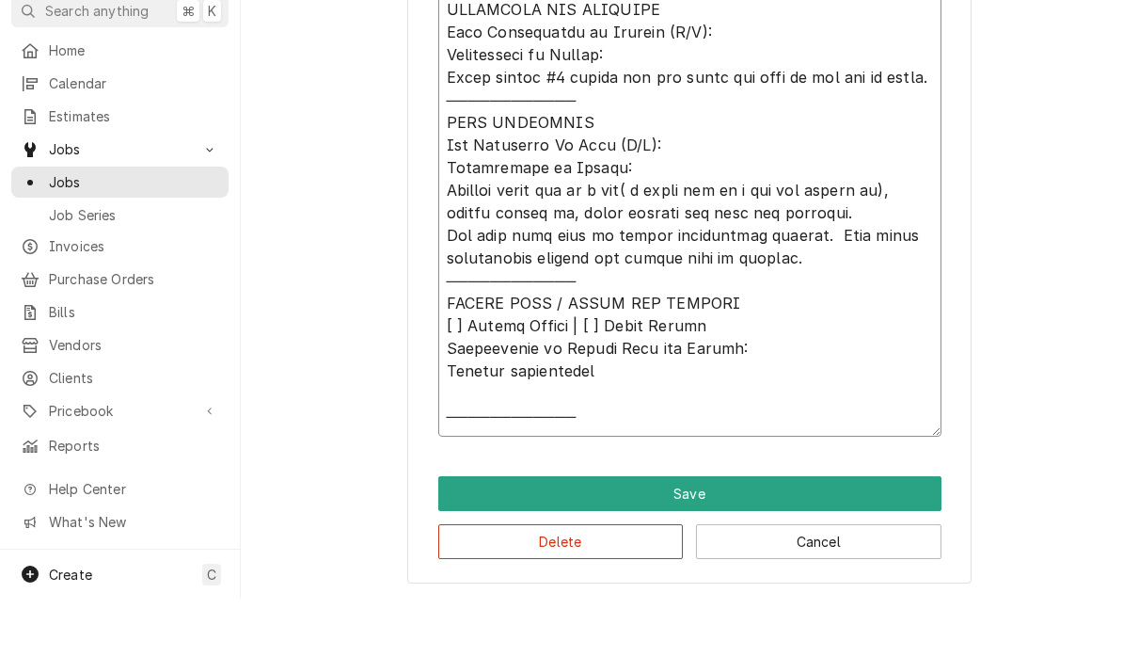
type textarea "𝗩𝗜𝗦𝗜𝗧 𝗢𝗩𝗘𝗥𝗩𝗜𝗘𝗪 [ ] 𝗡𝗼 𝗜𝘀𝘀𝘂𝗲 𝗙𝗼𝘂𝗻𝗱 [ ] 𝗤𝘂𝗼𝘁𝗲 𝗡𝗲𝗲𝗱𝗲𝗱 𝗳𝗼𝗿 𝗥𝗲𝗽𝗮𝗶𝗿 [ ] 𝗥𝗲𝗽𝗮𝗶𝗿𝘀 𝗔𝗽𝗽𝗿𝗼…"
type textarea "x"
type textarea "𝗩𝗜𝗦𝗜𝗧 𝗢𝗩𝗘𝗥𝗩𝗜𝗘𝗪 [ ] 𝗡𝗼 𝗜𝘀𝘀𝘂𝗲 𝗙𝗼𝘂𝗻𝗱 [ ] 𝗤𝘂𝗼𝘁𝗲 𝗡𝗲𝗲𝗱𝗲𝗱 𝗳𝗼𝗿 𝗥𝗲𝗽𝗮𝗶𝗿 [ ] 𝗥𝗲𝗽𝗮𝗶𝗿𝘀 𝗔𝗽𝗽𝗿𝗼…"
type textarea "x"
type textarea "𝗩𝗜𝗦𝗜𝗧 𝗢𝗩𝗘𝗥𝗩𝗜𝗘𝗪 [ ] 𝗡𝗼 𝗜𝘀𝘀𝘂𝗲 𝗙𝗼𝘂𝗻𝗱 [ ] 𝗤𝘂𝗼𝘁𝗲 𝗡𝗲𝗲𝗱𝗲𝗱 𝗳𝗼𝗿 𝗥𝗲𝗽𝗮𝗶𝗿 [ ] 𝗥𝗲𝗽𝗮𝗶𝗿𝘀 𝗔𝗽𝗽𝗿𝗼…"
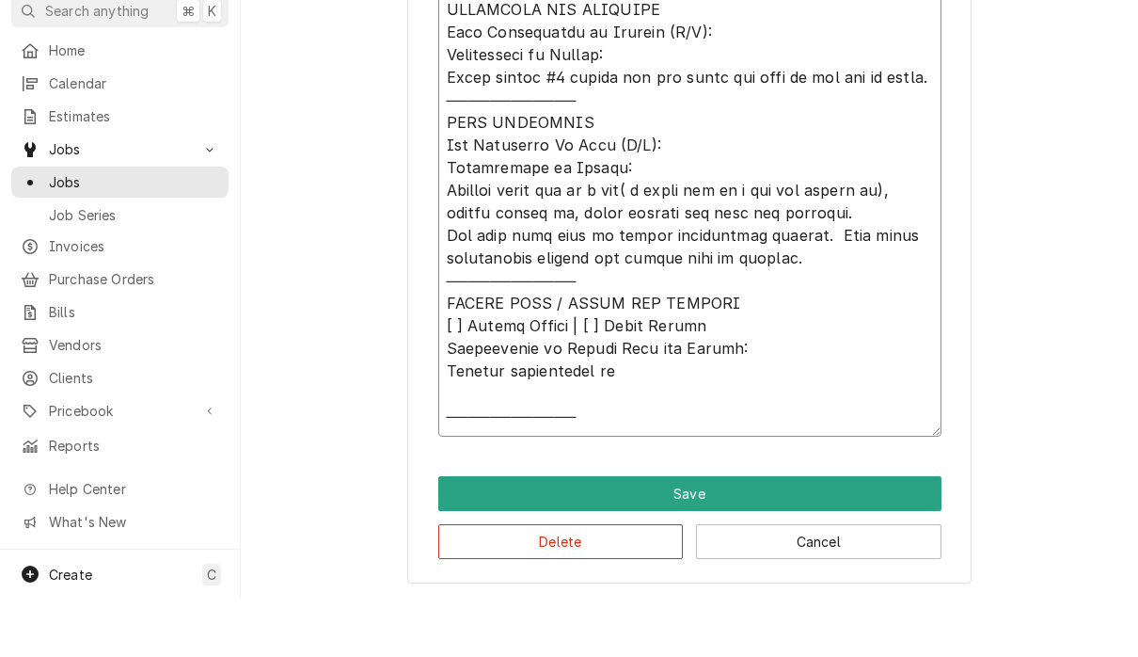
type textarea "x"
type textarea "𝗩𝗜𝗦𝗜𝗧 𝗢𝗩𝗘𝗥𝗩𝗜𝗘𝗪 [ ] 𝗡𝗼 𝗜𝘀𝘀𝘂𝗲 𝗙𝗼𝘂𝗻𝗱 [ ] 𝗤𝘂𝗼𝘁𝗲 𝗡𝗲𝗲𝗱𝗲𝗱 𝗳𝗼𝗿 𝗥𝗲𝗽𝗮𝗶𝗿 [ ] 𝗥𝗲𝗽𝗮𝗶𝗿𝘀 𝗔𝗽𝗽𝗿𝗼…"
type textarea "x"
type textarea "𝗩𝗜𝗦𝗜𝗧 𝗢𝗩𝗘𝗥𝗩𝗜𝗘𝗪 [ ] 𝗡𝗼 𝗜𝘀𝘀𝘂𝗲 𝗙𝗼𝘂𝗻𝗱 [ ] 𝗤𝘂𝗼𝘁𝗲 𝗡𝗲𝗲𝗱𝗲𝗱 𝗳𝗼𝗿 𝗥𝗲𝗽𝗮𝗶𝗿 [ ] 𝗥𝗲𝗽𝗮𝗶𝗿𝘀 𝗔𝗽𝗽𝗿𝗼…"
type textarea "x"
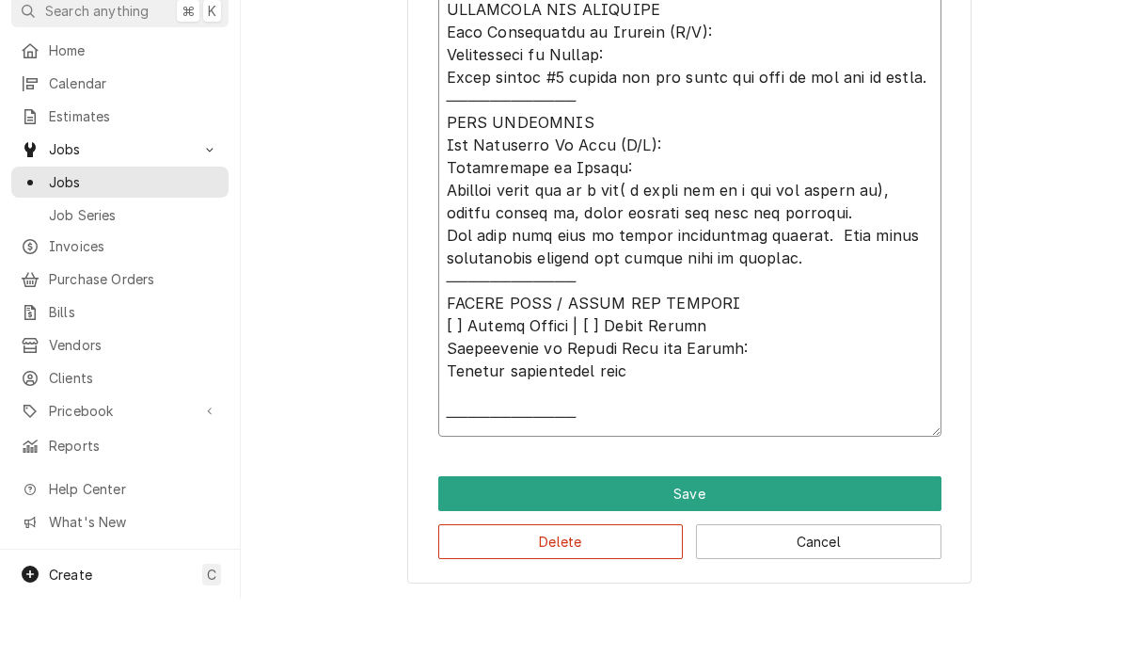
type textarea "𝗩𝗜𝗦𝗜𝗧 𝗢𝗩𝗘𝗥𝗩𝗜𝗘𝗪 [ ] 𝗡𝗼 𝗜𝘀𝘀𝘂𝗲 𝗙𝗼𝘂𝗻𝗱 [ ] 𝗤𝘂𝗼𝘁𝗲 𝗡𝗲𝗲𝗱𝗲𝗱 𝗳𝗼𝗿 𝗥𝗲𝗽𝗮𝗶𝗿 [ ] 𝗥𝗲𝗽𝗮𝗶𝗿𝘀 𝗔𝗽𝗽𝗿𝗼…"
type textarea "x"
type textarea "𝗩𝗜𝗦𝗜𝗧 𝗢𝗩𝗘𝗥𝗩𝗜𝗘𝗪 [ ] 𝗡𝗼 𝗜𝘀𝘀𝘂𝗲 𝗙𝗼𝘂𝗻𝗱 [ ] 𝗤𝘂𝗼𝘁𝗲 𝗡𝗲𝗲𝗱𝗲𝗱 𝗳𝗼𝗿 𝗥𝗲𝗽𝗮𝗶𝗿 [ ] 𝗥𝗲𝗽𝗮𝗶𝗿𝘀 𝗔𝗽𝗽𝗿𝗼…"
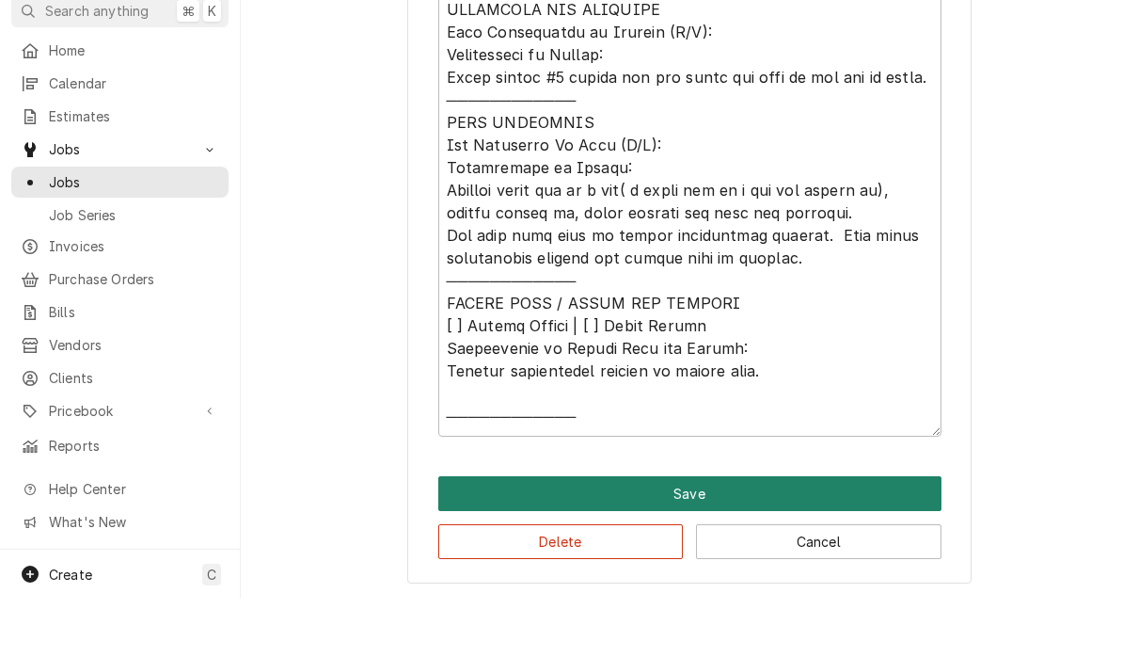
click at [877, 534] on button "Save" at bounding box center [689, 551] width 503 height 35
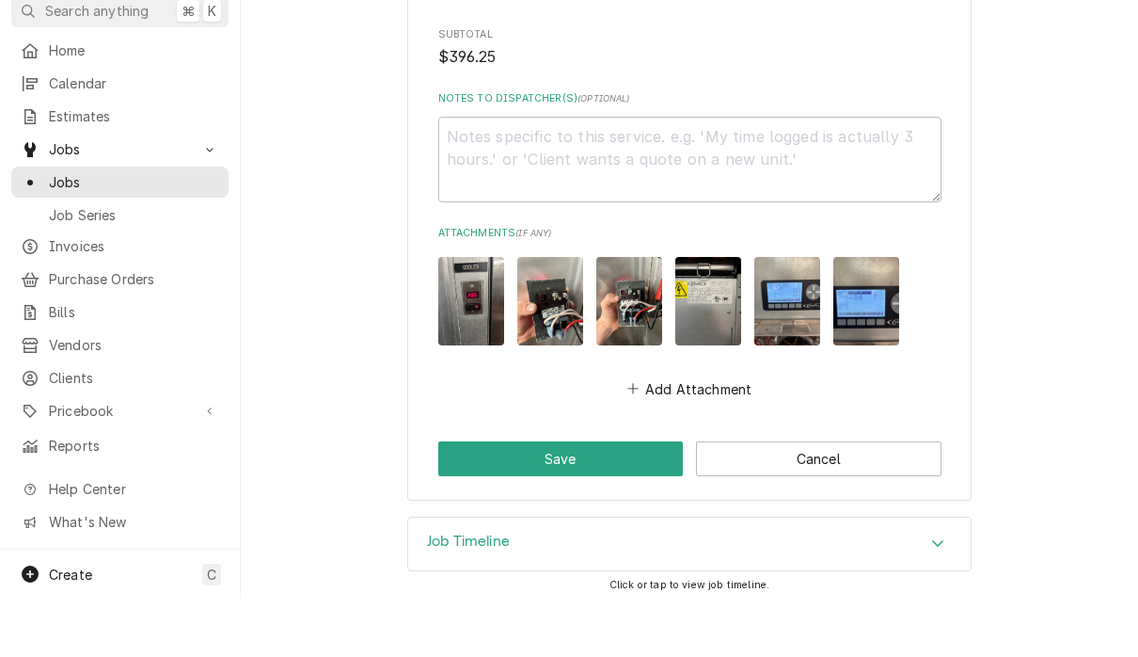
scroll to position [2166, 0]
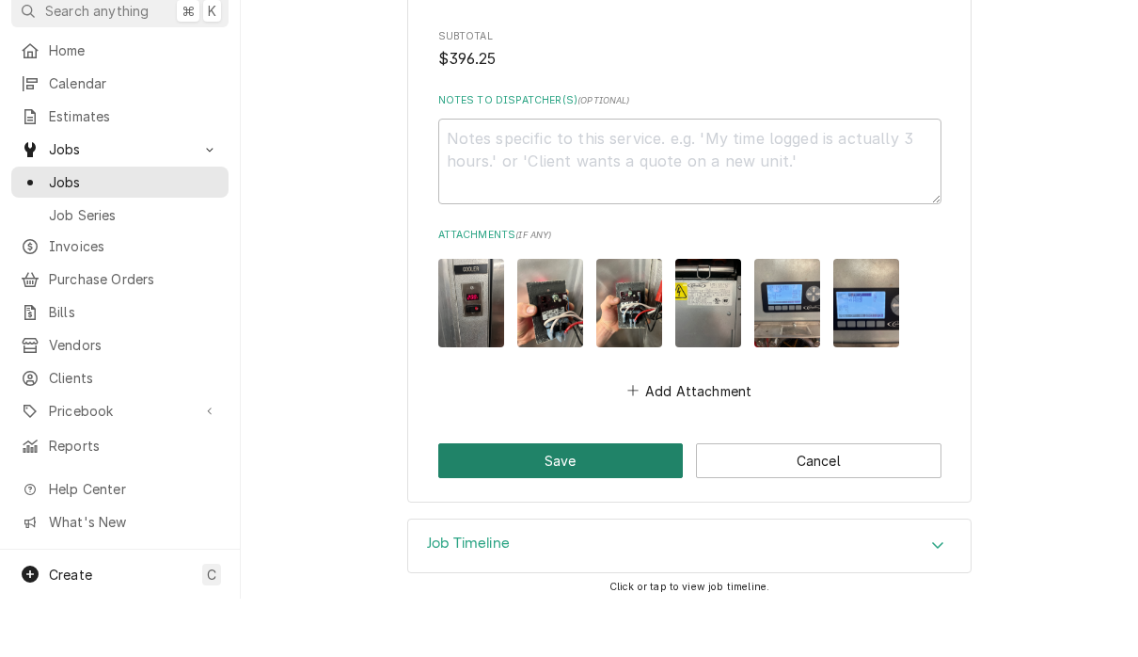
click at [634, 501] on button "Save" at bounding box center [561, 518] width 246 height 35
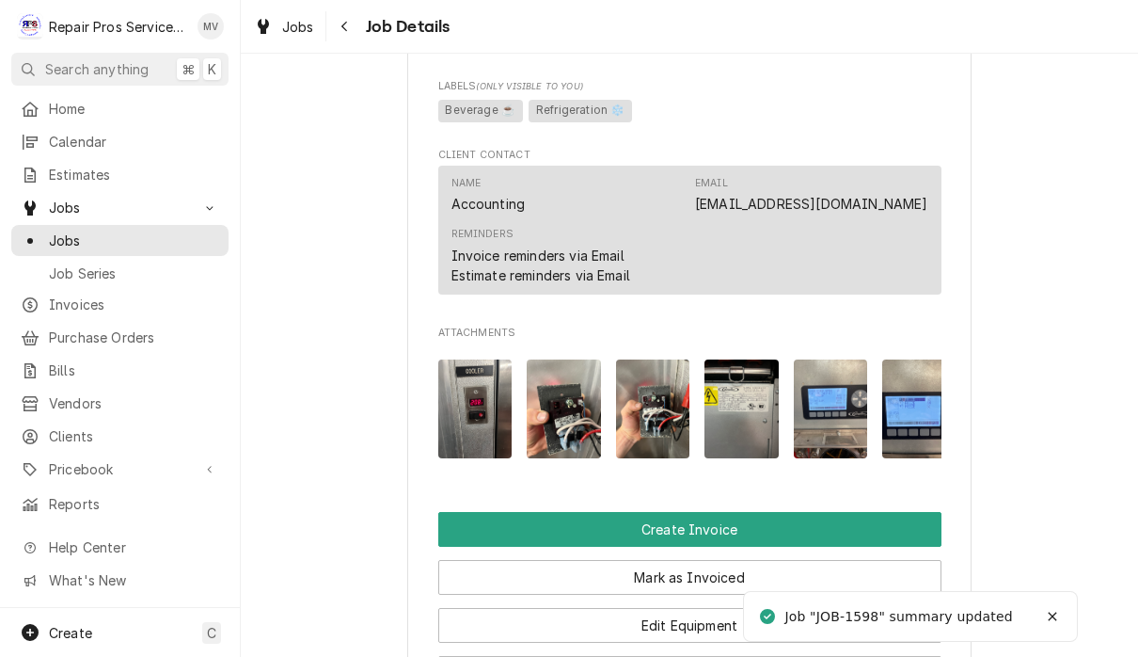
scroll to position [1054, 0]
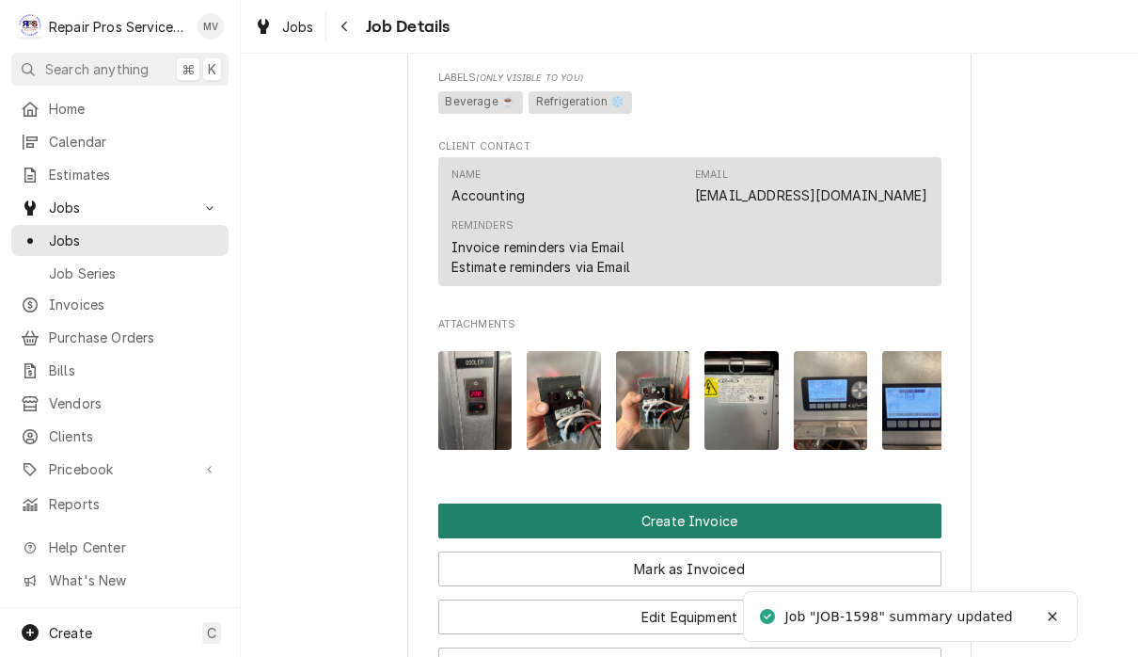
click at [881, 504] on button "Create Invoice" at bounding box center [689, 520] width 503 height 35
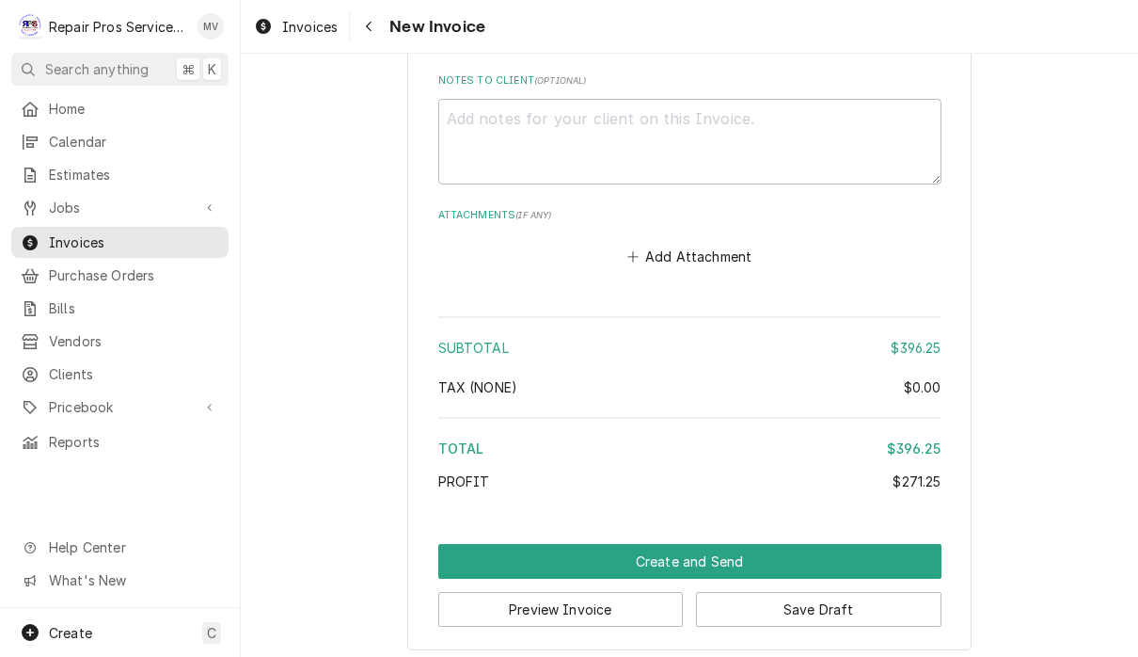
scroll to position [3541, 0]
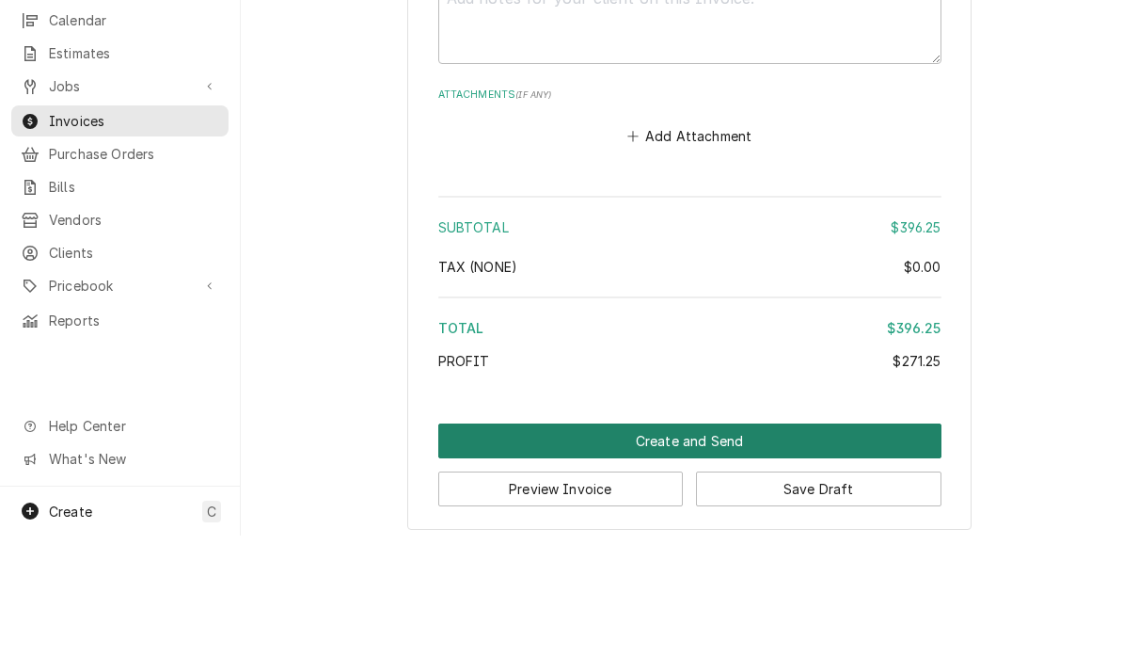
click at [895, 545] on button "Create and Send" at bounding box center [689, 562] width 503 height 35
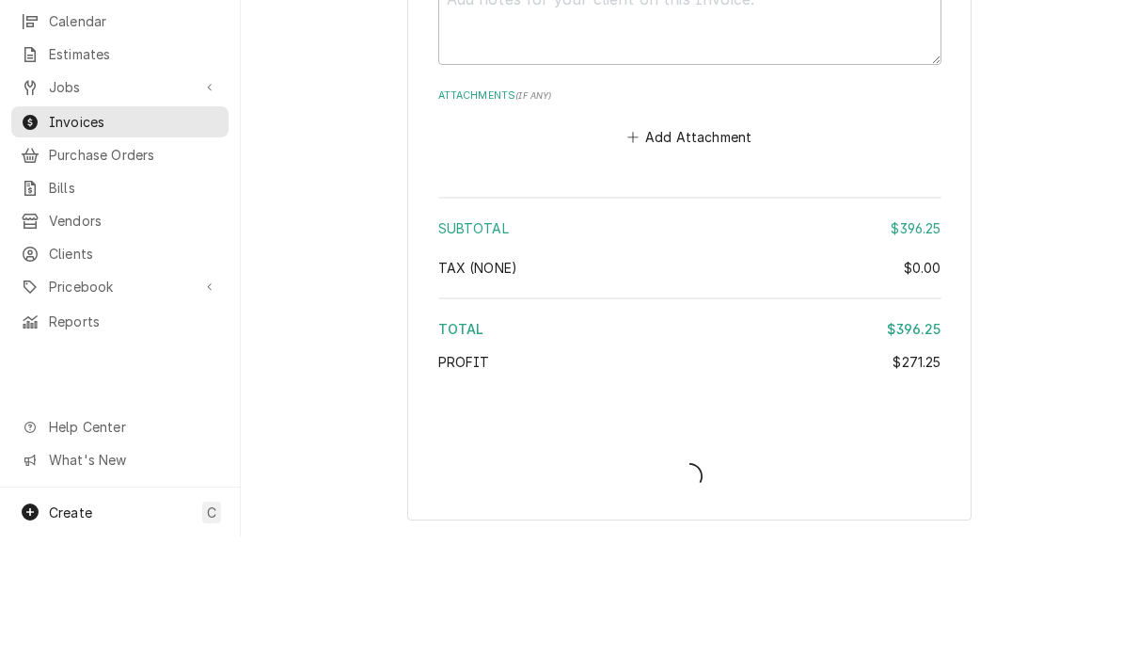
scroll to position [3529, 0]
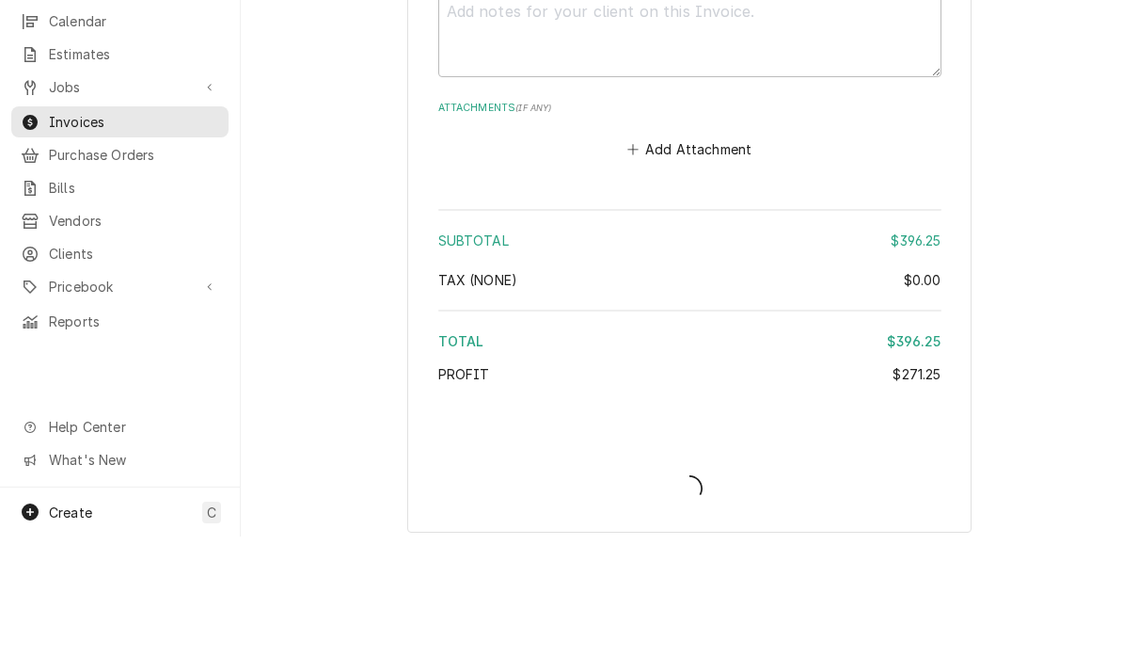
type textarea "x"
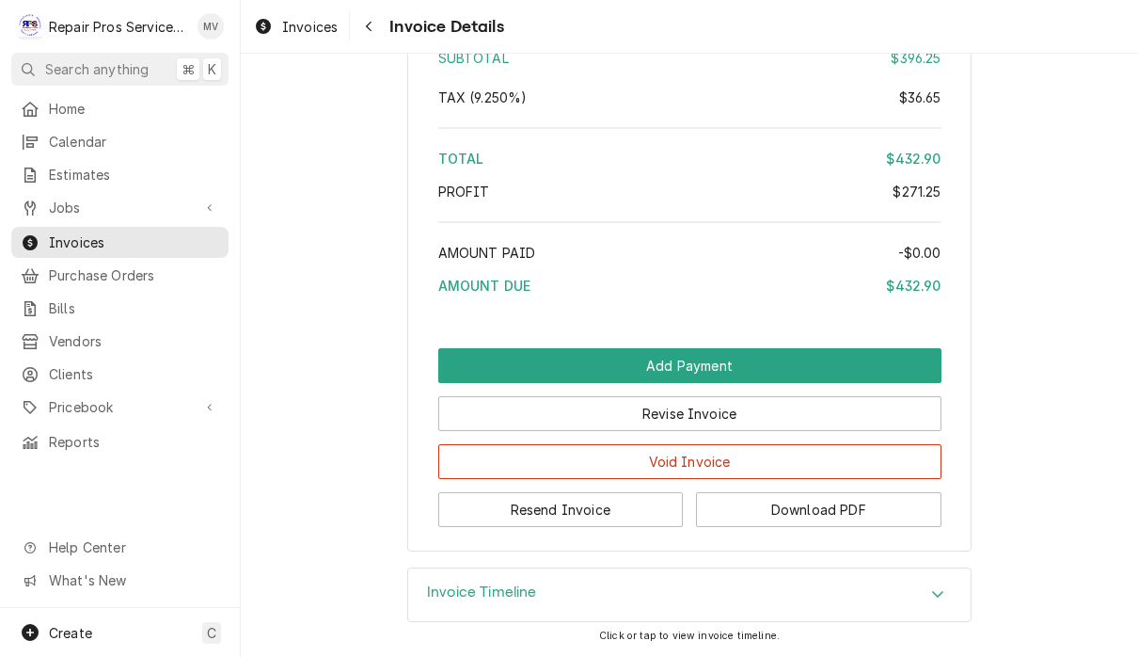
scroll to position [3159, 0]
click at [595, 507] on button "Resend Invoice" at bounding box center [561, 509] width 246 height 35
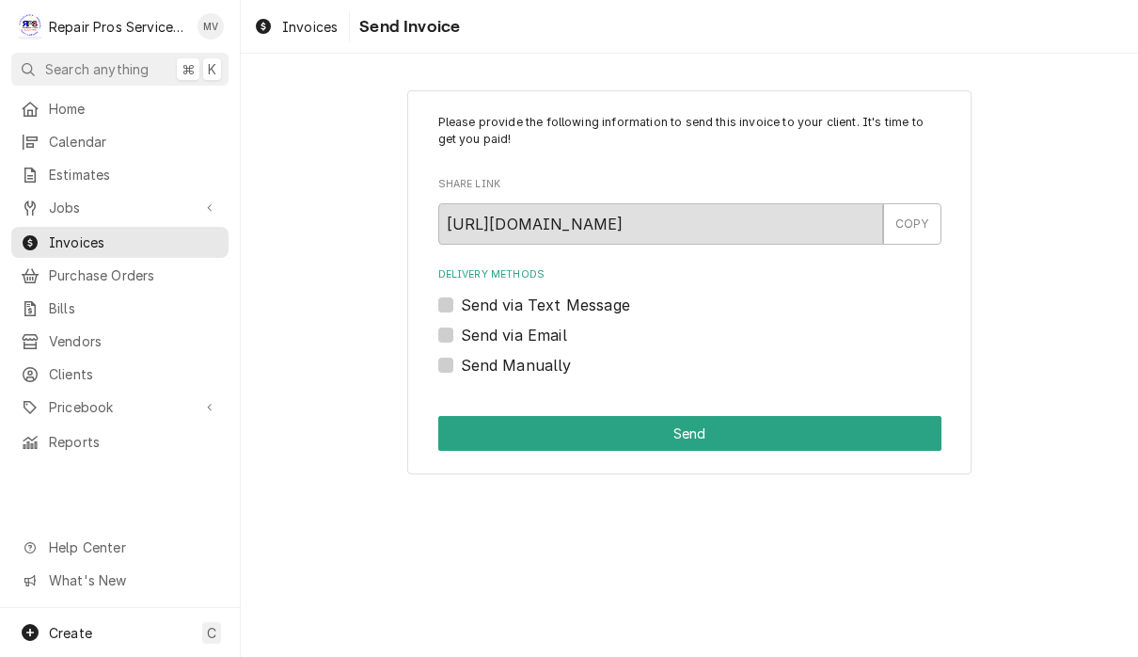
click at [531, 333] on label "Send via Email" at bounding box center [514, 335] width 106 height 23
click at [531, 333] on input "Send via Email" at bounding box center [712, 344] width 503 height 41
checkbox input "true"
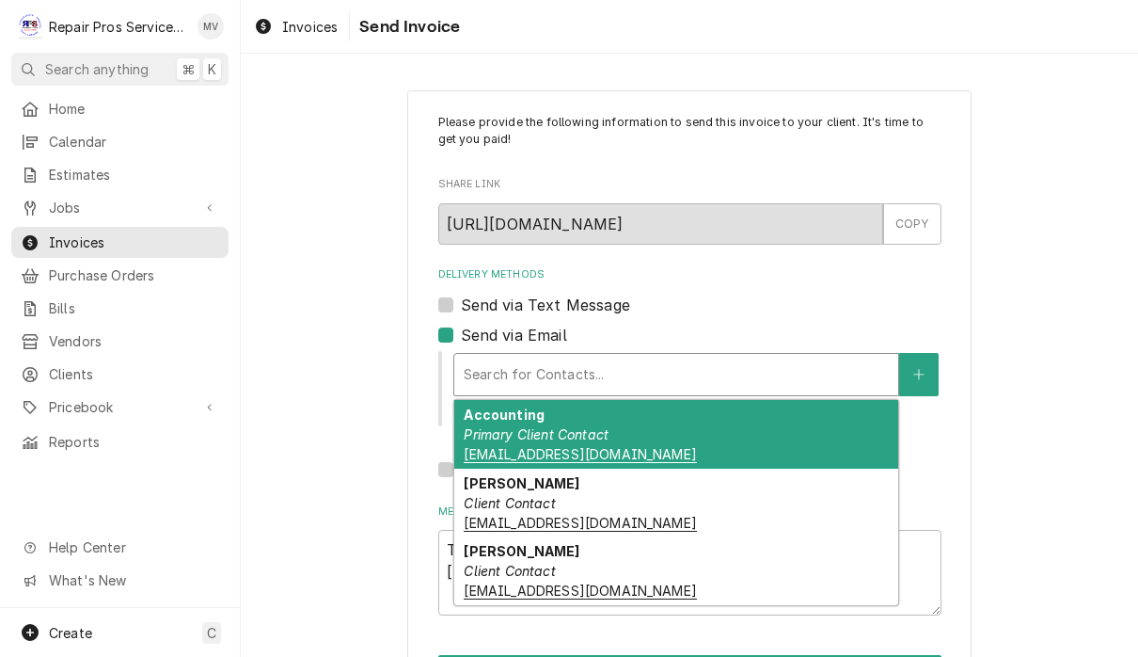
click at [711, 447] on div "Accounting Primary Client Contact [EMAIL_ADDRESS][DOMAIN_NAME]" at bounding box center [676, 434] width 444 height 69
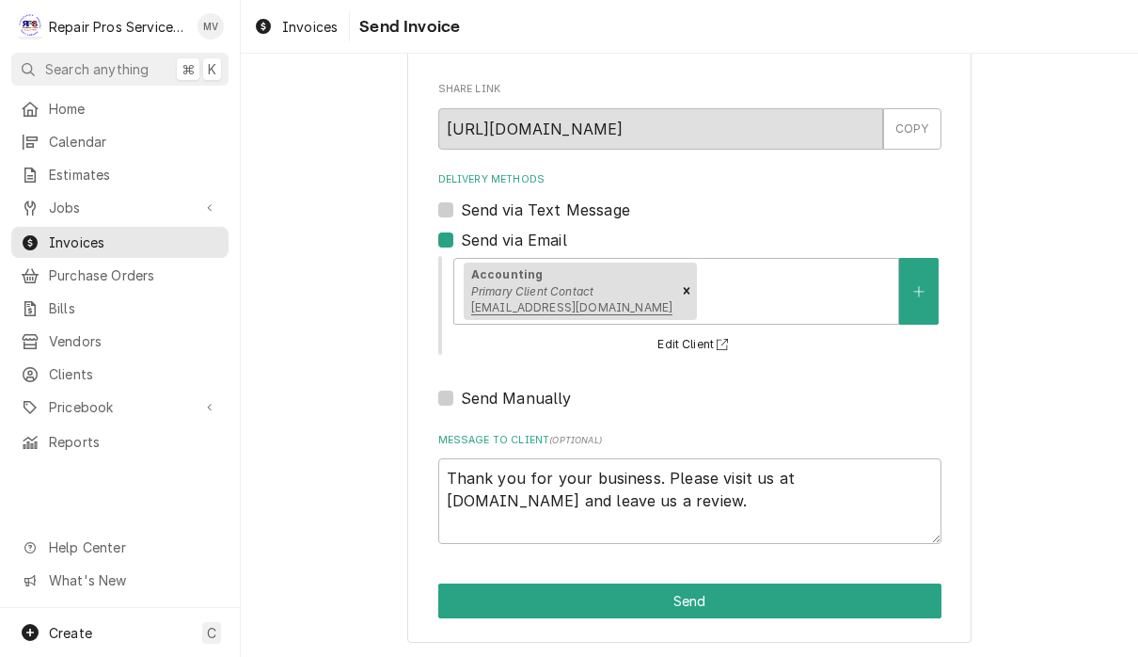
scroll to position [93, 0]
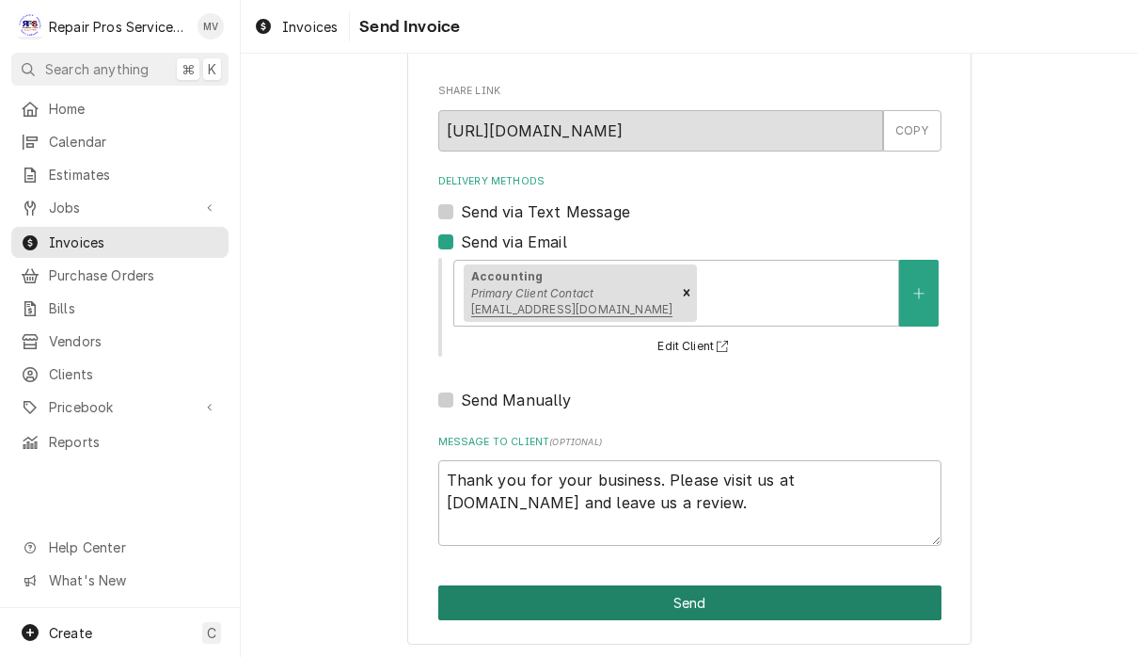
click at [819, 591] on button "Send" at bounding box center [689, 602] width 503 height 35
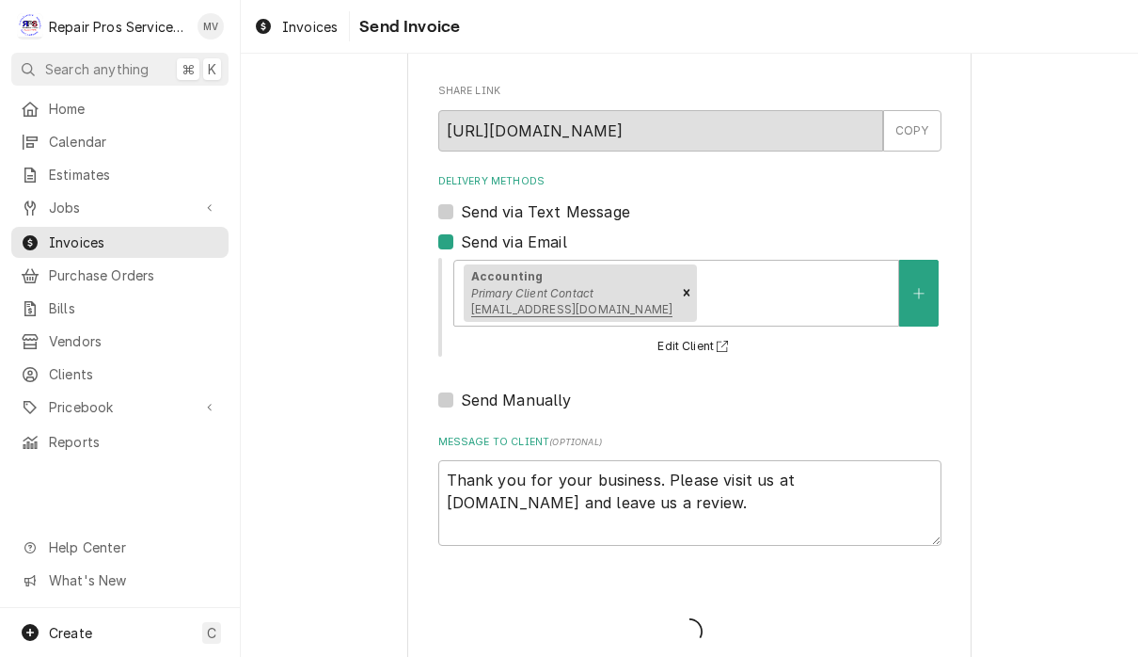
type textarea "x"
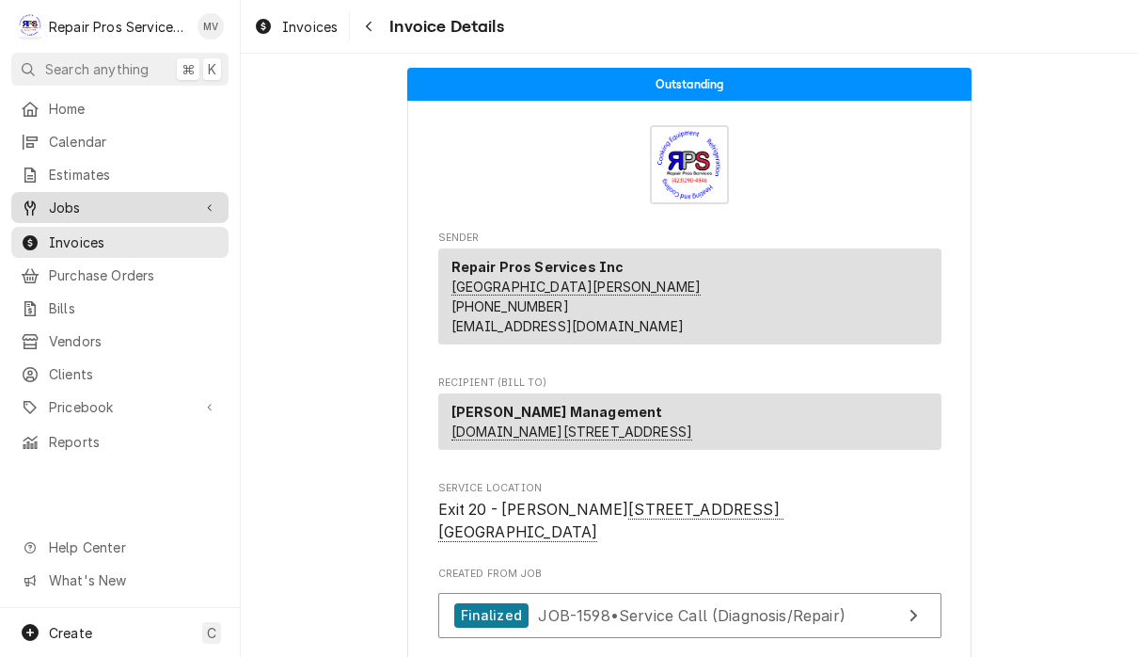
click at [81, 209] on span "Jobs" at bounding box center [120, 208] width 142 height 20
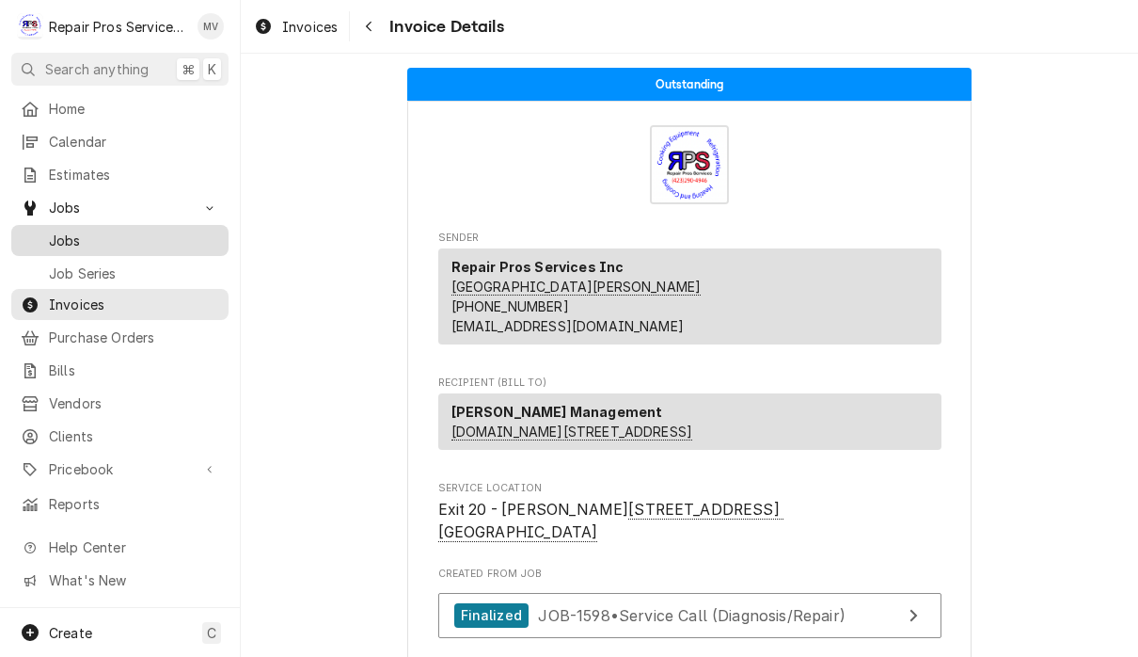
click at [105, 239] on span "Jobs" at bounding box center [134, 240] width 170 height 20
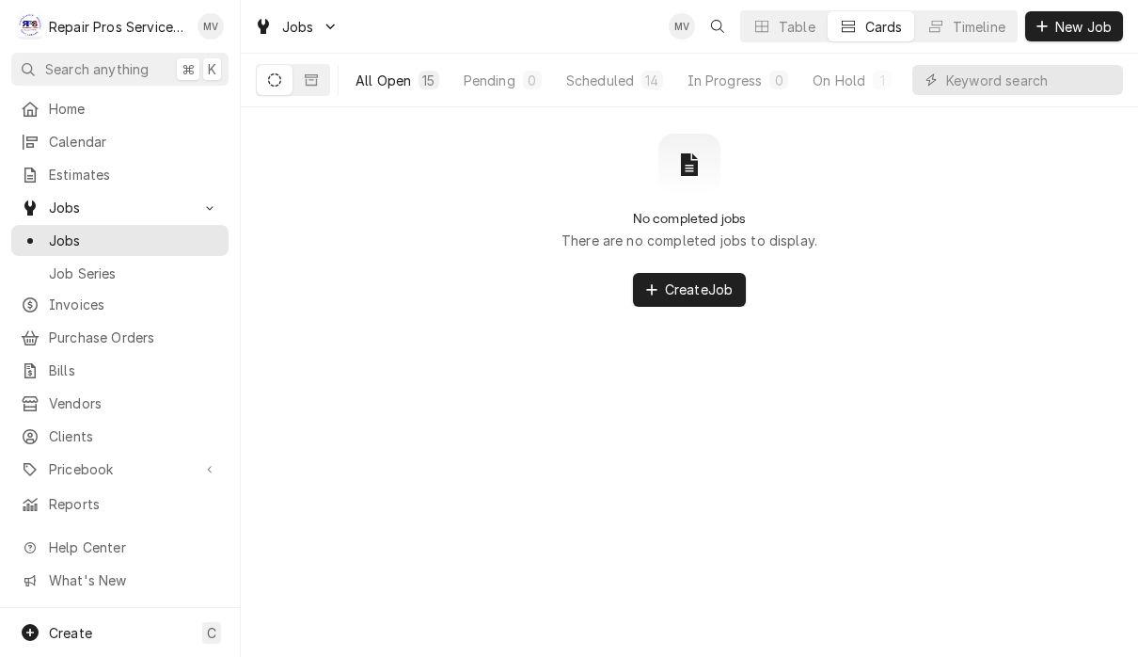
click at [390, 89] on button "All Open 15" at bounding box center [397, 80] width 106 height 30
